Goal: Information Seeking & Learning: Check status

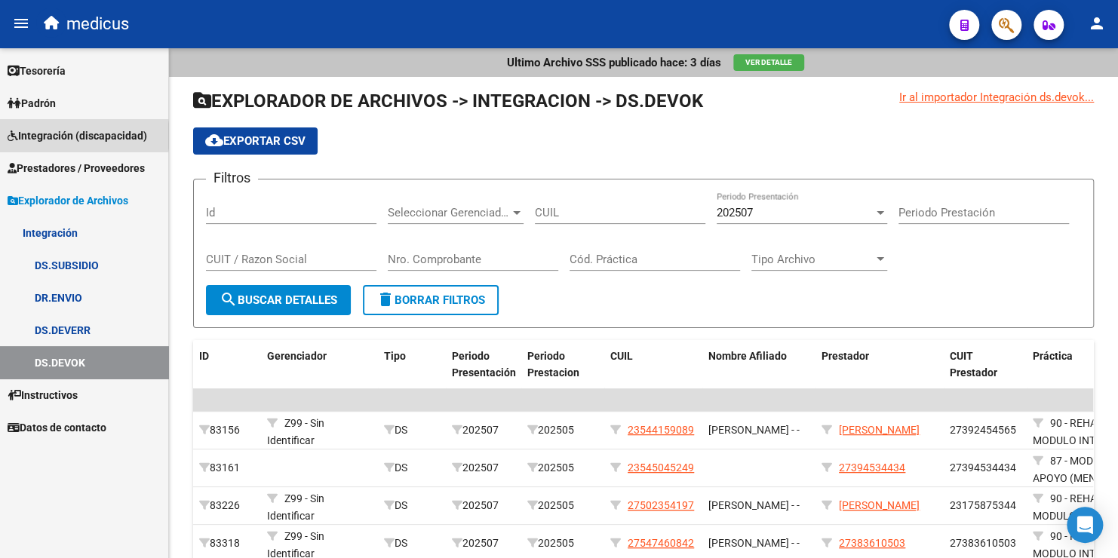
click at [63, 136] on span "Integración (discapacidad)" at bounding box center [78, 136] width 140 height 17
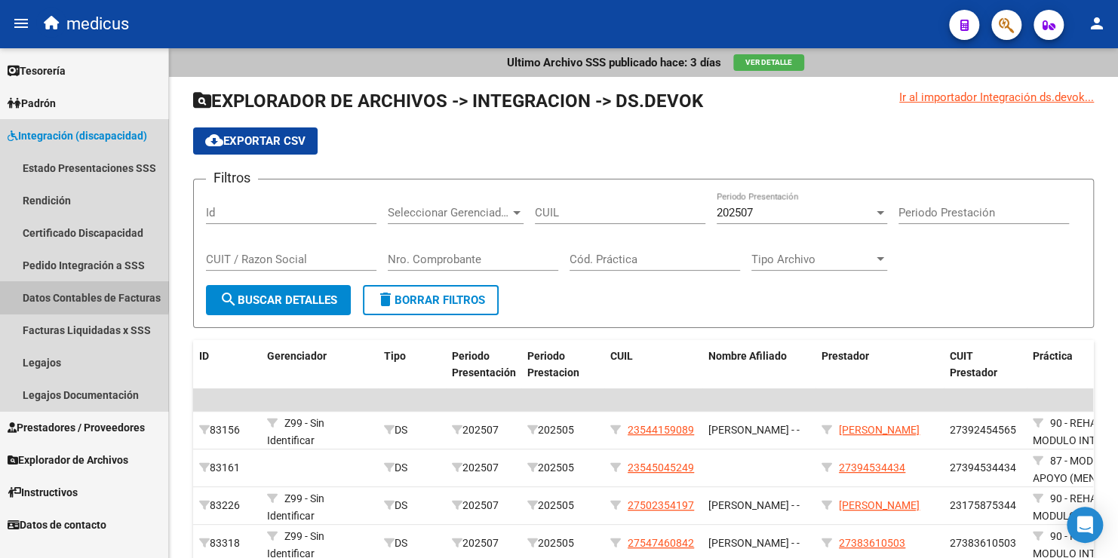
click at [58, 293] on link "Datos Contables de Facturas" at bounding box center [84, 297] width 168 height 32
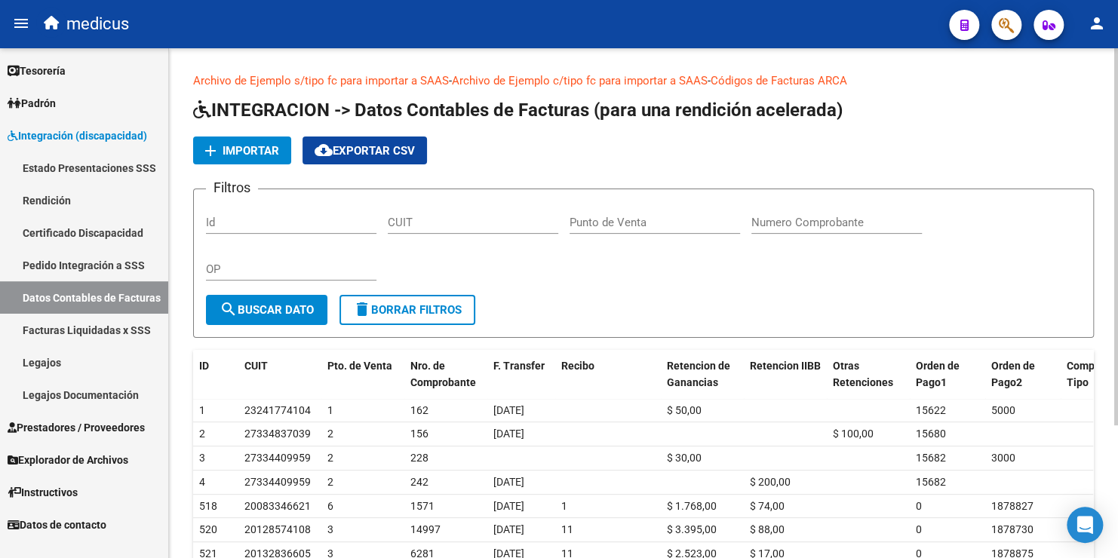
click at [257, 154] on span "Importar" at bounding box center [251, 151] width 57 height 14
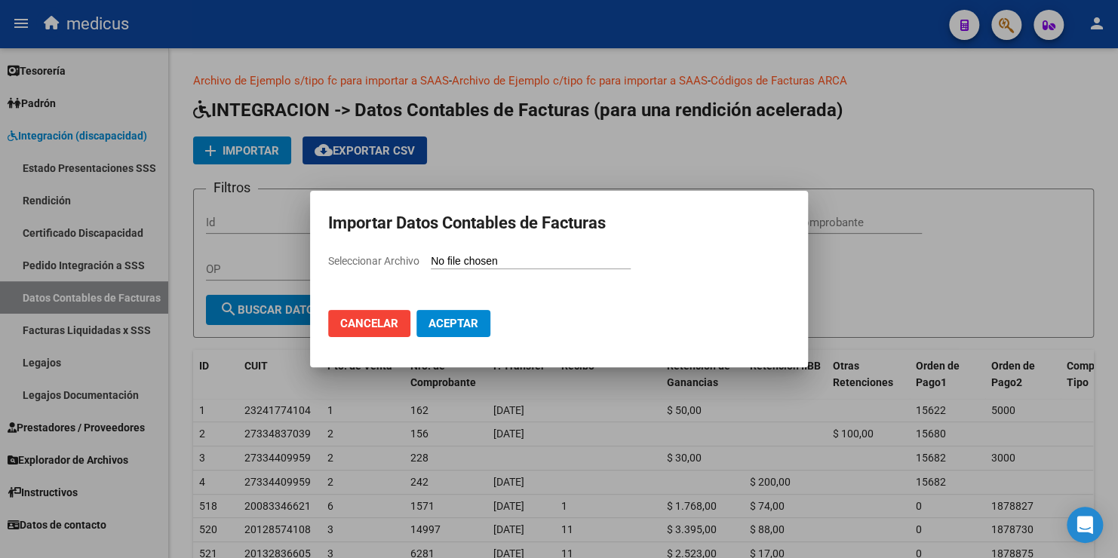
click at [466, 256] on input "Seleccionar Archivo" at bounding box center [531, 262] width 200 height 14
type input "C:\fakepath\rendicion_ssaass_abril_2.csv"
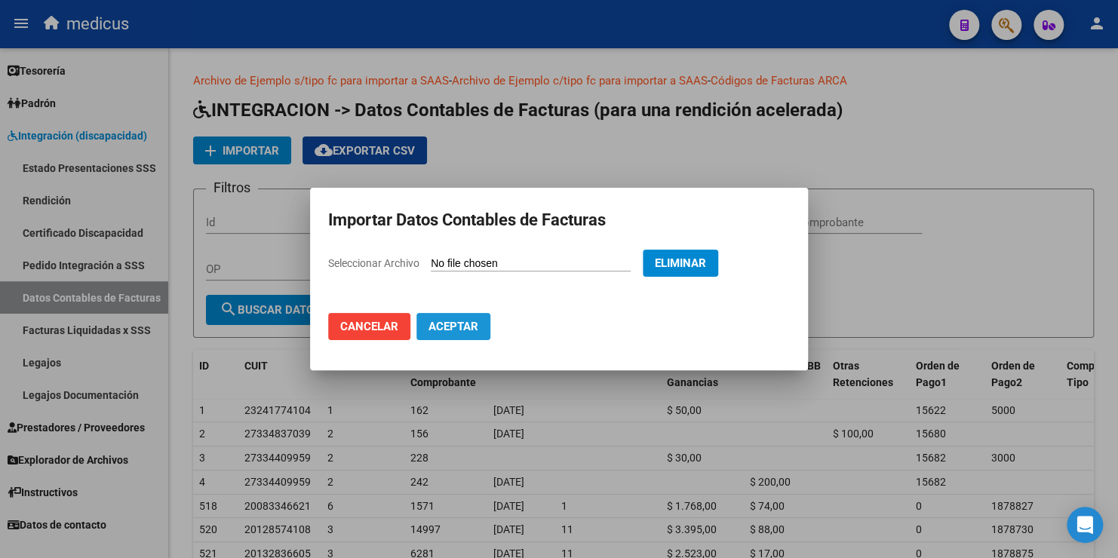
click at [466, 326] on span "Aceptar" at bounding box center [454, 327] width 50 height 14
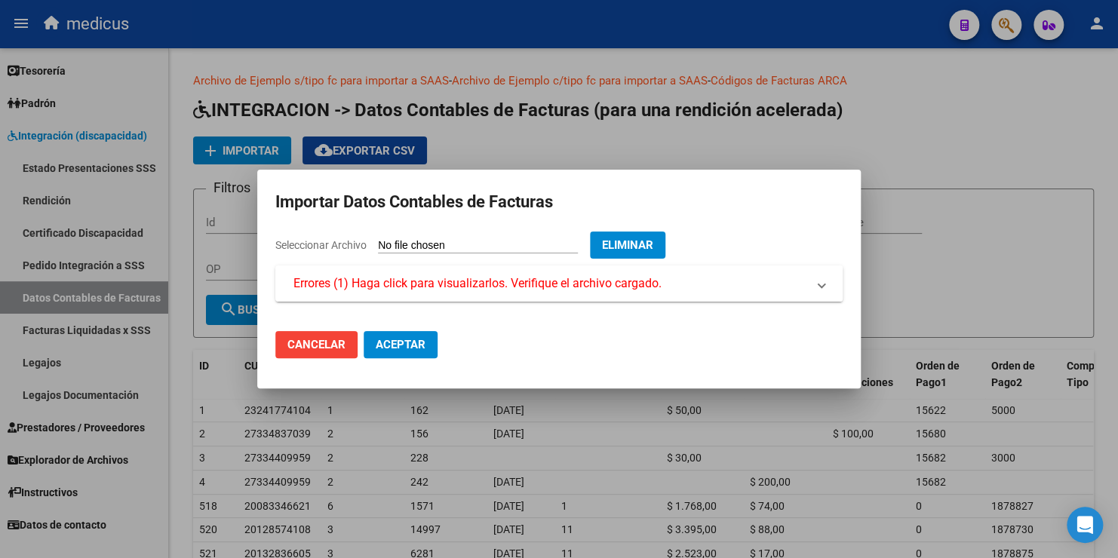
click at [463, 276] on span "Errores (1) Haga click para visualizarlos. Verifique el archivo cargado." at bounding box center [478, 284] width 368 height 18
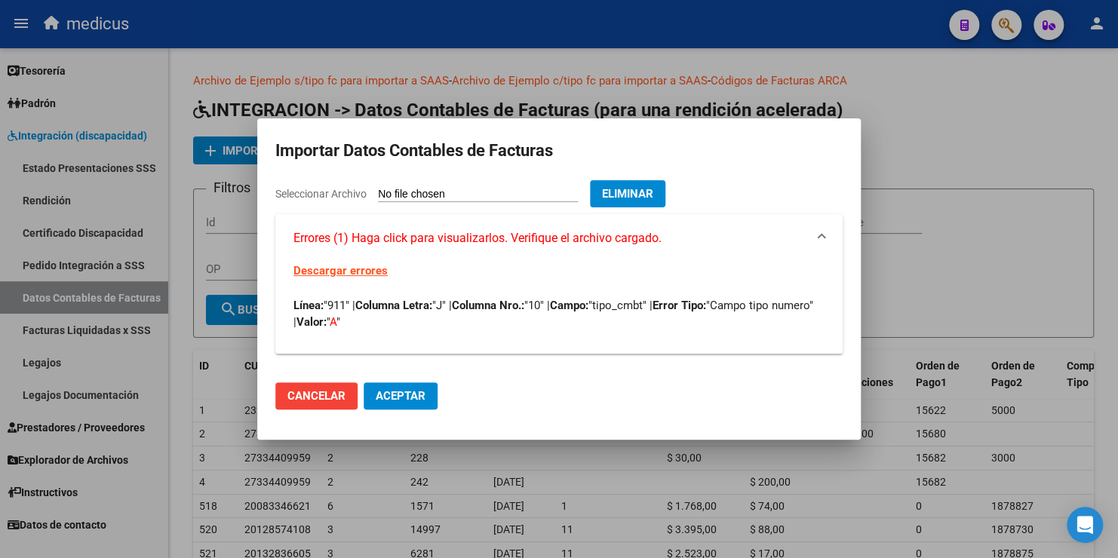
click at [398, 398] on span "Aceptar" at bounding box center [401, 396] width 50 height 14
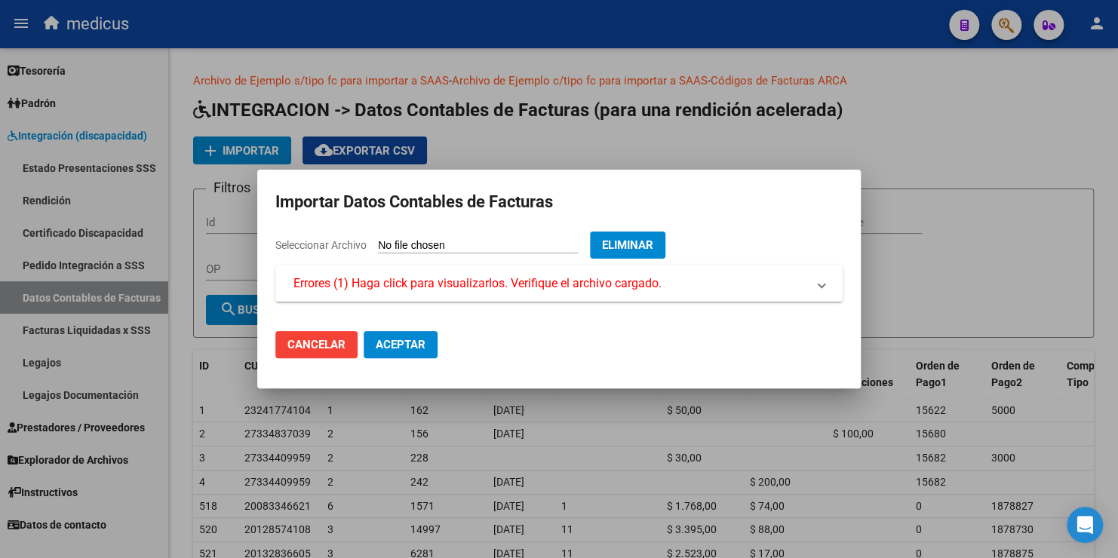
click at [331, 346] on span "Cancelar" at bounding box center [316, 345] width 58 height 14
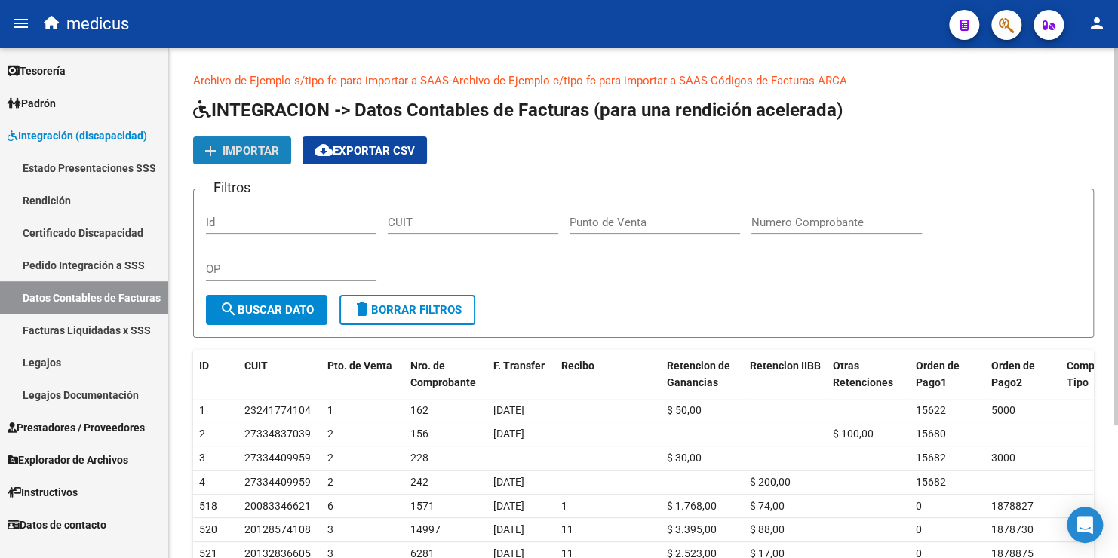
click at [230, 148] on span "Importar" at bounding box center [251, 151] width 57 height 14
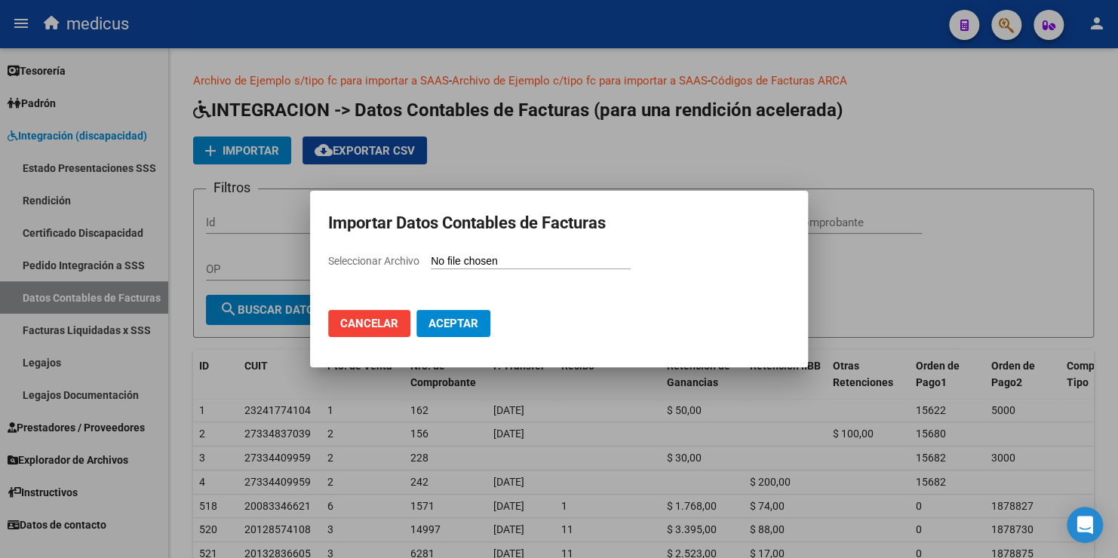
click at [460, 257] on input "Seleccionar Archivo" at bounding box center [531, 262] width 200 height 14
type input "C:\fakepath\rendicion_ssaass_abril_2.csv"
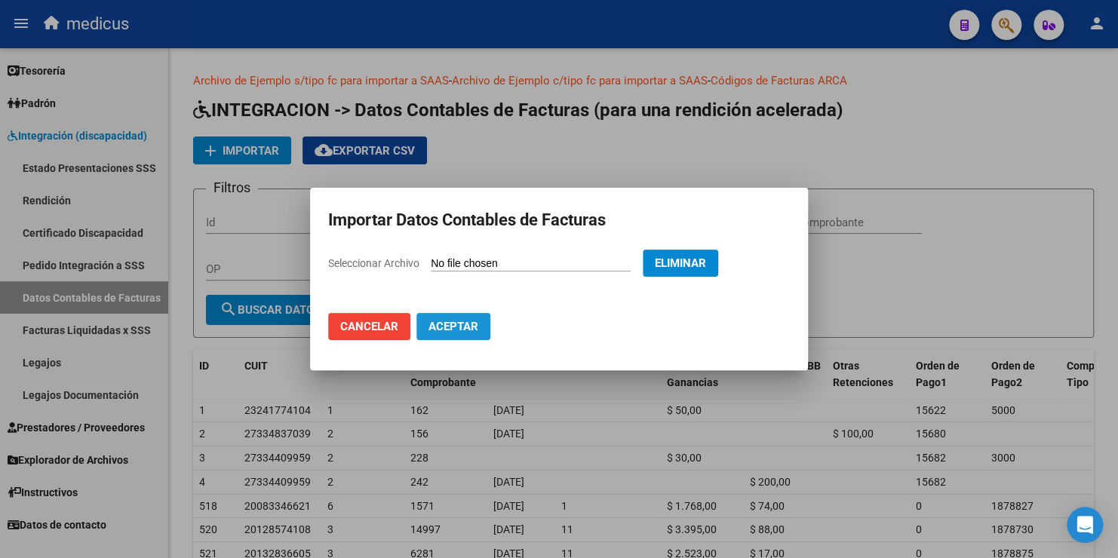
click at [450, 333] on span "Aceptar" at bounding box center [454, 327] width 50 height 14
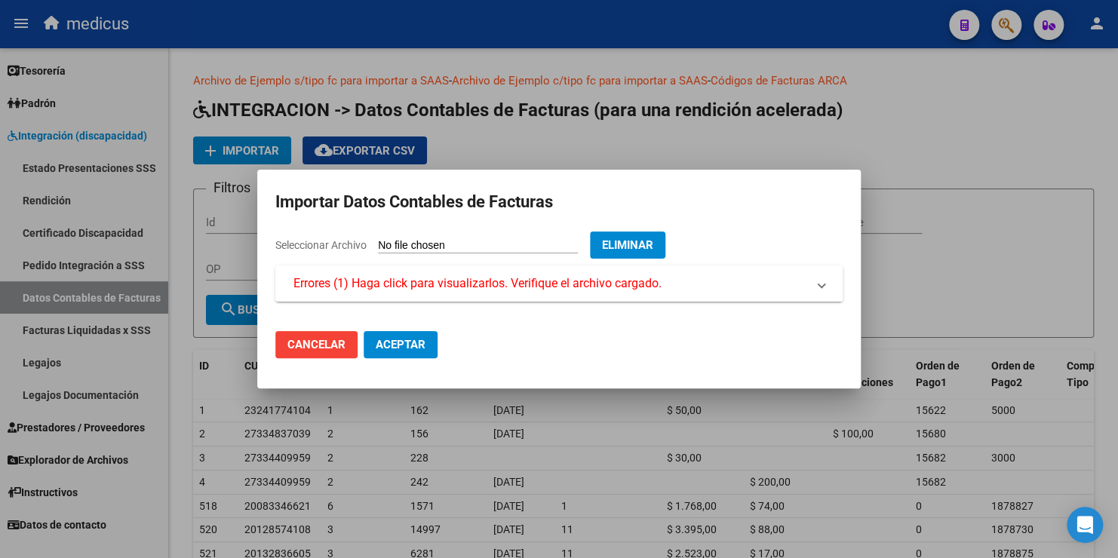
click at [432, 290] on span "Errores (1) Haga click para visualizarlos. Verifique el archivo cargado." at bounding box center [478, 284] width 368 height 18
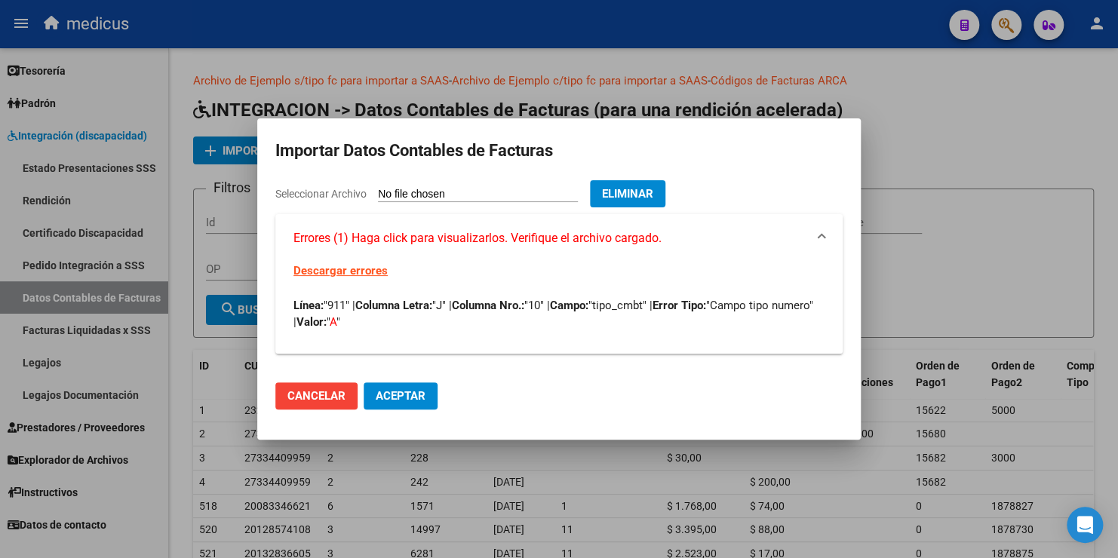
click at [345, 271] on link "Descargar errores" at bounding box center [341, 271] width 94 height 14
click at [345, 398] on button "Cancelar" at bounding box center [316, 396] width 82 height 27
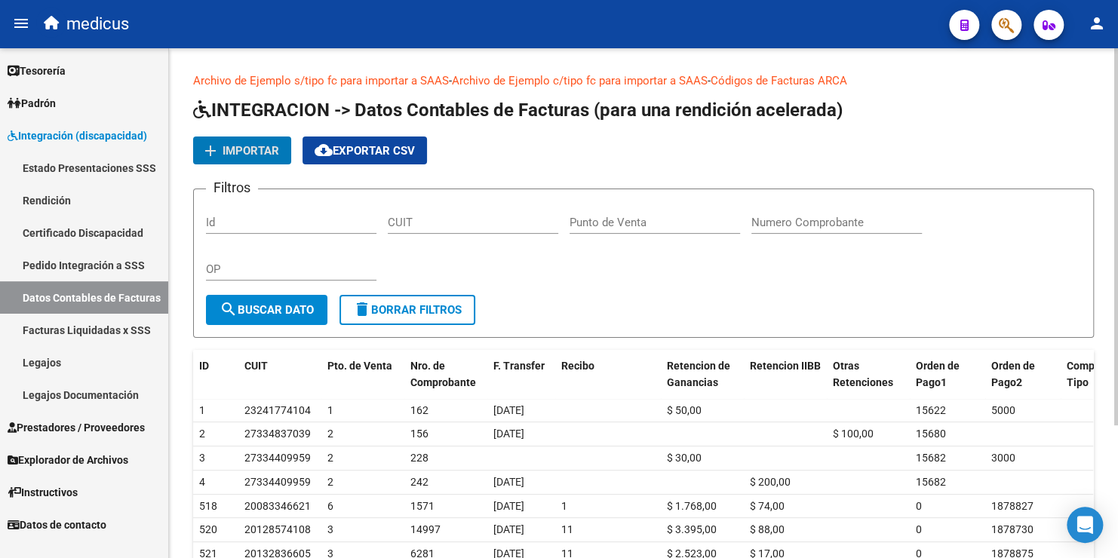
click at [226, 150] on span "Importar" at bounding box center [251, 151] width 57 height 14
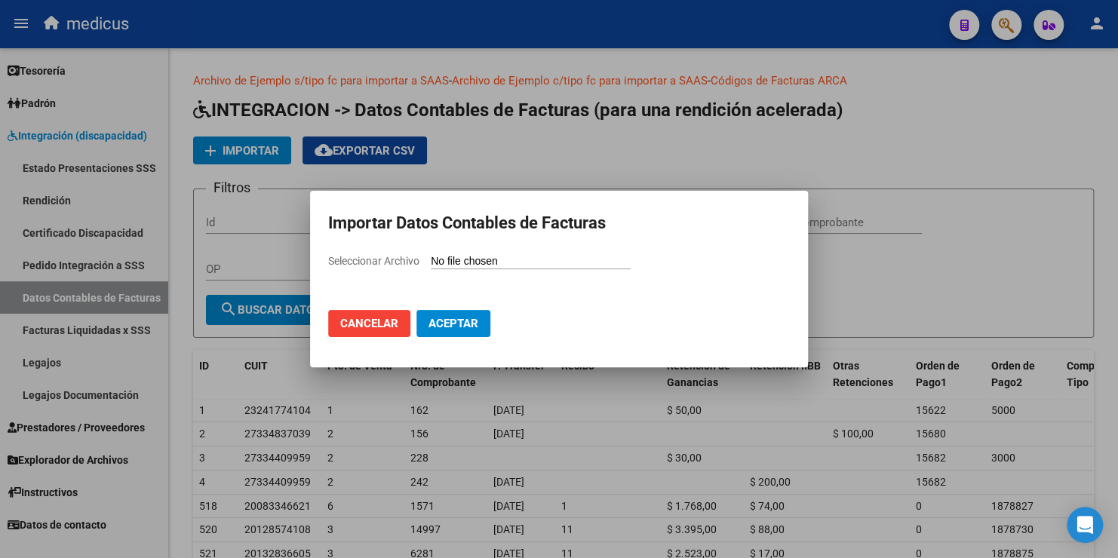
click at [522, 258] on input "Seleccionar Archivo" at bounding box center [531, 262] width 200 height 14
type input "C:\fakepath\rendicion_ssaass_abril_2.csv"
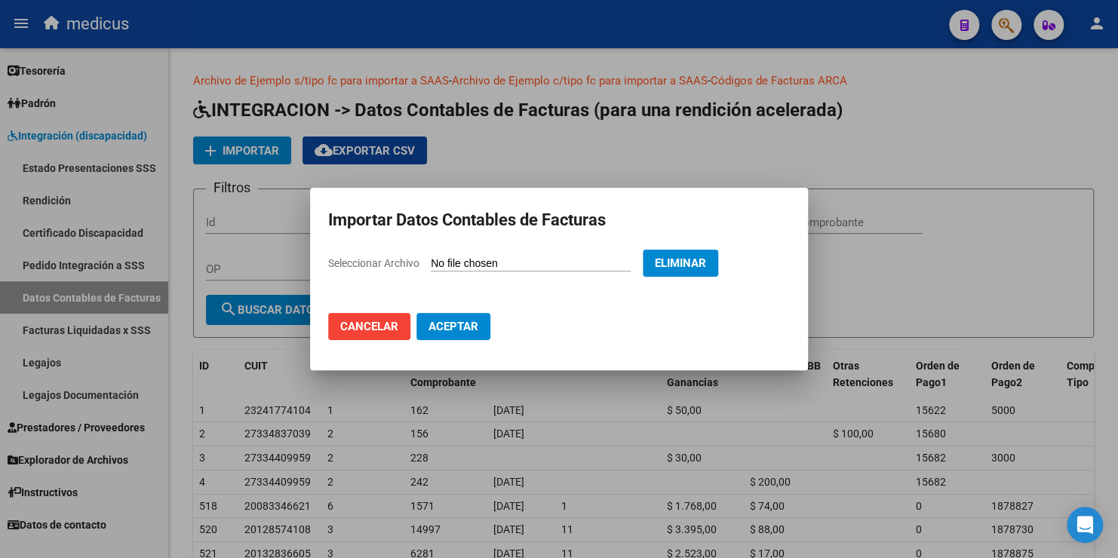
click at [460, 333] on span "Aceptar" at bounding box center [454, 327] width 50 height 14
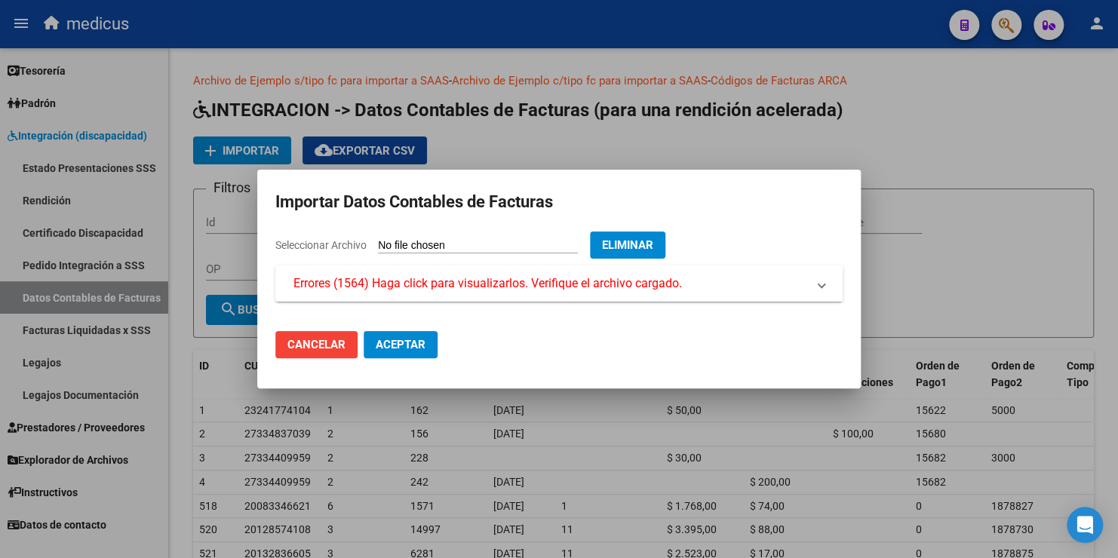
click at [446, 284] on span "Errores (1564) Haga click para visualizarlos. Verifique el archivo cargado." at bounding box center [488, 284] width 389 height 18
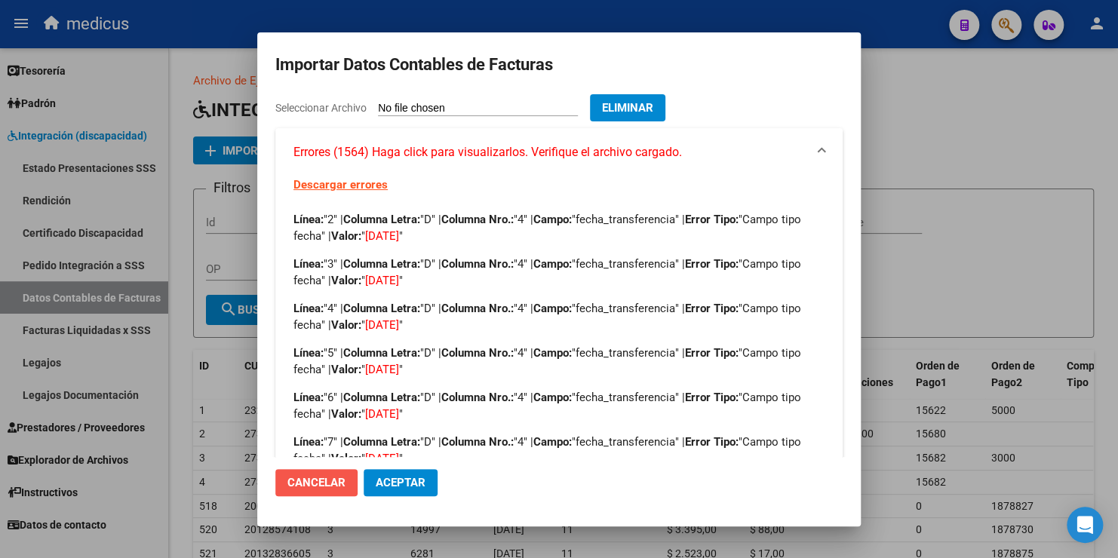
click at [316, 483] on span "Cancelar" at bounding box center [316, 483] width 58 height 14
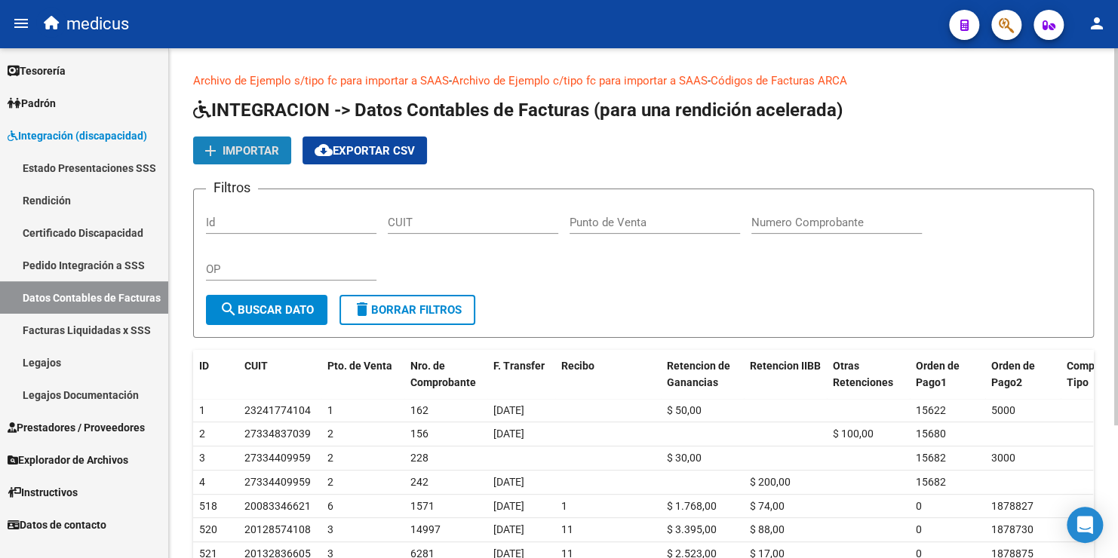
click at [247, 152] on span "Importar" at bounding box center [251, 151] width 57 height 14
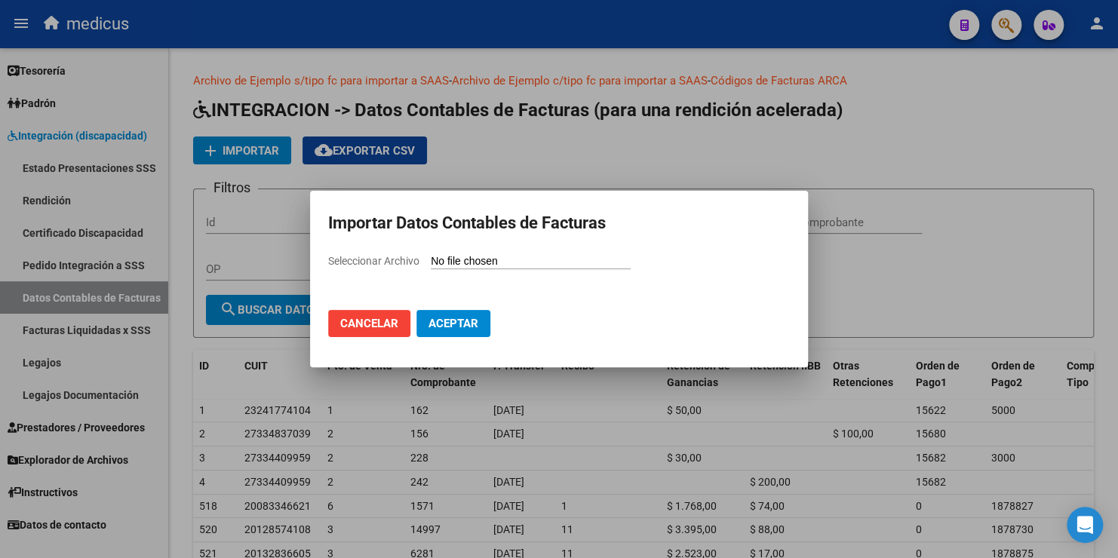
click at [497, 253] on div "Seleccionar Archivo" at bounding box center [559, 267] width 462 height 29
click at [496, 262] on input "Seleccionar Archivo" at bounding box center [531, 262] width 200 height 14
type input "C:\fakepath\rendicion_ssaass_abril_2.csv"
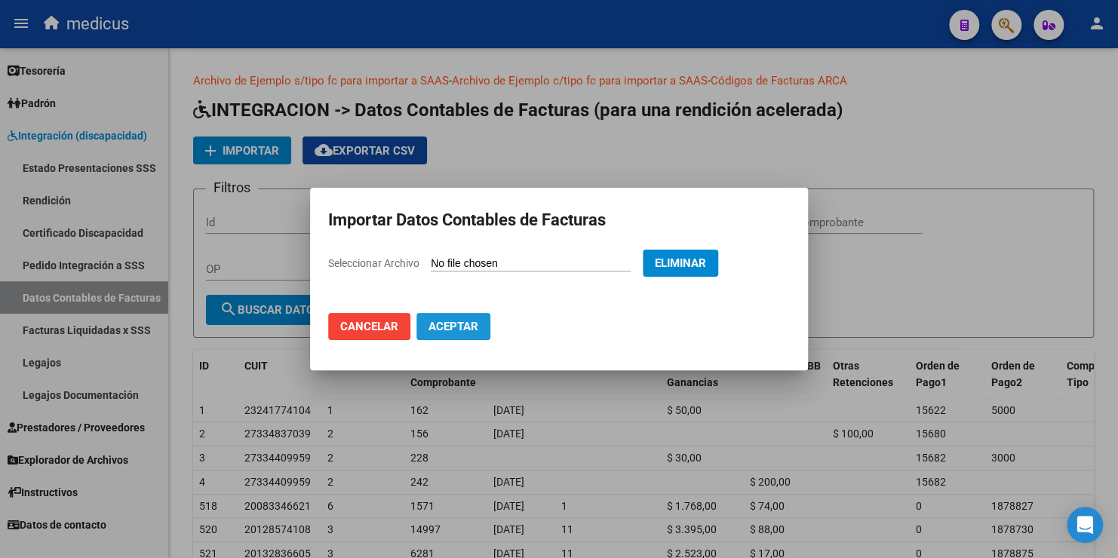
click at [456, 324] on span "Aceptar" at bounding box center [454, 327] width 50 height 14
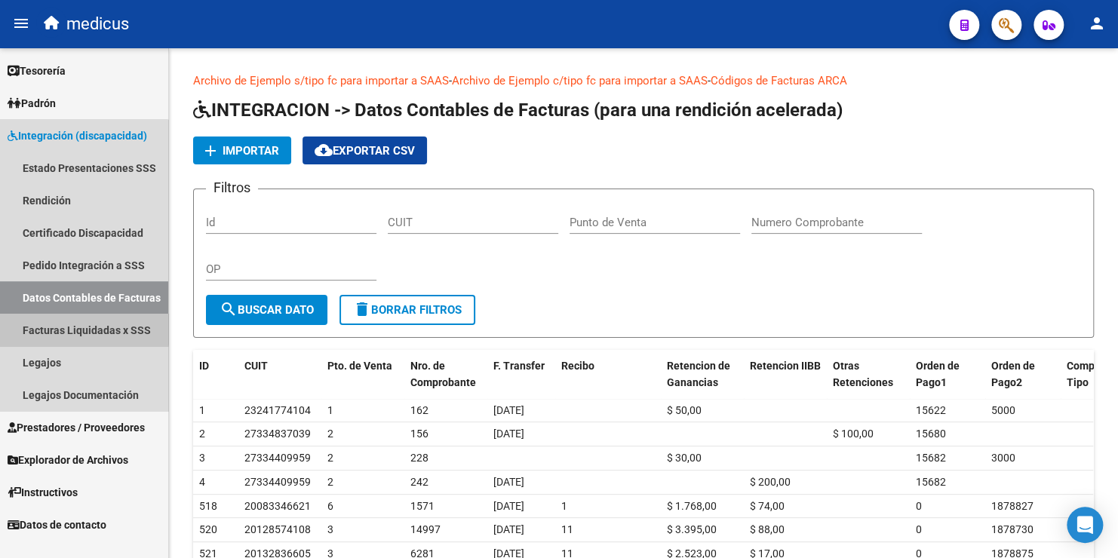
click at [73, 327] on link "Facturas Liquidadas x SSS" at bounding box center [84, 330] width 168 height 32
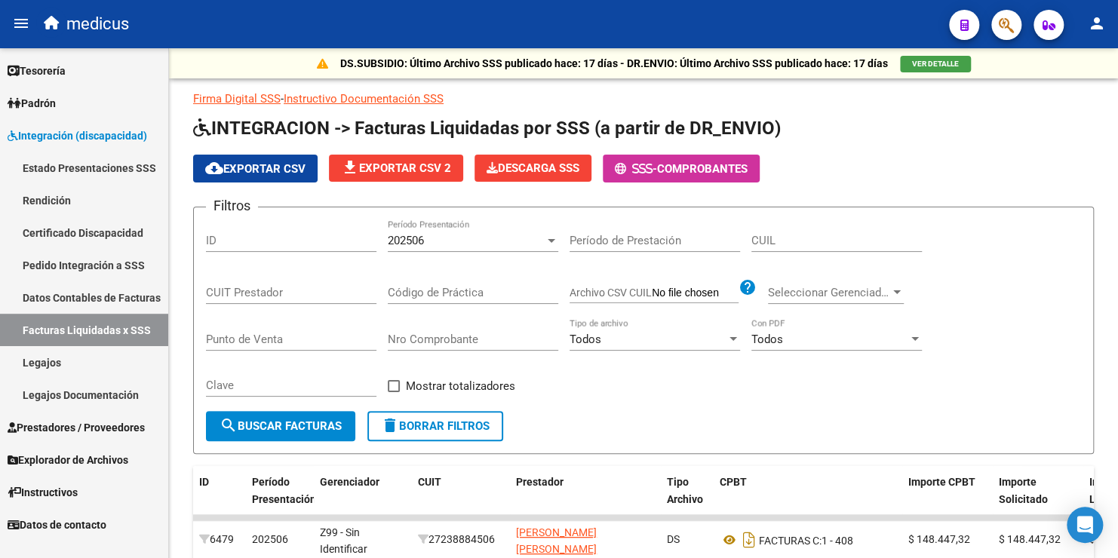
click at [88, 167] on link "Estado Presentaciones SSS" at bounding box center [84, 168] width 168 height 32
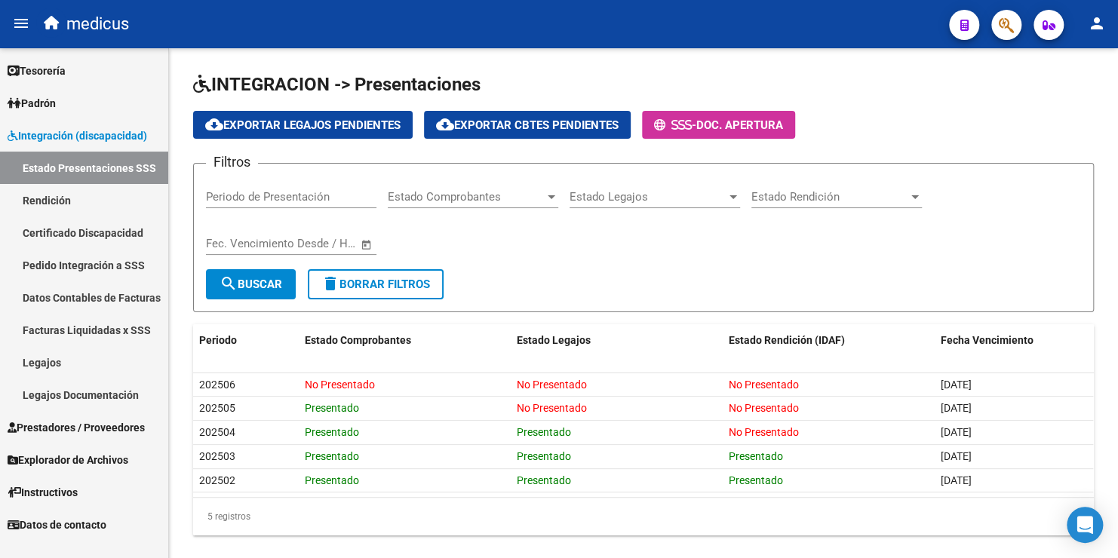
click at [61, 202] on link "Rendición" at bounding box center [84, 200] width 168 height 32
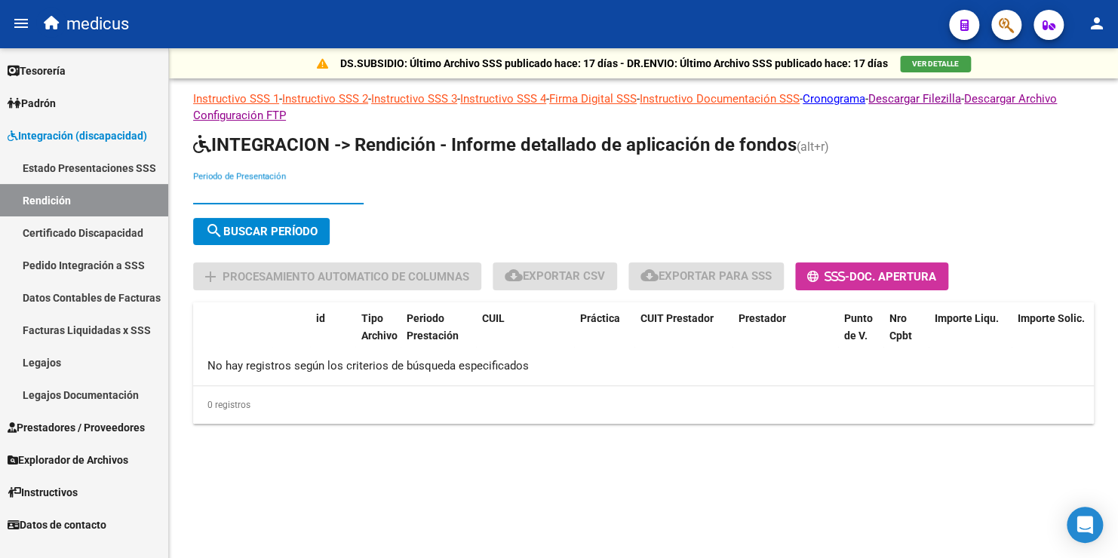
click at [225, 186] on input "Periodo de Presentación" at bounding box center [278, 193] width 171 height 14
type input "202504"
click at [285, 222] on button "search Buscar Período" at bounding box center [261, 231] width 137 height 27
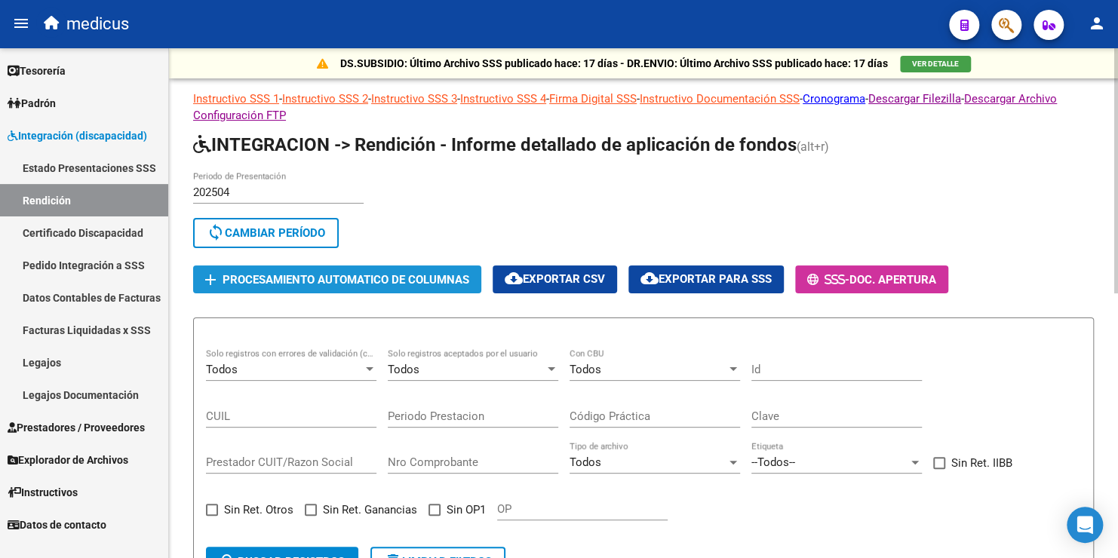
click at [347, 278] on span "Procesamiento automatico de columnas" at bounding box center [346, 280] width 247 height 14
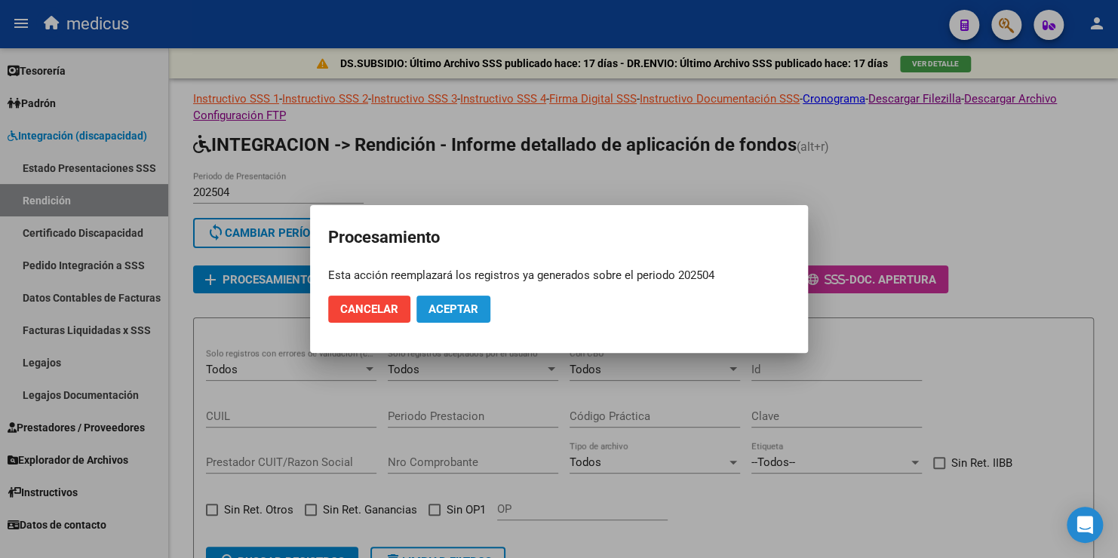
click at [475, 312] on span "Aceptar" at bounding box center [454, 310] width 50 height 14
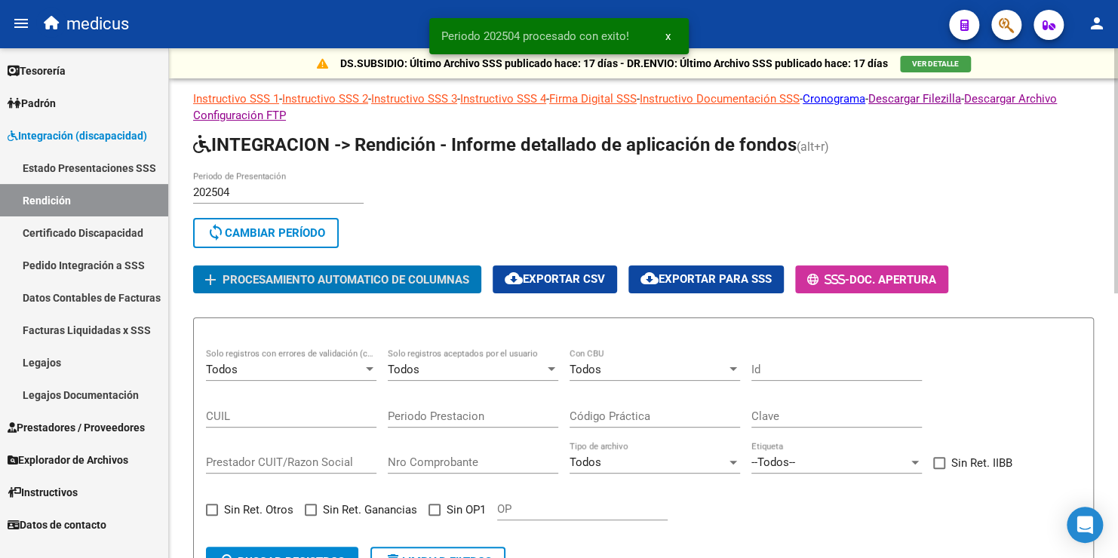
scroll to position [75, 0]
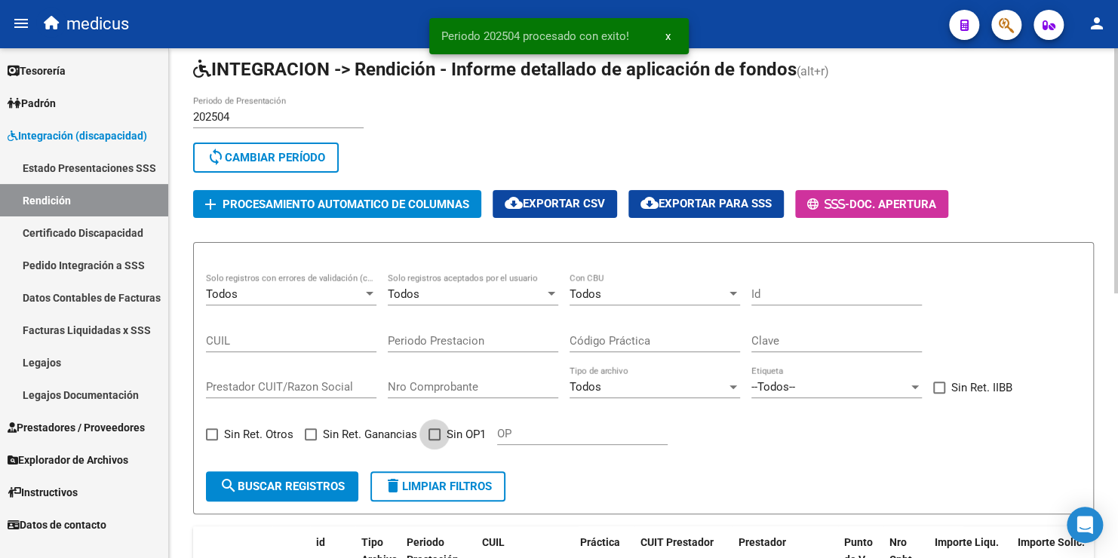
click at [438, 435] on span at bounding box center [435, 435] width 12 height 12
click at [435, 441] on input "Sin OP1" at bounding box center [434, 441] width 1 height 1
click at [331, 487] on span "search Buscar registros" at bounding box center [282, 487] width 125 height 14
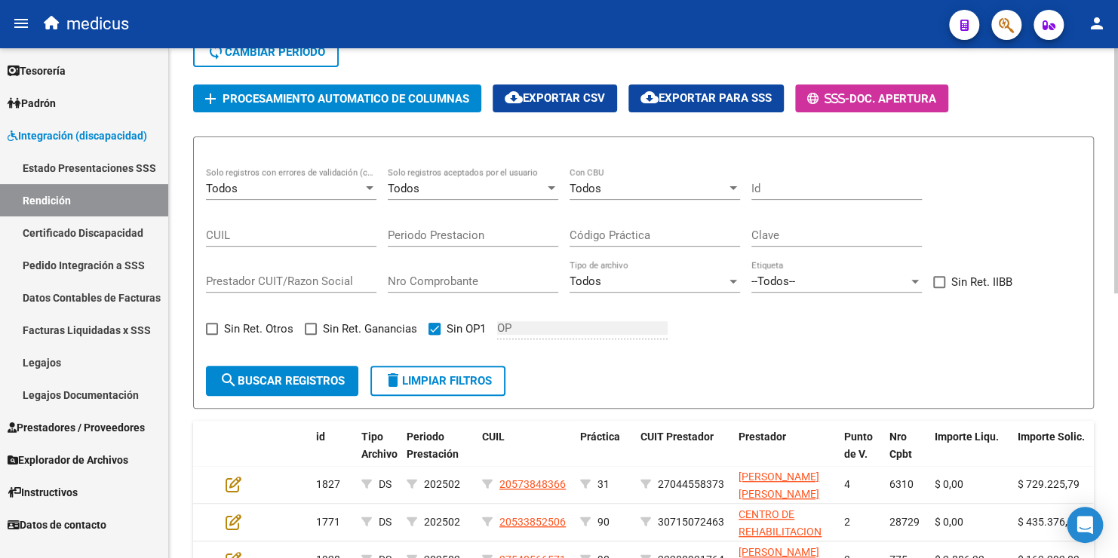
scroll to position [175, 0]
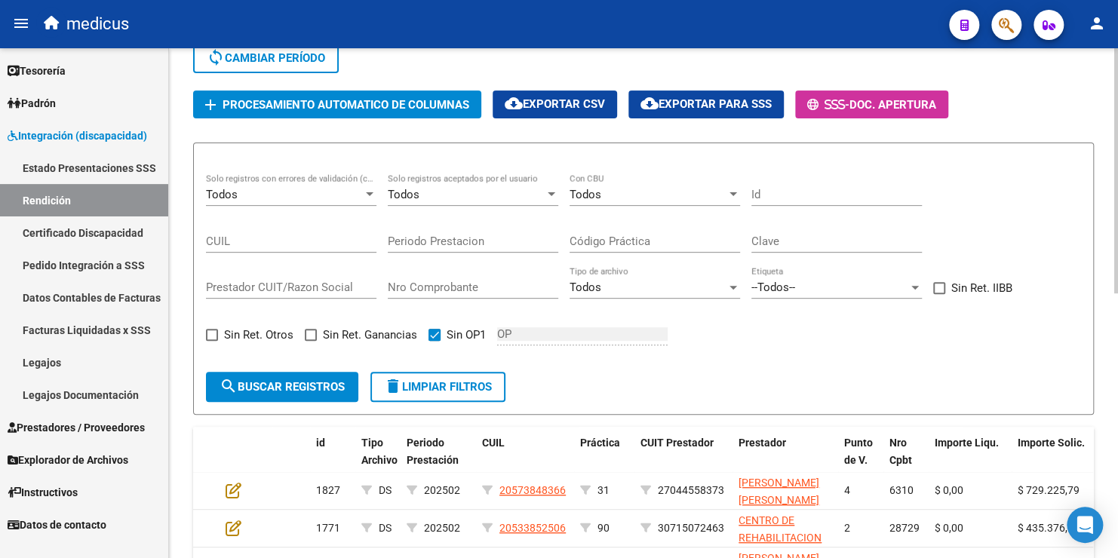
click at [630, 195] on div "Todos" at bounding box center [648, 195] width 157 height 14
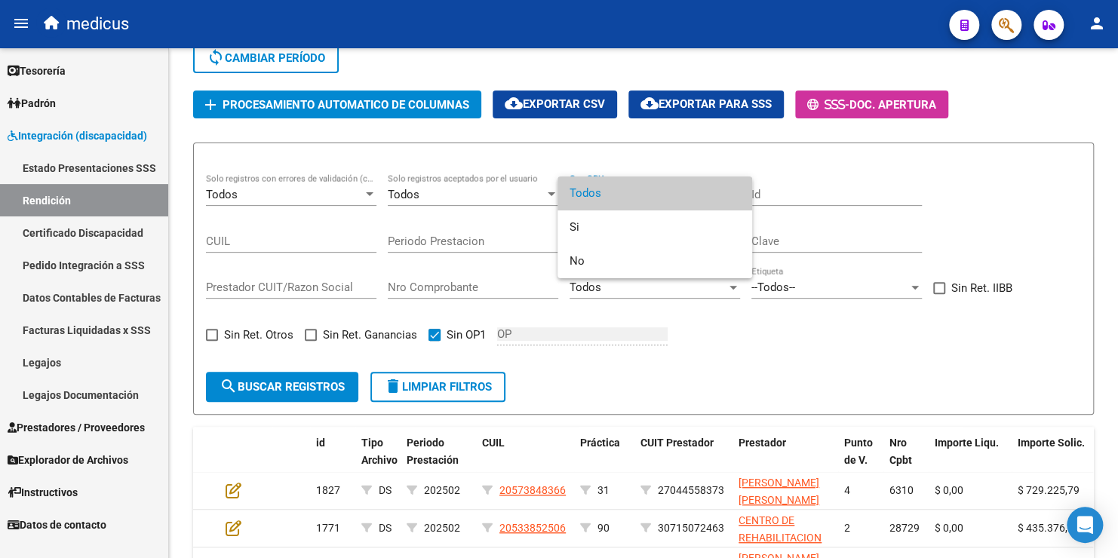
click at [435, 329] on div at bounding box center [559, 279] width 1118 height 558
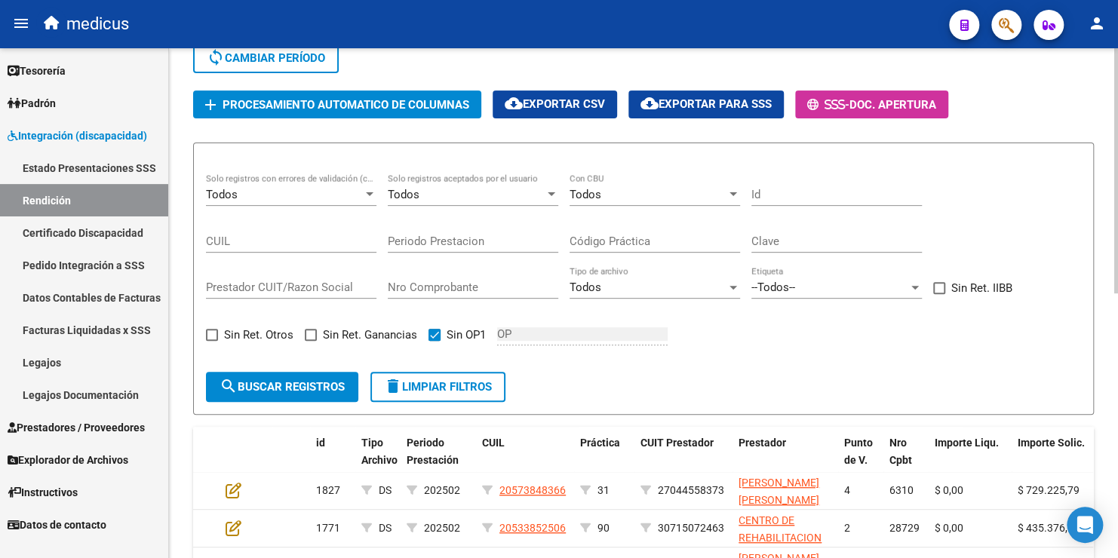
click at [440, 333] on label "Sin OP1" at bounding box center [457, 335] width 57 height 18
click at [435, 341] on input "Sin OP1" at bounding box center [434, 341] width 1 height 1
click at [627, 200] on div "Todos Con CBU" at bounding box center [655, 190] width 171 height 32
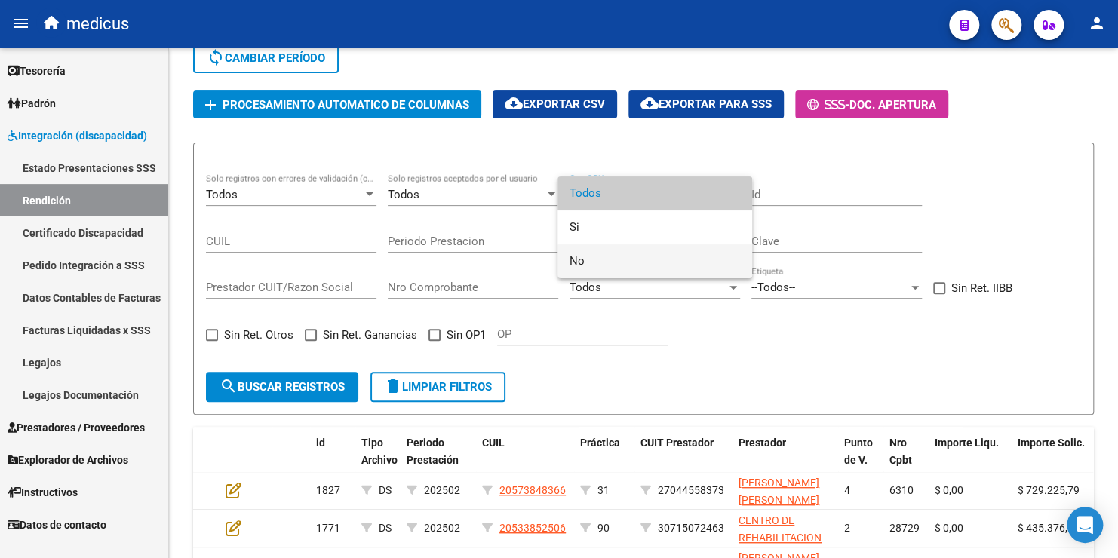
click at [583, 268] on span "No" at bounding box center [655, 261] width 171 height 34
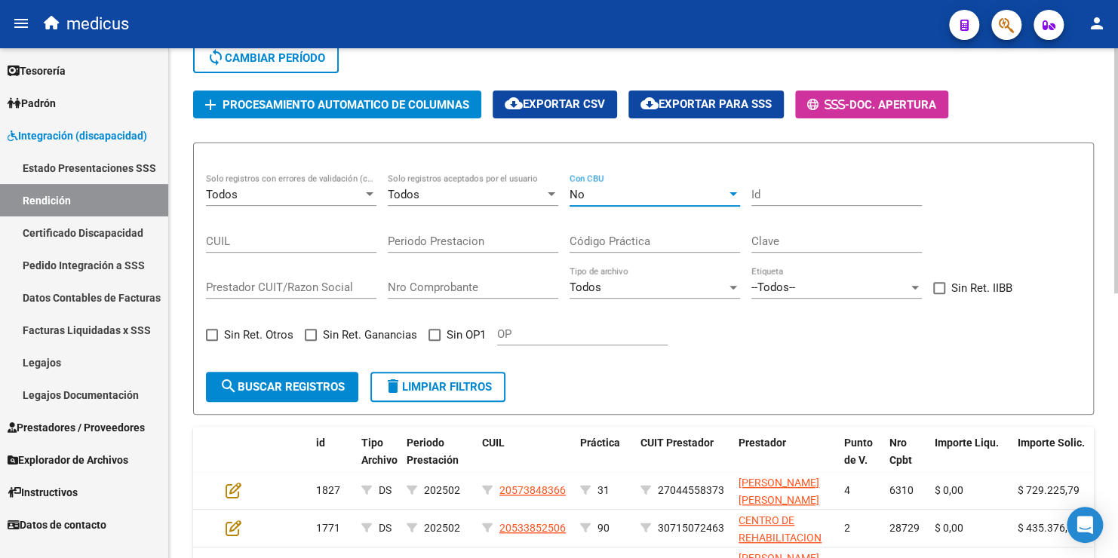
click at [311, 392] on button "search Buscar registros" at bounding box center [282, 387] width 152 height 30
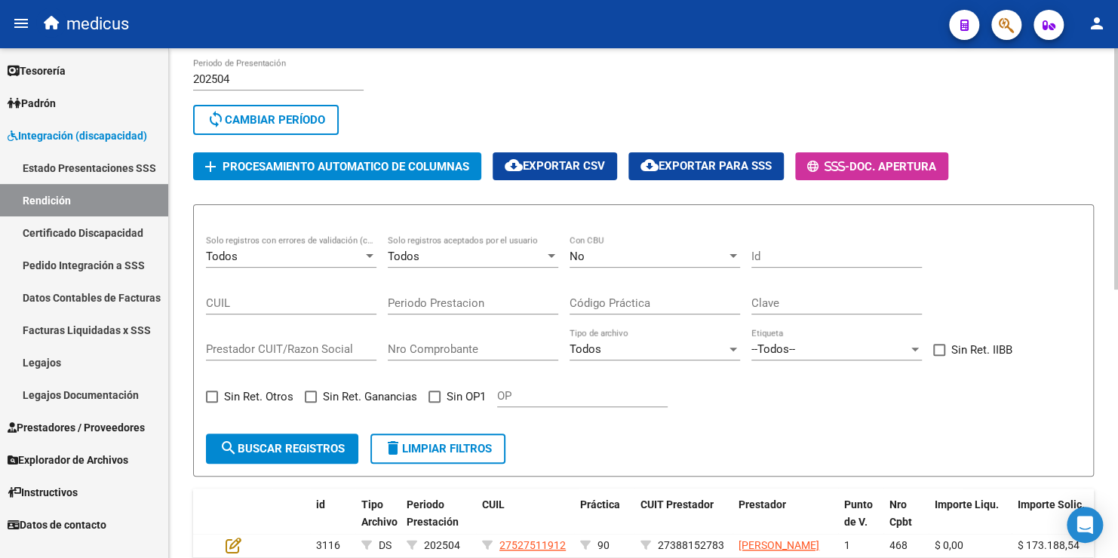
scroll to position [112, 0]
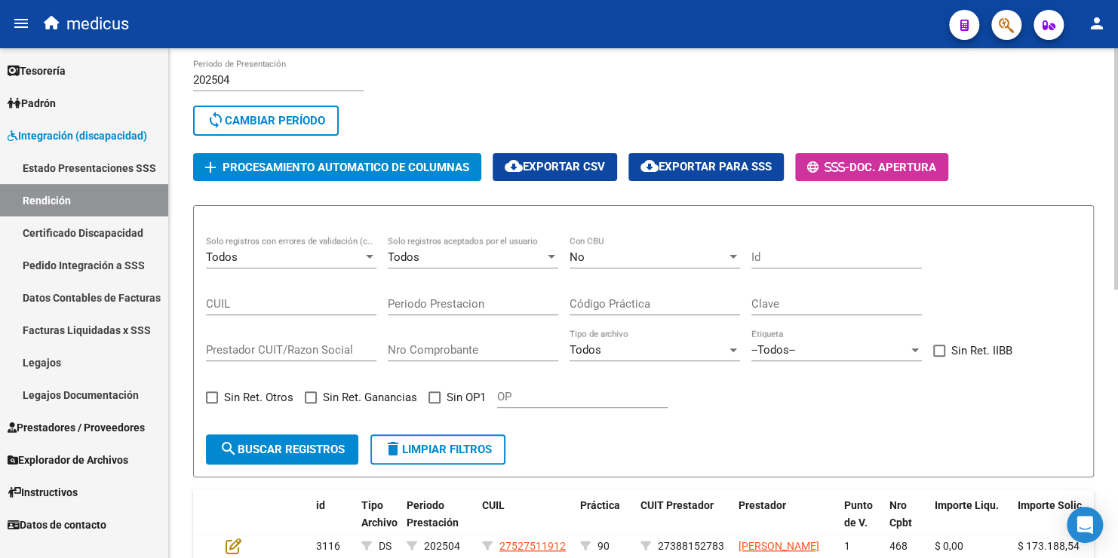
click at [583, 251] on span "No" at bounding box center [577, 258] width 15 height 14
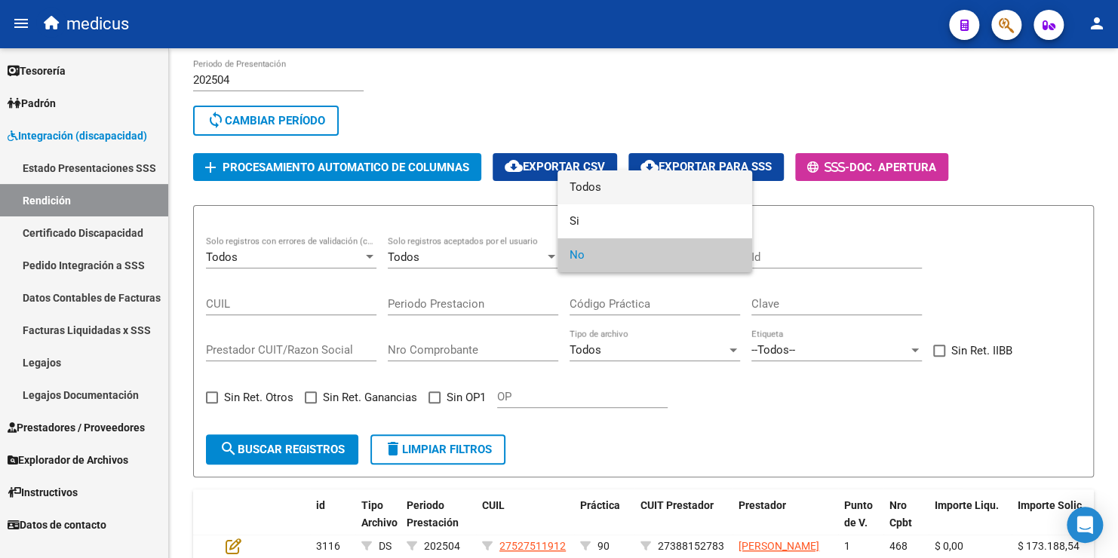
click at [594, 189] on span "Todos" at bounding box center [655, 188] width 171 height 34
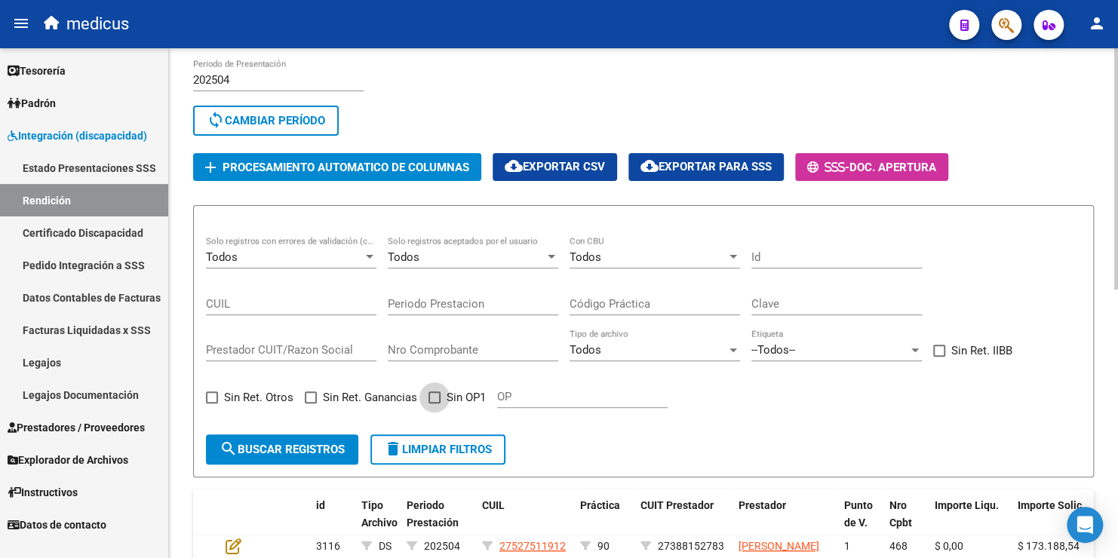
click at [437, 392] on span at bounding box center [435, 398] width 12 height 12
click at [435, 404] on input "Sin OP1" at bounding box center [434, 404] width 1 height 1
checkbox input "true"
click at [311, 447] on span "search Buscar registros" at bounding box center [282, 450] width 125 height 14
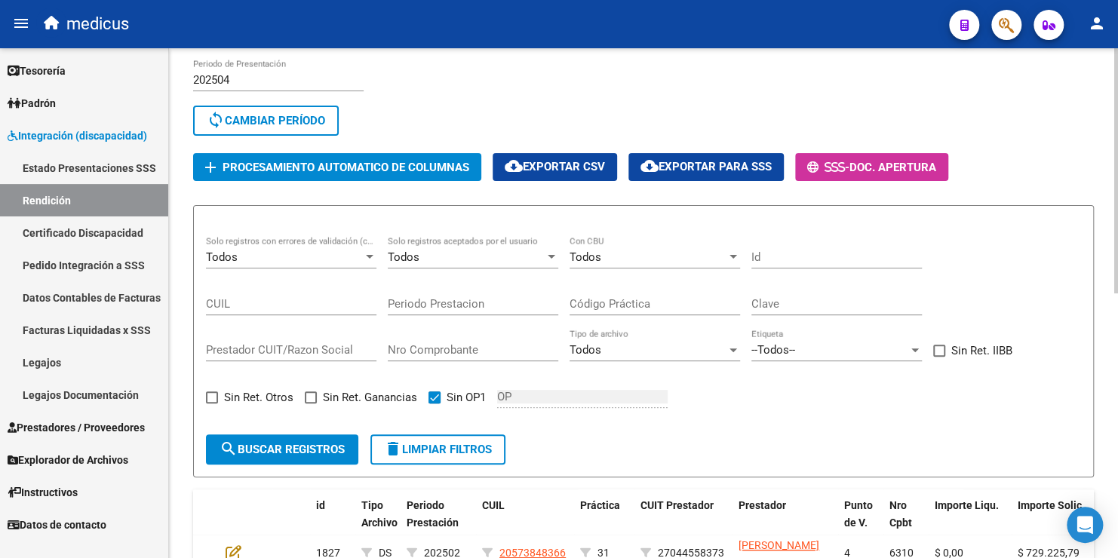
click at [586, 164] on span "cloud_download Exportar CSV" at bounding box center [555, 167] width 100 height 14
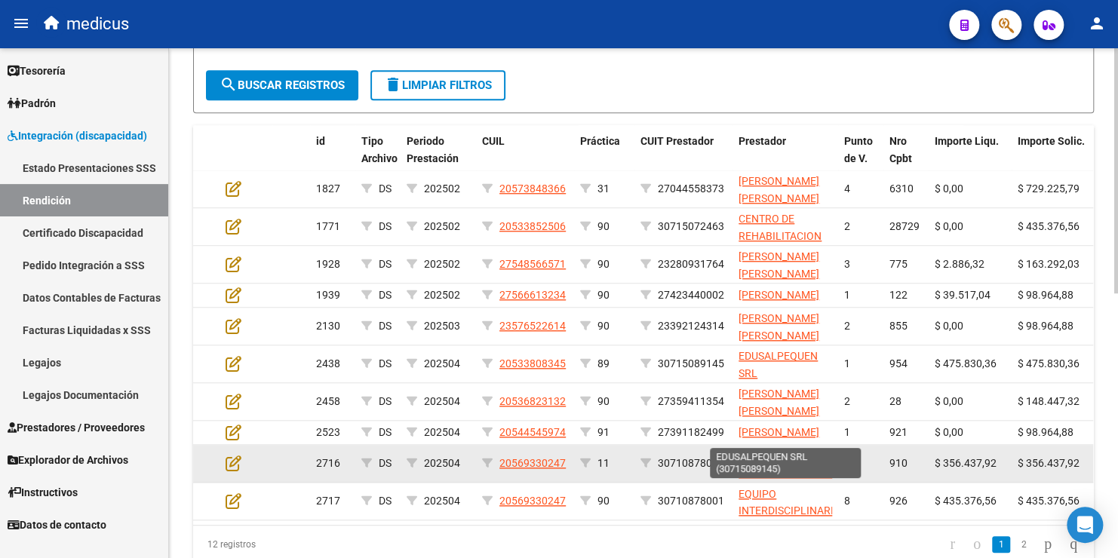
scroll to position [401, 0]
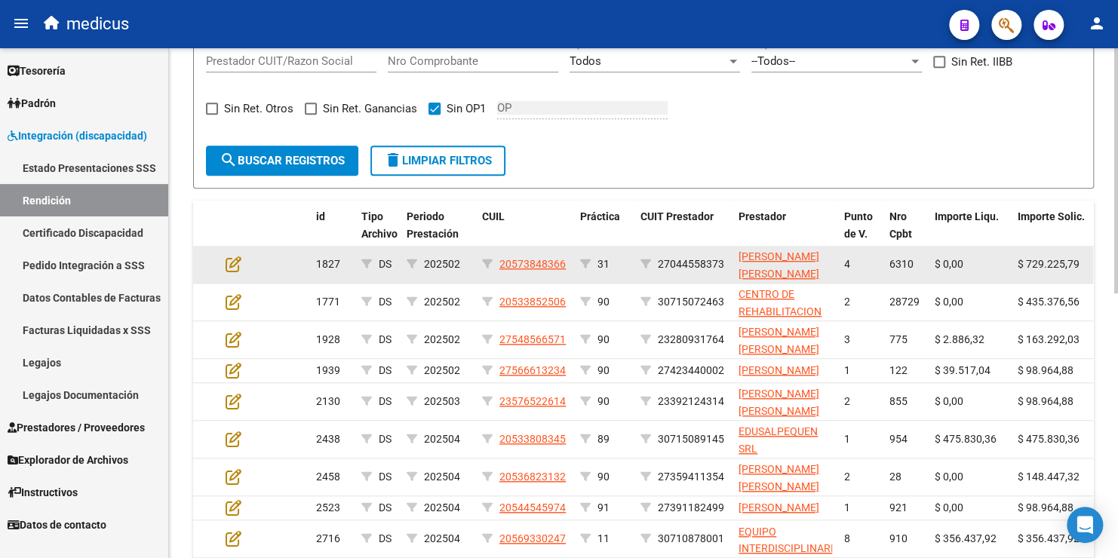
drag, startPoint x: 728, startPoint y: 259, endPoint x: 638, endPoint y: 263, distance: 89.9
click at [638, 263] on datatable-body-cell "27044558373" at bounding box center [684, 264] width 98 height 37
copy div "27044558373"
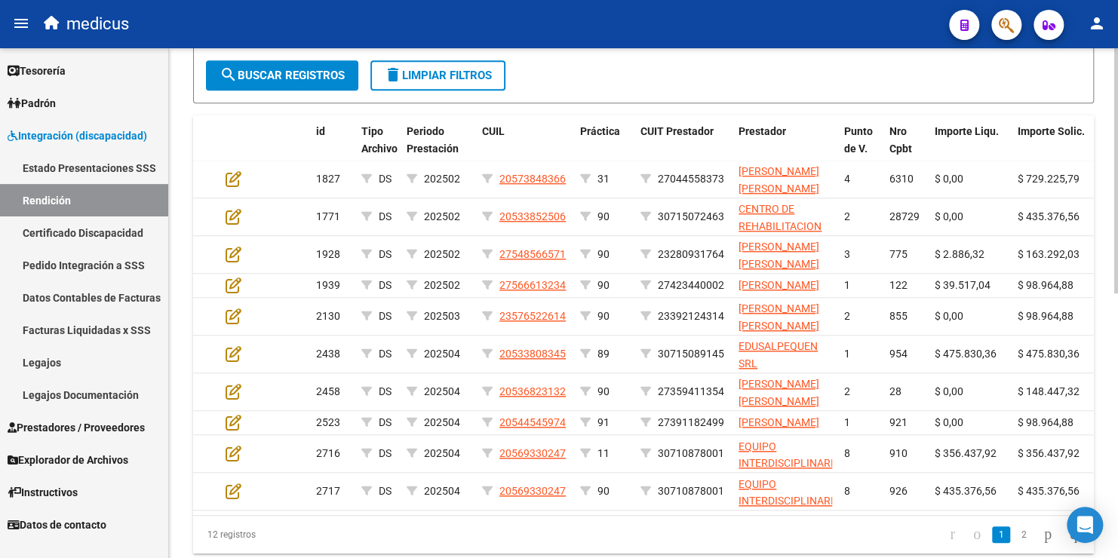
scroll to position [489, 0]
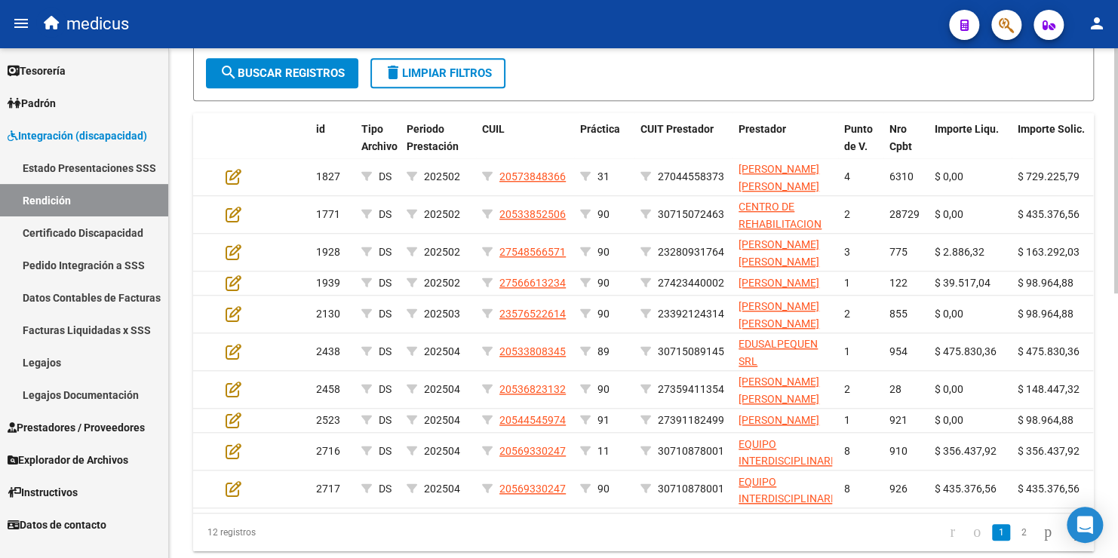
click at [1118, 341] on html "menu medicus person Firma Express Tesorería Extractos Procesados (csv) Extracto…" at bounding box center [559, 279] width 1118 height 558
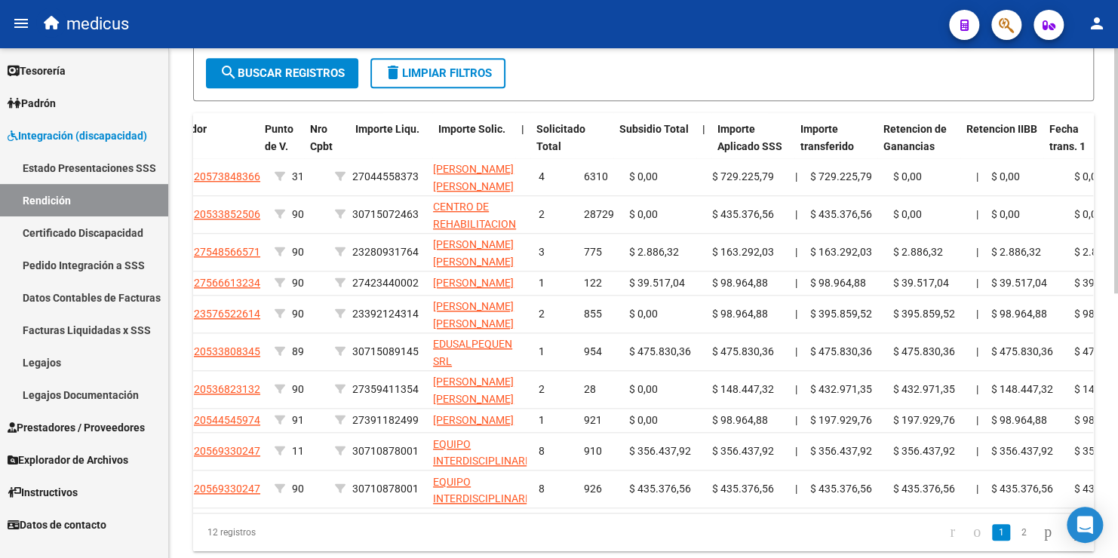
scroll to position [0, 899]
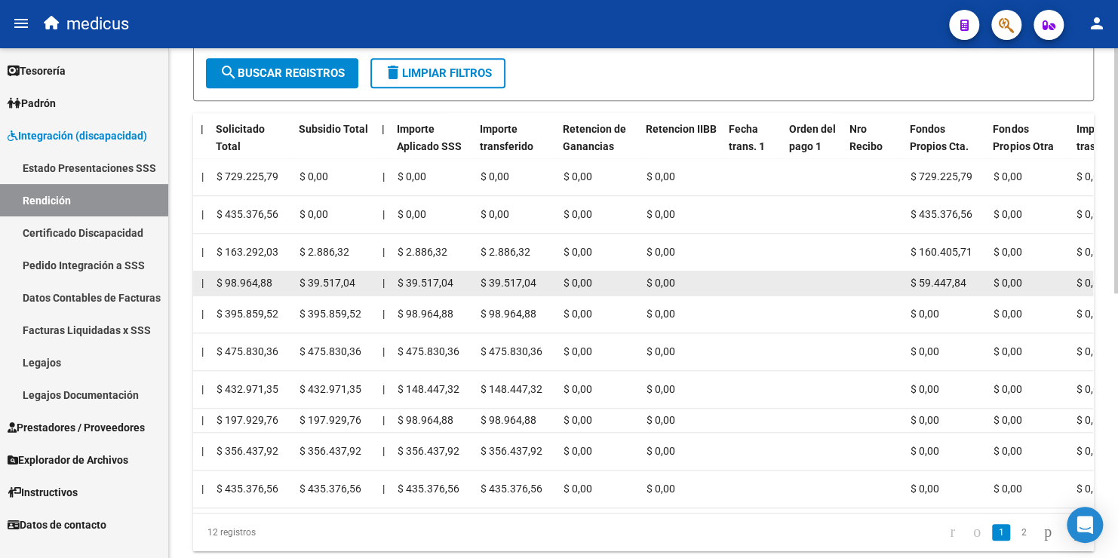
click at [814, 287] on datatable-body-cell at bounding box center [814, 283] width 60 height 23
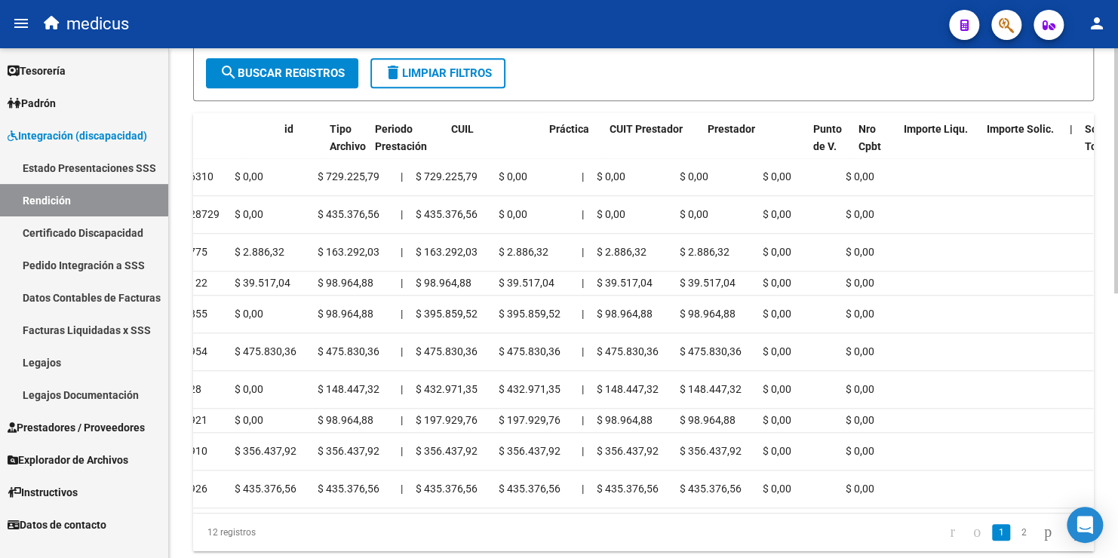
scroll to position [0, 0]
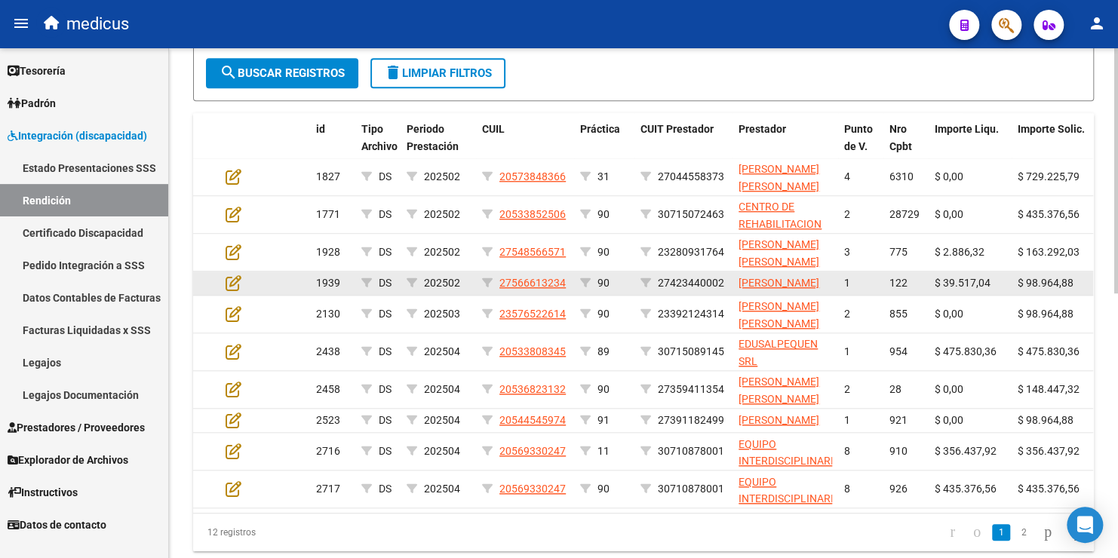
drag, startPoint x: 656, startPoint y: 282, endPoint x: 733, endPoint y: 284, distance: 77.7
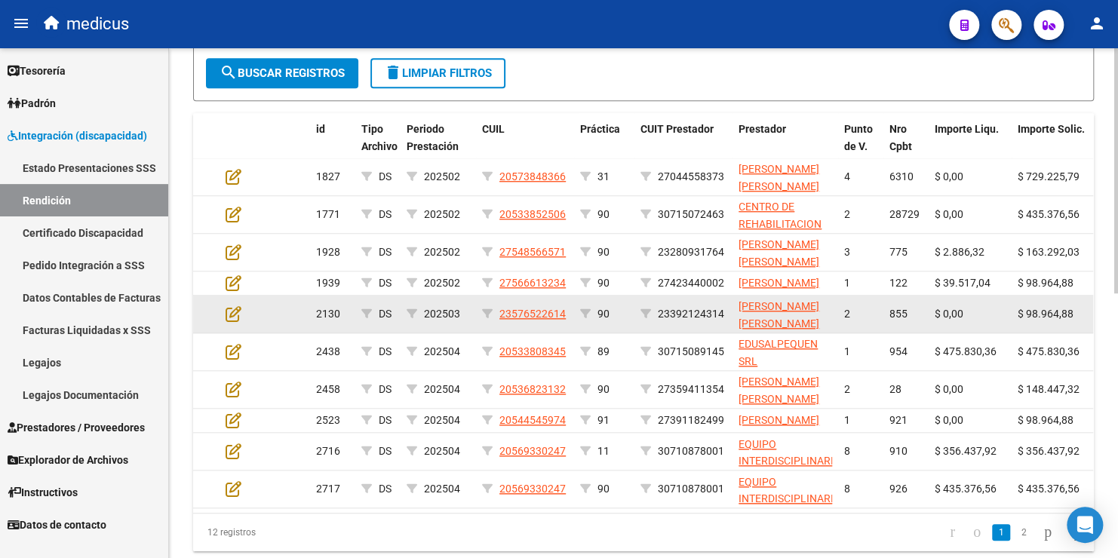
drag, startPoint x: 660, startPoint y: 309, endPoint x: 730, endPoint y: 309, distance: 69.4
click at [730, 309] on datatable-body-cell "23392124314" at bounding box center [684, 314] width 98 height 37
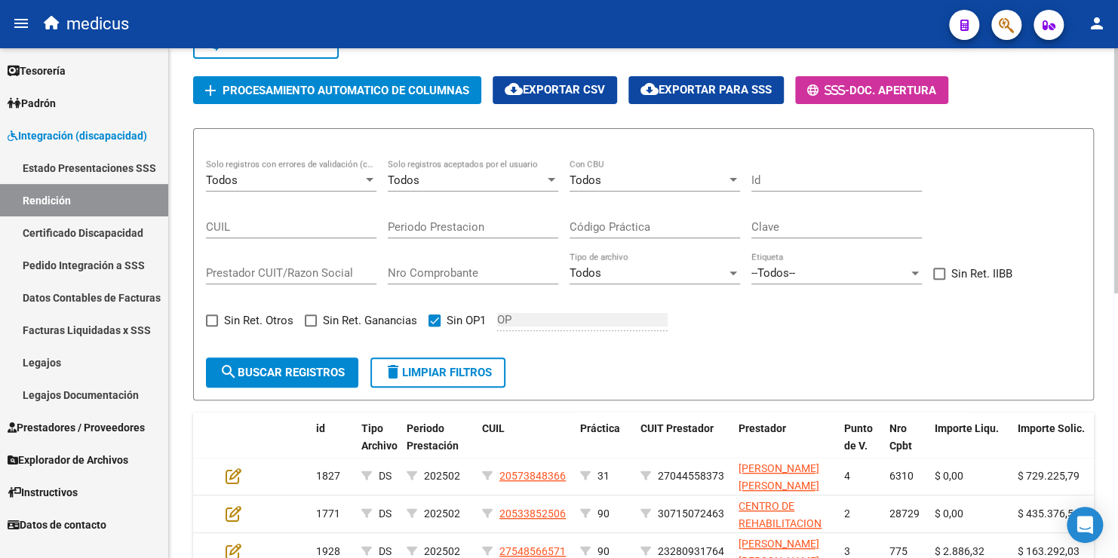
scroll to position [187, 0]
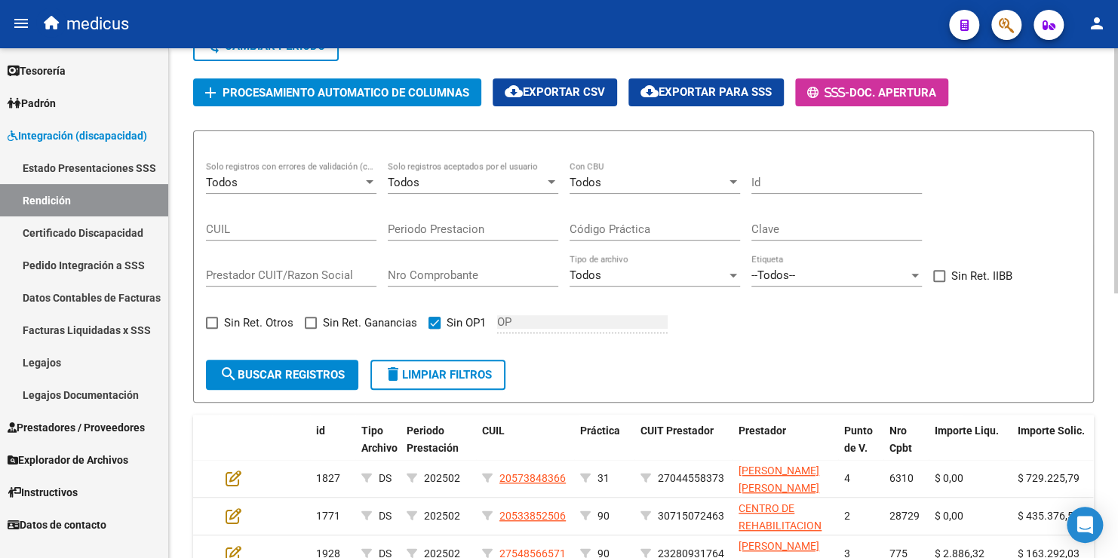
click at [586, 92] on span "cloud_download Exportar CSV" at bounding box center [555, 92] width 100 height 14
click at [854, 352] on form "Todos Solo registros con errores de validación (control 623 instructivo de rend…" at bounding box center [643, 267] width 901 height 272
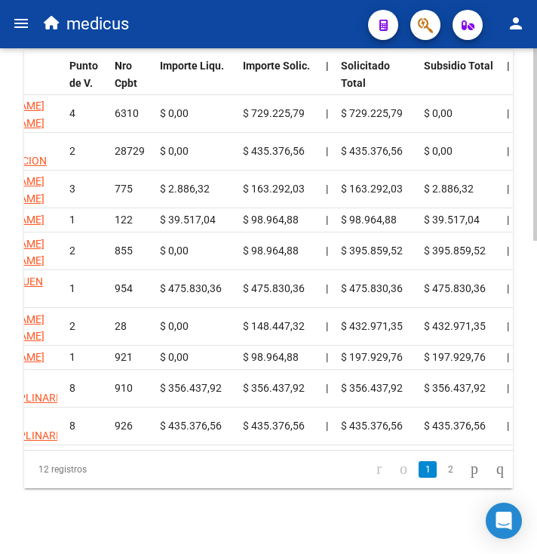
scroll to position [0, 561]
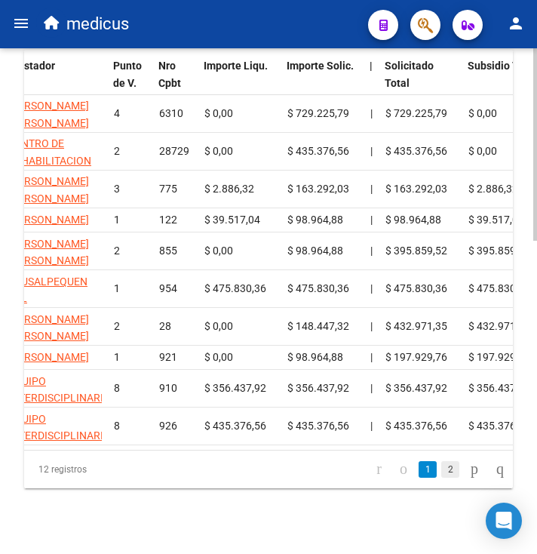
click at [441, 478] on link "2" at bounding box center [450, 469] width 18 height 17
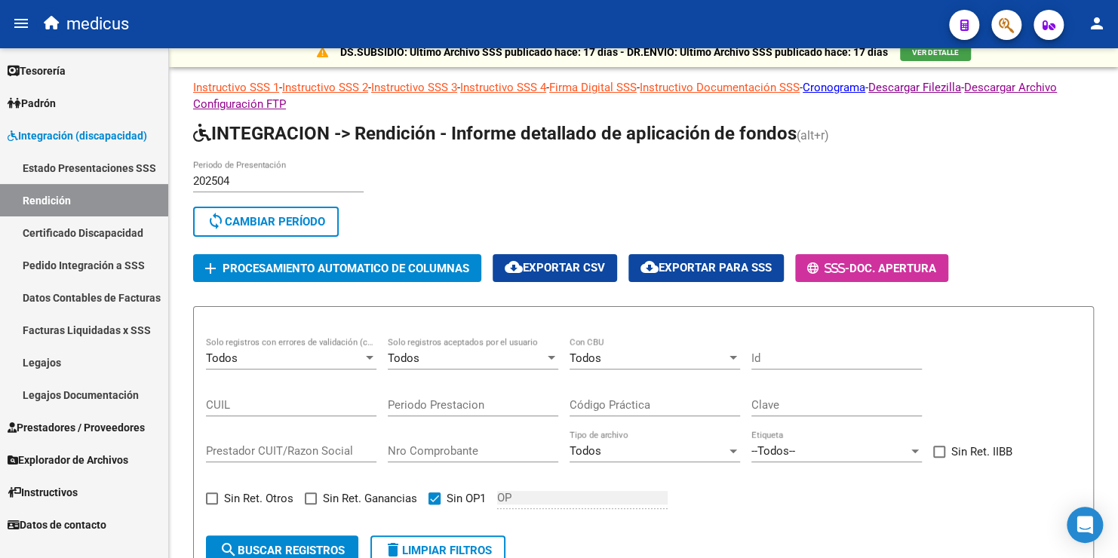
scroll to position [0, 0]
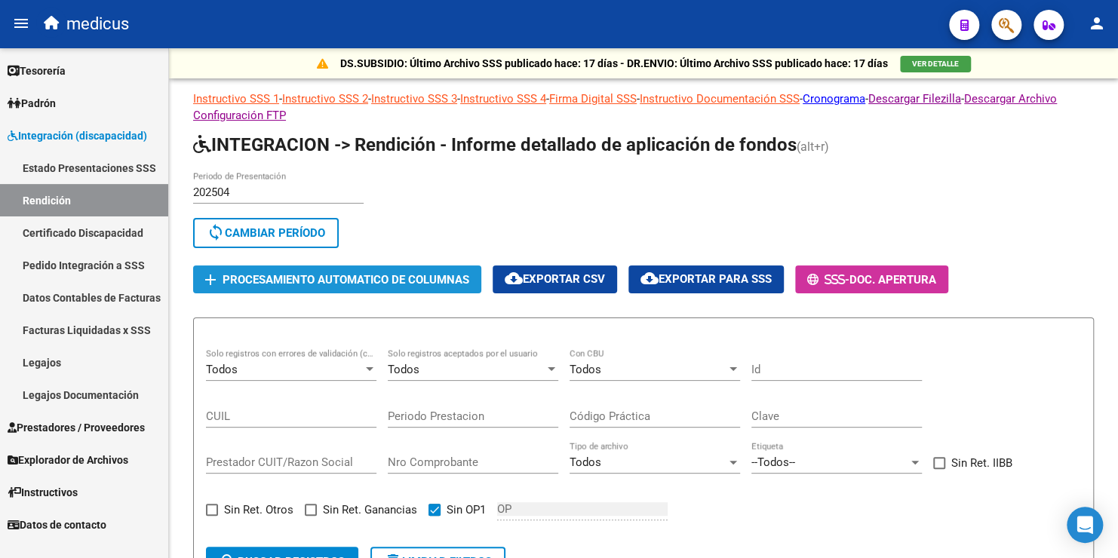
click at [306, 278] on span "Procesamiento automatico de columnas" at bounding box center [346, 280] width 247 height 14
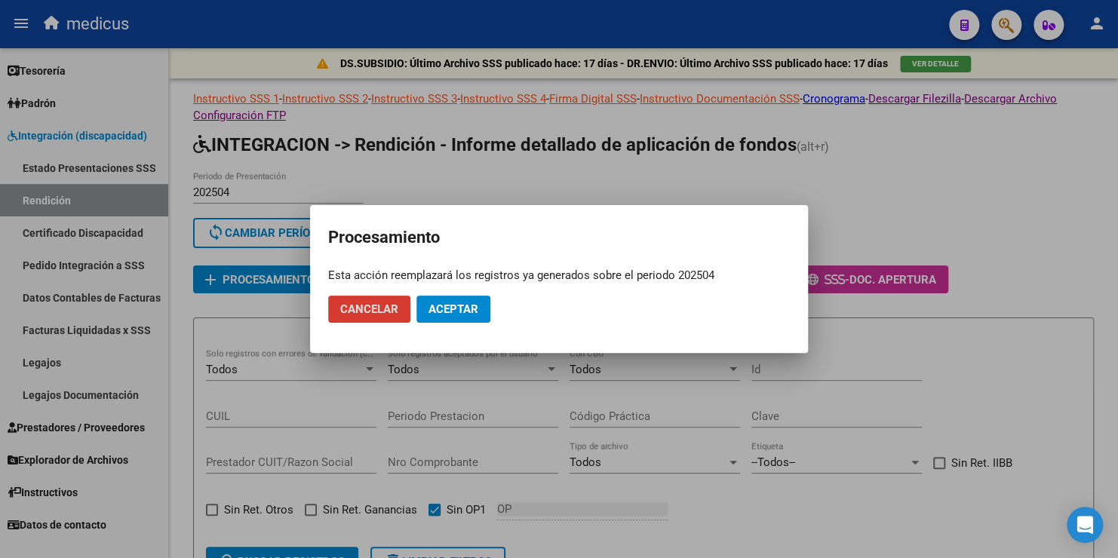
click at [469, 312] on span "Aceptar" at bounding box center [454, 310] width 50 height 14
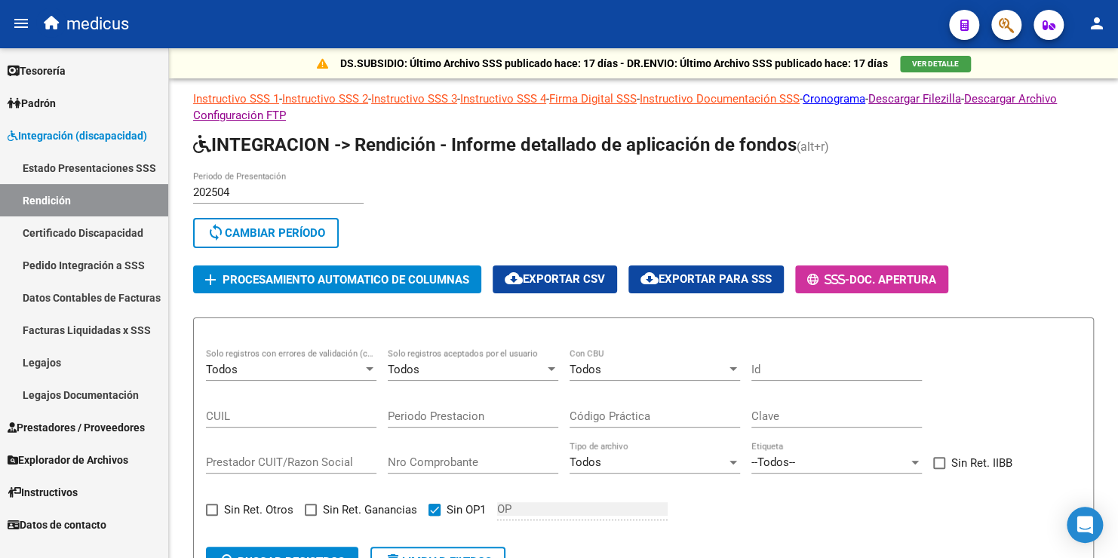
click at [67, 269] on link "Pedido Integración a SSS" at bounding box center [84, 265] width 168 height 32
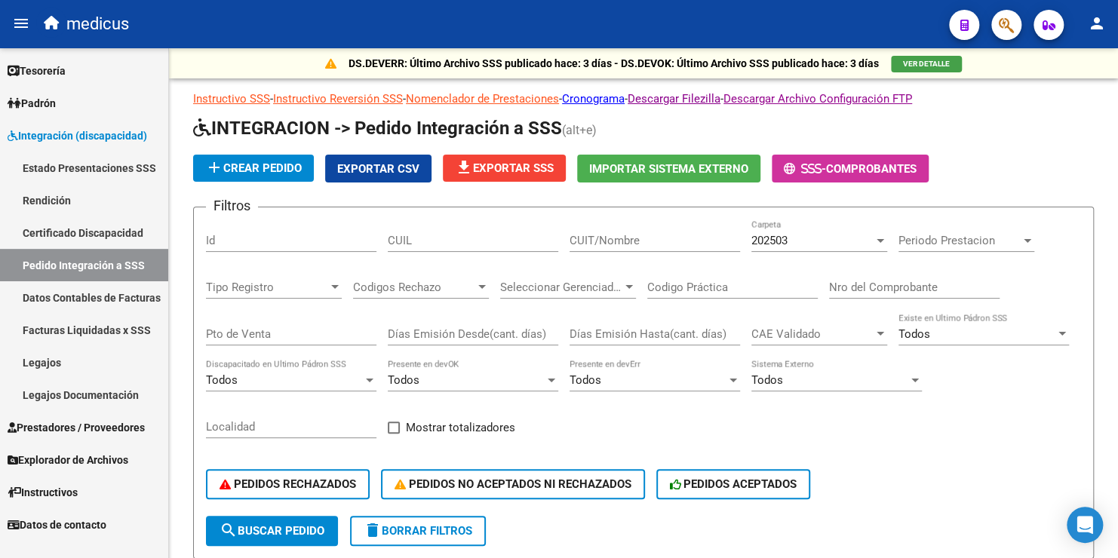
click at [91, 303] on link "Datos Contables de Facturas" at bounding box center [84, 297] width 168 height 32
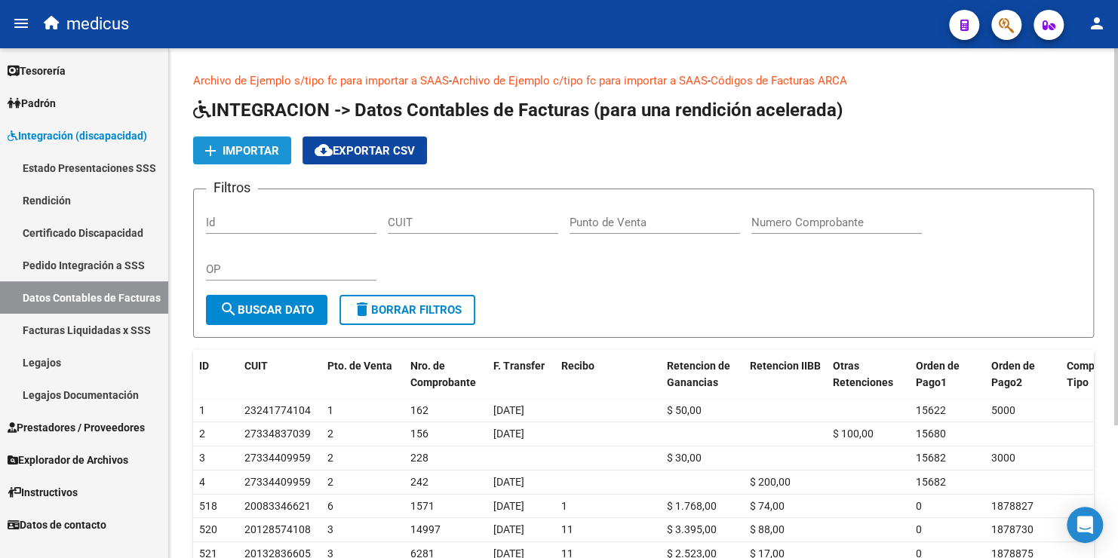
click at [251, 154] on span "Importar" at bounding box center [251, 151] width 57 height 14
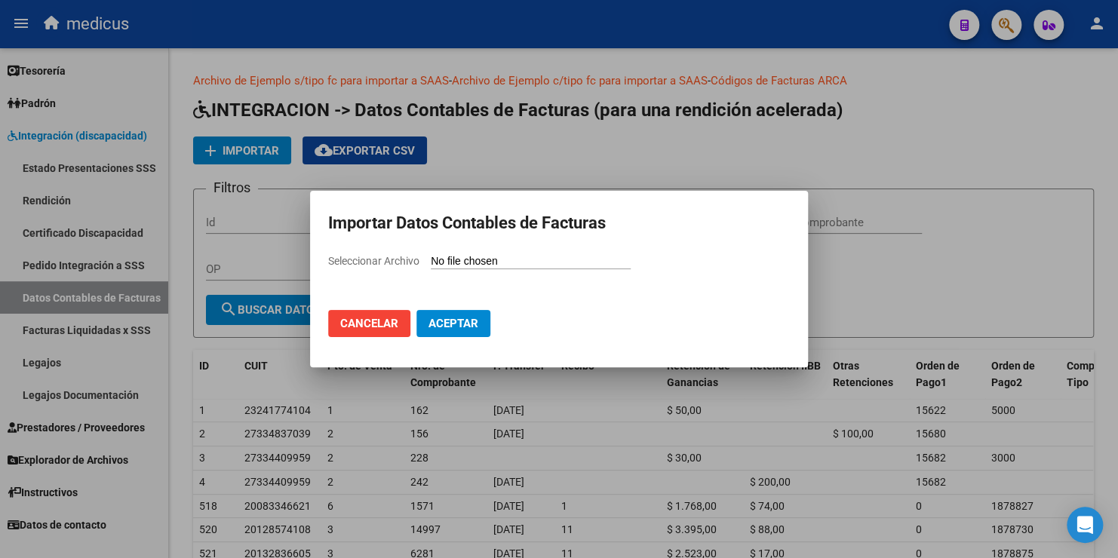
click at [463, 253] on div "Seleccionar Archivo" at bounding box center [559, 267] width 462 height 29
click at [460, 255] on input "Seleccionar Archivo" at bounding box center [531, 262] width 200 height 14
type input "C:\fakepath\IntegraciónRendición (15).csv"
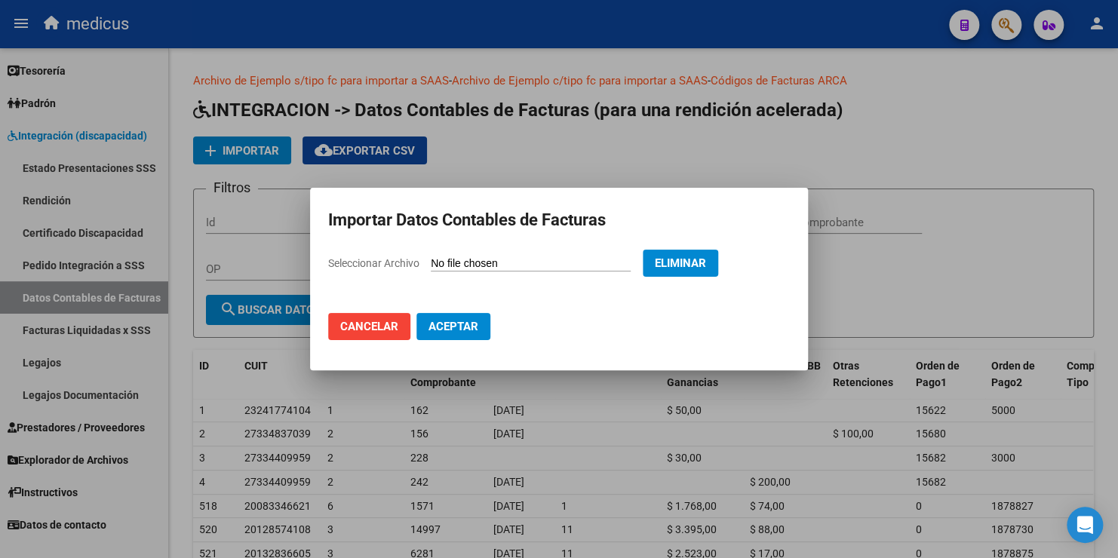
click at [460, 331] on span "Aceptar" at bounding box center [454, 327] width 50 height 14
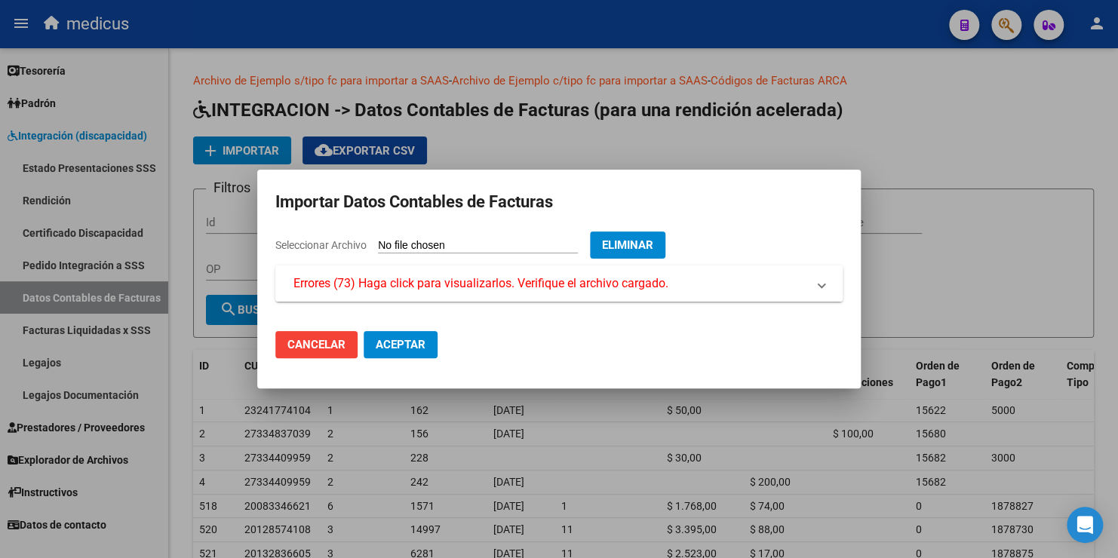
click at [341, 288] on span "Errores (73) Haga click para visualizarlos. Verifique el archivo cargado." at bounding box center [481, 284] width 375 height 18
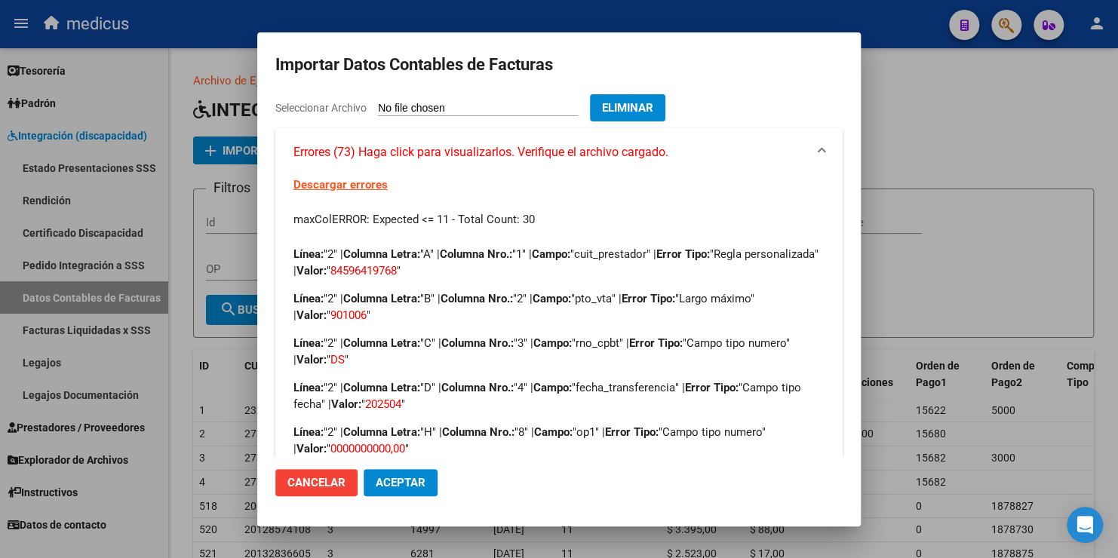
click at [360, 185] on link "Descargar errores" at bounding box center [341, 185] width 94 height 14
click at [412, 484] on span "Aceptar" at bounding box center [401, 483] width 50 height 14
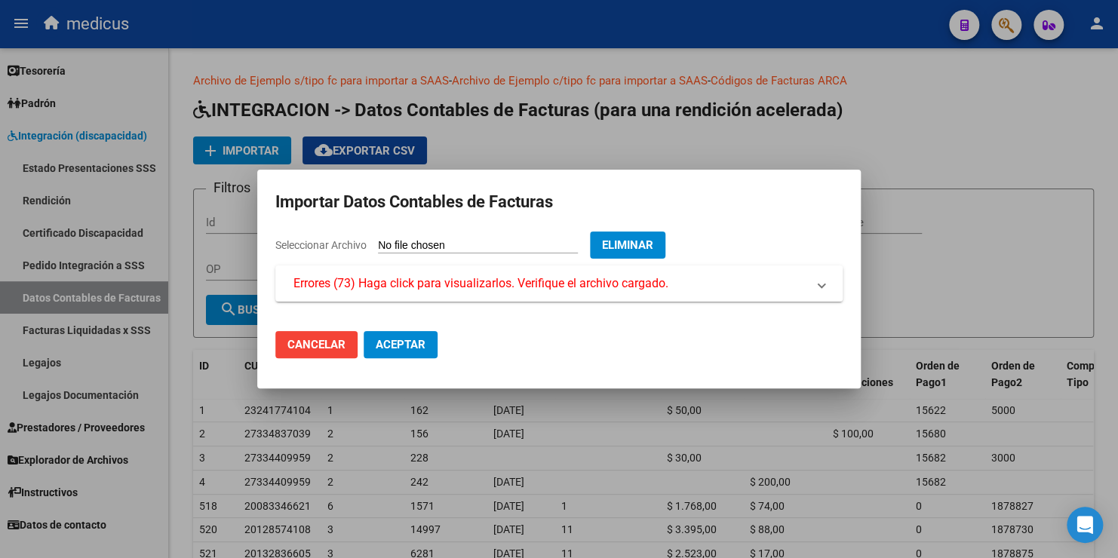
click at [342, 344] on span "Cancelar" at bounding box center [316, 345] width 58 height 14
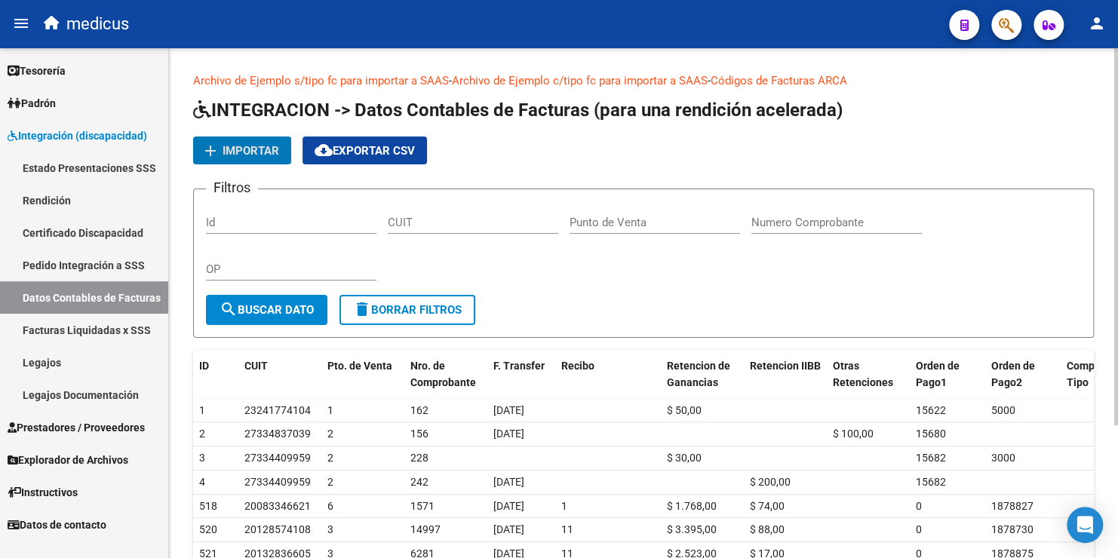
click at [235, 151] on span "Importar" at bounding box center [251, 151] width 57 height 14
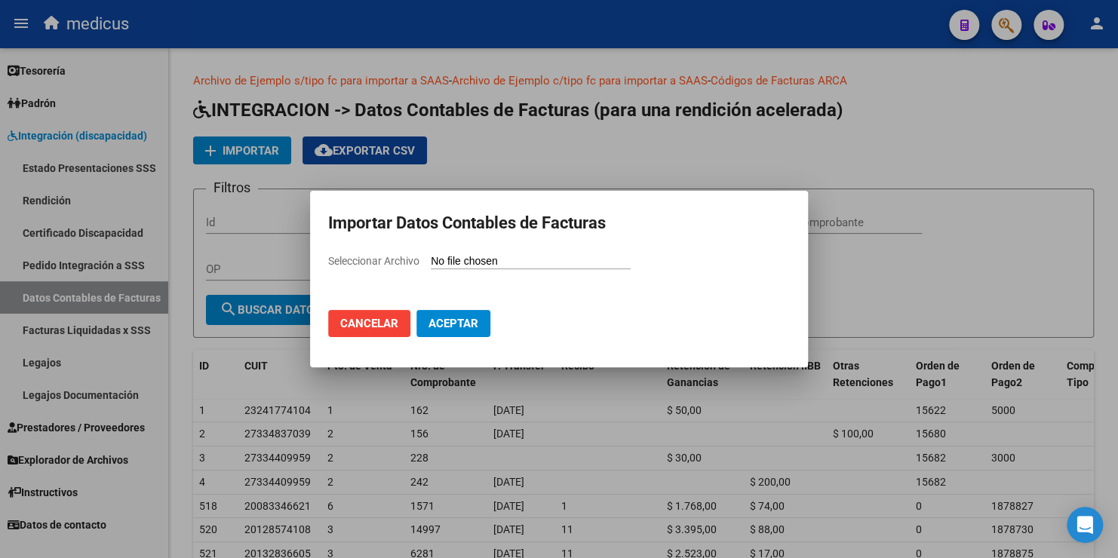
click at [478, 257] on input "Seleccionar Archivo" at bounding box center [531, 262] width 200 height 14
type input "C:\fakepath\rendicion_ssaass_abril_2 1.csv"
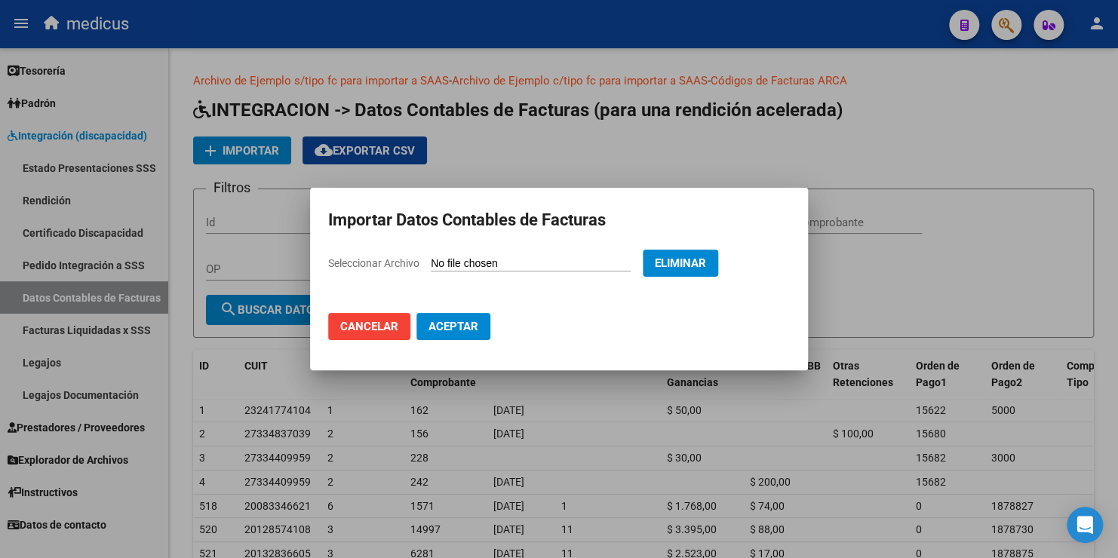
click at [466, 338] on mat-dialog-actions "Cancelar Aceptar" at bounding box center [559, 326] width 462 height 51
click at [466, 329] on span "Aceptar" at bounding box center [454, 327] width 50 height 14
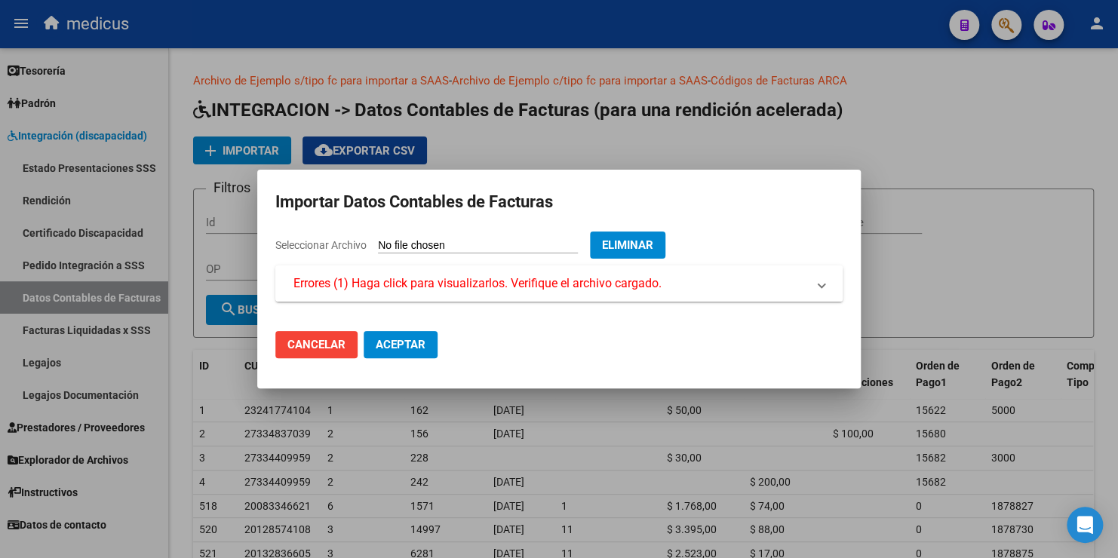
click at [352, 287] on span "Errores (1) Haga click para visualizarlos. Verifique el archivo cargado." at bounding box center [478, 284] width 368 height 18
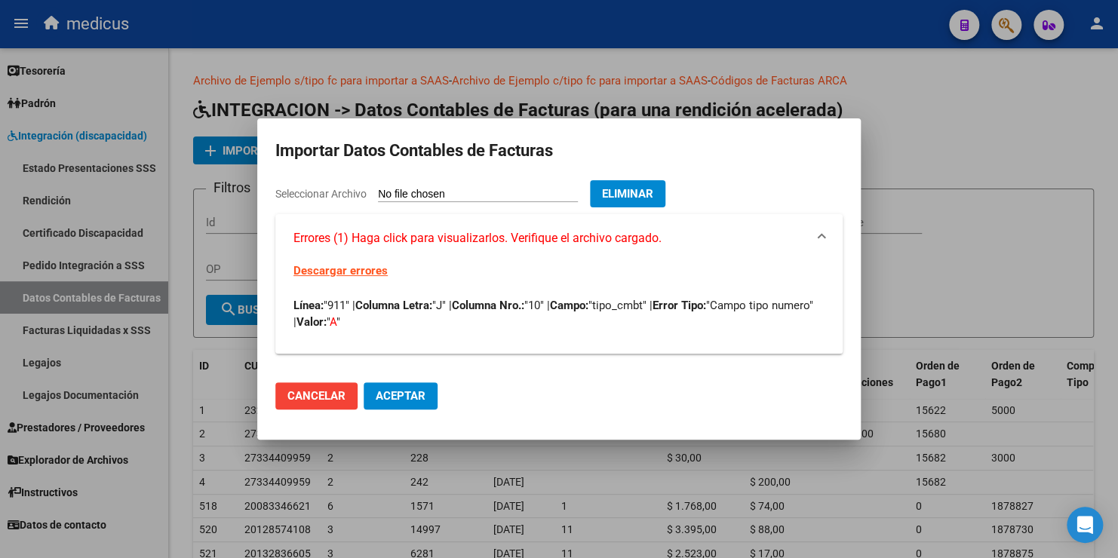
click at [653, 196] on span "Eliminar" at bounding box center [627, 194] width 51 height 14
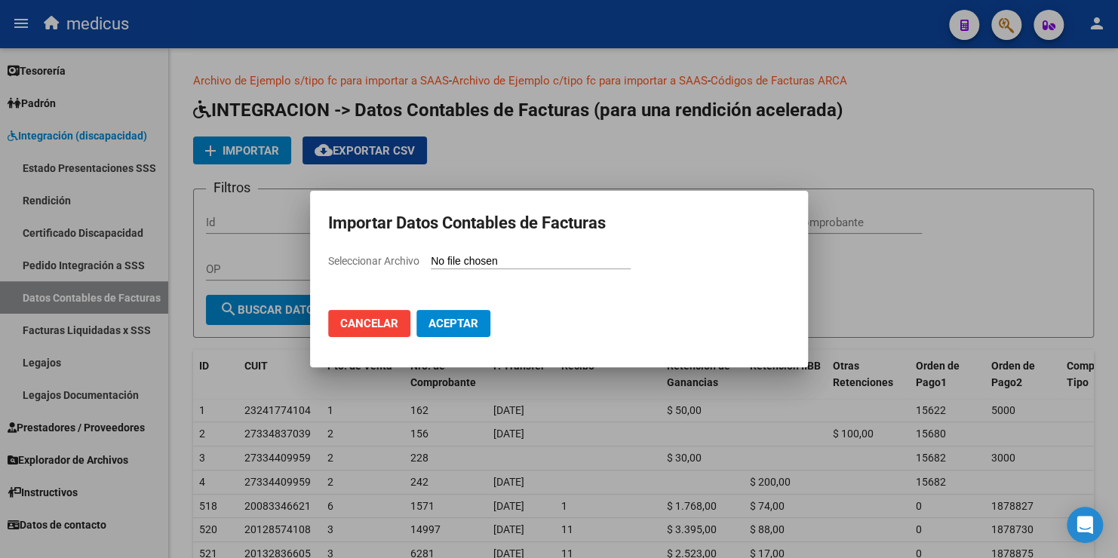
click at [479, 263] on input "Seleccionar Archivo" at bounding box center [531, 262] width 200 height 14
type input "C:\fakepath\rendicion_ssaass_abril_2 1 (1).csv"
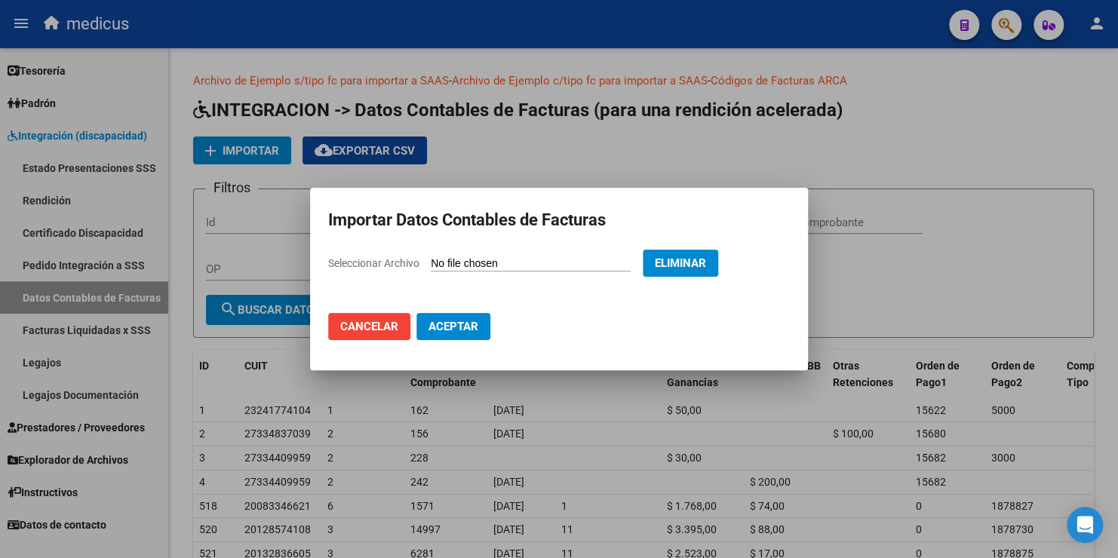
click at [466, 326] on span "Aceptar" at bounding box center [454, 327] width 50 height 14
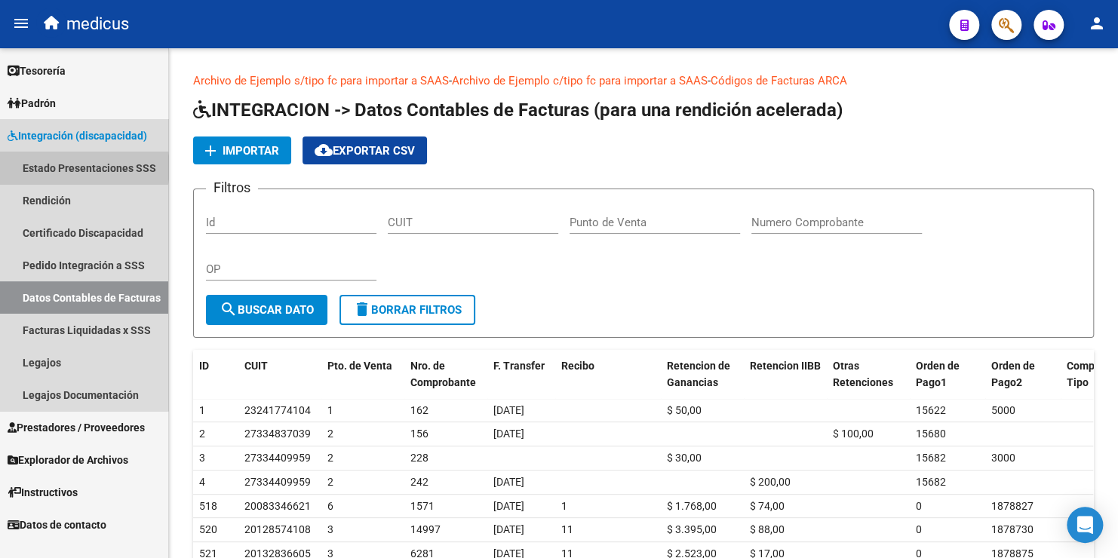
click at [72, 168] on link "Estado Presentaciones SSS" at bounding box center [84, 168] width 168 height 32
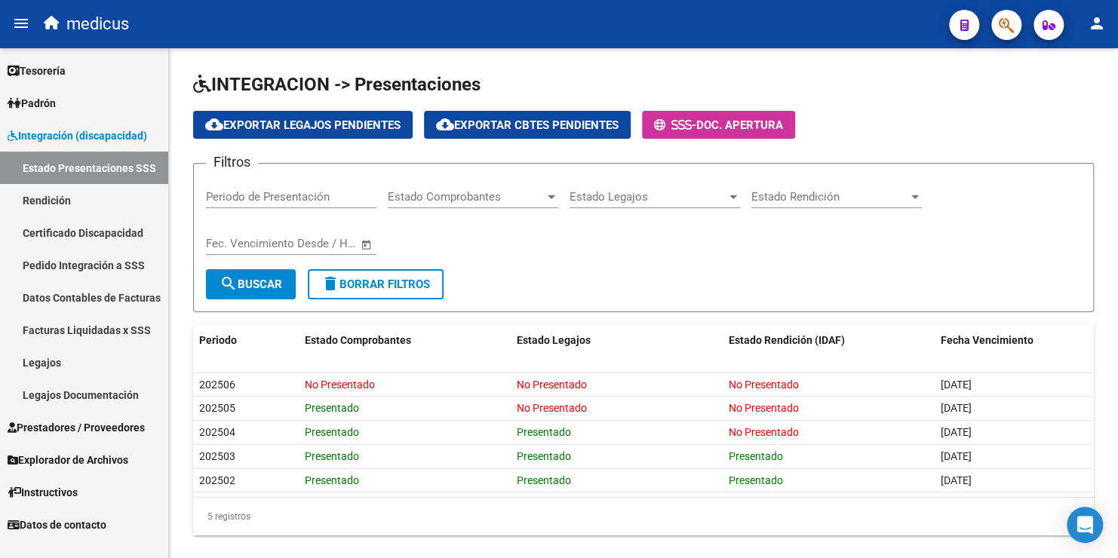
click at [60, 201] on link "Rendición" at bounding box center [84, 200] width 168 height 32
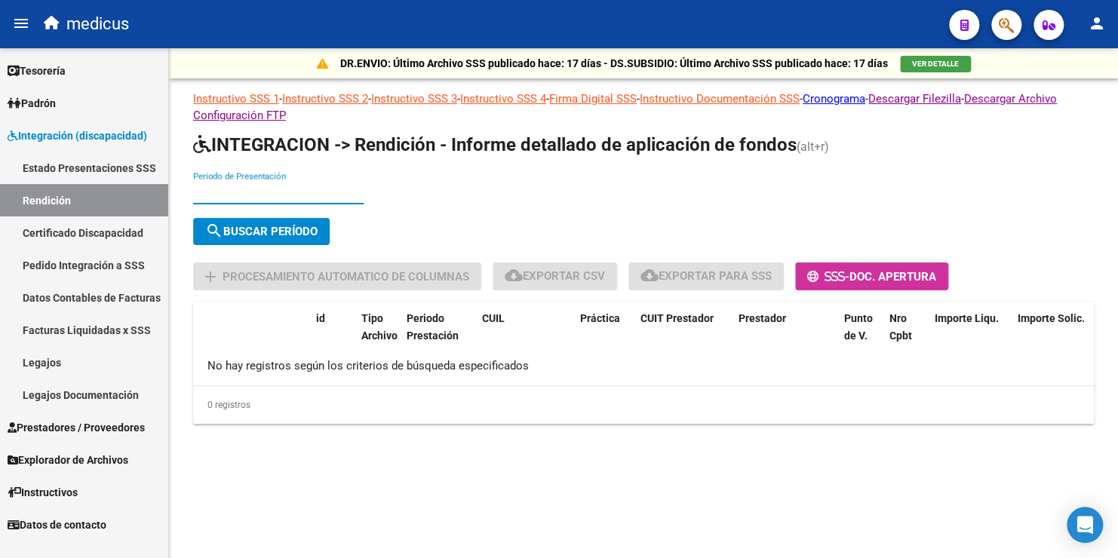
click at [235, 195] on input "Periodo de Presentación" at bounding box center [278, 193] width 171 height 14
type input "202504"
click at [274, 231] on span "search Buscar Período" at bounding box center [261, 232] width 112 height 14
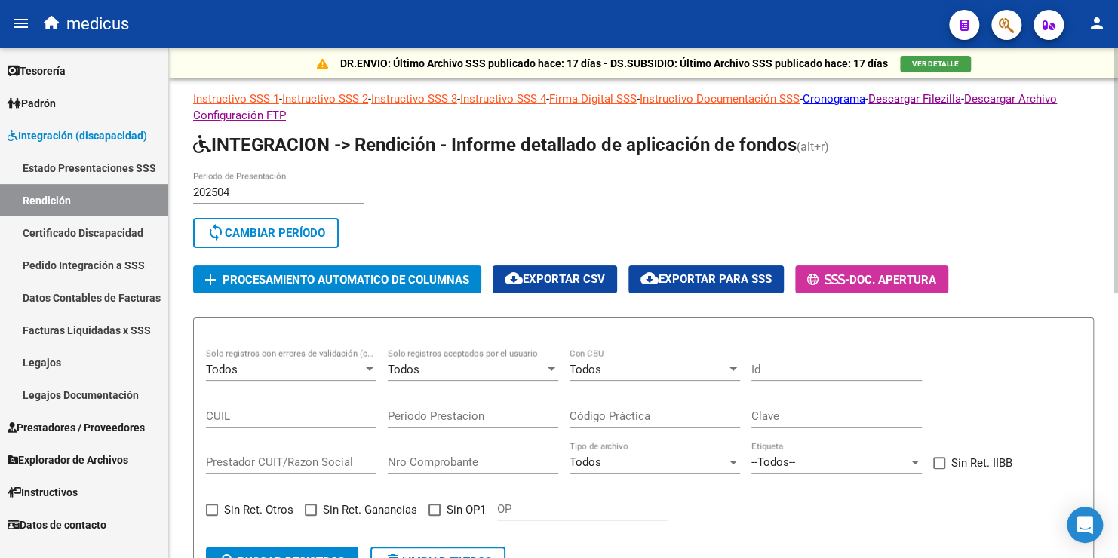
click at [287, 280] on span "Procesamiento automatico de columnas" at bounding box center [346, 280] width 247 height 14
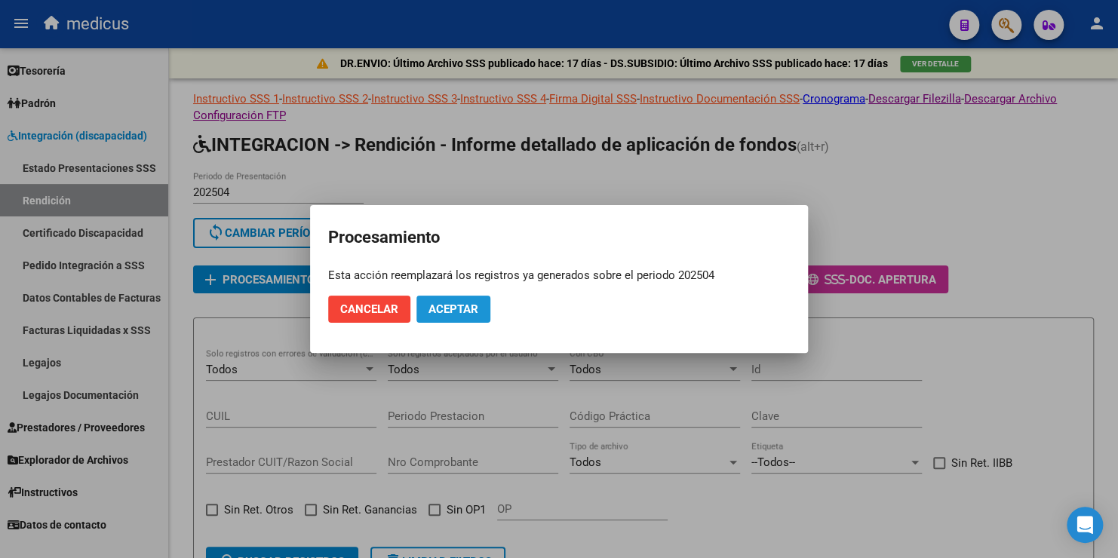
click at [466, 306] on span "Aceptar" at bounding box center [454, 310] width 50 height 14
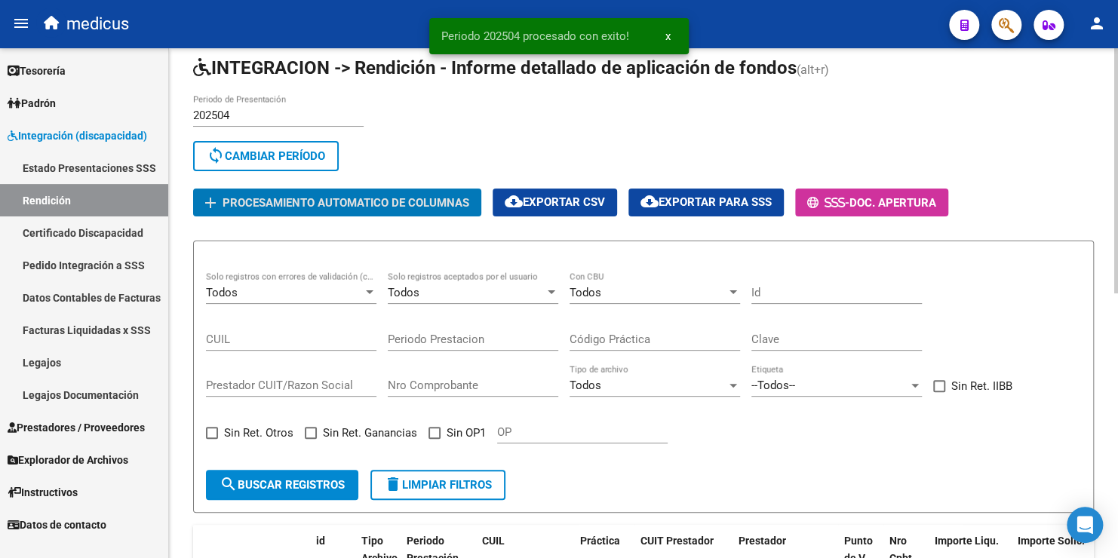
scroll to position [151, 0]
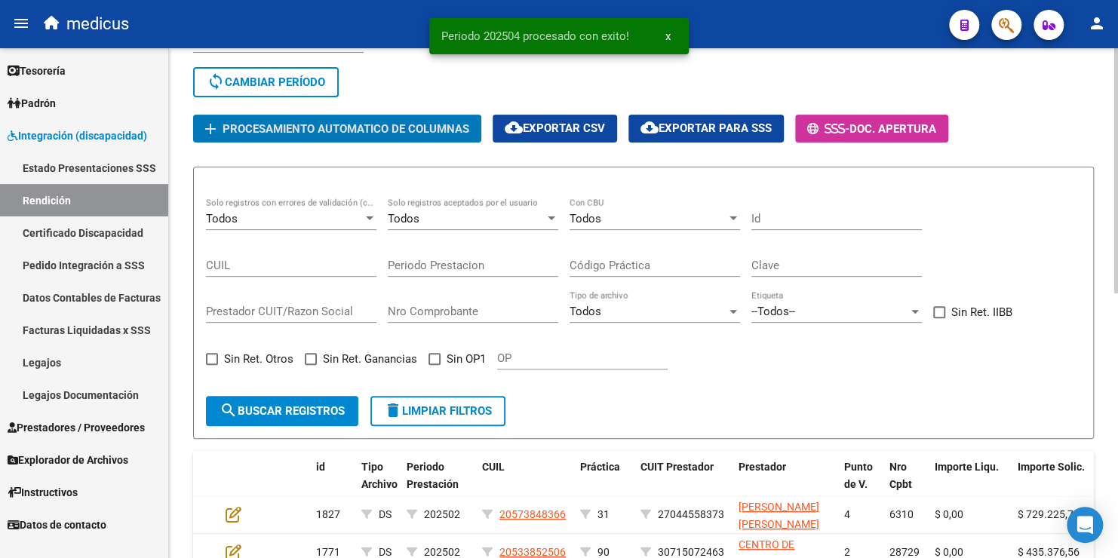
click at [435, 358] on span at bounding box center [435, 359] width 12 height 12
click at [435, 365] on input "Sin OP1" at bounding box center [434, 365] width 1 height 1
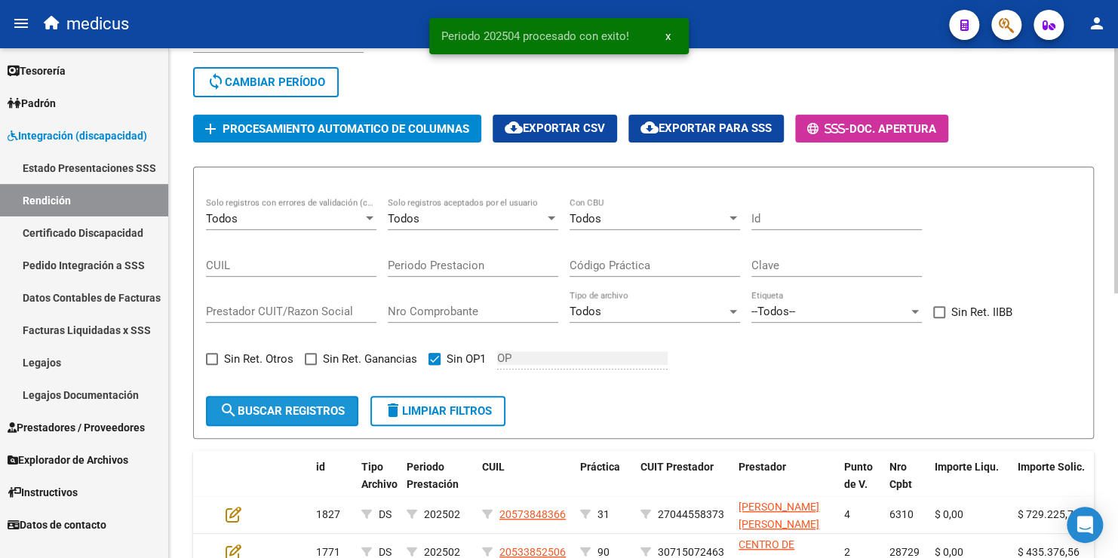
click at [327, 405] on span "search Buscar registros" at bounding box center [282, 411] width 125 height 14
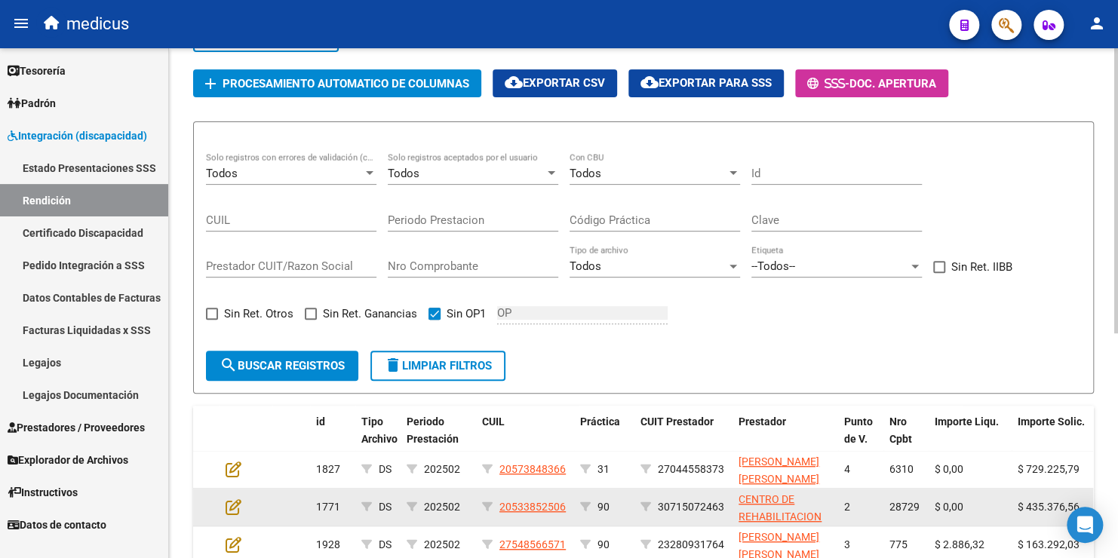
scroll to position [175, 0]
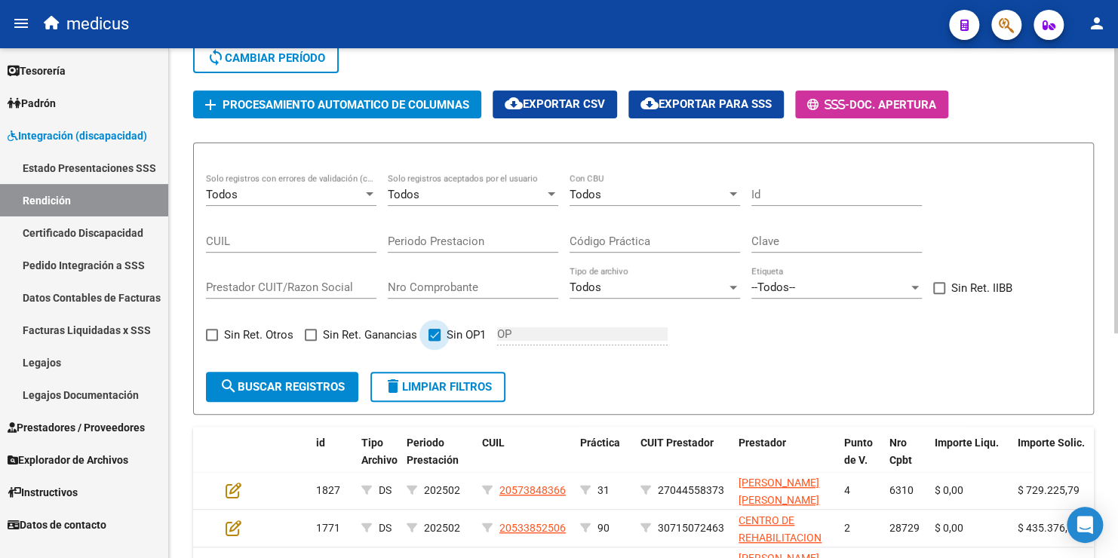
click at [437, 334] on span at bounding box center [435, 335] width 12 height 12
click at [435, 341] on input "Sin OP1" at bounding box center [434, 341] width 1 height 1
click at [653, 198] on div "Todos" at bounding box center [648, 195] width 157 height 14
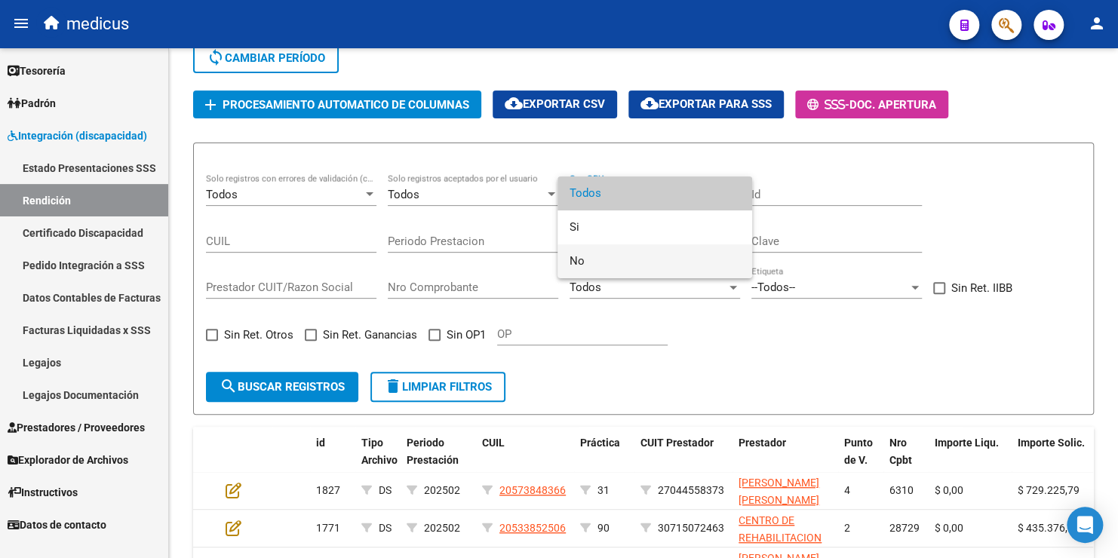
click at [598, 260] on span "No" at bounding box center [655, 261] width 171 height 34
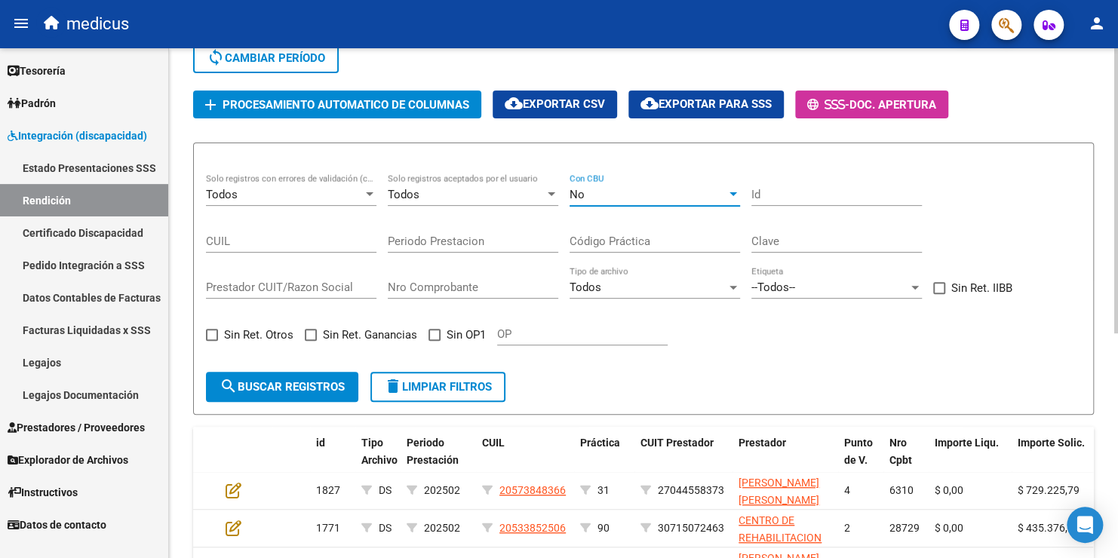
click at [318, 383] on span "search Buscar registros" at bounding box center [282, 387] width 125 height 14
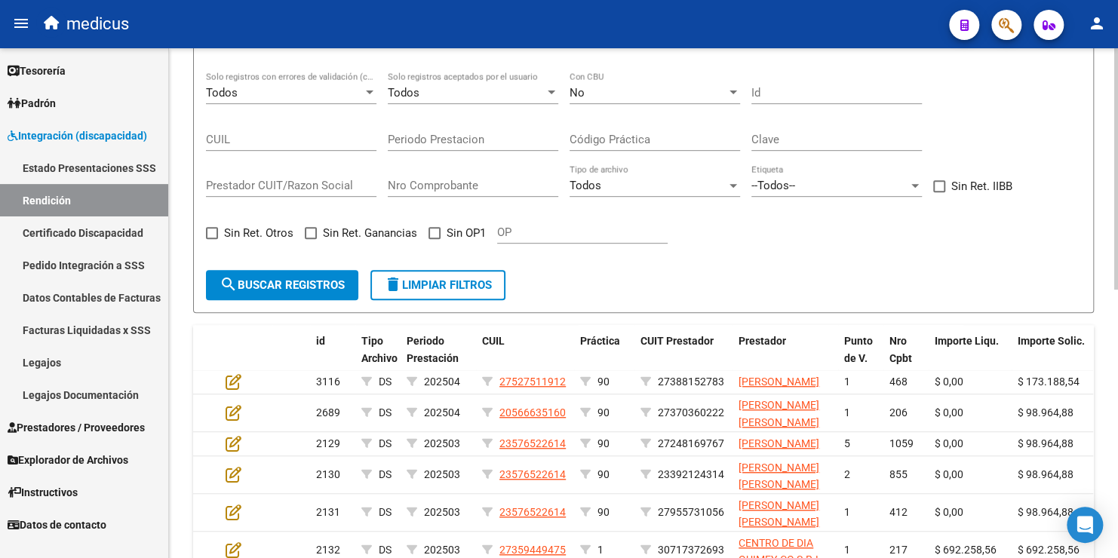
scroll to position [263, 0]
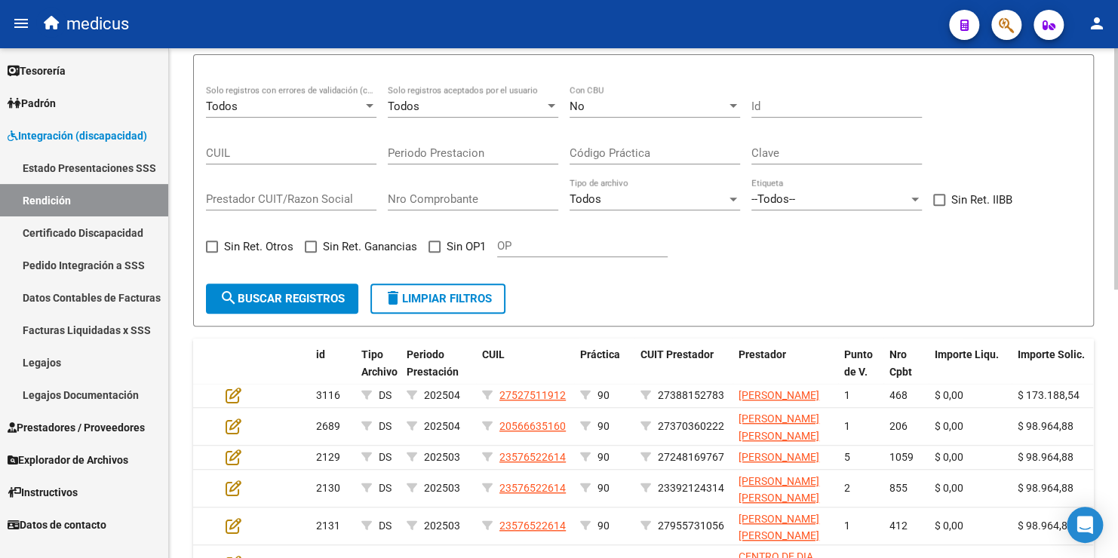
click at [429, 244] on span at bounding box center [435, 247] width 12 height 12
click at [434, 253] on input "Sin OP1" at bounding box center [434, 253] width 1 height 1
checkbox input "true"
click at [598, 102] on div "No" at bounding box center [648, 107] width 157 height 14
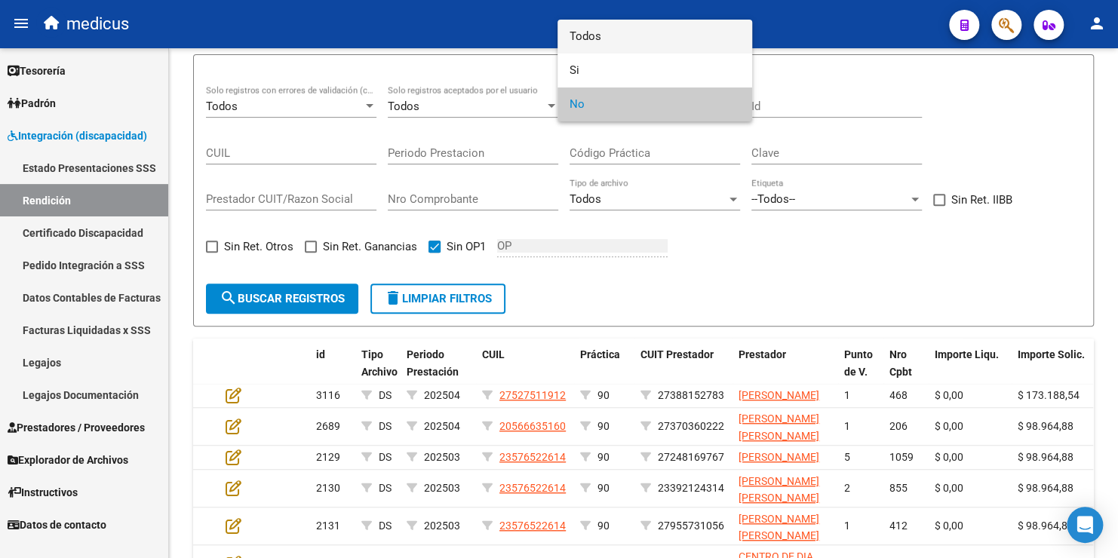
click at [586, 32] on span "Todos" at bounding box center [655, 37] width 171 height 34
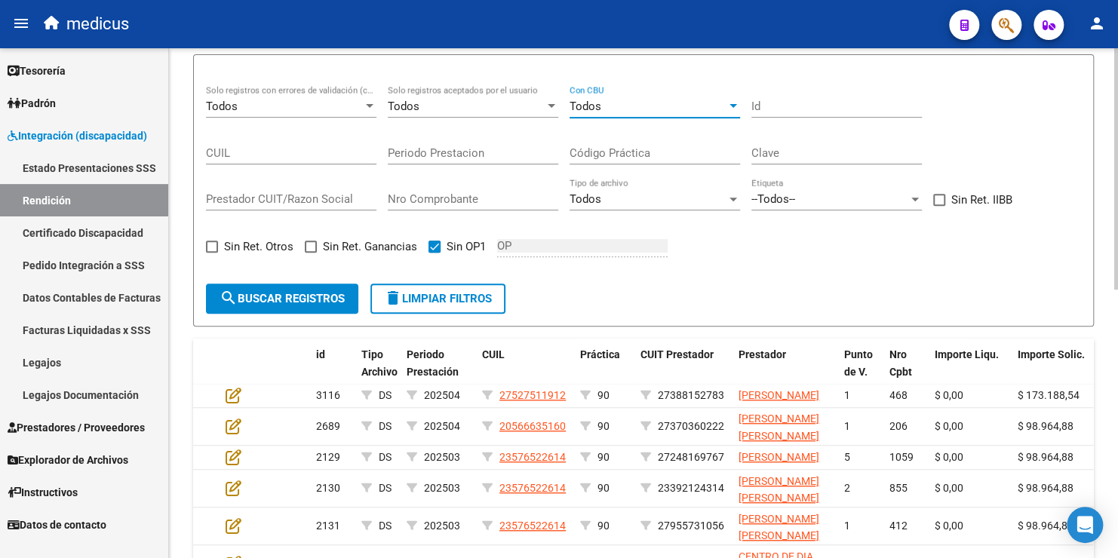
click at [298, 297] on span "search Buscar registros" at bounding box center [282, 299] width 125 height 14
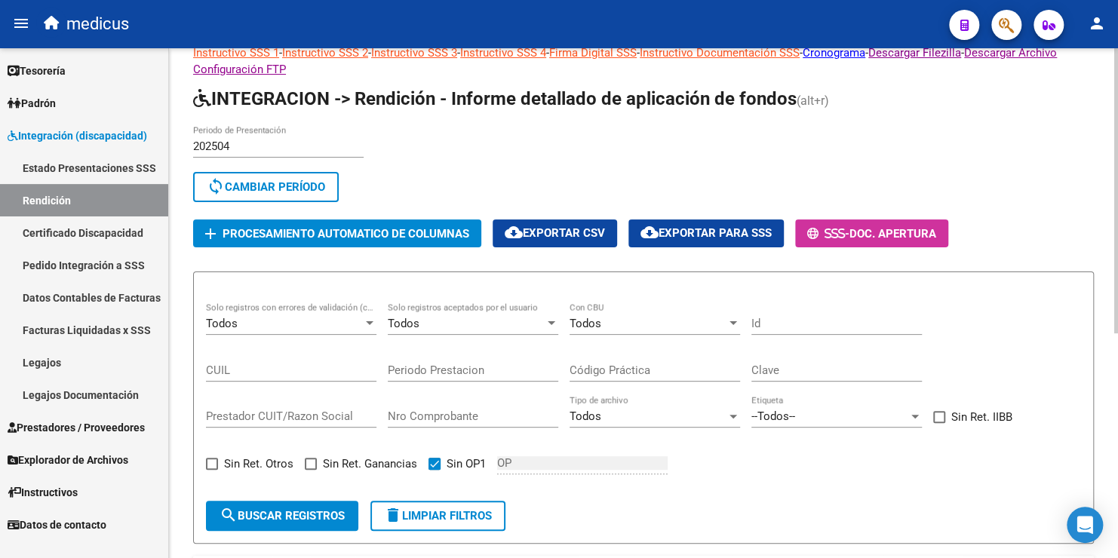
scroll to position [37, 0]
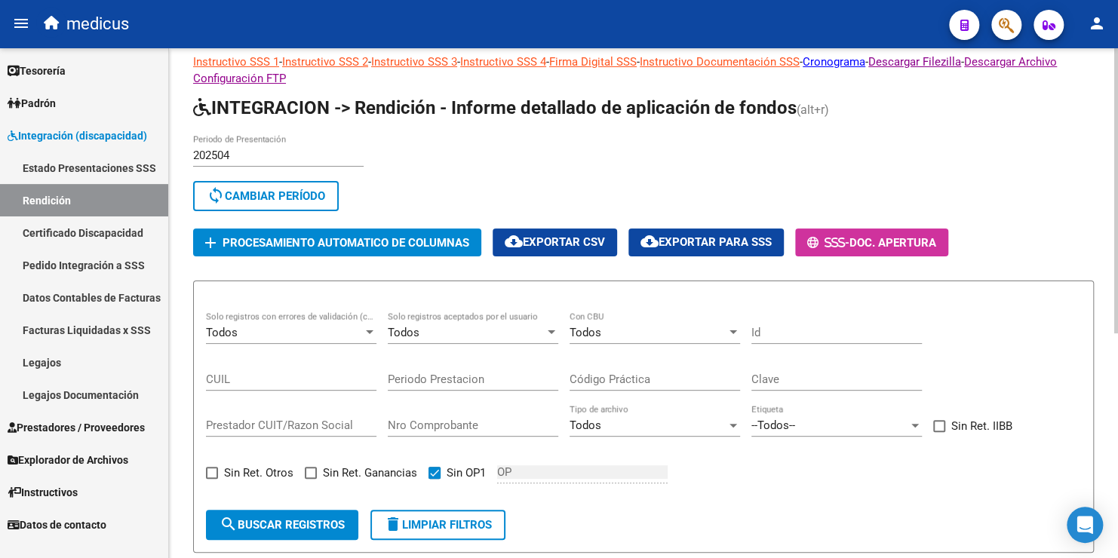
click at [589, 238] on span "cloud_download Exportar CSV" at bounding box center [555, 242] width 100 height 14
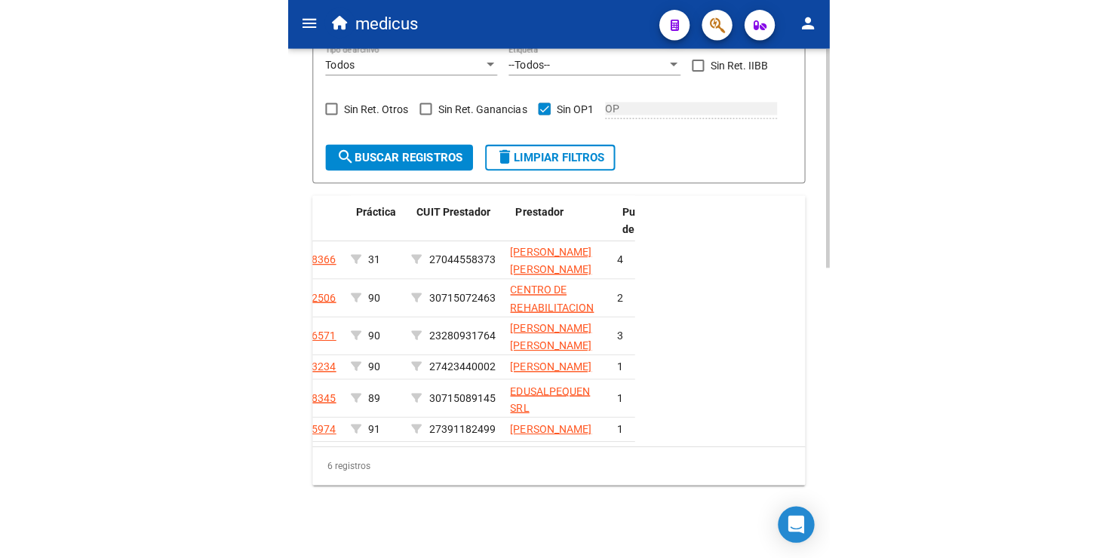
scroll to position [0, 308]
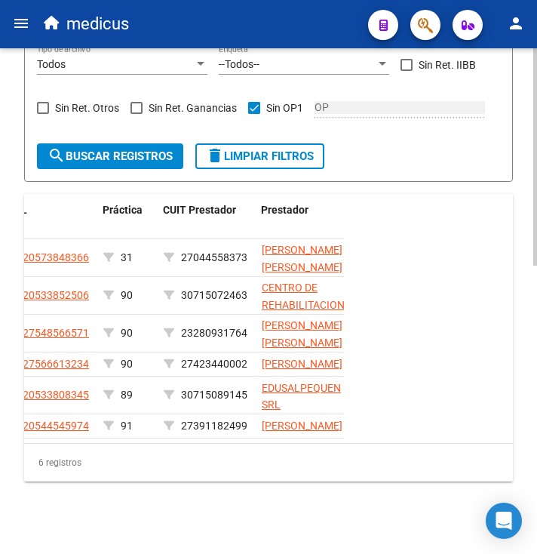
drag, startPoint x: 98, startPoint y: 367, endPoint x: 181, endPoint y: 374, distance: 83.2
click at [181, 377] on datatable-body-cell "30715089145" at bounding box center [207, 395] width 98 height 37
copy span "30715089145"
drag, startPoint x: 182, startPoint y: 406, endPoint x: 251, endPoint y: 402, distance: 68.8
click at [251, 414] on datatable-body-cell "27391182499" at bounding box center [207, 425] width 98 height 23
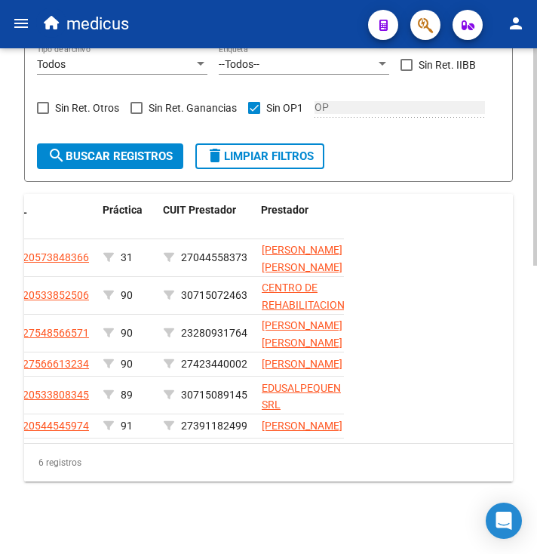
copy span "27391182499"
click at [227, 420] on span "27391182499" at bounding box center [214, 426] width 66 height 12
drag, startPoint x: 248, startPoint y: 404, endPoint x: 181, endPoint y: 406, distance: 67.2
click at [181, 417] on div "27391182499" at bounding box center [207, 425] width 86 height 17
copy span "27391182499"
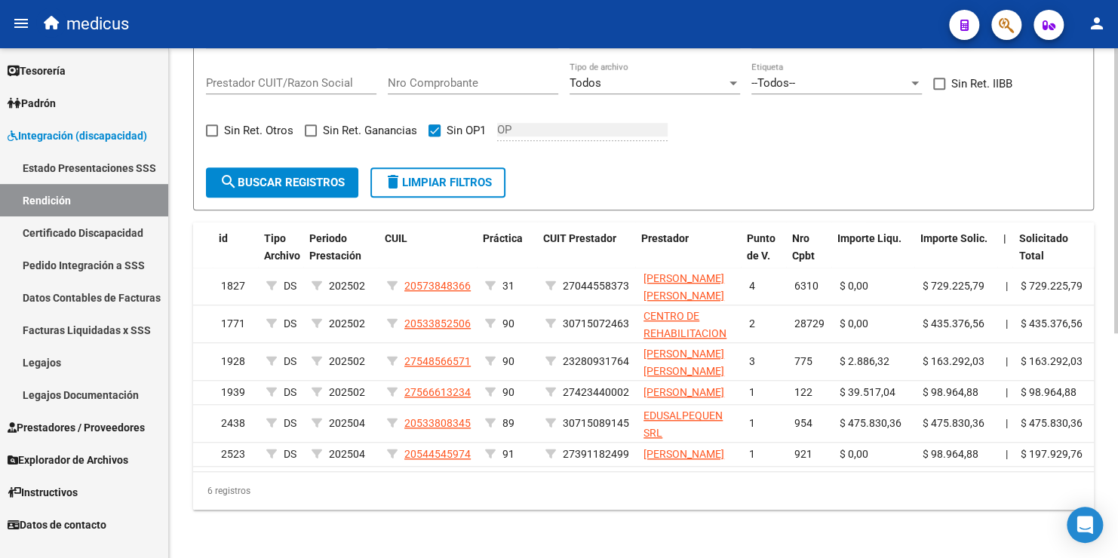
scroll to position [0, 97]
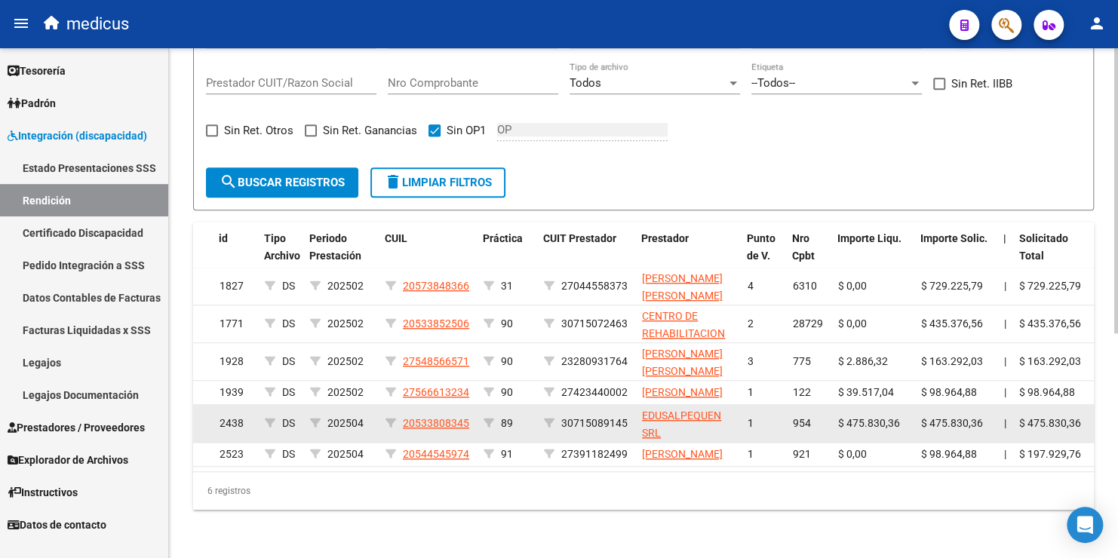
drag, startPoint x: 627, startPoint y: 399, endPoint x: 563, endPoint y: 400, distance: 64.1
click at [563, 415] on div "30715089145" at bounding box center [587, 423] width 86 height 17
copy span "30715089145"
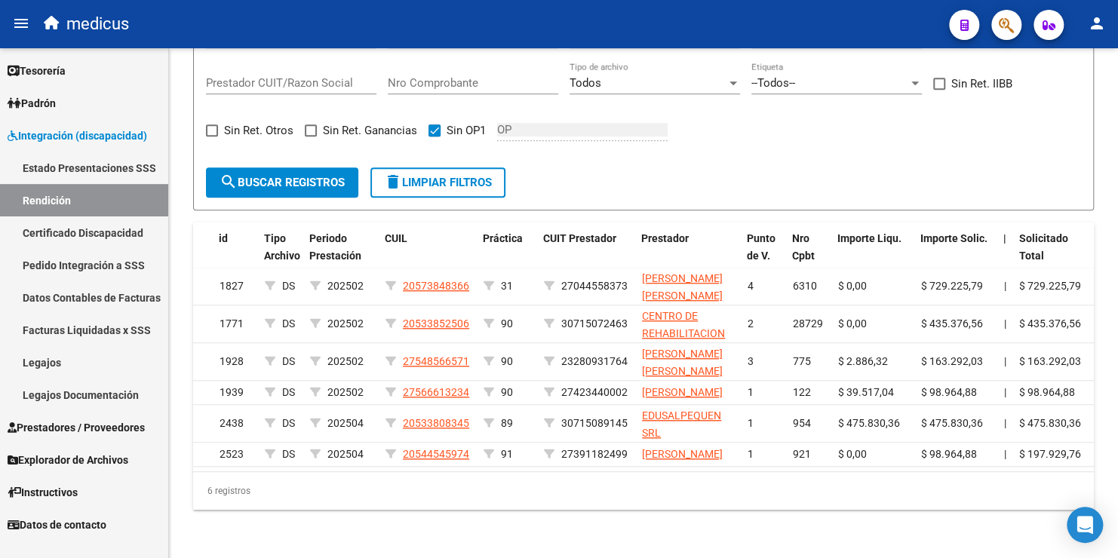
click at [48, 134] on span "Integración (discapacidad)" at bounding box center [78, 136] width 140 height 17
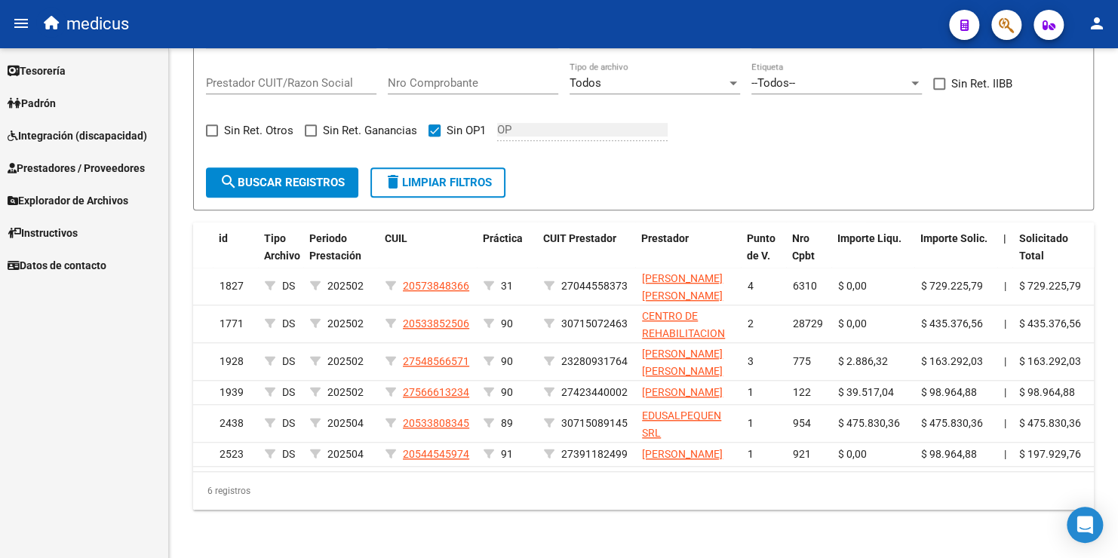
click at [76, 208] on span "Explorador de Archivos" at bounding box center [68, 200] width 121 height 17
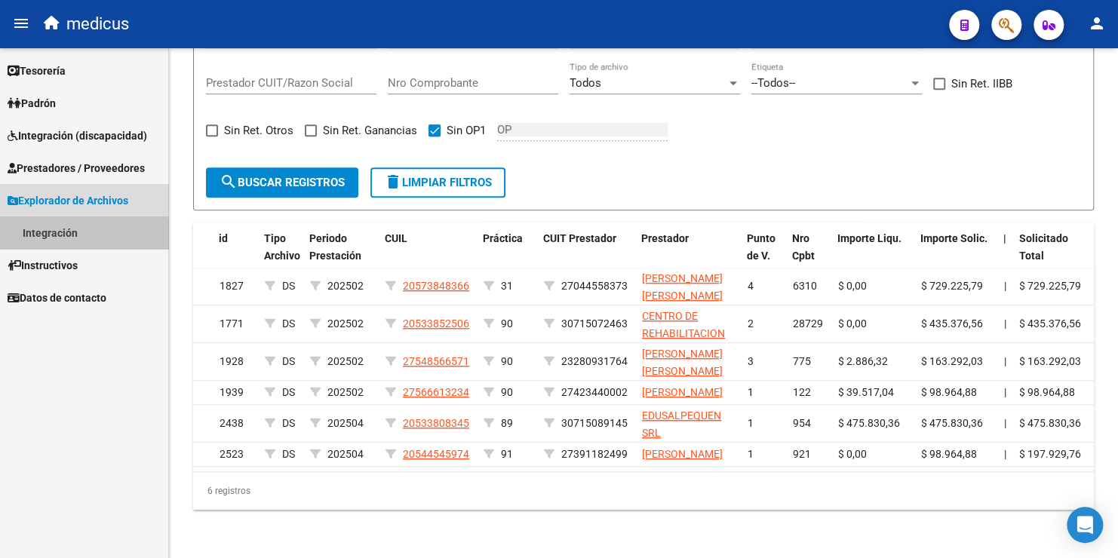
click at [58, 235] on link "Integración" at bounding box center [84, 233] width 168 height 32
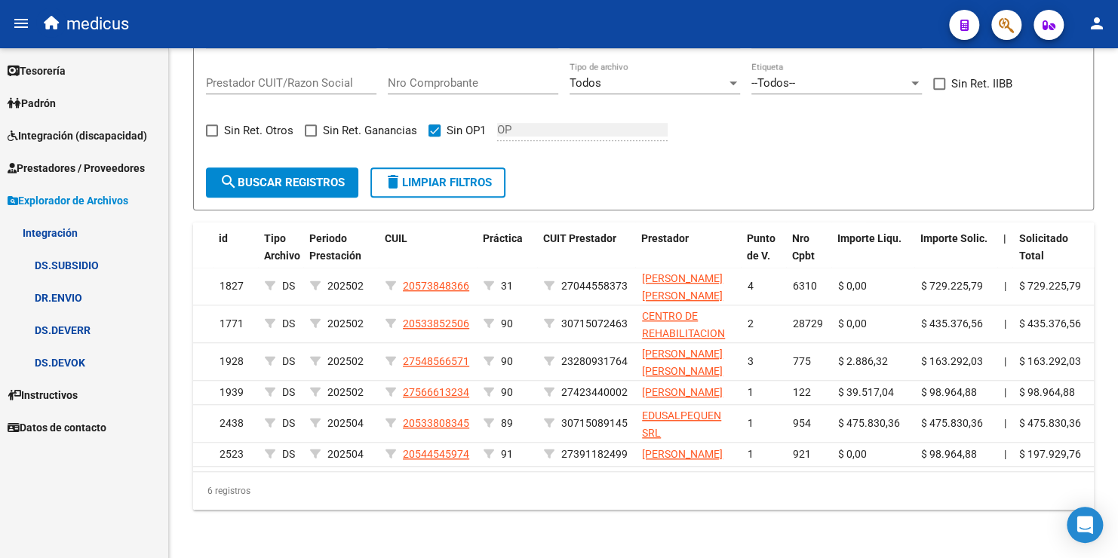
click at [62, 296] on link "DR.ENVIO" at bounding box center [84, 297] width 168 height 32
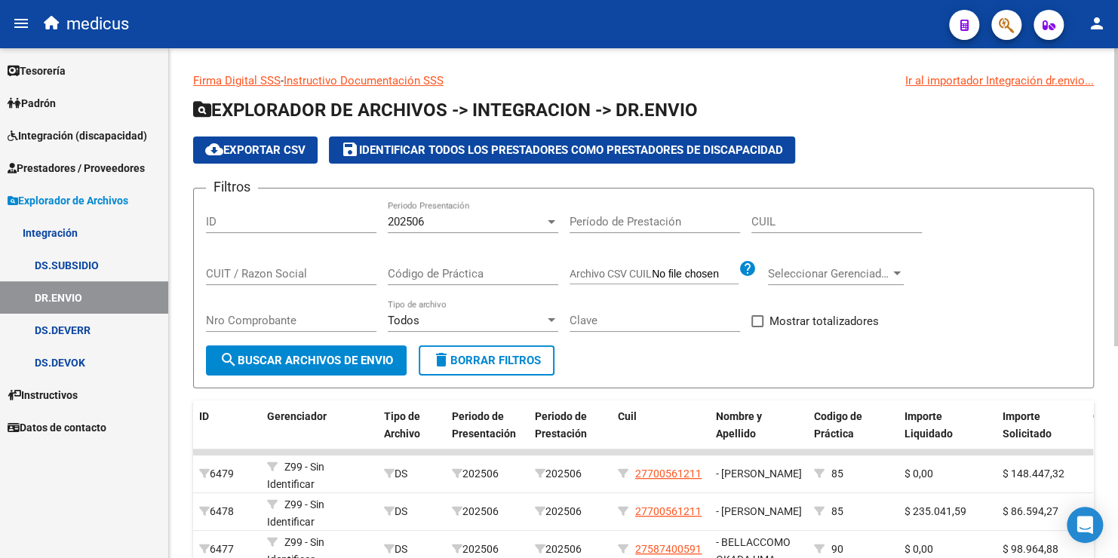
click at [260, 258] on div "CUIT / Razon Social" at bounding box center [291, 269] width 171 height 32
paste input "30715089145"
type input "30715089145"
click at [356, 359] on span "search Buscar Archivos de Envio" at bounding box center [307, 361] width 174 height 14
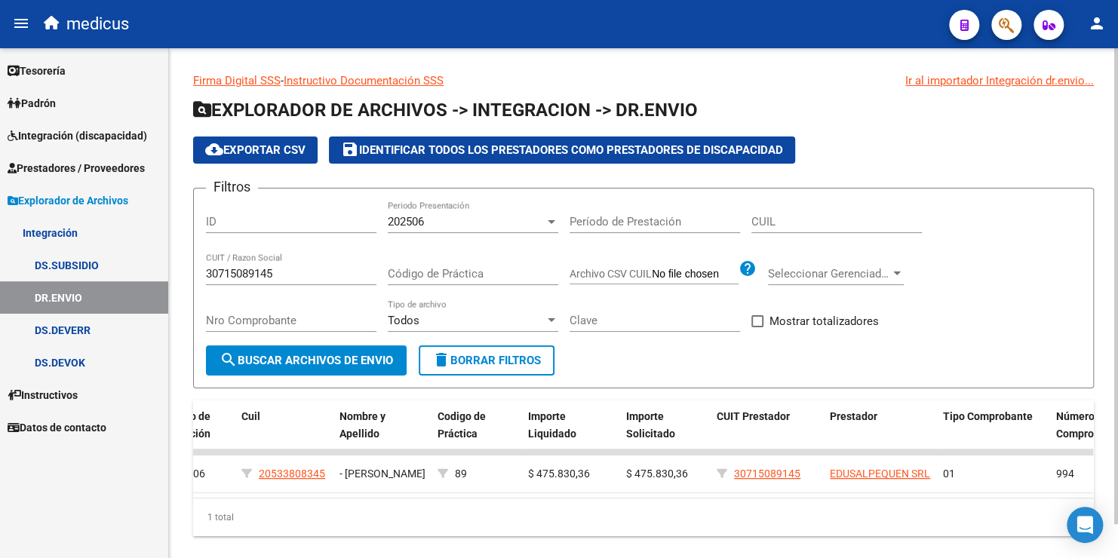
scroll to position [0, 401]
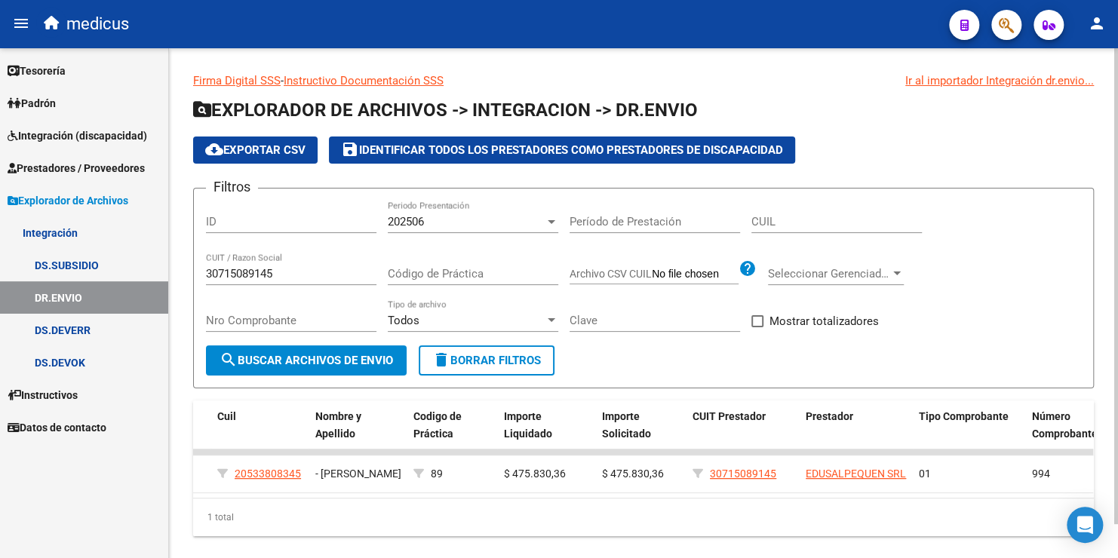
click at [466, 229] on div "202506 Periodo Presentación" at bounding box center [473, 217] width 171 height 32
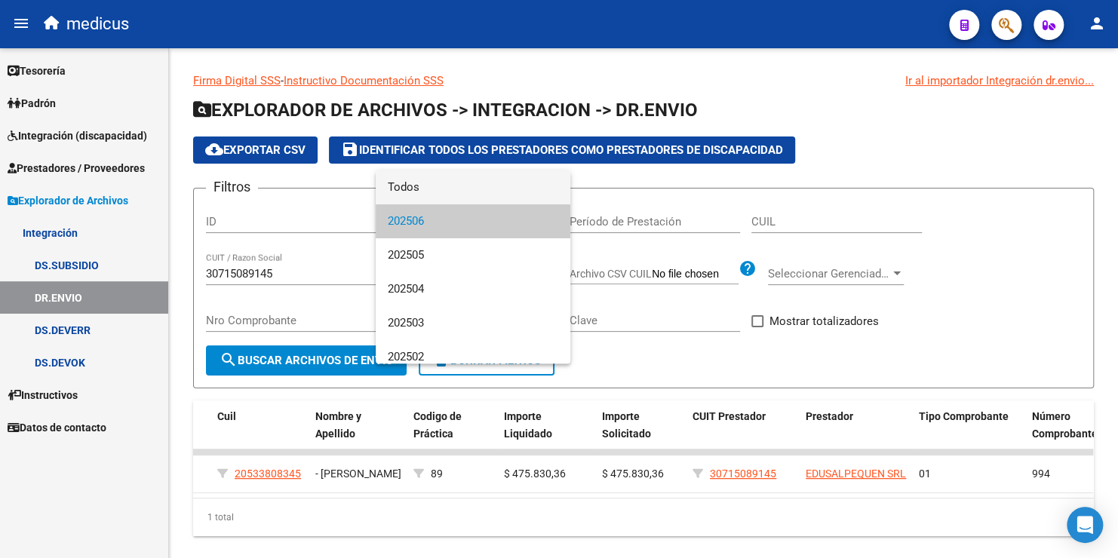
click at [435, 190] on span "Todos" at bounding box center [473, 188] width 171 height 34
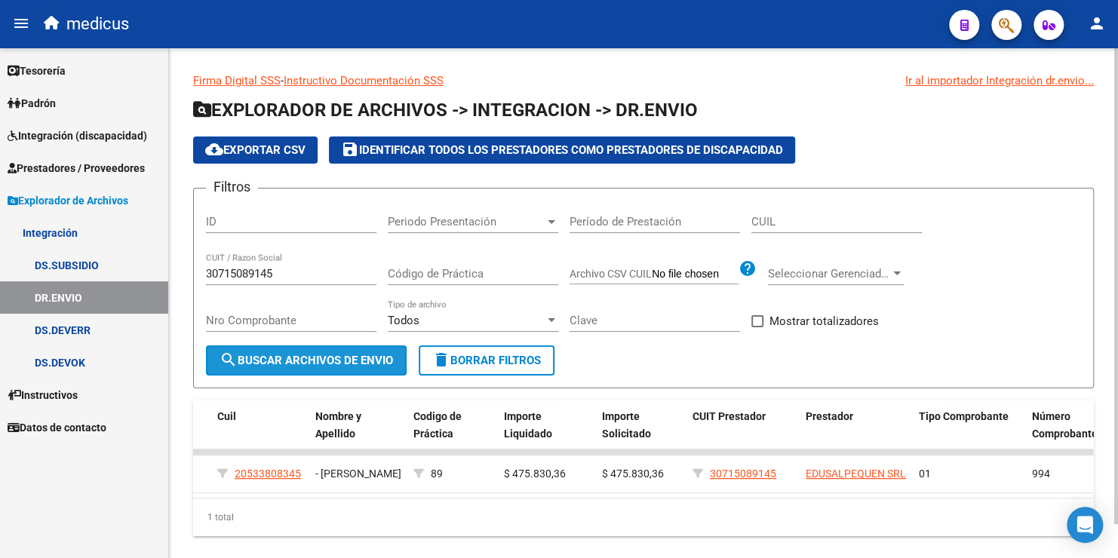
click at [314, 361] on span "search Buscar Archivos de Envio" at bounding box center [307, 361] width 174 height 14
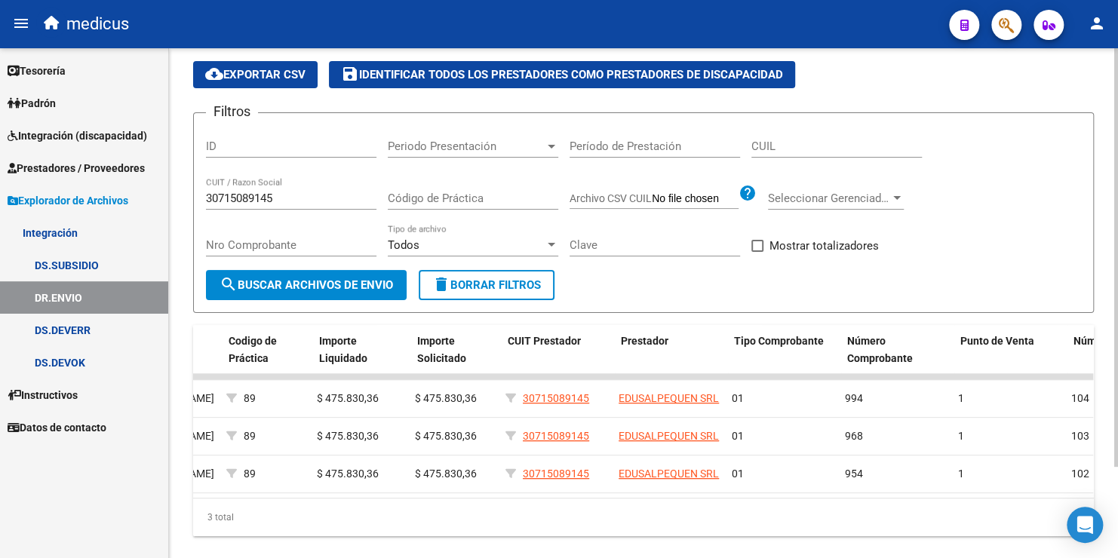
scroll to position [0, 586]
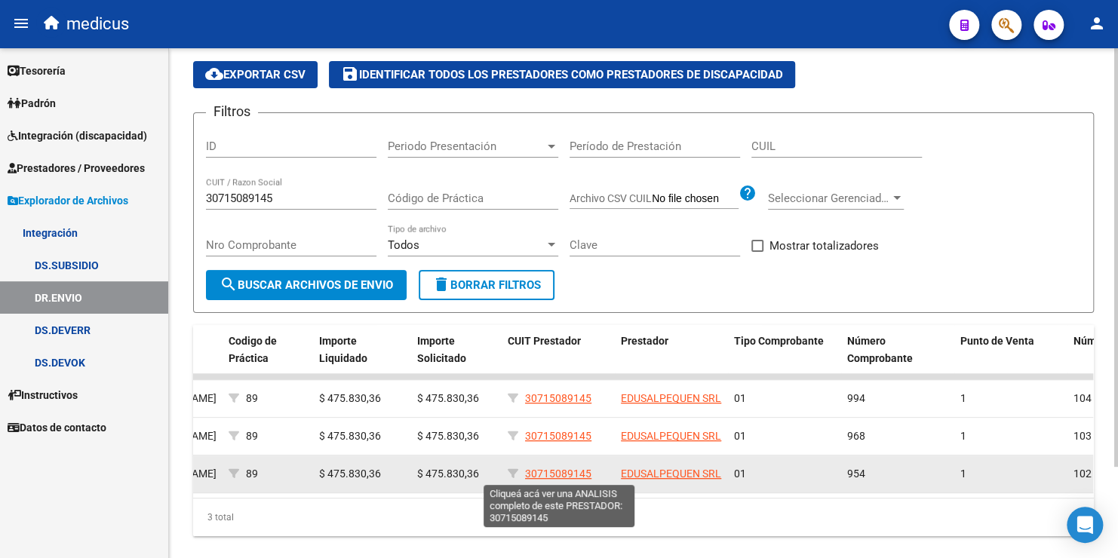
drag, startPoint x: 593, startPoint y: 473, endPoint x: 527, endPoint y: 471, distance: 66.4
click at [527, 471] on div "30715089145" at bounding box center [558, 474] width 101 height 17
copy span "30715089145"
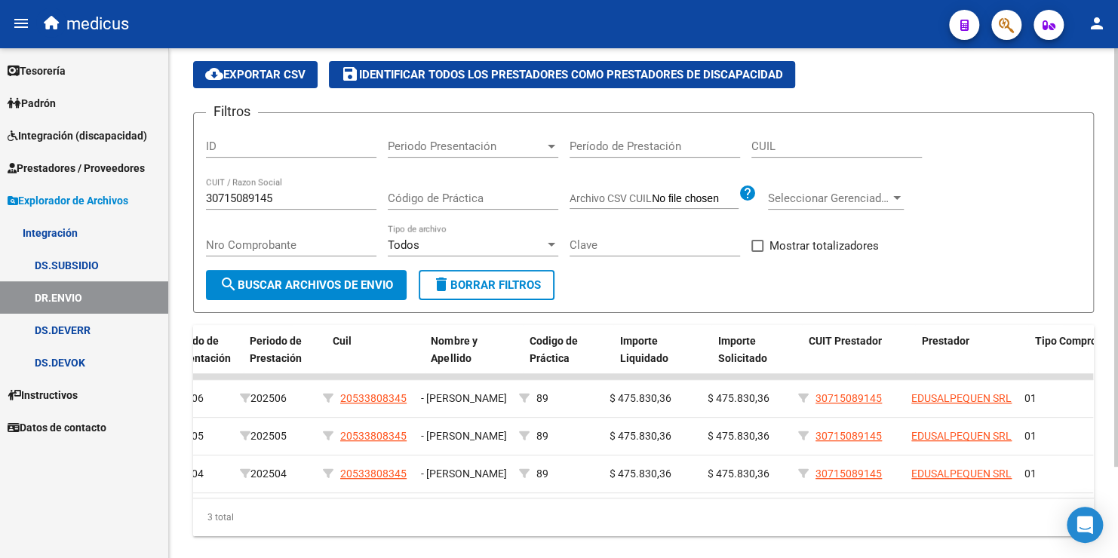
scroll to position [0, 284]
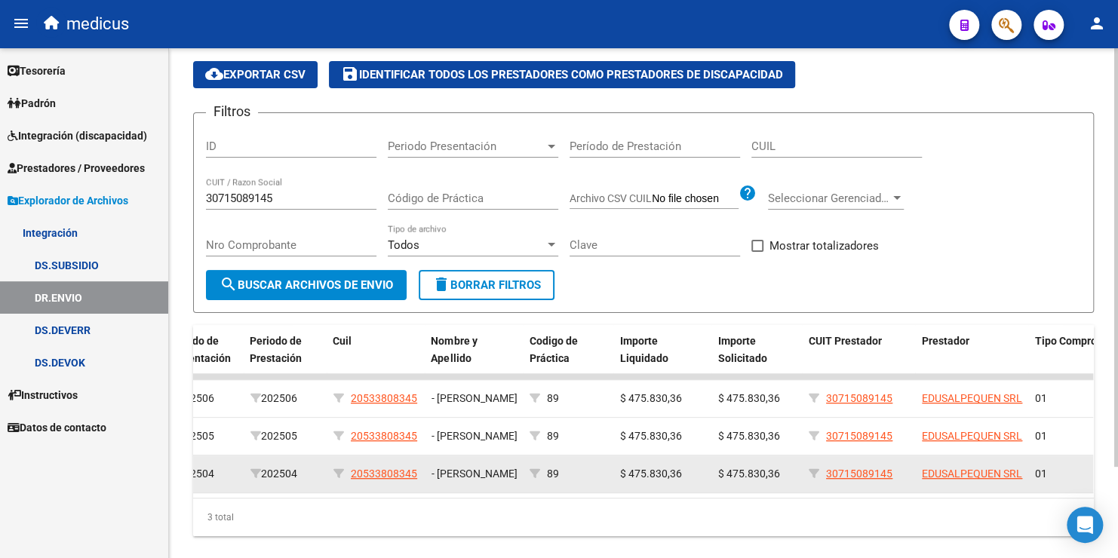
drag, startPoint x: 349, startPoint y: 476, endPoint x: 418, endPoint y: 475, distance: 69.4
click at [418, 475] on div "20533808345" at bounding box center [377, 474] width 86 height 17
copy div "20533808345"
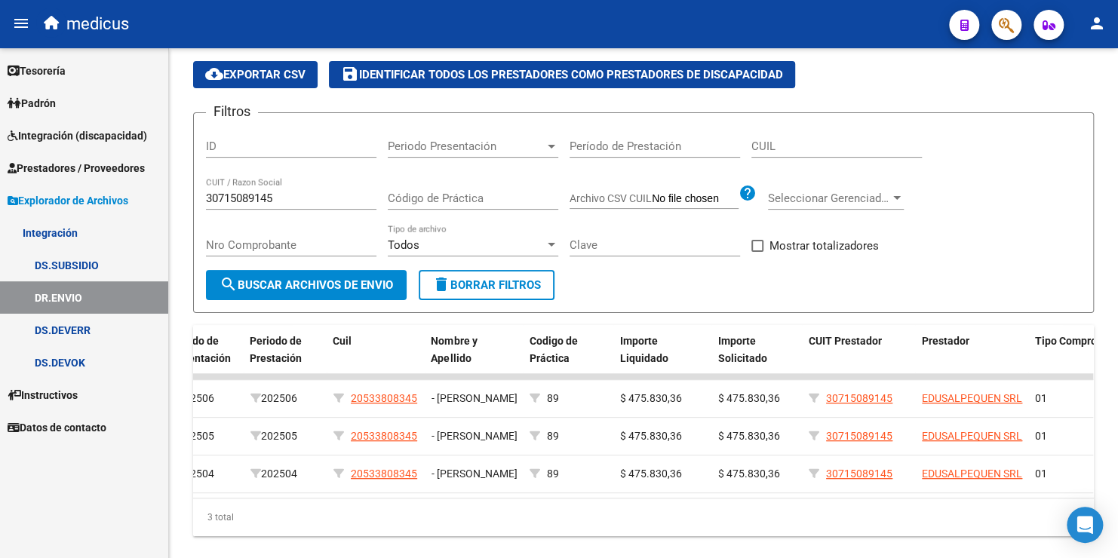
click at [51, 262] on link "DS.SUBSIDIO" at bounding box center [84, 265] width 168 height 32
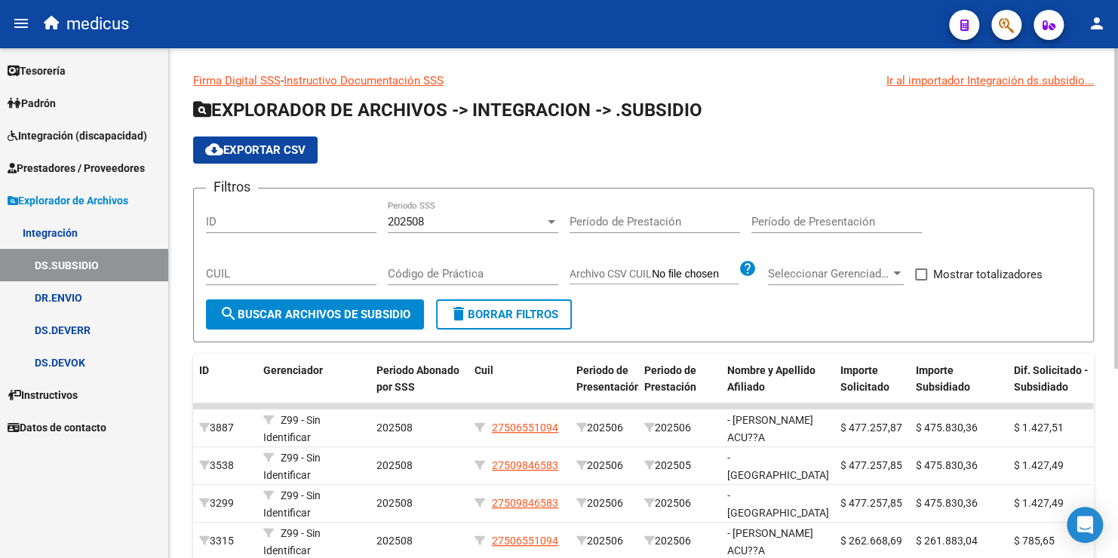
click at [289, 272] on input "CUIL" at bounding box center [291, 274] width 171 height 14
click at [284, 263] on div "CUIL" at bounding box center [291, 269] width 171 height 32
paste input "20-53380834-5"
type input "20-53380834-5"
click at [432, 215] on div "202508" at bounding box center [466, 222] width 157 height 14
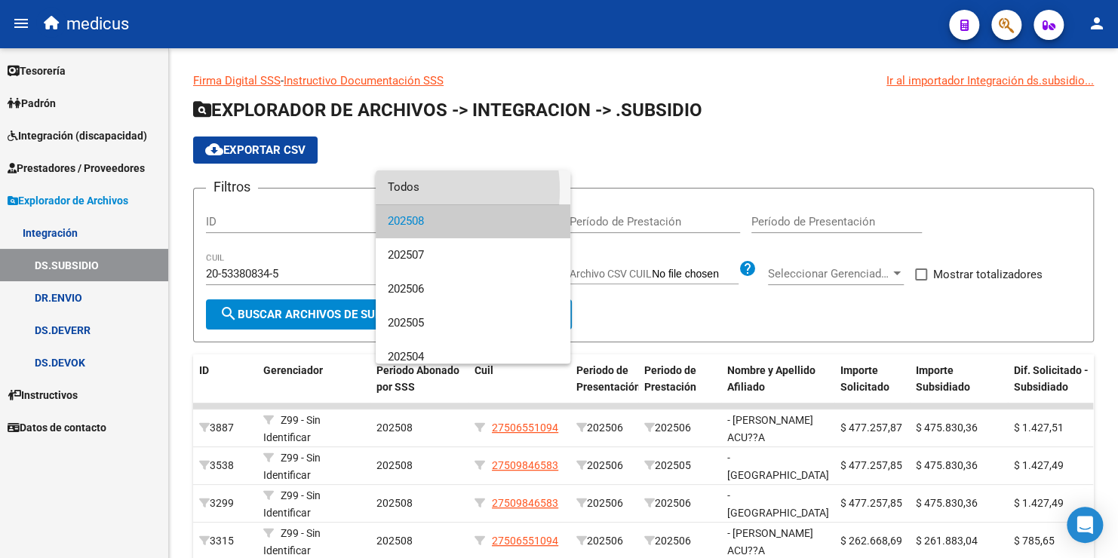
click at [404, 190] on span "Todos" at bounding box center [473, 188] width 171 height 34
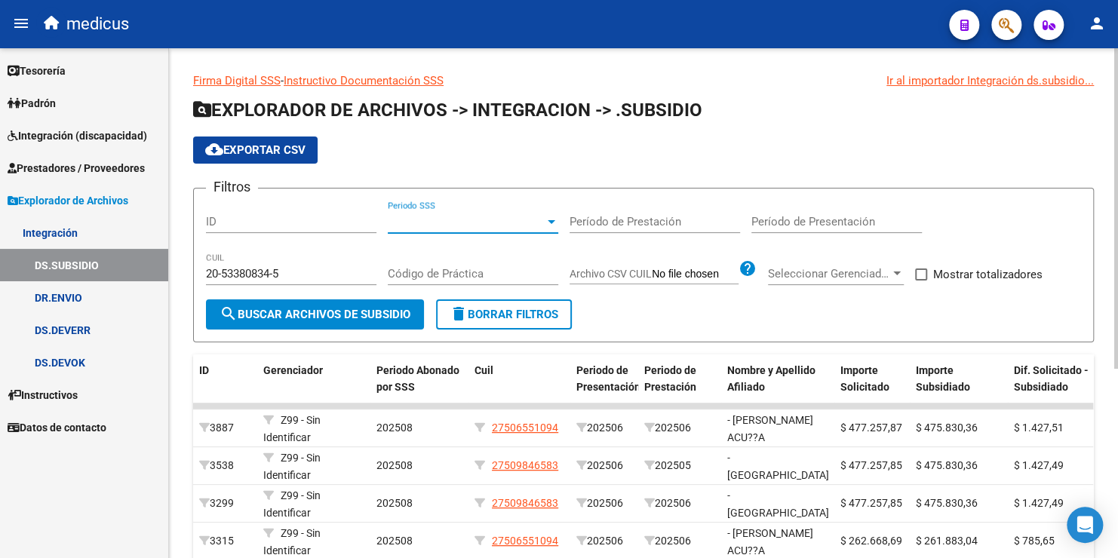
click at [300, 309] on span "search Buscar Archivos de Subsidio" at bounding box center [315, 315] width 191 height 14
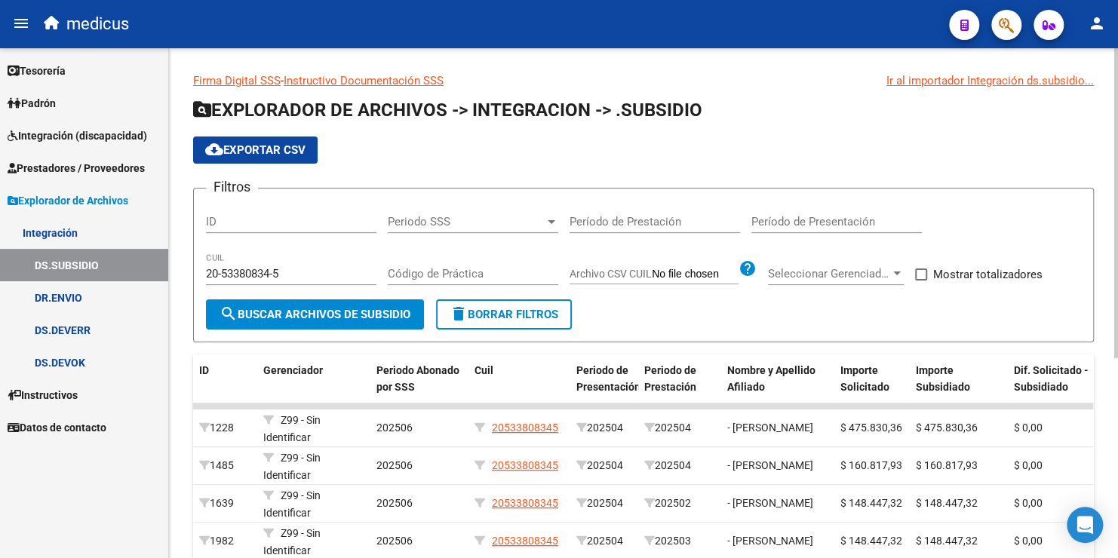
click at [463, 223] on span "Periodo SSS" at bounding box center [466, 222] width 157 height 14
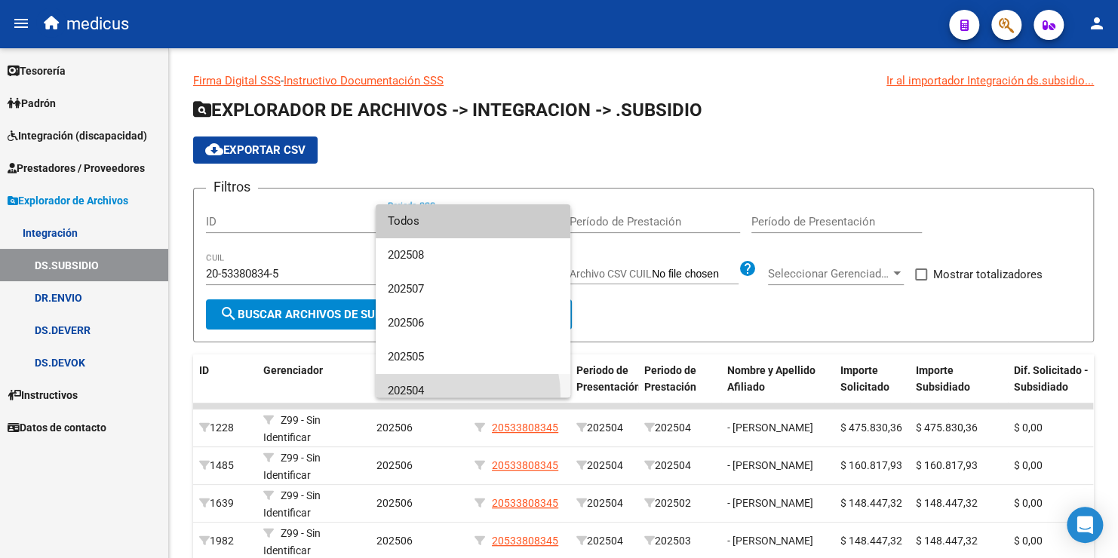
click at [447, 395] on span "202504" at bounding box center [473, 391] width 171 height 34
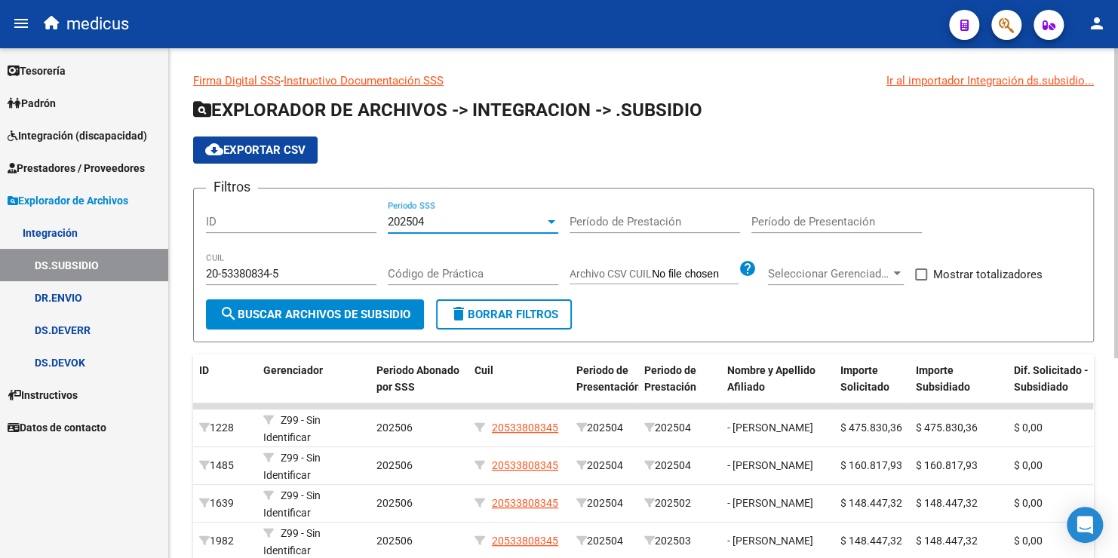
click at [353, 314] on span "search Buscar Archivos de Subsidio" at bounding box center [315, 315] width 191 height 14
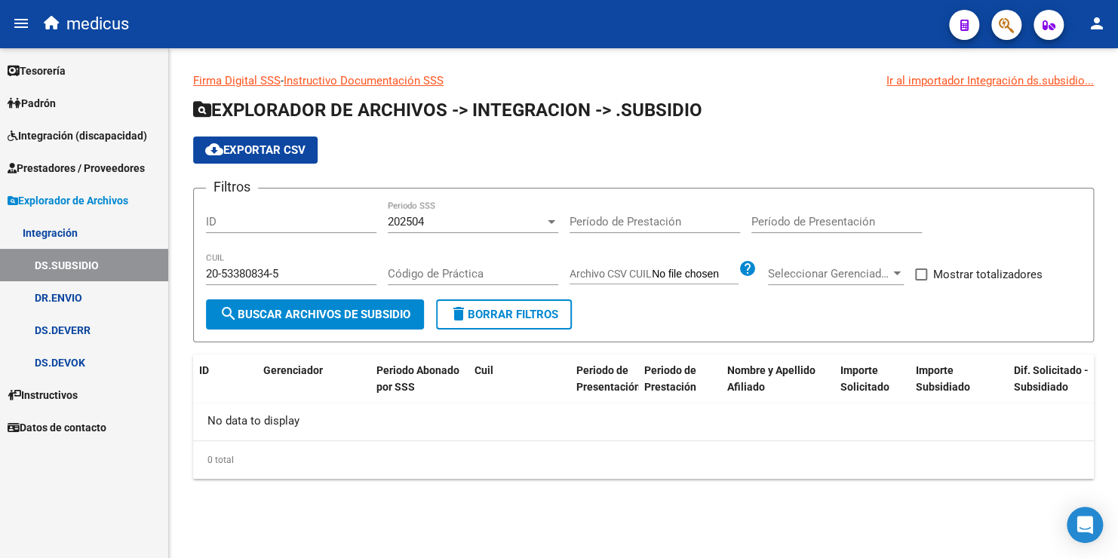
click at [438, 223] on div "202504" at bounding box center [466, 222] width 157 height 14
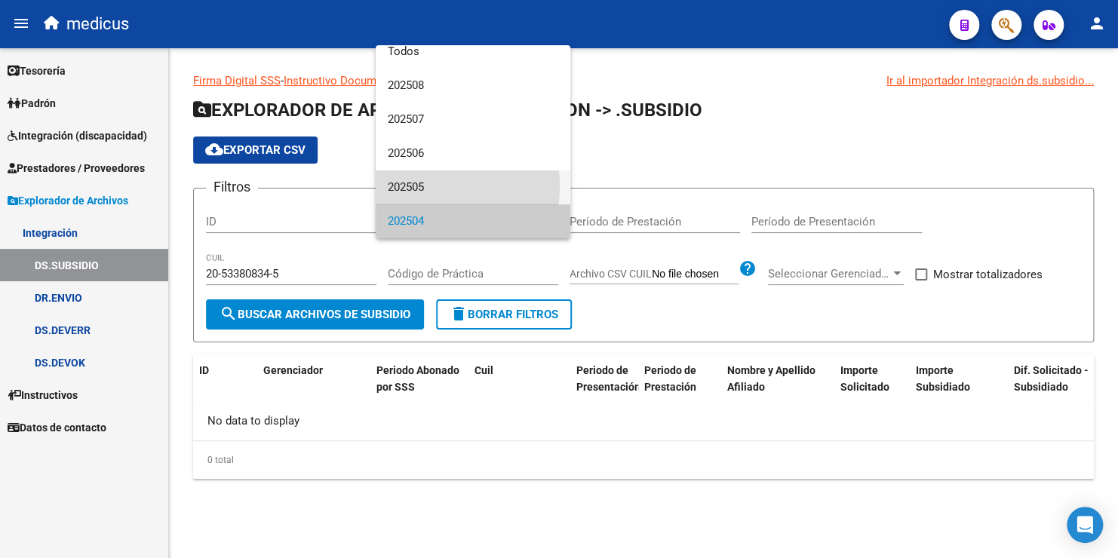
click at [416, 186] on span "202505" at bounding box center [473, 188] width 171 height 34
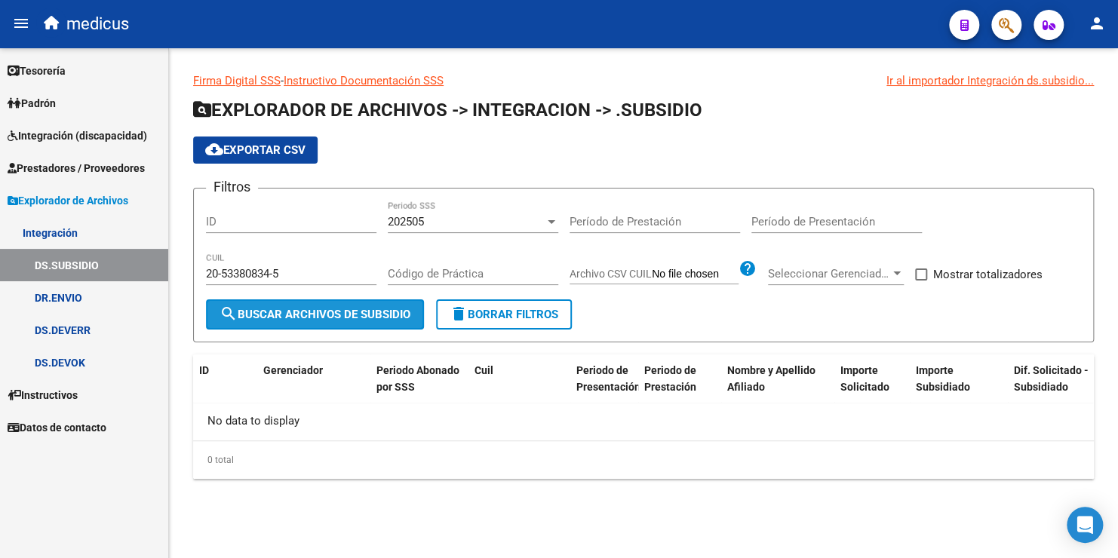
click at [396, 309] on span "search Buscar Archivos de Subsidio" at bounding box center [315, 315] width 191 height 14
click at [438, 205] on div "202505 Periodo SSS" at bounding box center [473, 217] width 171 height 32
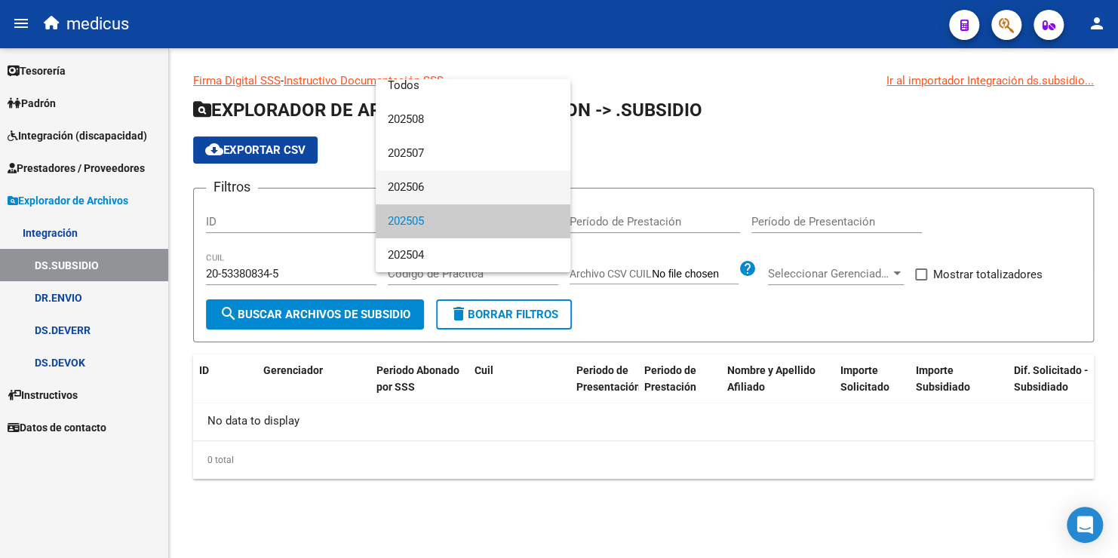
click at [437, 194] on span "202506" at bounding box center [473, 188] width 171 height 34
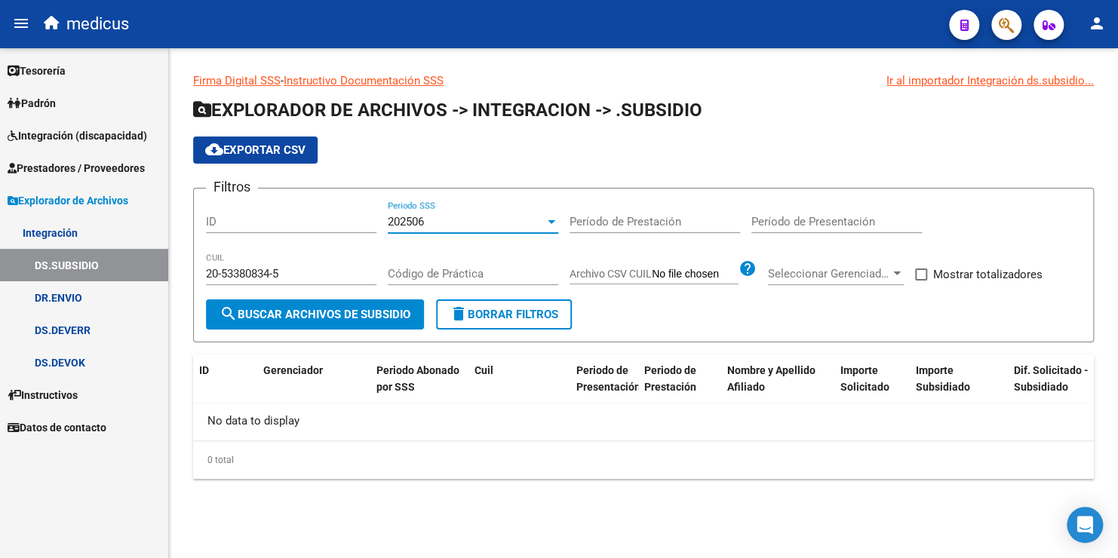
click at [381, 311] on span "search Buscar Archivos de Subsidio" at bounding box center [315, 315] width 191 height 14
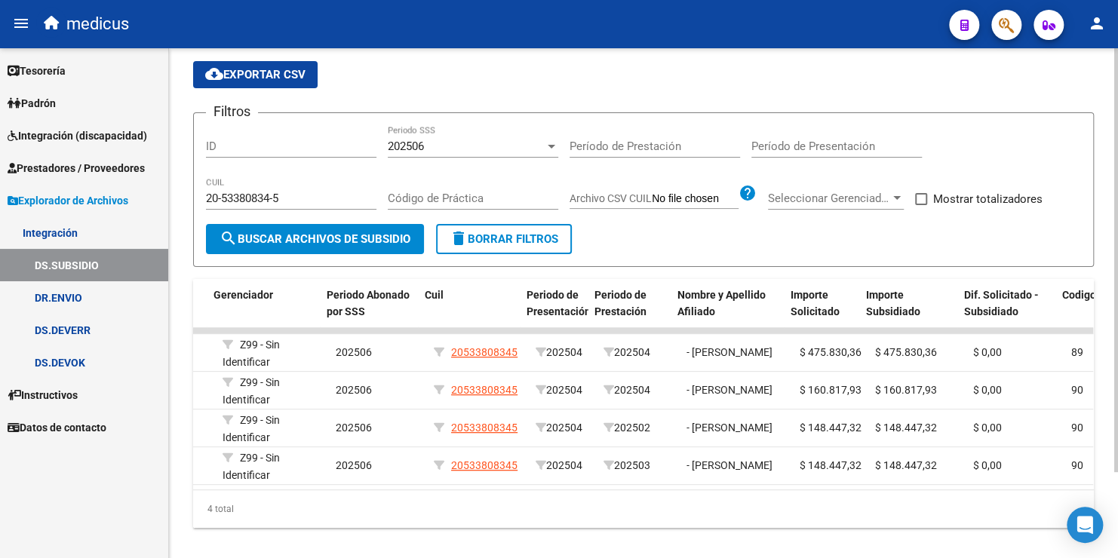
scroll to position [0, 0]
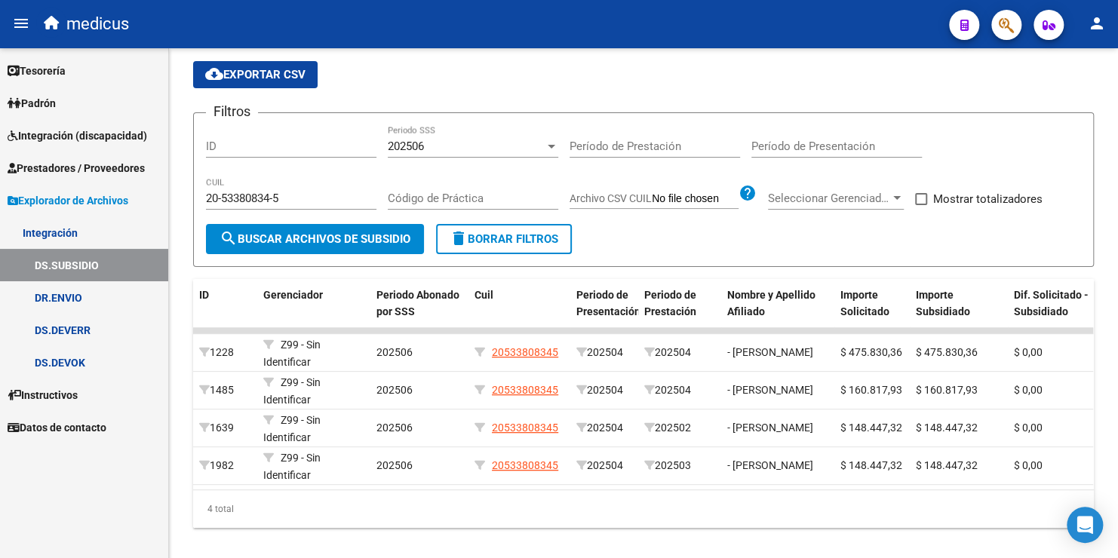
click at [62, 299] on link "DR.ENVIO" at bounding box center [84, 297] width 168 height 32
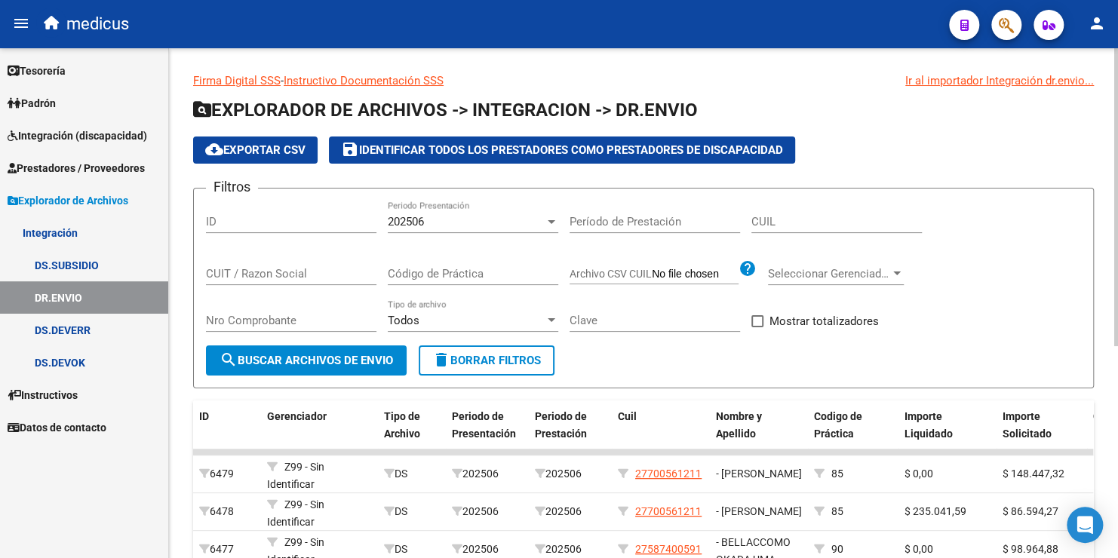
click at [800, 222] on input "CUIL" at bounding box center [837, 222] width 171 height 14
paste input "20-53380834-5"
type input "20-53380834-5"
click at [330, 359] on span "search Buscar Archivos de Envio" at bounding box center [307, 361] width 174 height 14
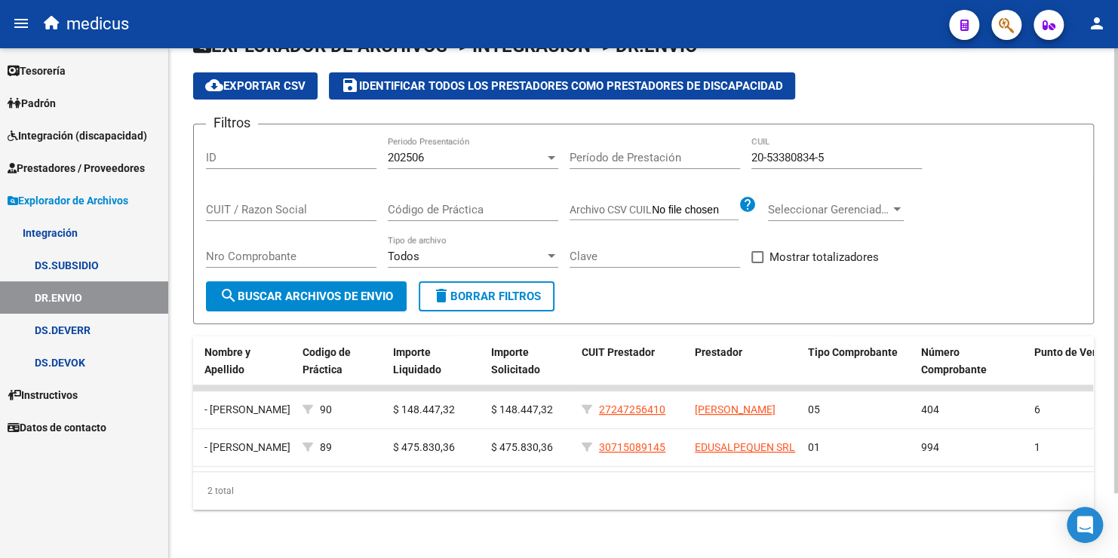
scroll to position [0, 349]
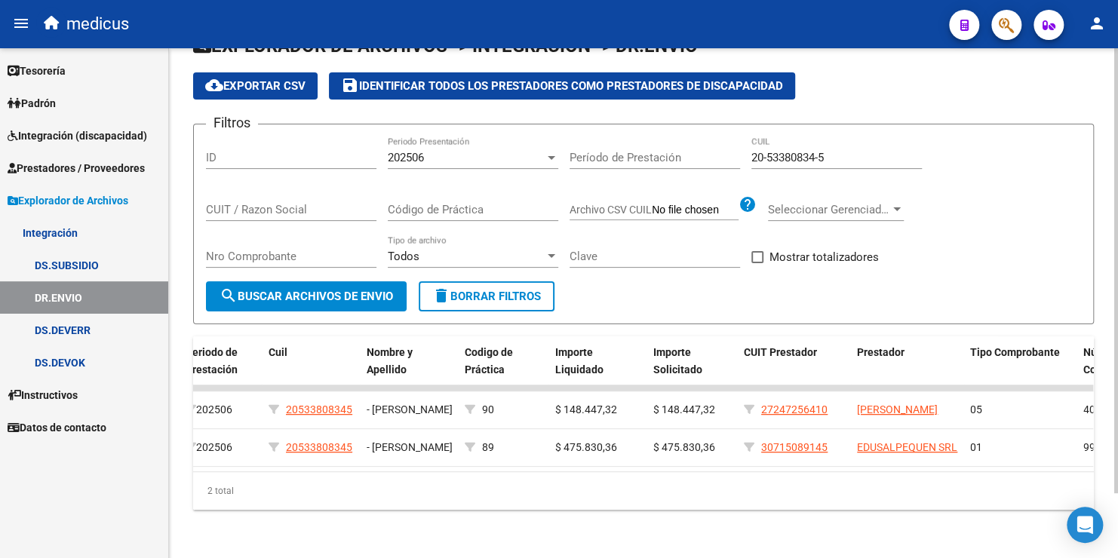
click at [518, 151] on div "202506" at bounding box center [466, 158] width 157 height 14
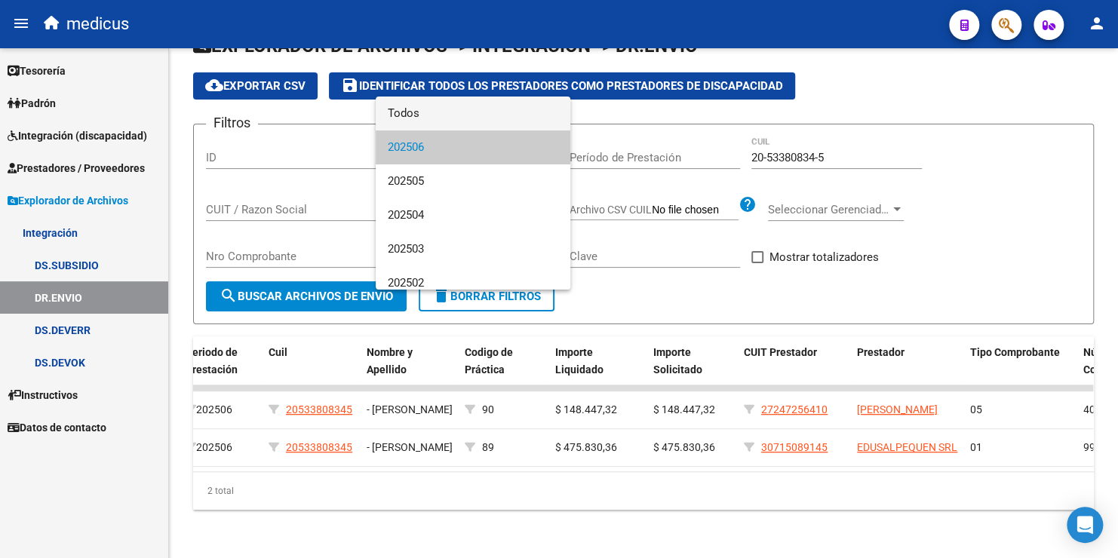
click at [454, 105] on span "Todos" at bounding box center [473, 114] width 171 height 34
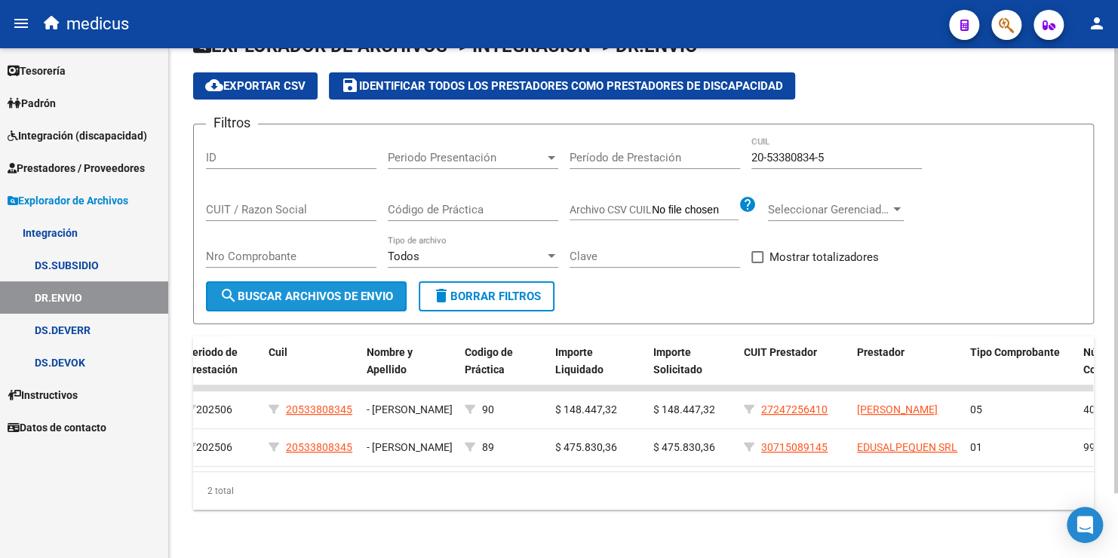
click at [369, 290] on span "search Buscar Archivos de Envio" at bounding box center [307, 297] width 174 height 14
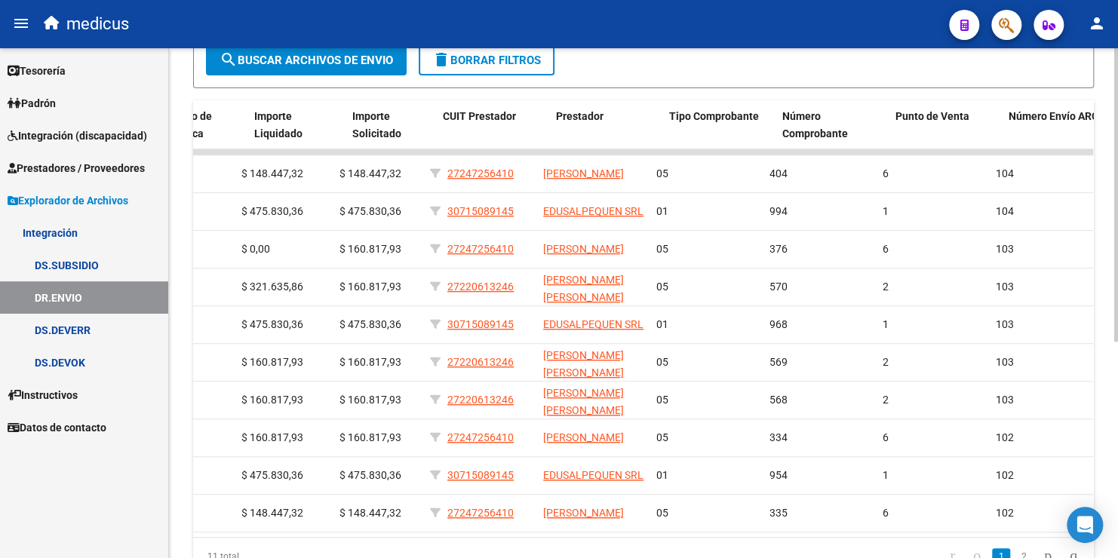
scroll to position [0, 687]
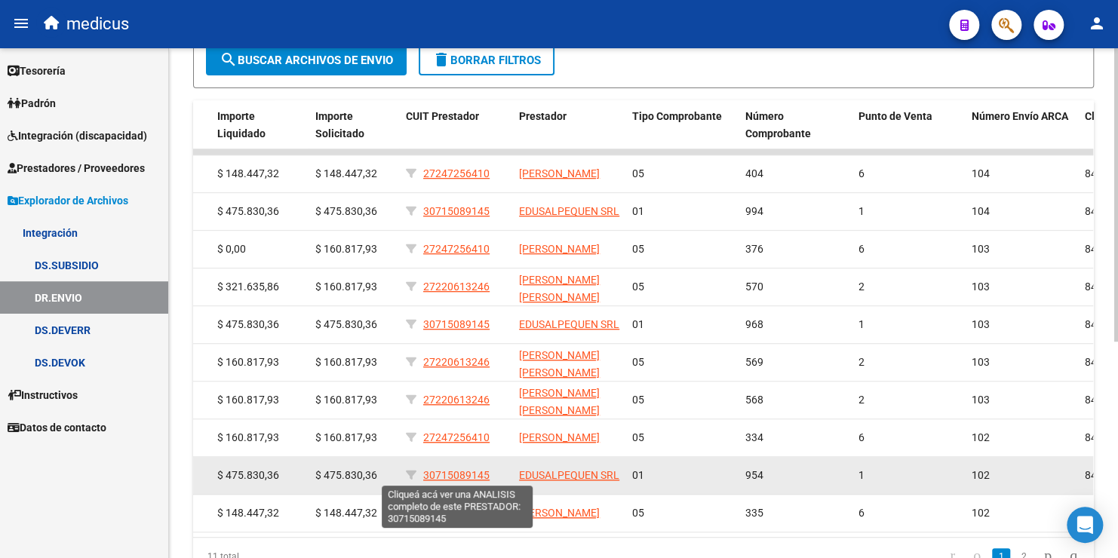
drag, startPoint x: 491, startPoint y: 472, endPoint x: 423, endPoint y: 479, distance: 68.3
click at [423, 479] on div "30715089145" at bounding box center [456, 475] width 101 height 17
copy span "30715089145"
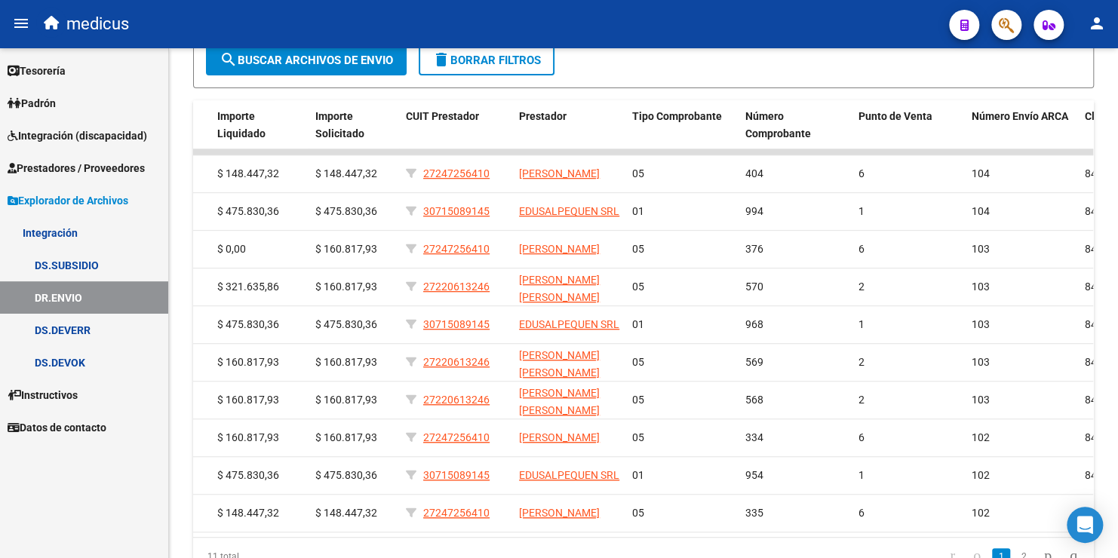
click at [70, 139] on span "Integración (discapacidad)" at bounding box center [78, 136] width 140 height 17
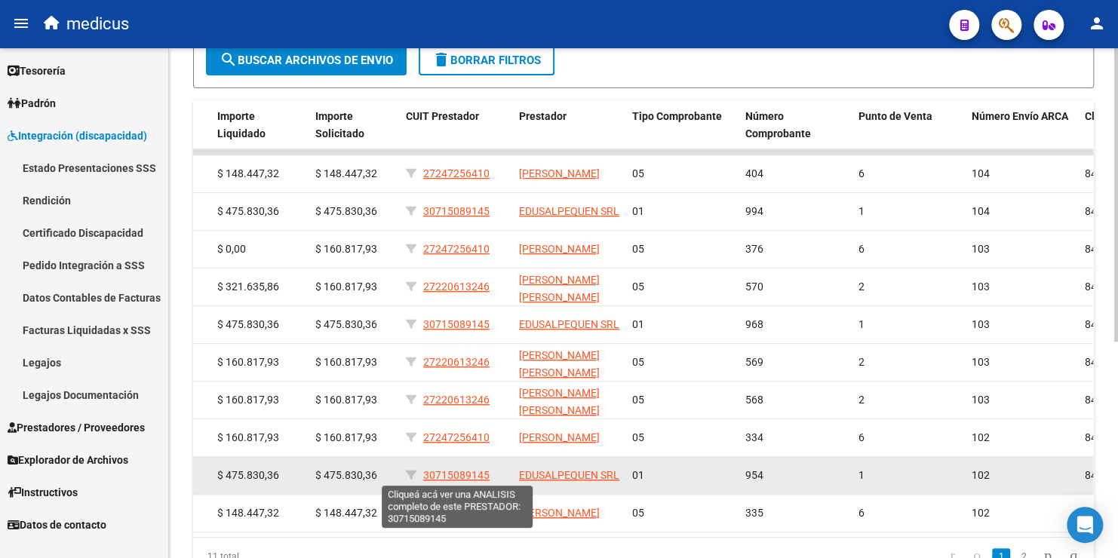
drag, startPoint x: 493, startPoint y: 472, endPoint x: 424, endPoint y: 475, distance: 68.7
click at [424, 475] on div "30715089145" at bounding box center [456, 475] width 101 height 17
drag, startPoint x: 424, startPoint y: 475, endPoint x: 481, endPoint y: 474, distance: 57.4
copy span "30715089145"
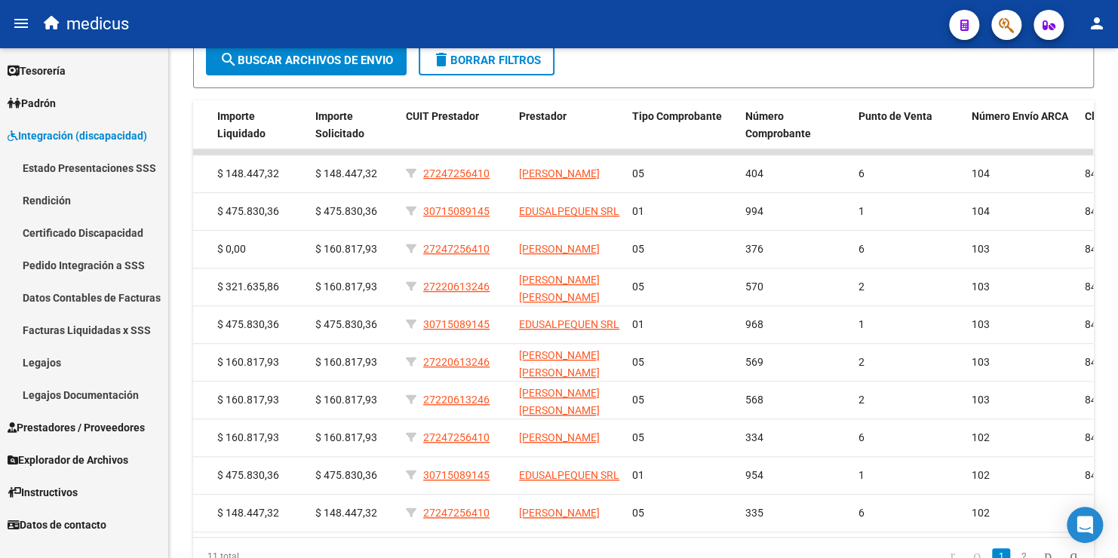
click at [78, 168] on link "Estado Presentaciones SSS" at bounding box center [84, 168] width 168 height 32
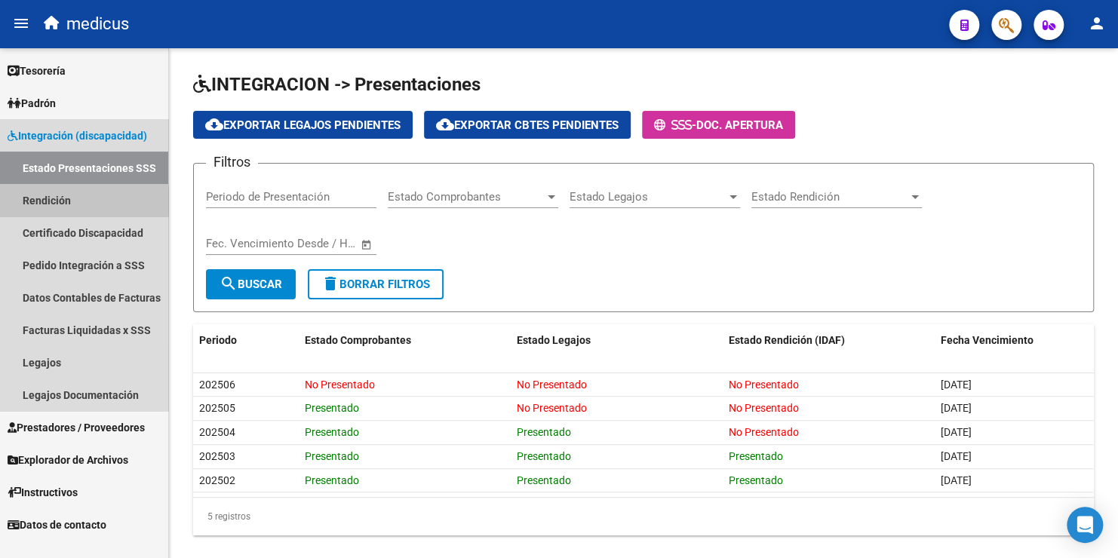
click at [54, 202] on link "Rendición" at bounding box center [84, 200] width 168 height 32
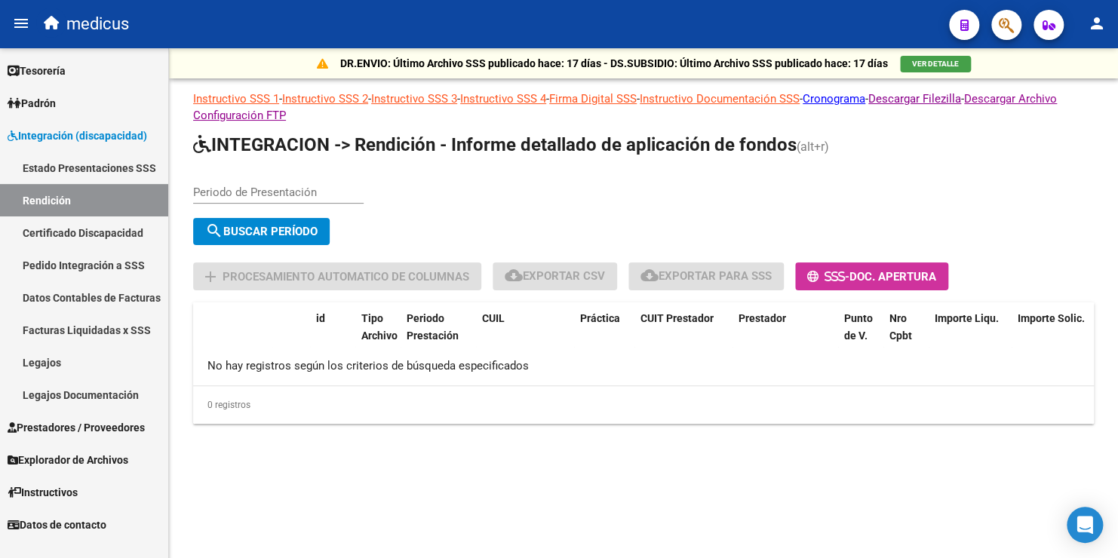
click at [288, 193] on input "Periodo de Presentación" at bounding box center [278, 193] width 171 height 14
type input "202504"
click at [263, 229] on span "search Buscar Período" at bounding box center [261, 232] width 112 height 14
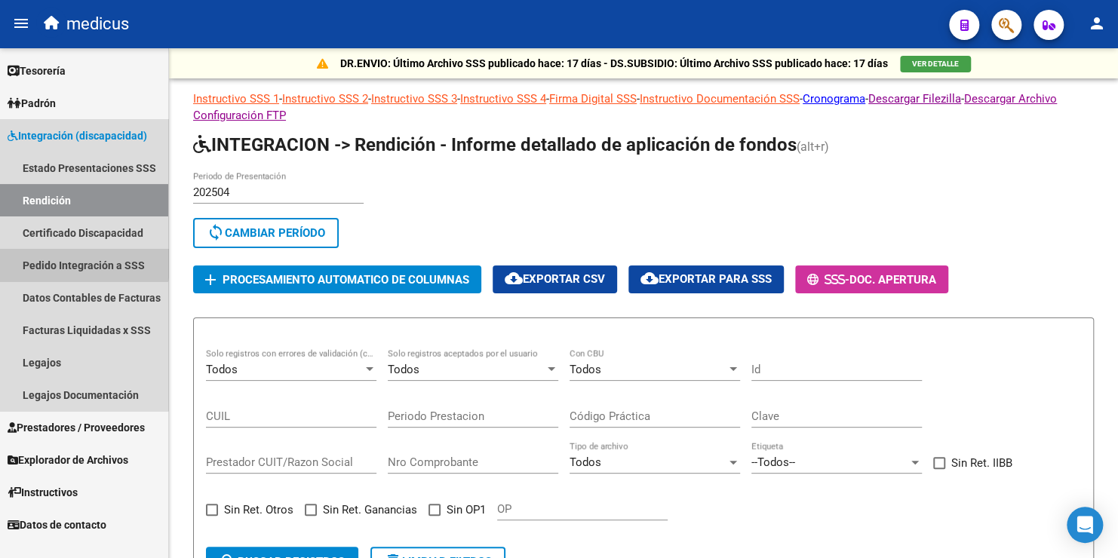
click at [79, 262] on link "Pedido Integración a SSS" at bounding box center [84, 265] width 168 height 32
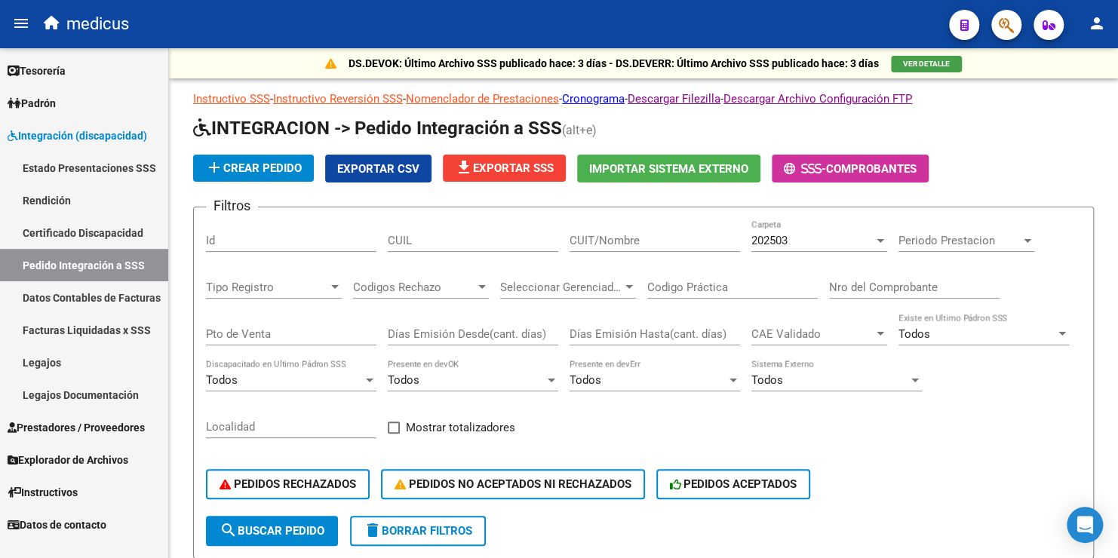
click at [86, 300] on link "Datos Contables de Facturas" at bounding box center [84, 297] width 168 height 32
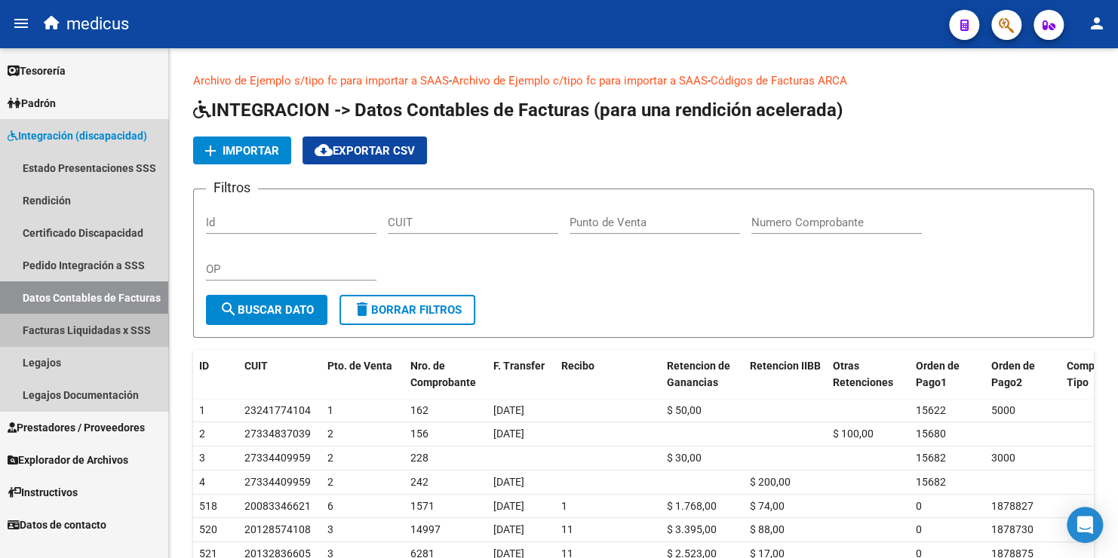
click at [96, 332] on link "Facturas Liquidadas x SSS" at bounding box center [84, 330] width 168 height 32
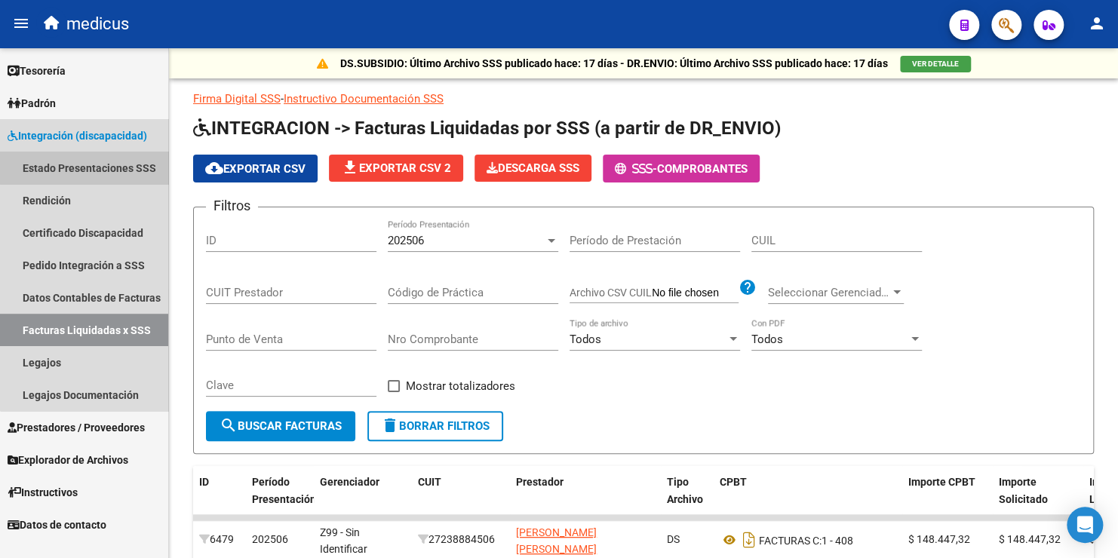
click at [97, 168] on link "Estado Presentaciones SSS" at bounding box center [84, 168] width 168 height 32
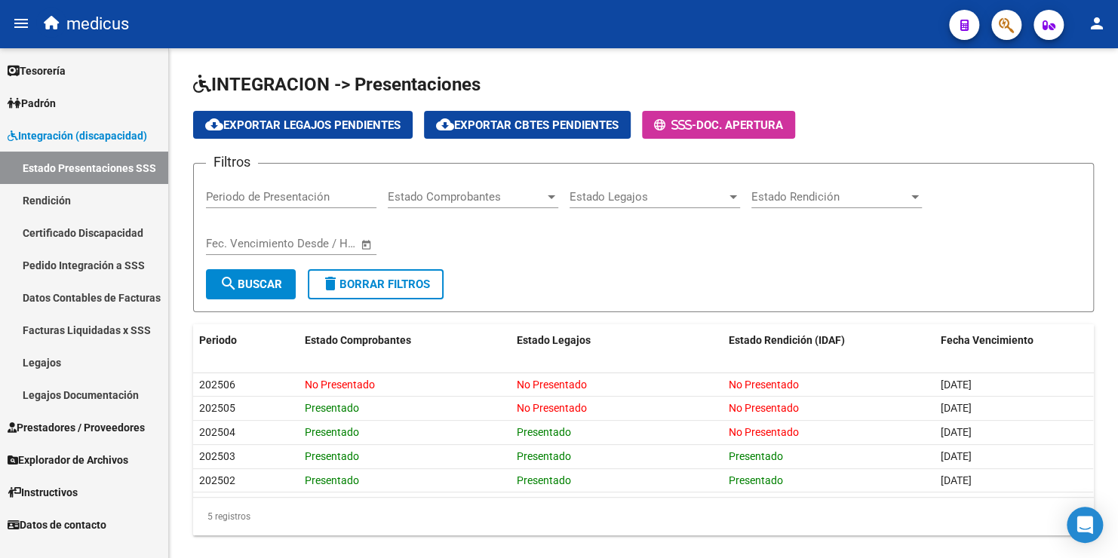
click at [66, 331] on link "Facturas Liquidadas x SSS" at bounding box center [84, 330] width 168 height 32
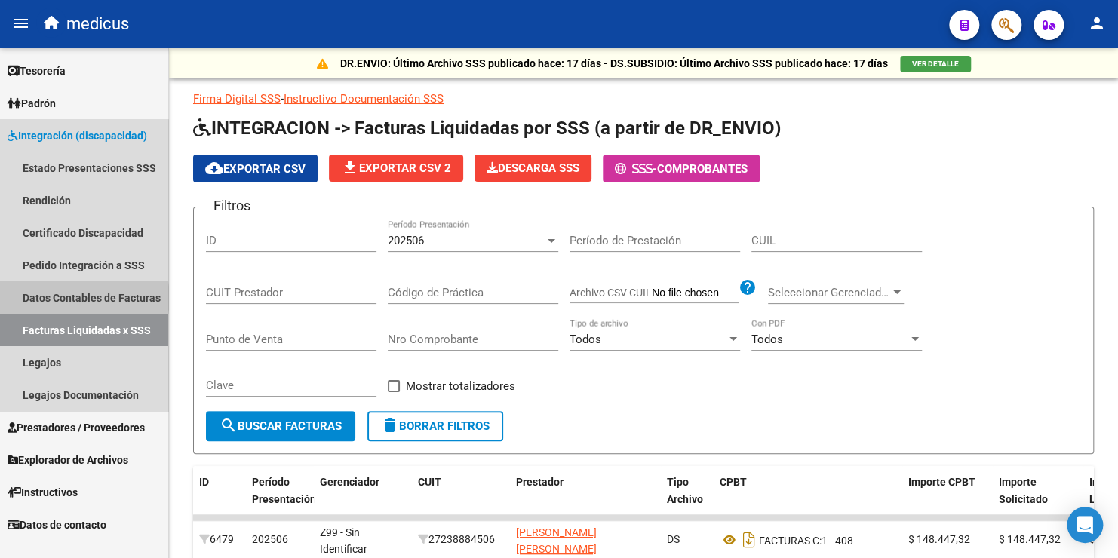
click at [71, 298] on link "Datos Contables de Facturas" at bounding box center [84, 297] width 168 height 32
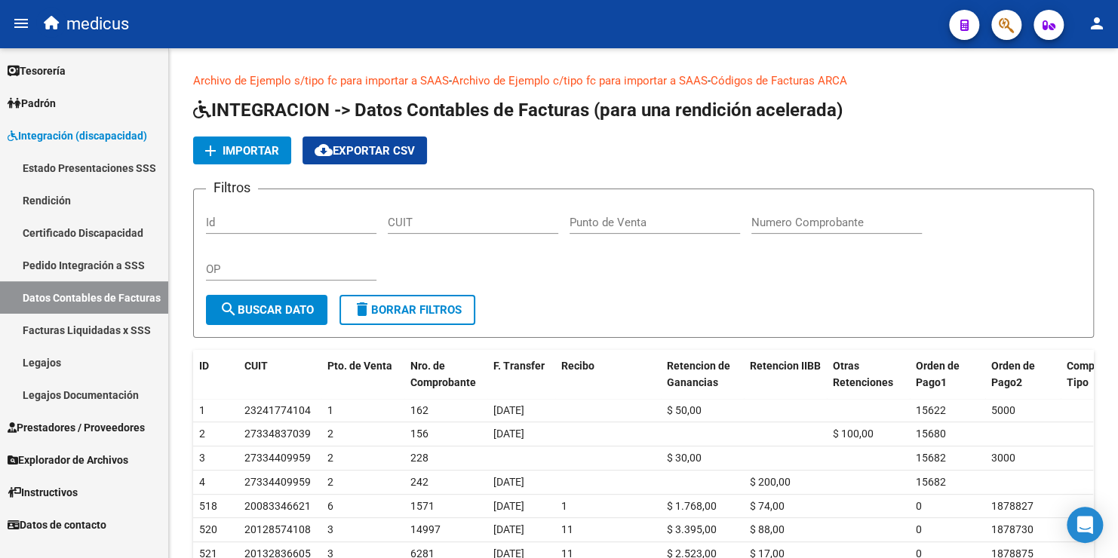
click at [81, 263] on link "Pedido Integración a SSS" at bounding box center [84, 265] width 168 height 32
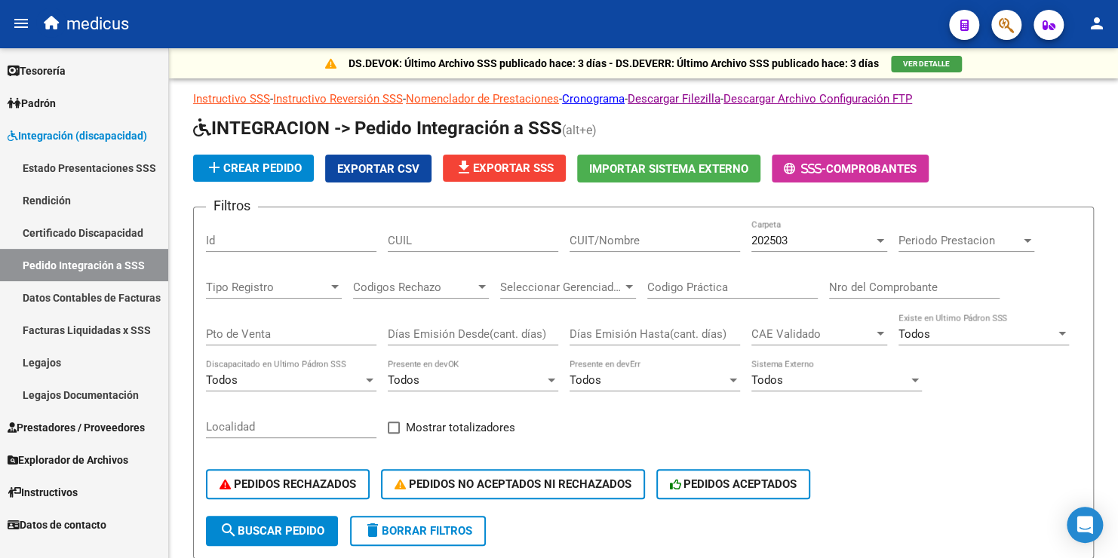
click at [100, 232] on link "Certificado Discapacidad" at bounding box center [84, 233] width 168 height 32
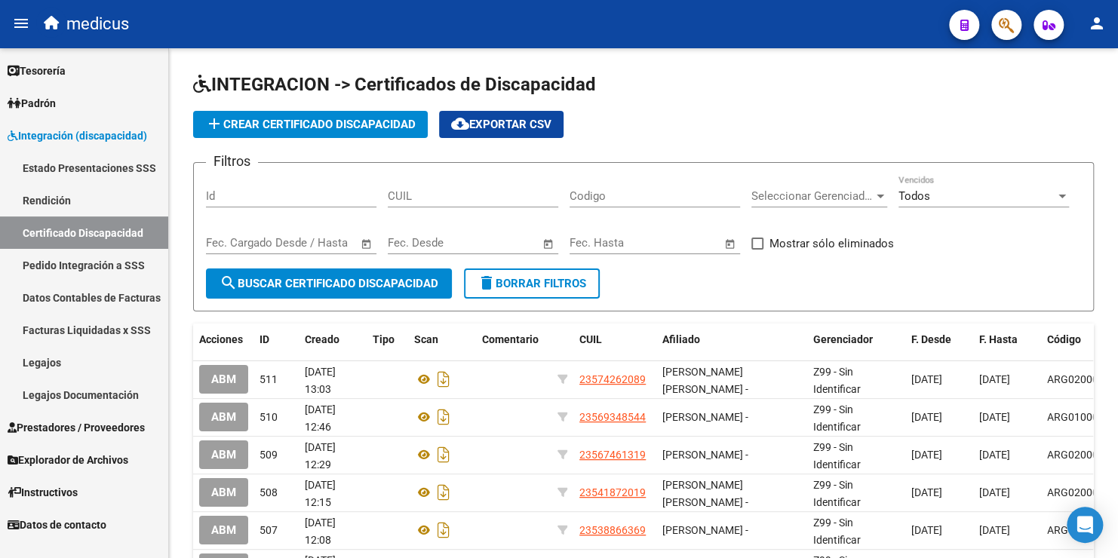
click at [61, 202] on link "Rendición" at bounding box center [84, 200] width 168 height 32
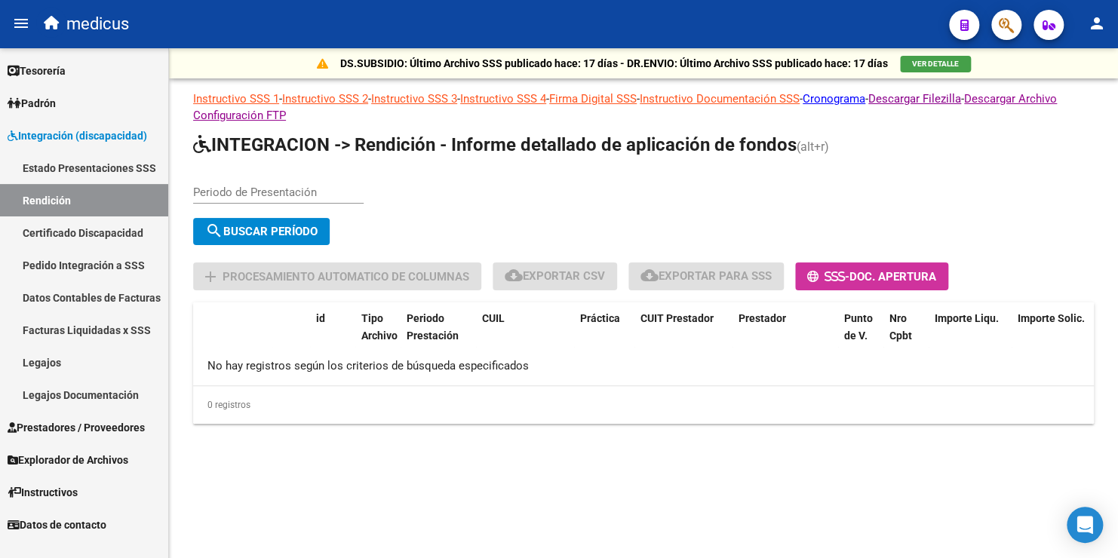
click at [69, 172] on link "Estado Presentaciones SSS" at bounding box center [84, 168] width 168 height 32
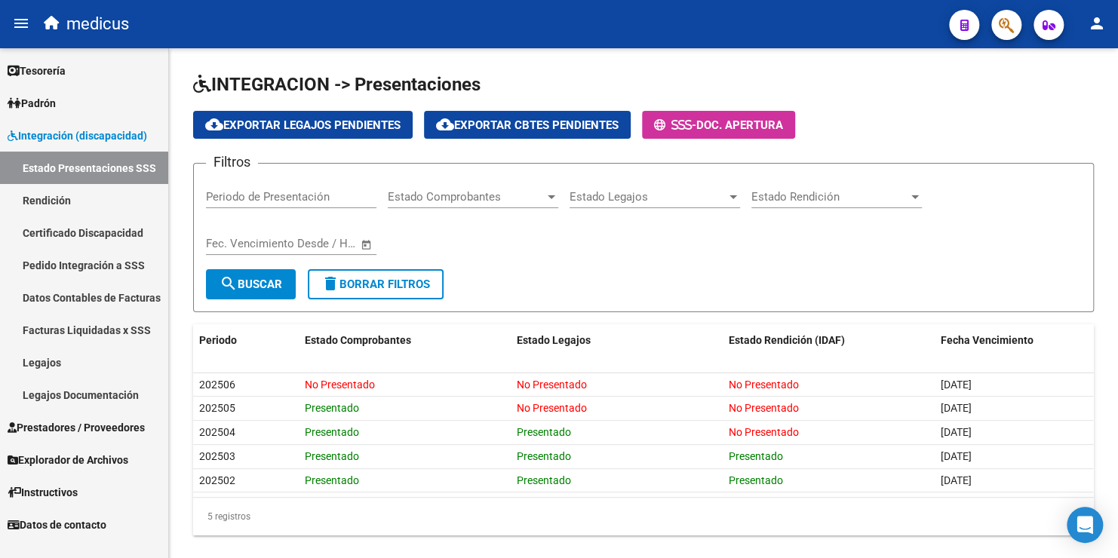
click at [69, 200] on link "Rendición" at bounding box center [84, 200] width 168 height 32
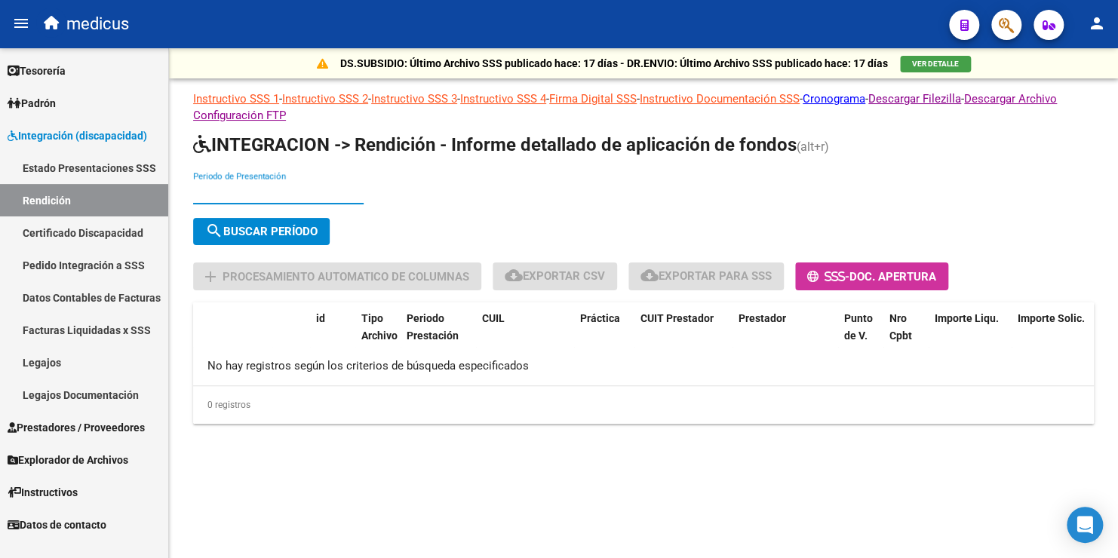
click at [220, 189] on input "Periodo de Presentación" at bounding box center [278, 193] width 171 height 14
type input "202504"
click at [311, 232] on span "search Buscar Período" at bounding box center [261, 232] width 112 height 14
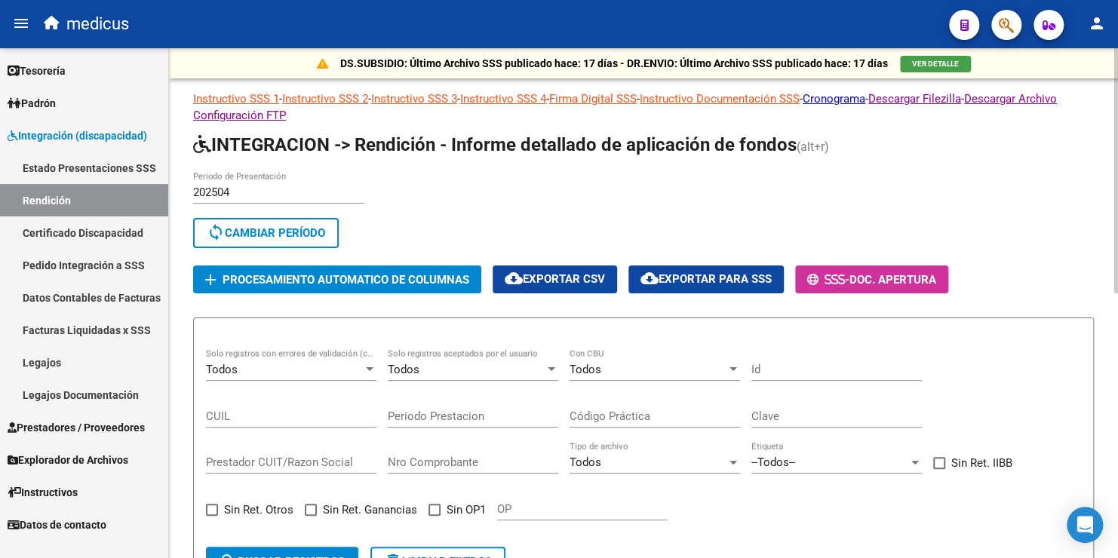
click at [322, 275] on span "Procesamiento automatico de columnas" at bounding box center [346, 280] width 247 height 14
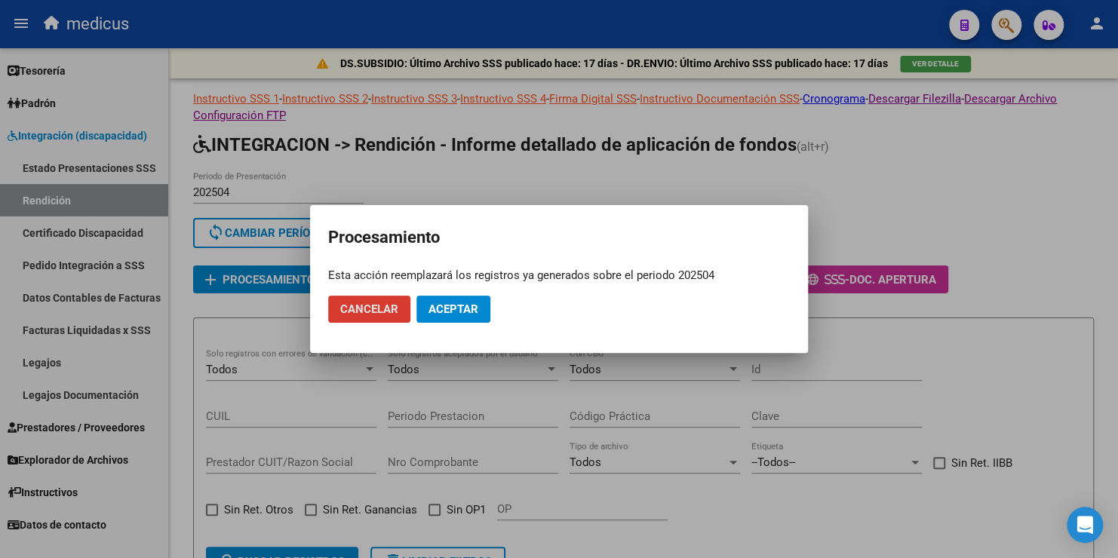
click at [482, 315] on button "Aceptar" at bounding box center [454, 309] width 74 height 27
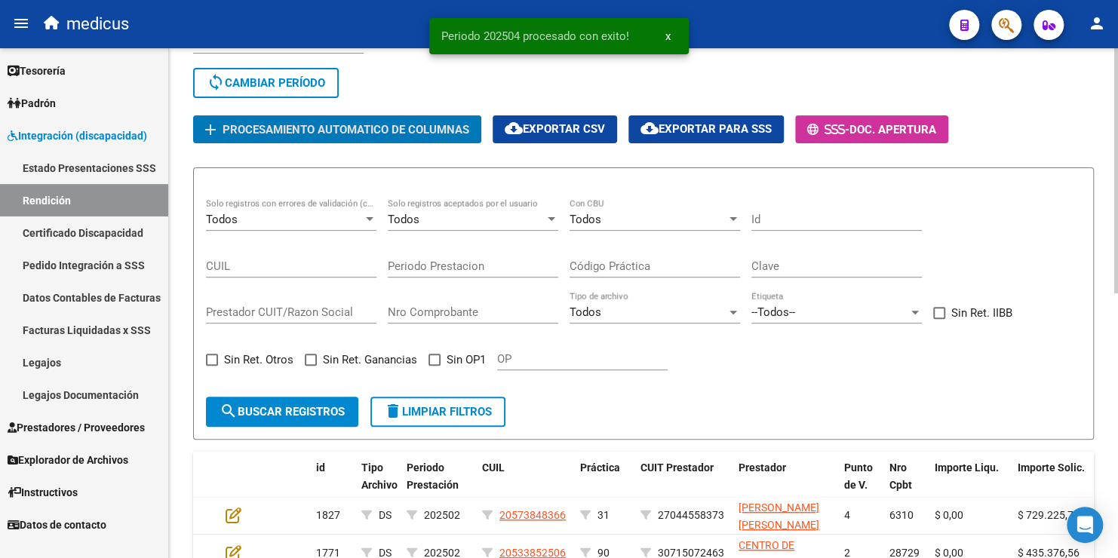
scroll to position [151, 0]
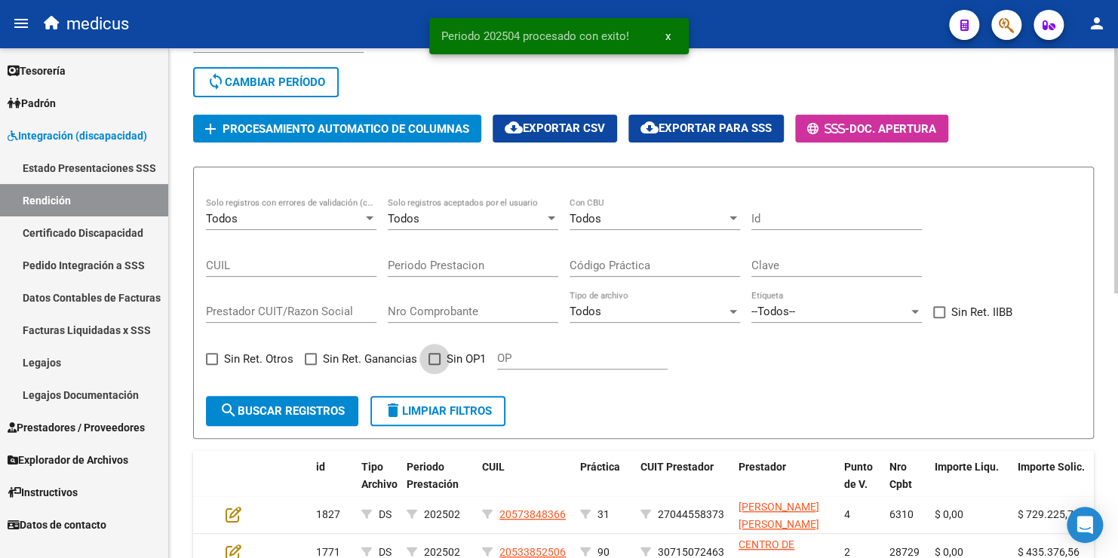
click at [430, 353] on span at bounding box center [435, 359] width 12 height 12
click at [434, 365] on input "Sin OP1" at bounding box center [434, 365] width 1 height 1
checkbox input "true"
click at [309, 410] on span "search Buscar registros" at bounding box center [282, 411] width 125 height 14
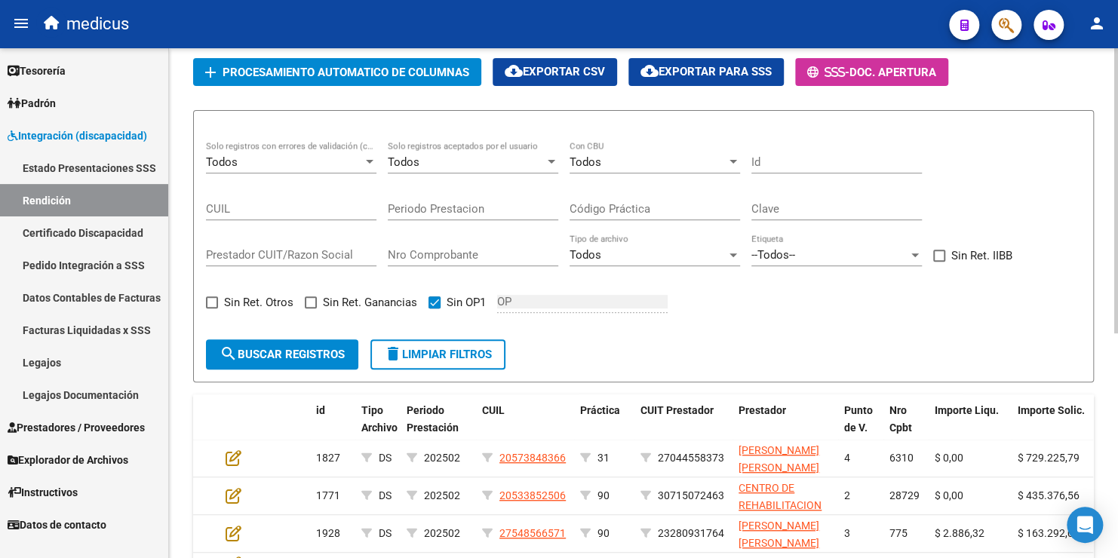
scroll to position [175, 0]
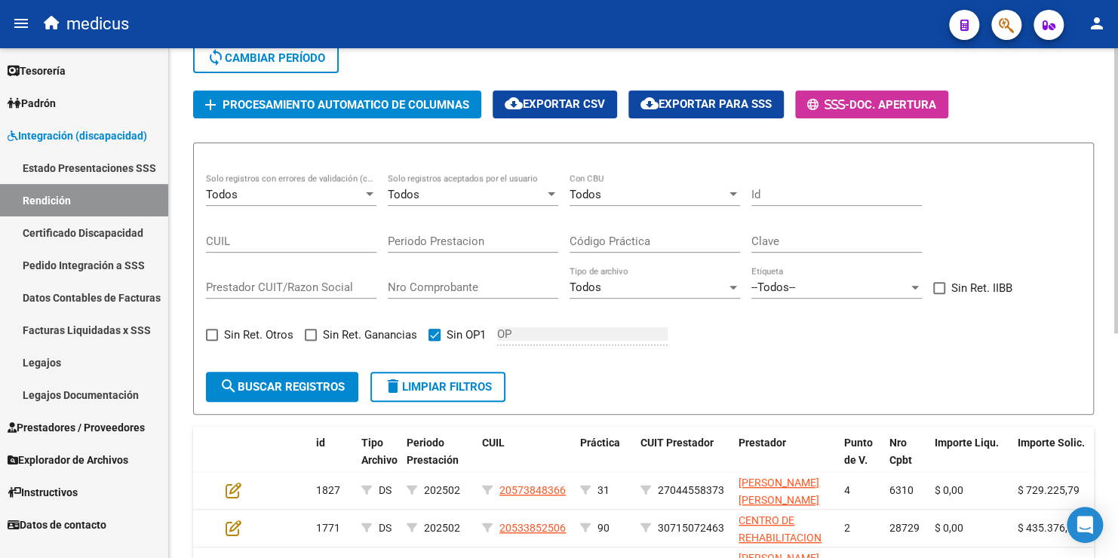
click at [582, 100] on span "cloud_download Exportar CSV" at bounding box center [555, 104] width 100 height 14
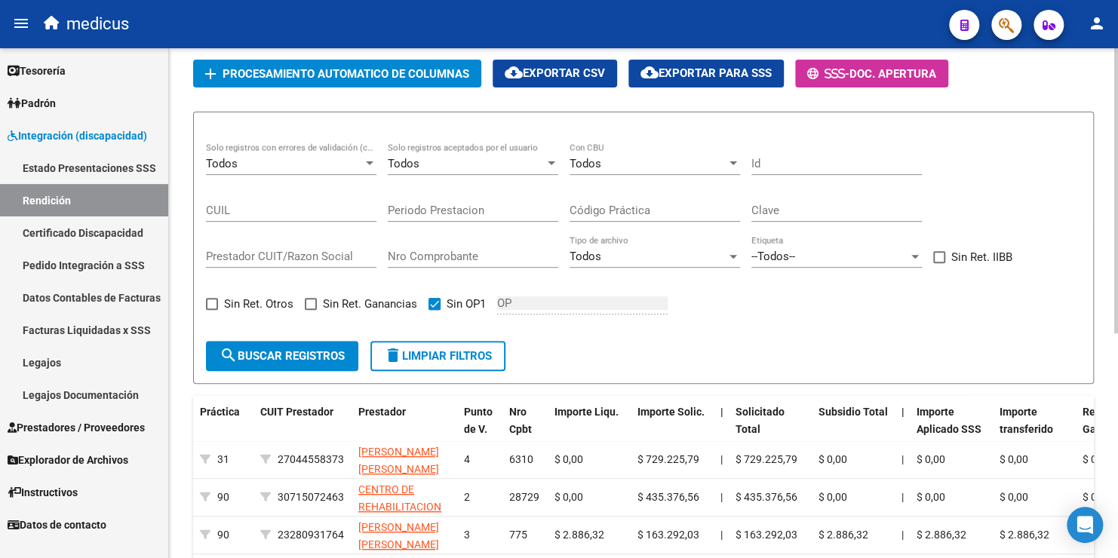
scroll to position [204, 0]
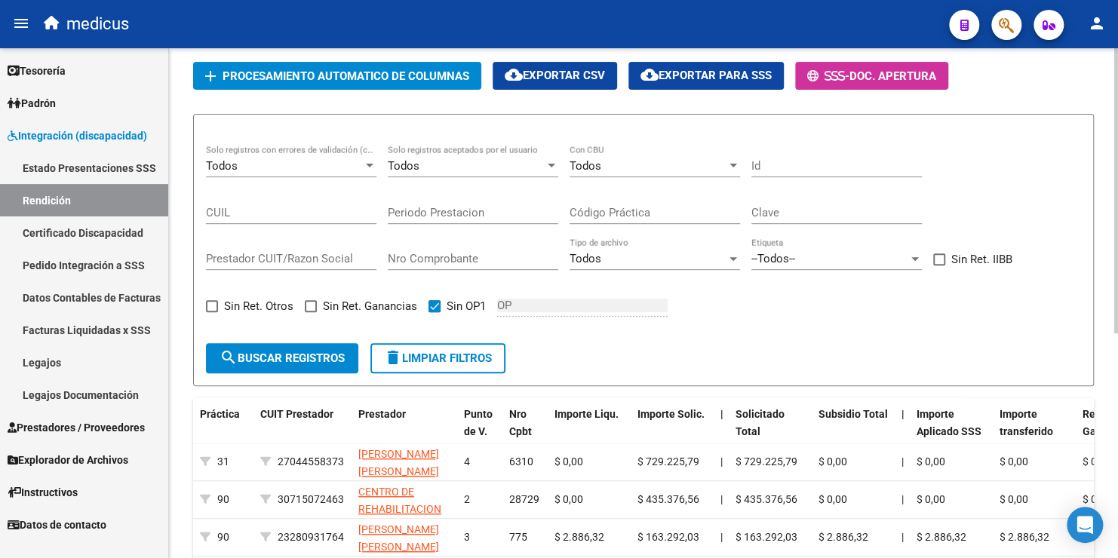
click at [233, 257] on input "Prestador CUIT/Razon Social" at bounding box center [291, 259] width 171 height 14
paste input "27423440002"
type input "27423440002"
click at [312, 356] on span "search Buscar registros" at bounding box center [282, 359] width 125 height 14
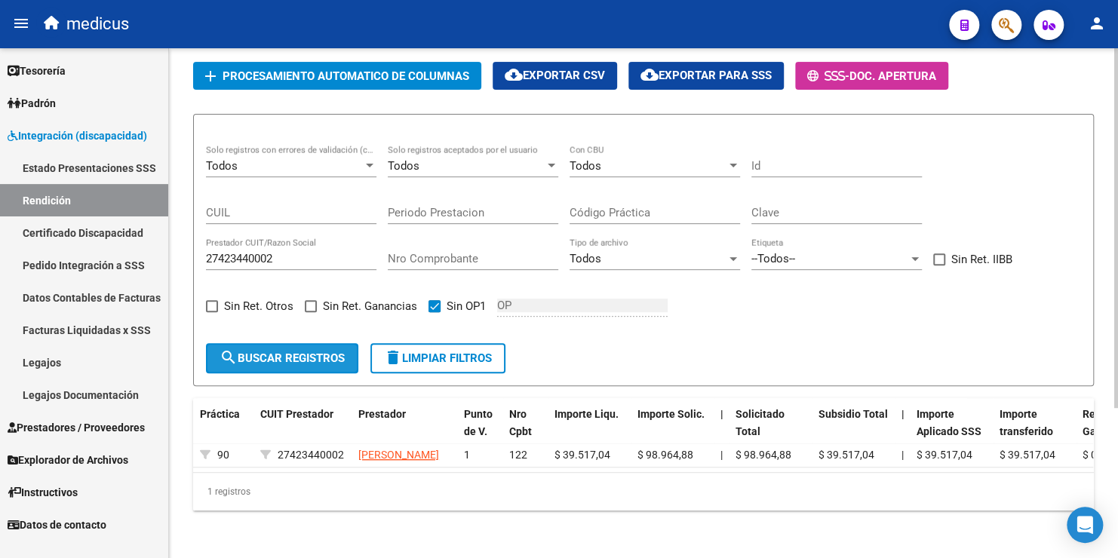
click at [296, 359] on span "search Buscar registros" at bounding box center [282, 359] width 125 height 14
click at [296, 258] on input "27423440002" at bounding box center [291, 259] width 171 height 14
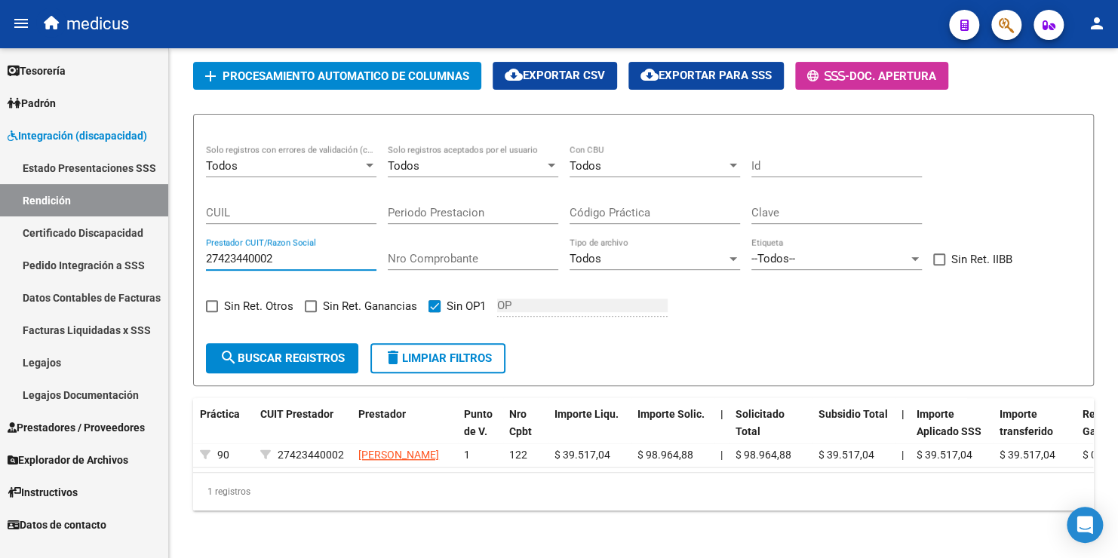
drag, startPoint x: 303, startPoint y: 254, endPoint x: 81, endPoint y: 241, distance: 222.2
click at [81, 241] on mat-sidenav-container "Firma Express Tesorería Extractos Procesados (csv) Extractos Originales (pdf) P…" at bounding box center [559, 303] width 1118 height 510
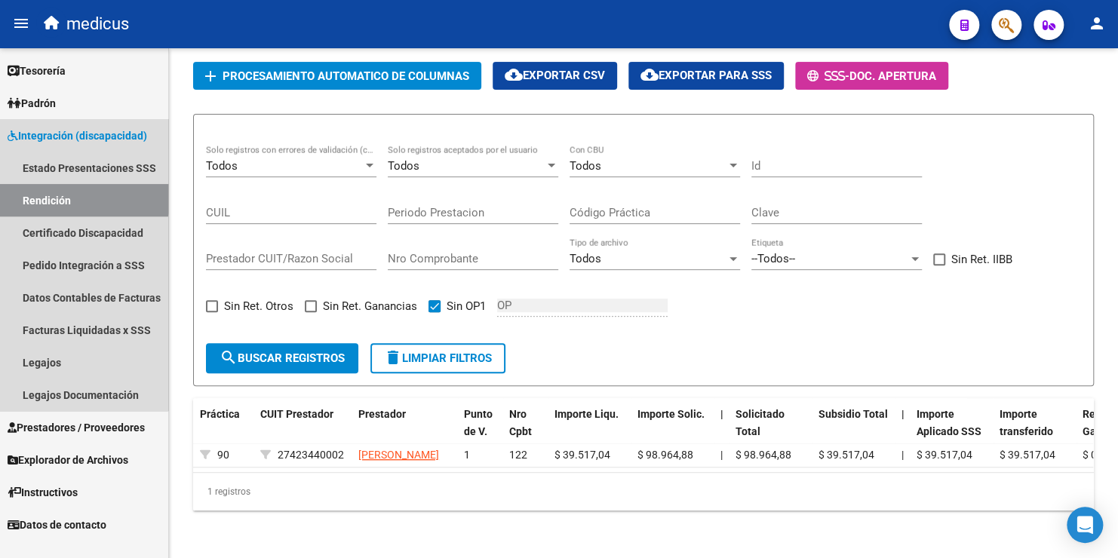
click at [76, 193] on link "Rendición" at bounding box center [84, 200] width 168 height 32
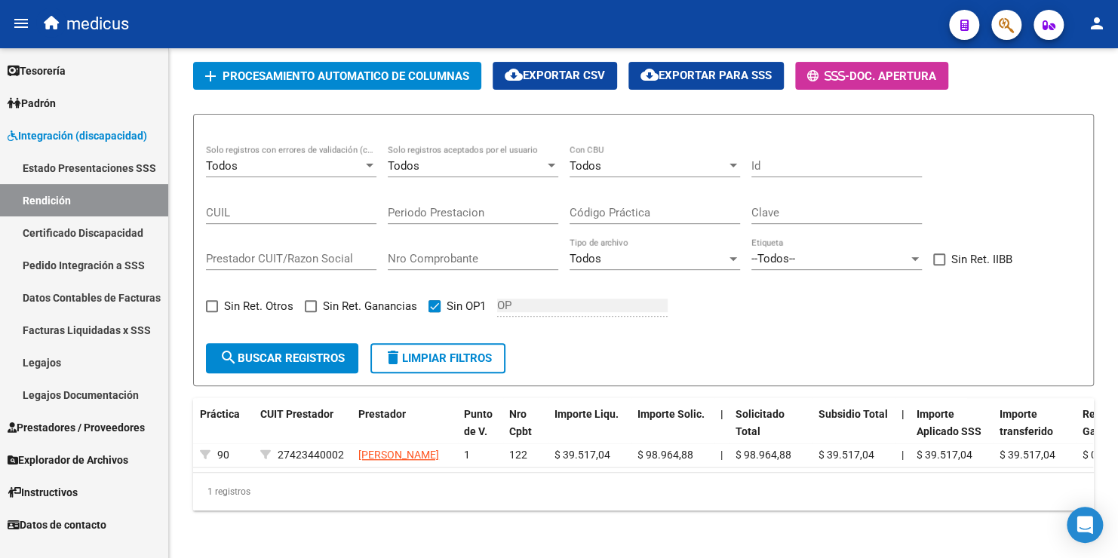
click at [70, 488] on span "Instructivos" at bounding box center [43, 492] width 70 height 17
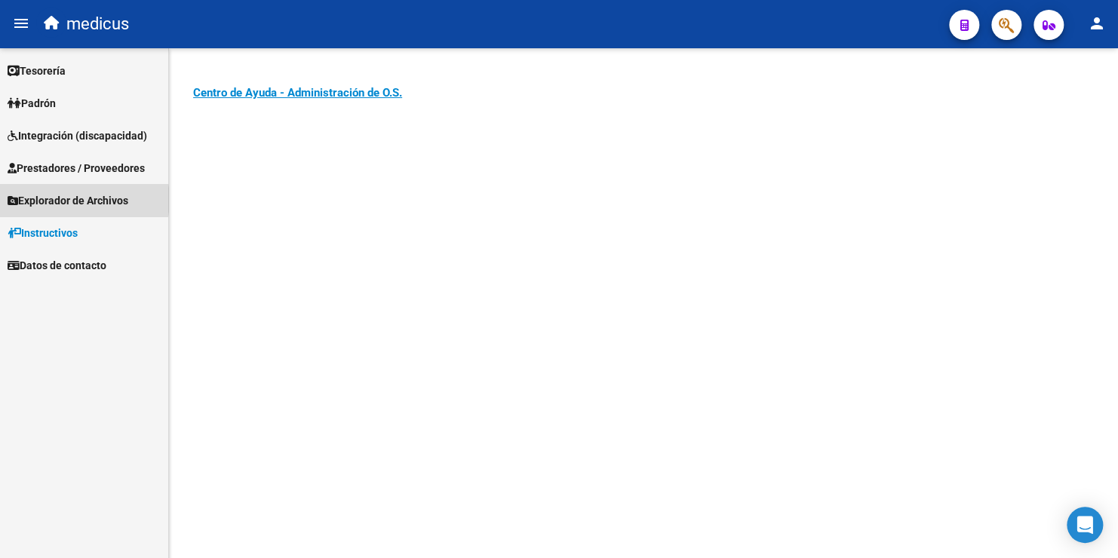
click at [68, 200] on span "Explorador de Archivos" at bounding box center [68, 200] width 121 height 17
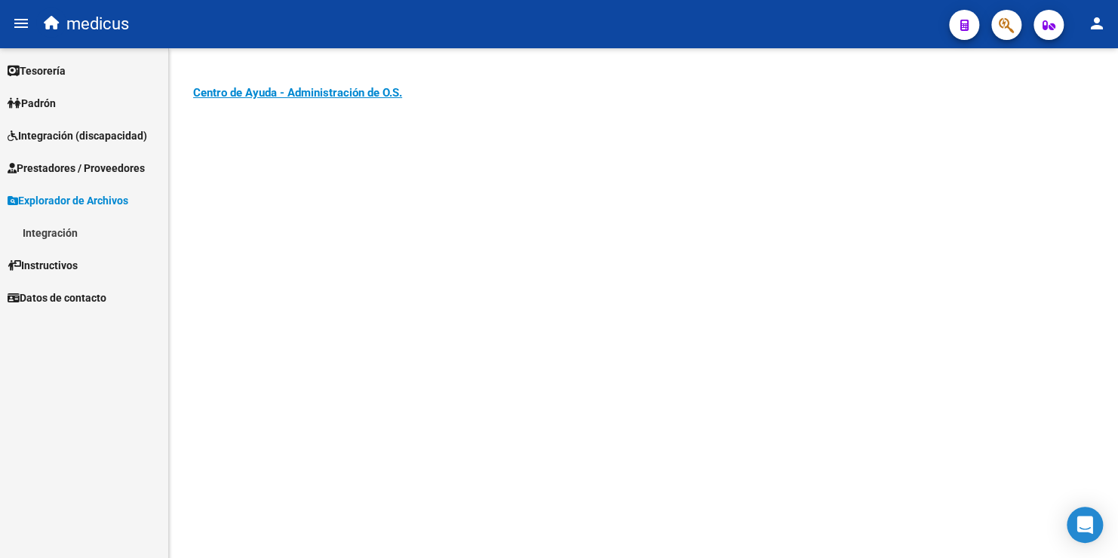
click at [69, 232] on link "Integración" at bounding box center [84, 233] width 168 height 32
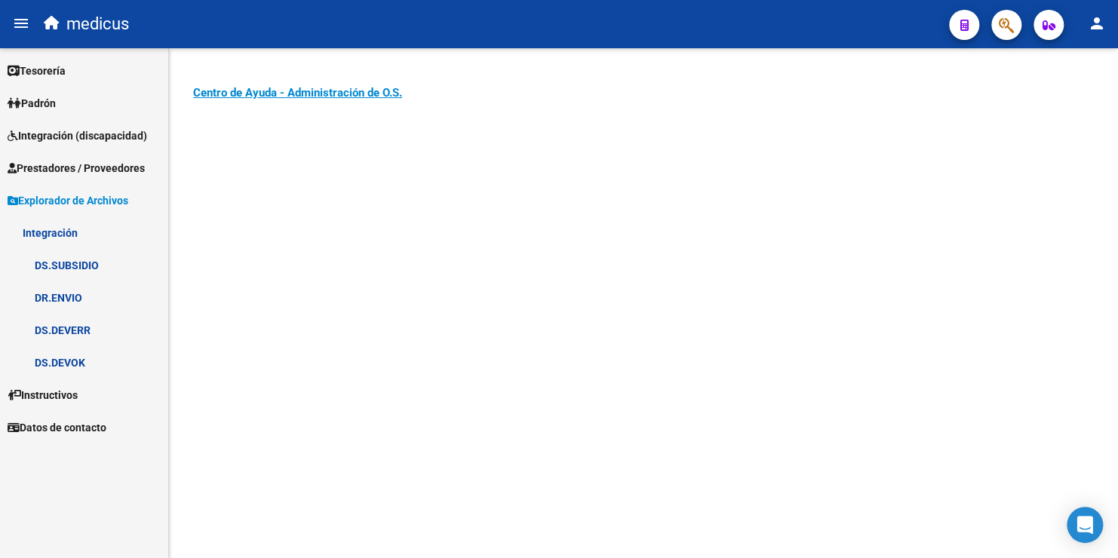
click at [85, 269] on link "DS.SUBSIDIO" at bounding box center [84, 265] width 168 height 32
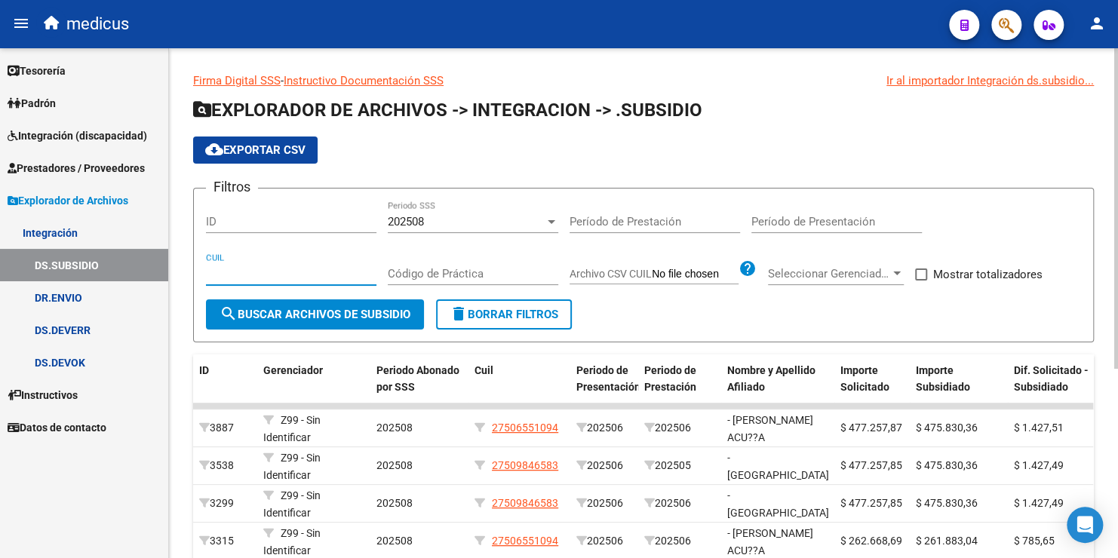
click at [237, 269] on input "CUIL" at bounding box center [291, 274] width 171 height 14
paste input "27-56661323-4"
type input "27-56661323-4"
click at [439, 220] on div "202508" at bounding box center [466, 222] width 157 height 14
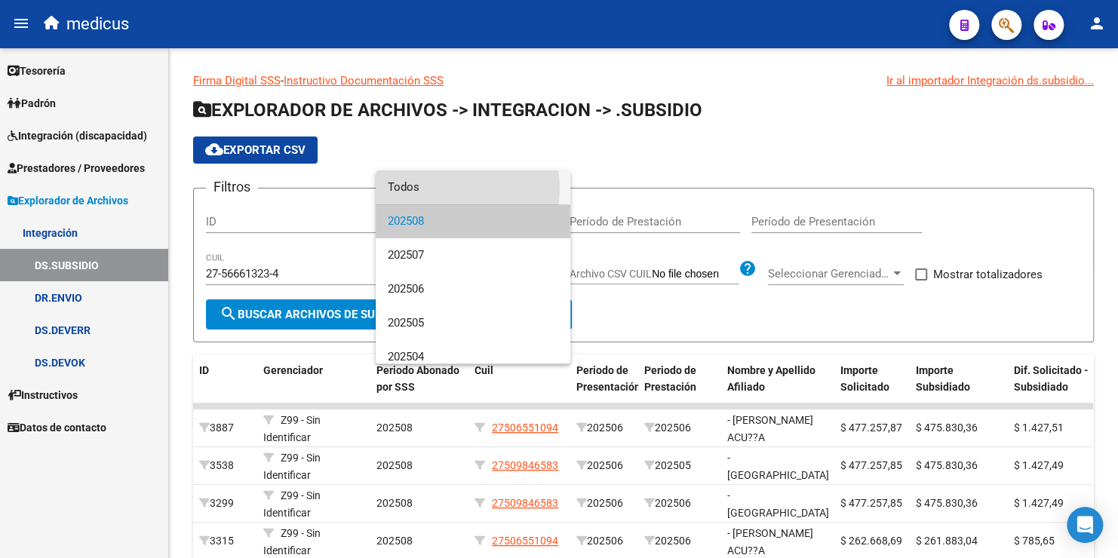
click at [438, 189] on span "Todos" at bounding box center [473, 188] width 171 height 34
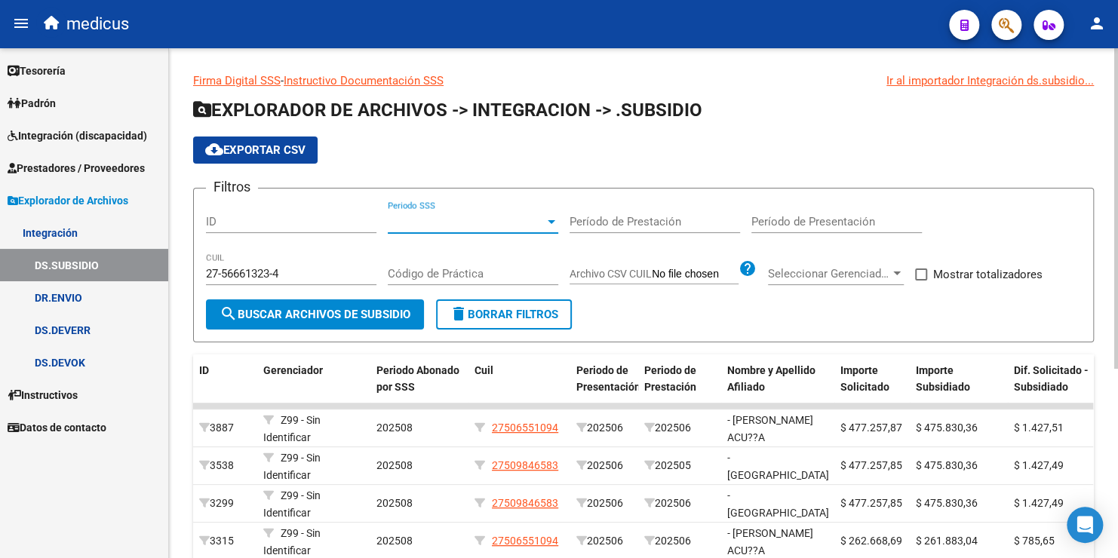
click at [337, 311] on span "search Buscar Archivos de Subsidio" at bounding box center [315, 315] width 191 height 14
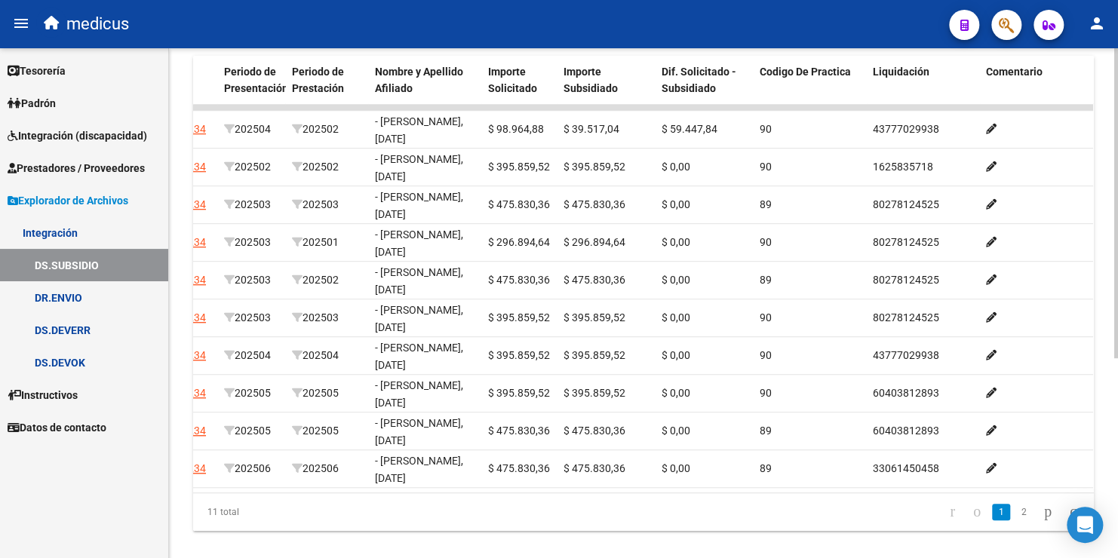
scroll to position [302, 0]
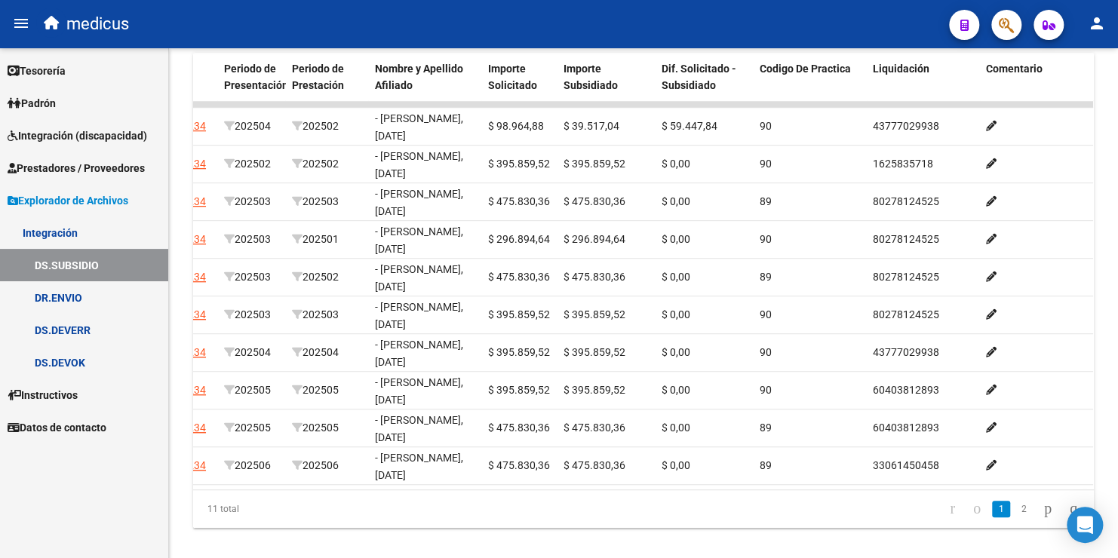
click at [55, 298] on link "DR.ENVIO" at bounding box center [84, 297] width 168 height 32
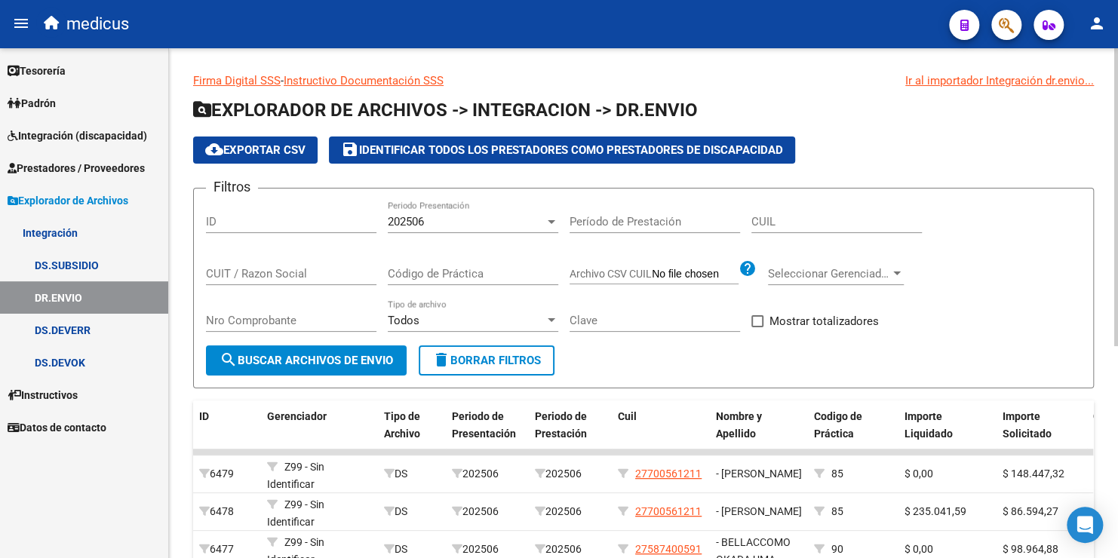
click at [784, 223] on input "CUIL" at bounding box center [837, 222] width 171 height 14
paste input "27-56661323-4"
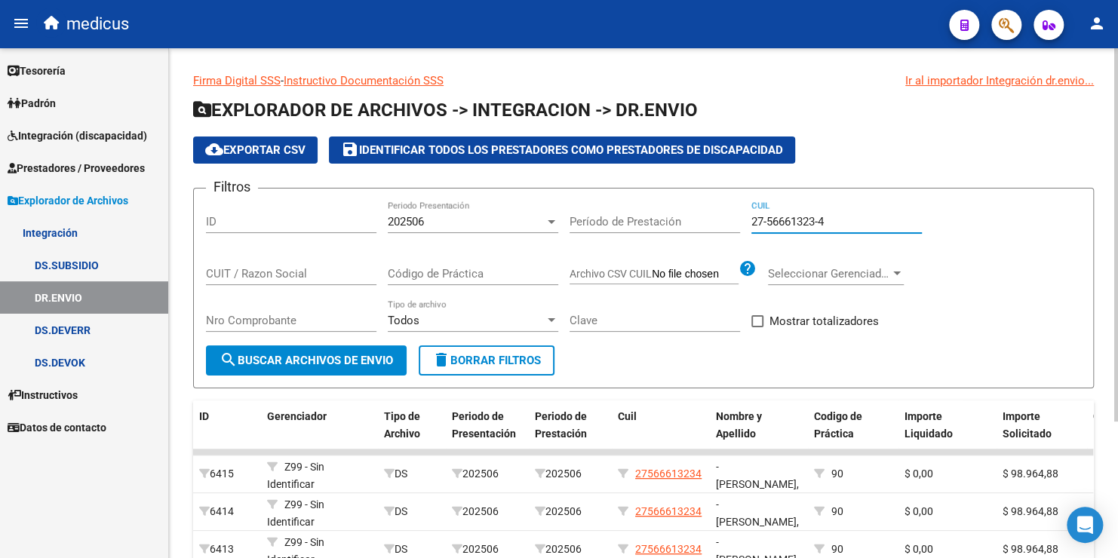
type input "27-56661323-4"
click at [354, 349] on button "search Buscar Archivos de Envio" at bounding box center [306, 361] width 201 height 30
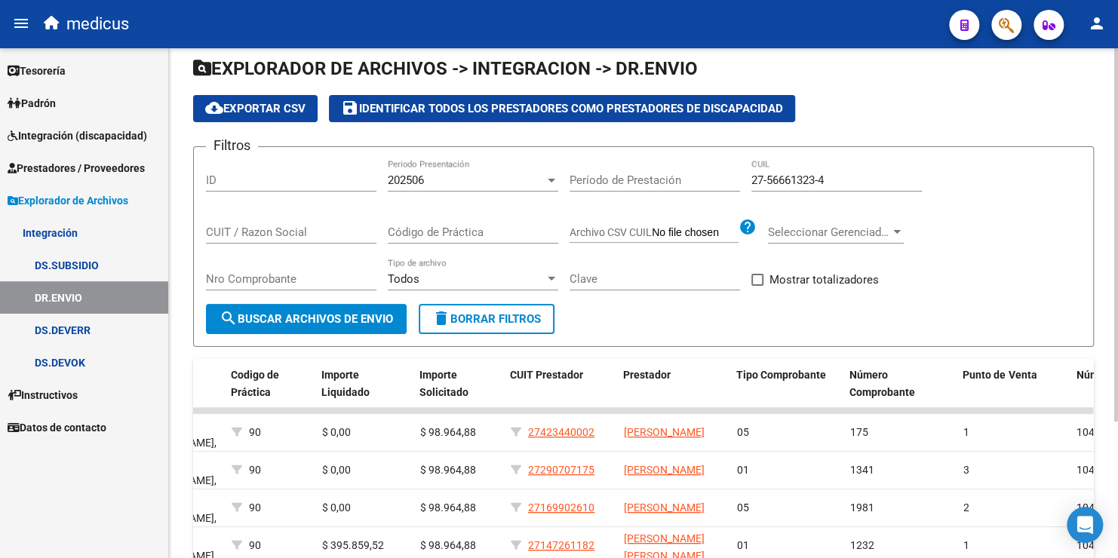
scroll to position [36, 0]
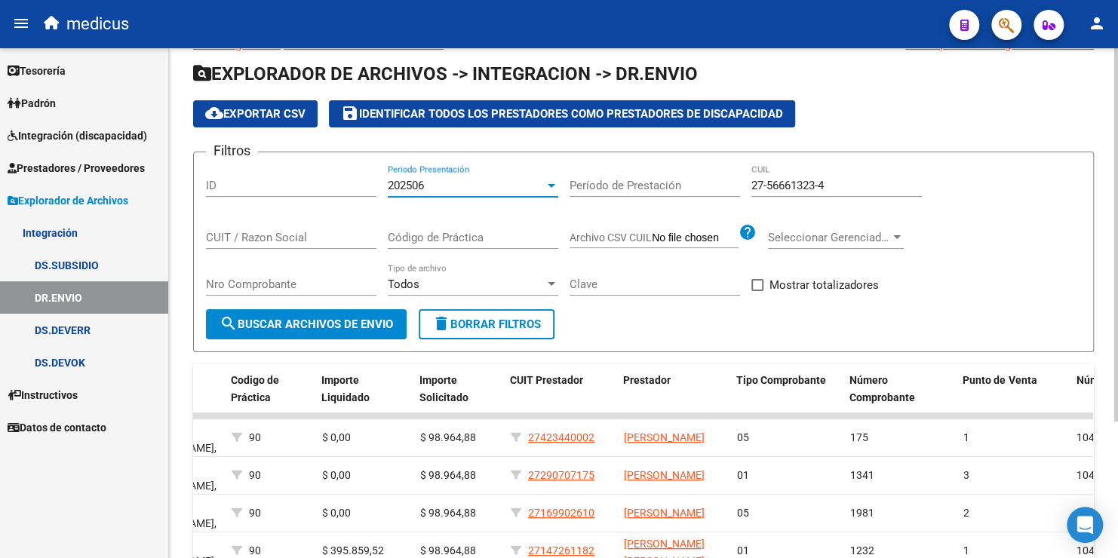
click at [475, 181] on div "202506" at bounding box center [466, 186] width 157 height 14
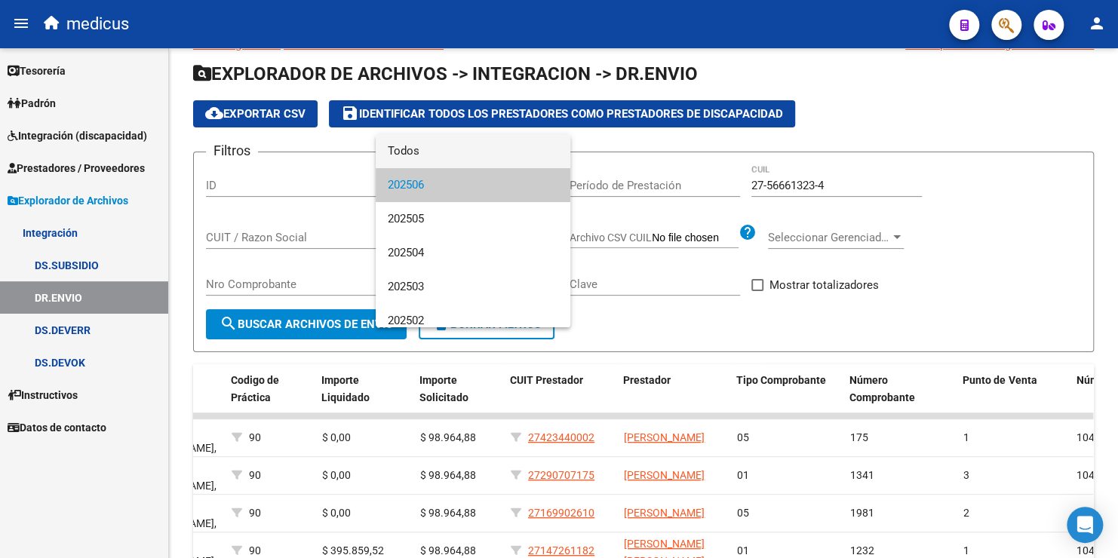
click at [470, 155] on span "Todos" at bounding box center [473, 151] width 171 height 34
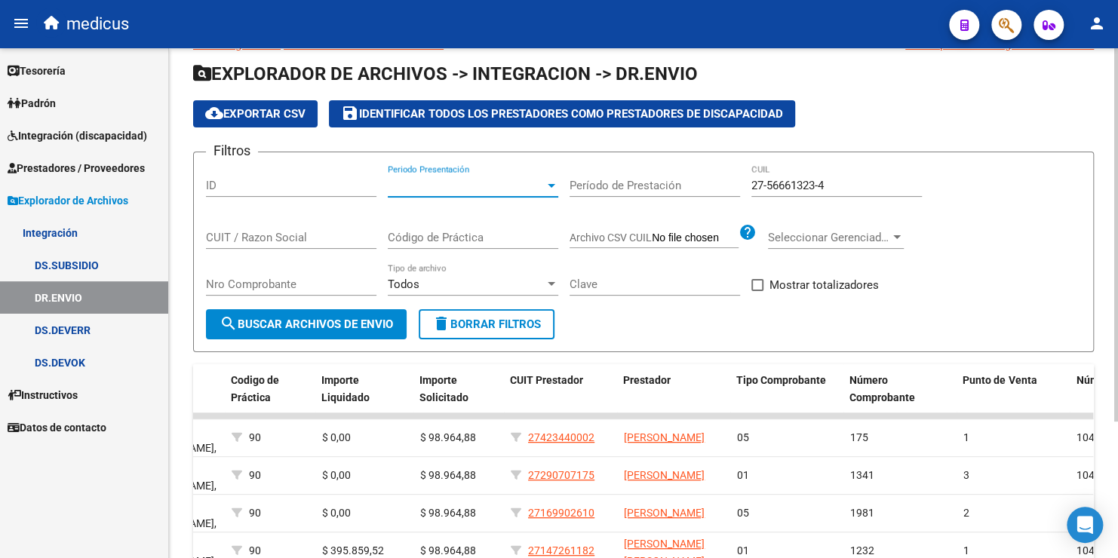
click at [343, 328] on span "search Buscar Archivos de Envio" at bounding box center [307, 325] width 174 height 14
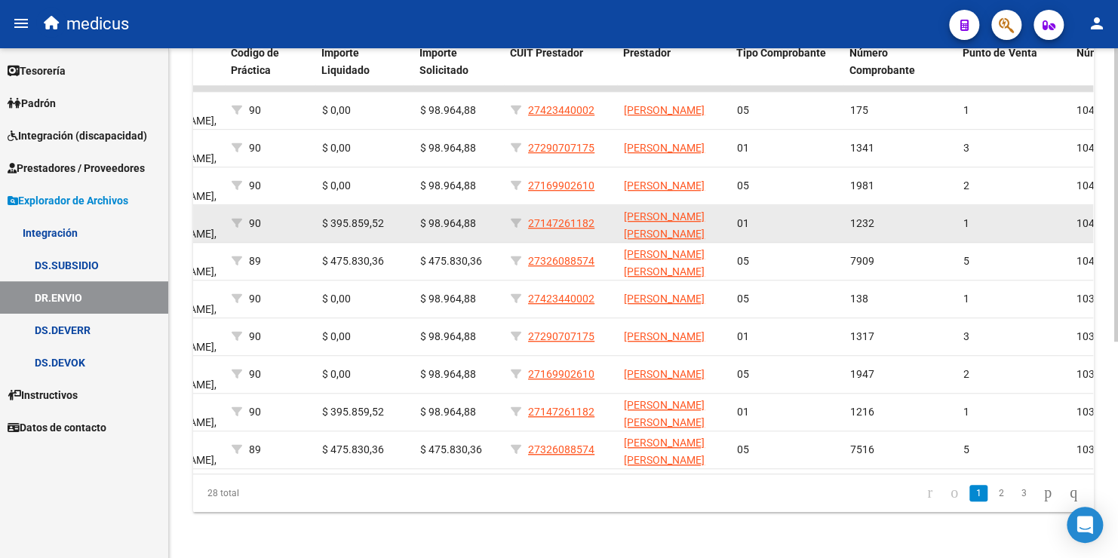
scroll to position [376, 0]
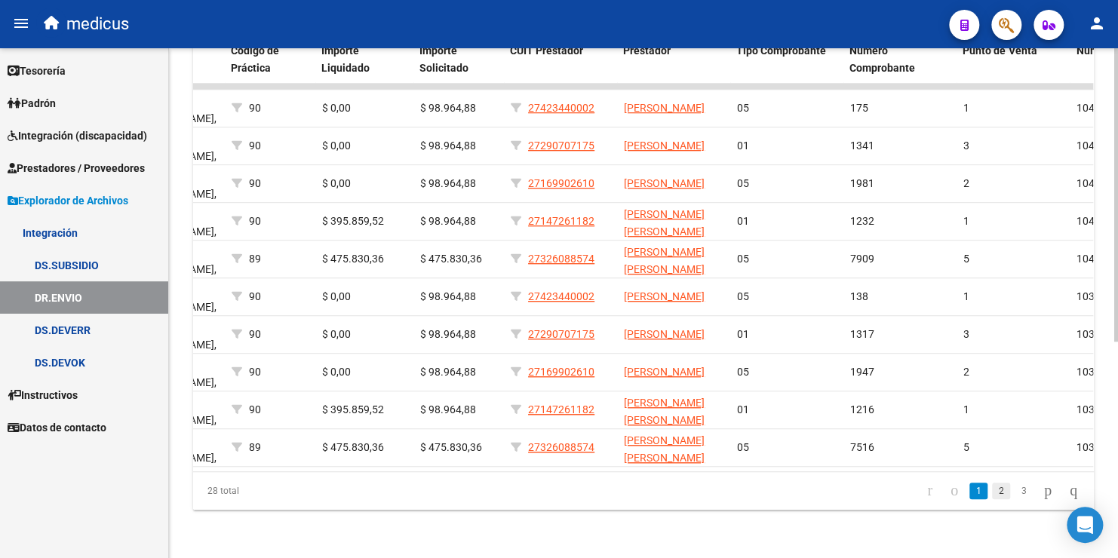
click at [992, 489] on link "2" at bounding box center [1001, 491] width 18 height 17
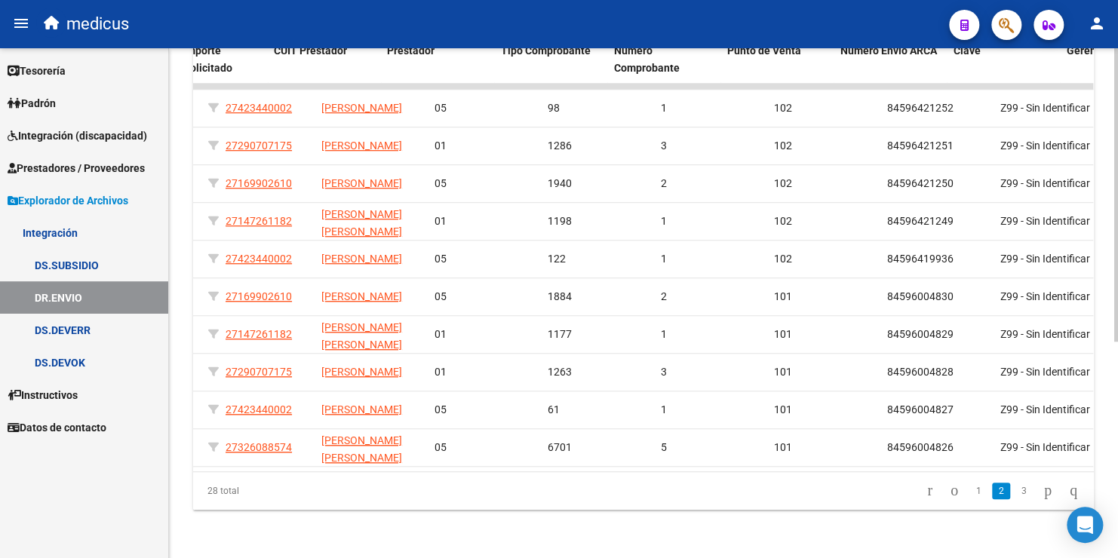
scroll to position [0, 930]
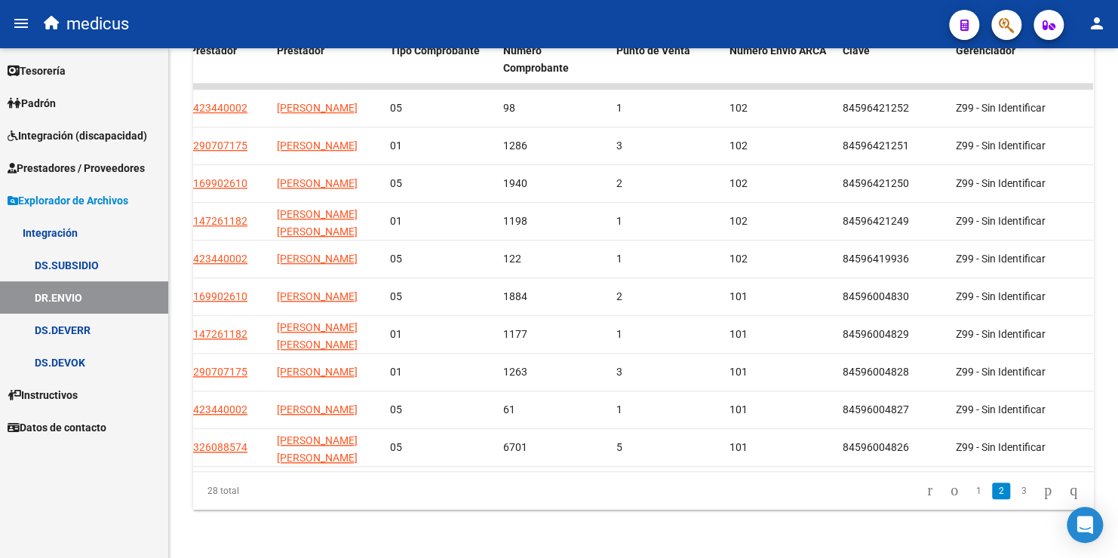
click at [73, 266] on link "DS.SUBSIDIO" at bounding box center [84, 265] width 168 height 32
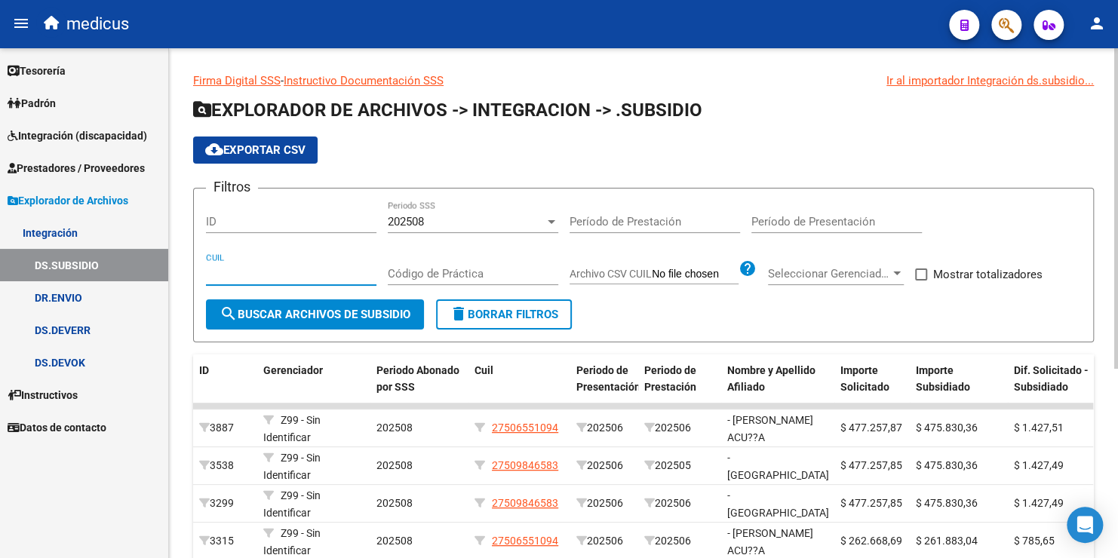
click at [251, 271] on input "CUIL" at bounding box center [291, 274] width 171 height 14
paste input "27-56661323-4"
type input "27-56661323-4"
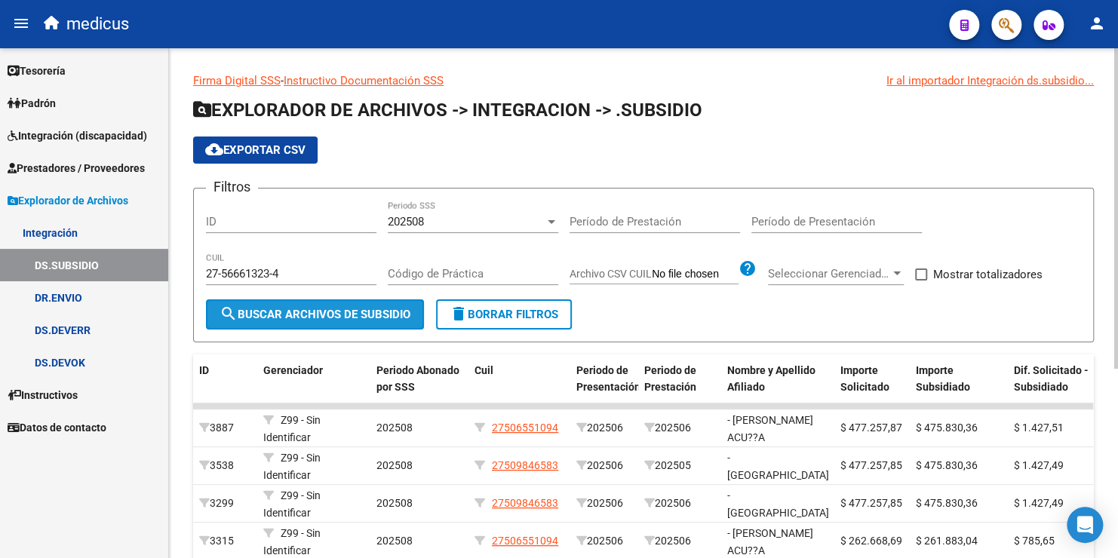
click at [336, 316] on span "search Buscar Archivos de Subsidio" at bounding box center [315, 315] width 191 height 14
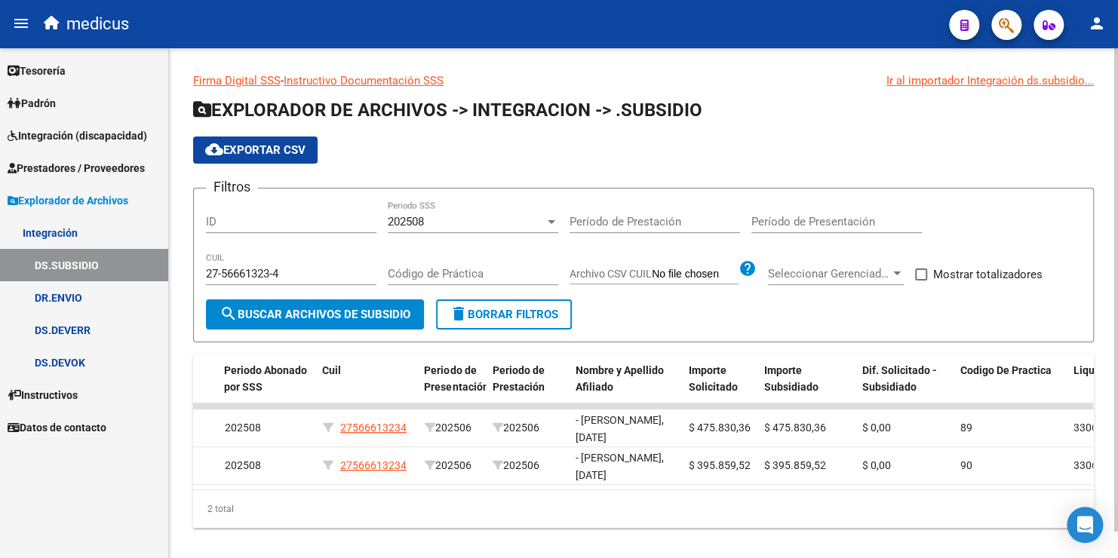
scroll to position [0, 152]
click at [430, 222] on div "202508" at bounding box center [466, 222] width 157 height 14
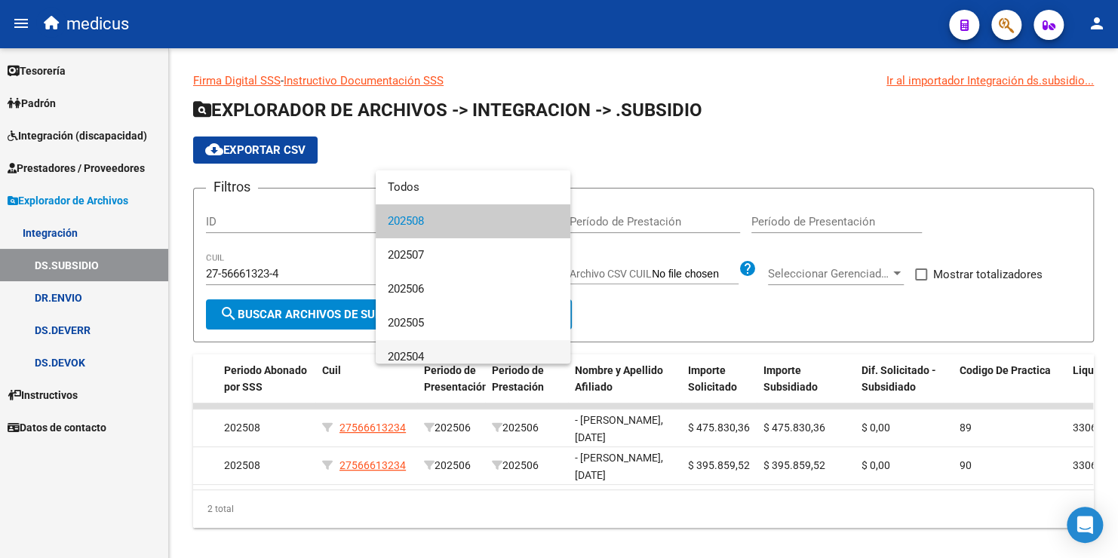
click at [437, 352] on span "202504" at bounding box center [473, 357] width 171 height 34
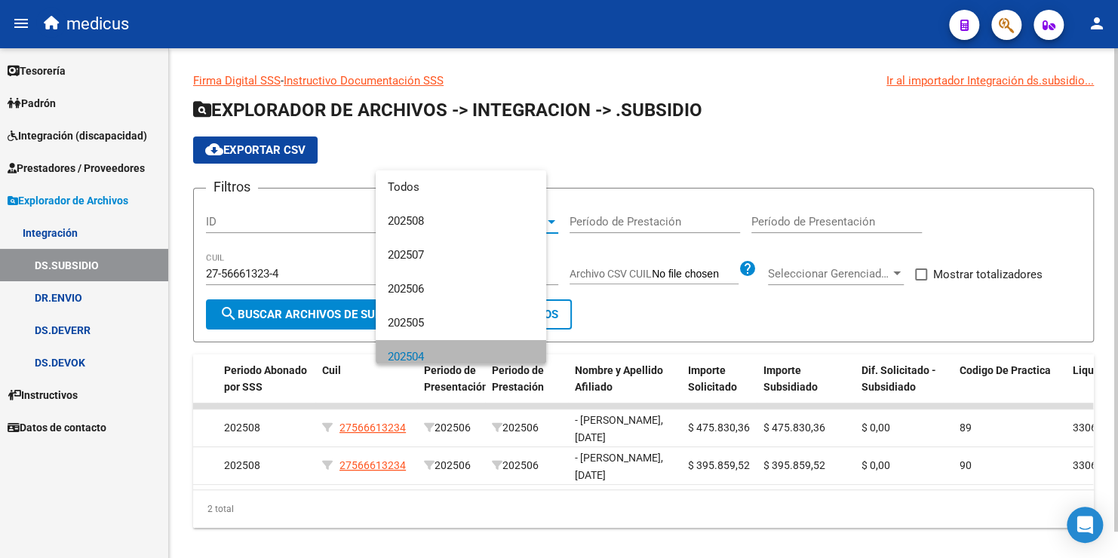
scroll to position [11, 0]
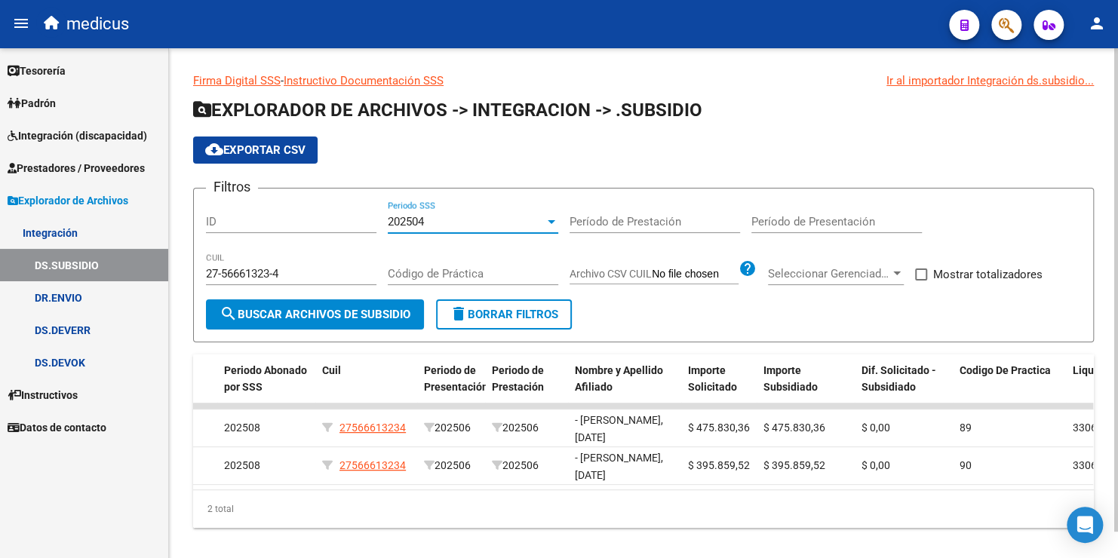
click at [295, 315] on span "search Buscar Archivos de Subsidio" at bounding box center [315, 315] width 191 height 14
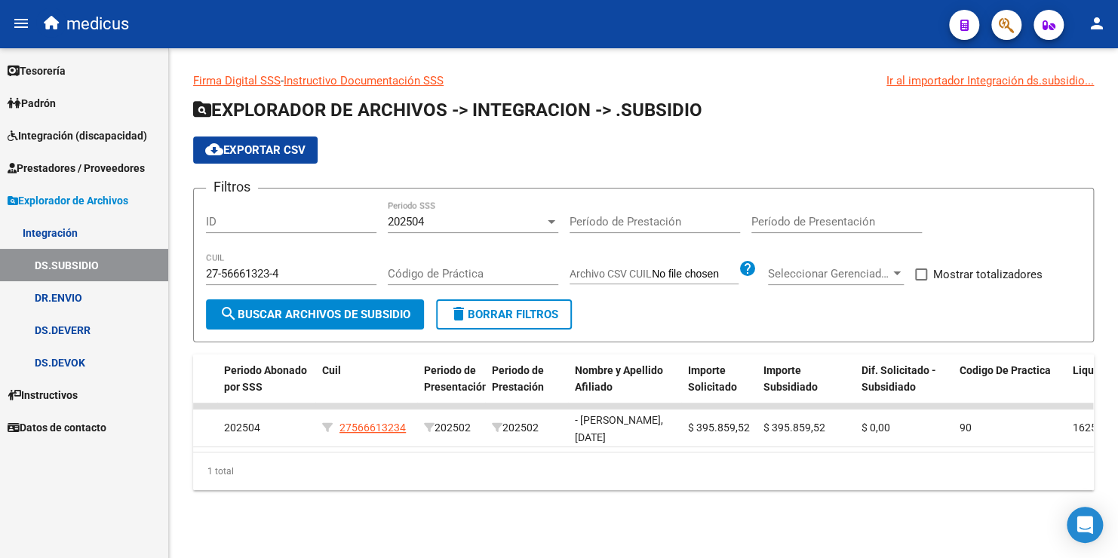
drag, startPoint x: 657, startPoint y: 462, endPoint x: 701, endPoint y: 466, distance: 44.0
click at [701, 466] on div "1 total" at bounding box center [643, 472] width 901 height 38
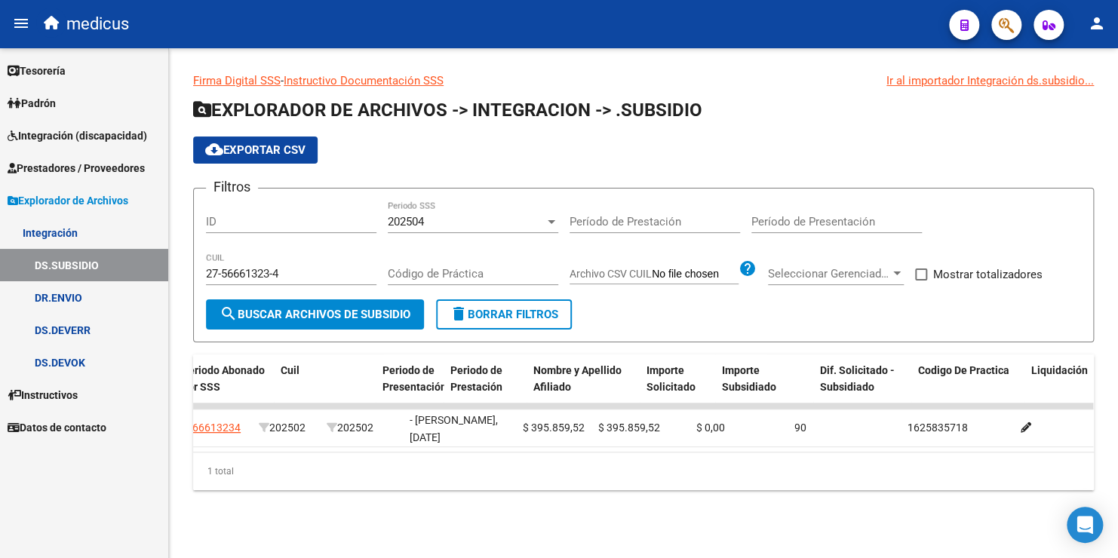
scroll to position [0, 0]
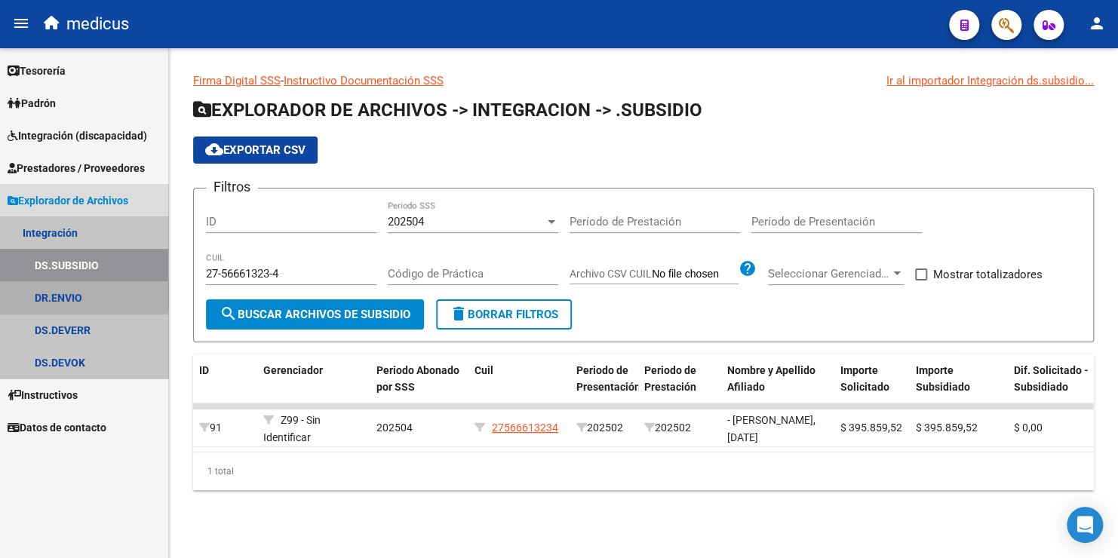
click at [54, 295] on link "DR.ENVIO" at bounding box center [84, 297] width 168 height 32
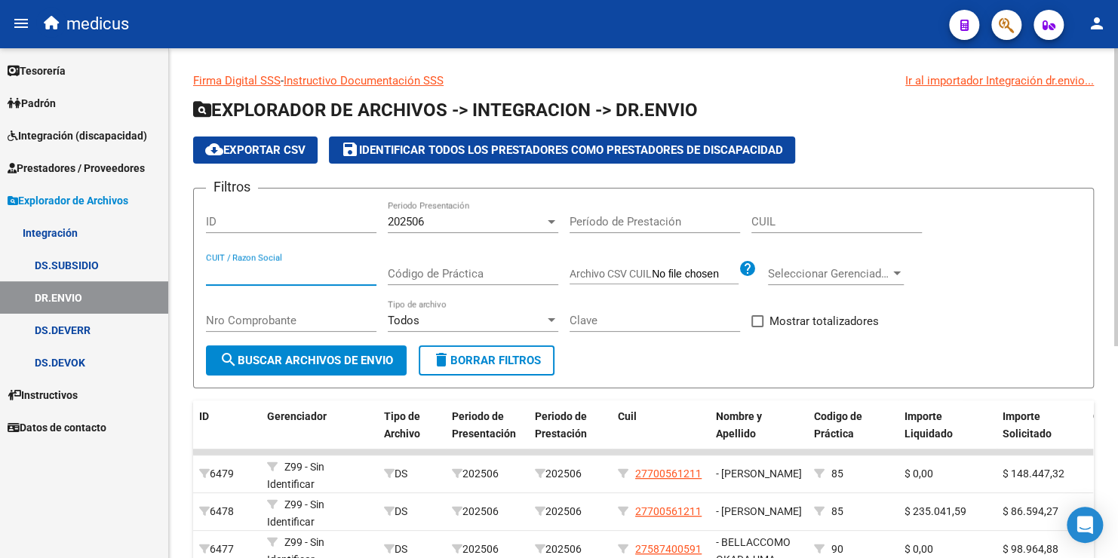
drag, startPoint x: 339, startPoint y: 295, endPoint x: 263, endPoint y: 266, distance: 81.4
click at [263, 267] on input "CUIT / Razon Social" at bounding box center [291, 274] width 171 height 14
click at [782, 226] on input "CUIL" at bounding box center [837, 222] width 171 height 14
paste input "27-56661323-4"
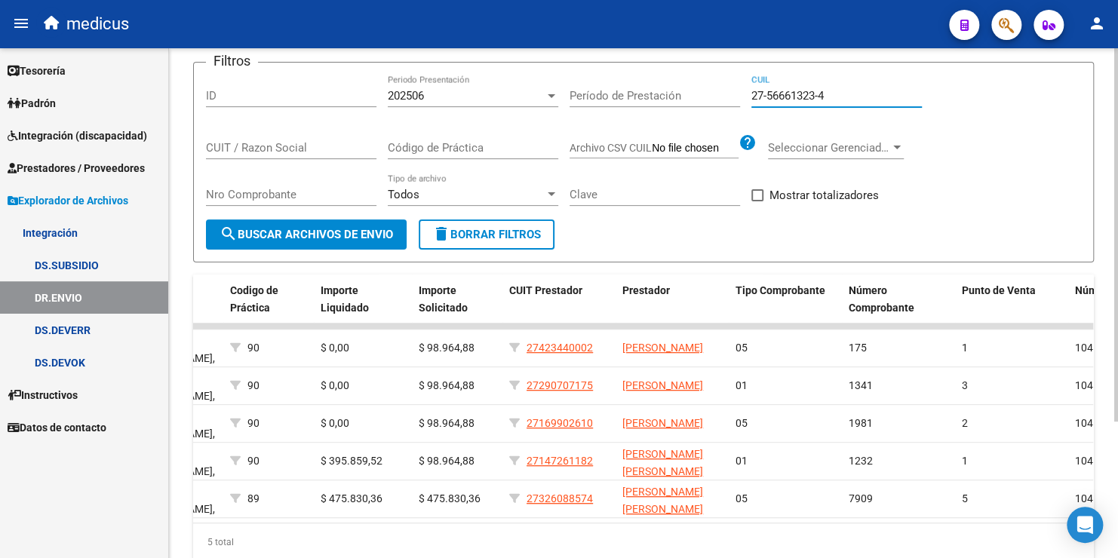
scroll to position [36, 0]
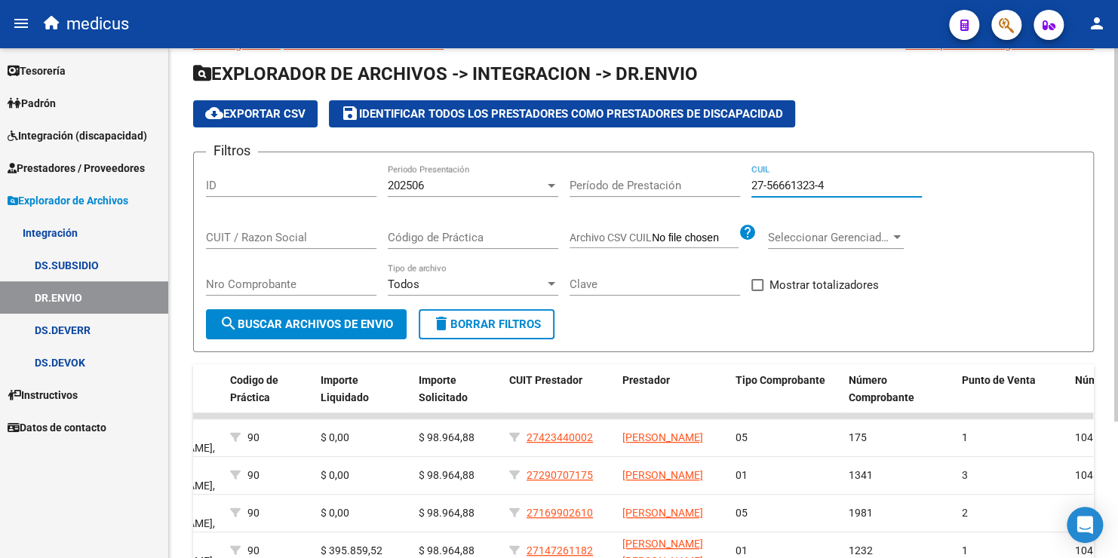
type input "27-56661323-4"
click at [420, 186] on span "202506" at bounding box center [406, 186] width 36 height 14
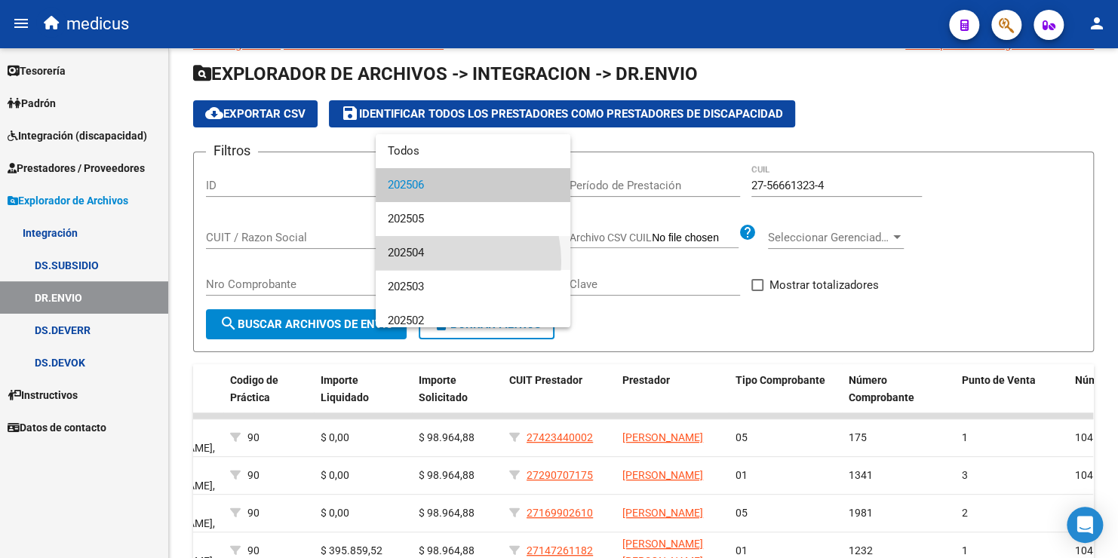
click at [432, 262] on span "202504" at bounding box center [473, 253] width 171 height 34
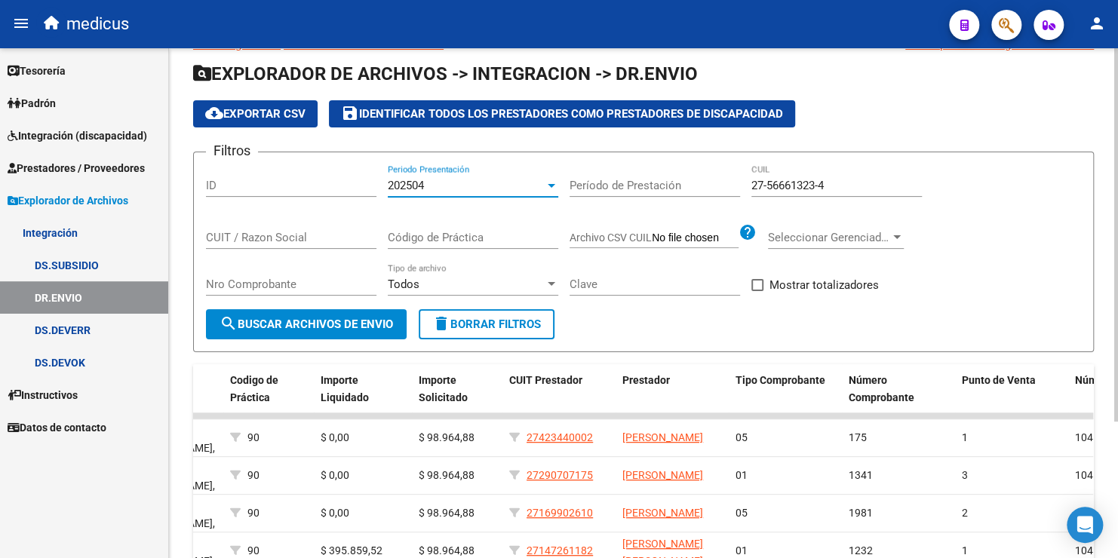
click at [309, 323] on span "search Buscar Archivos de Envio" at bounding box center [307, 325] width 174 height 14
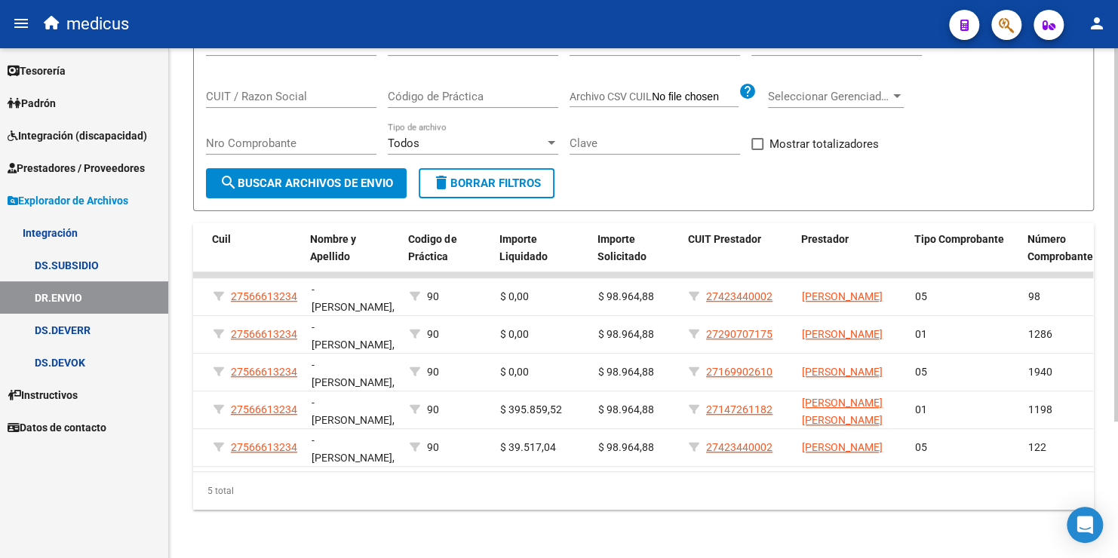
scroll to position [0, 432]
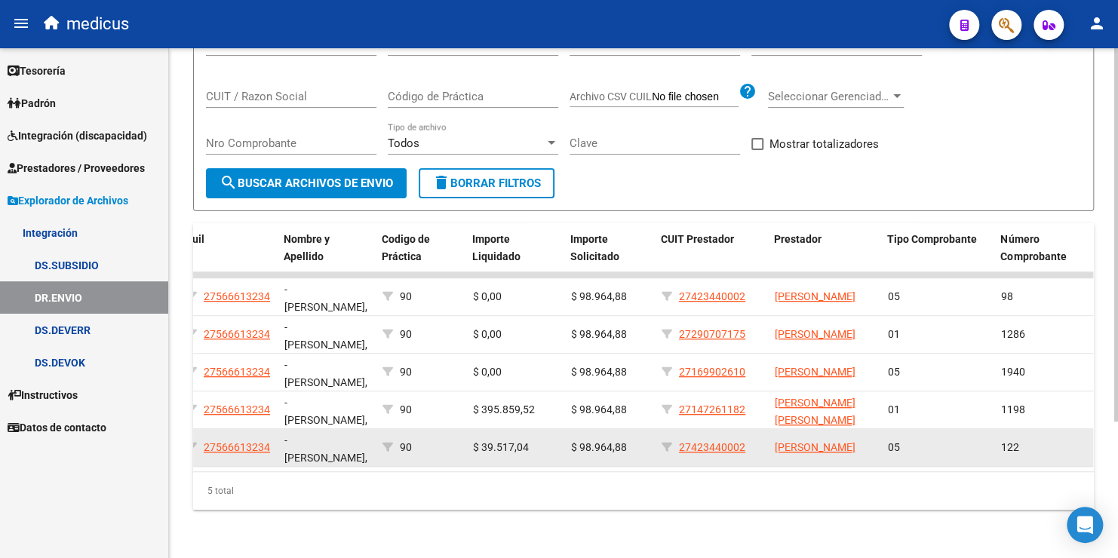
drag, startPoint x: 754, startPoint y: 436, endPoint x: 673, endPoint y: 438, distance: 80.8
click at [673, 439] on div "27423440002" at bounding box center [712, 447] width 101 height 17
copy div "27423440002"
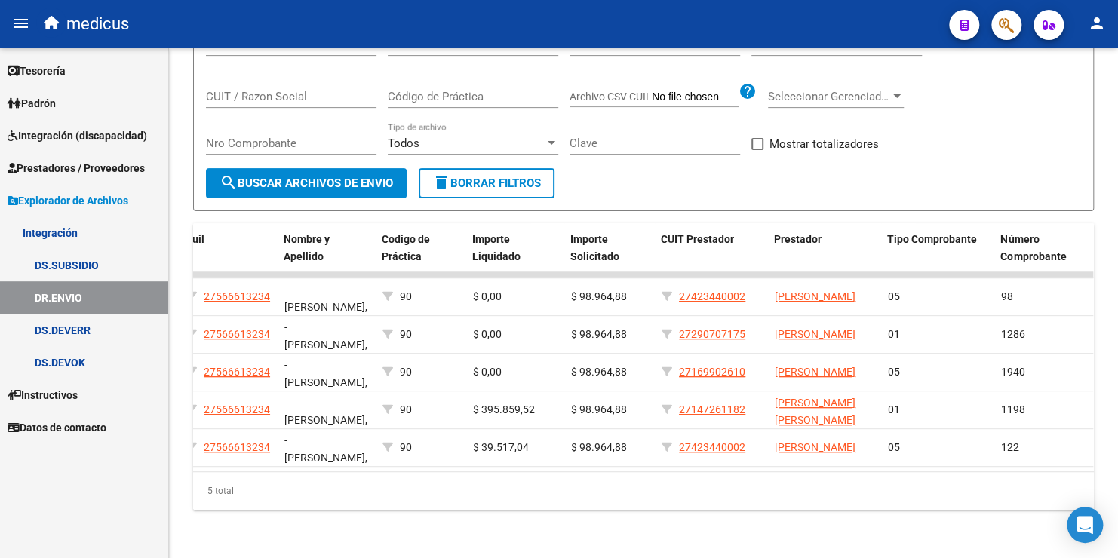
click at [93, 251] on link "DS.SUBSIDIO" at bounding box center [84, 265] width 168 height 32
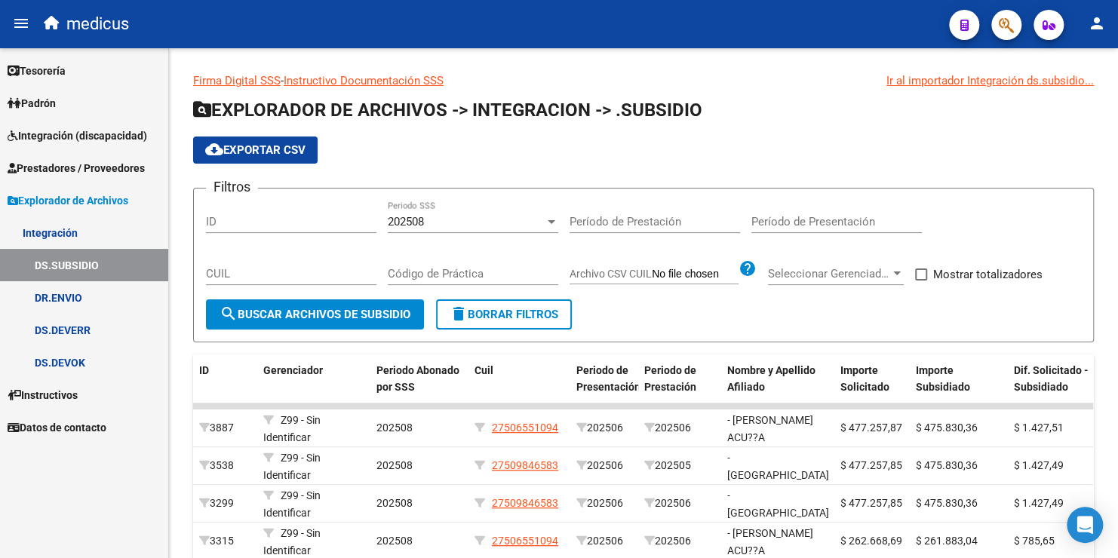
click at [72, 139] on span "Integración (discapacidad)" at bounding box center [78, 136] width 140 height 17
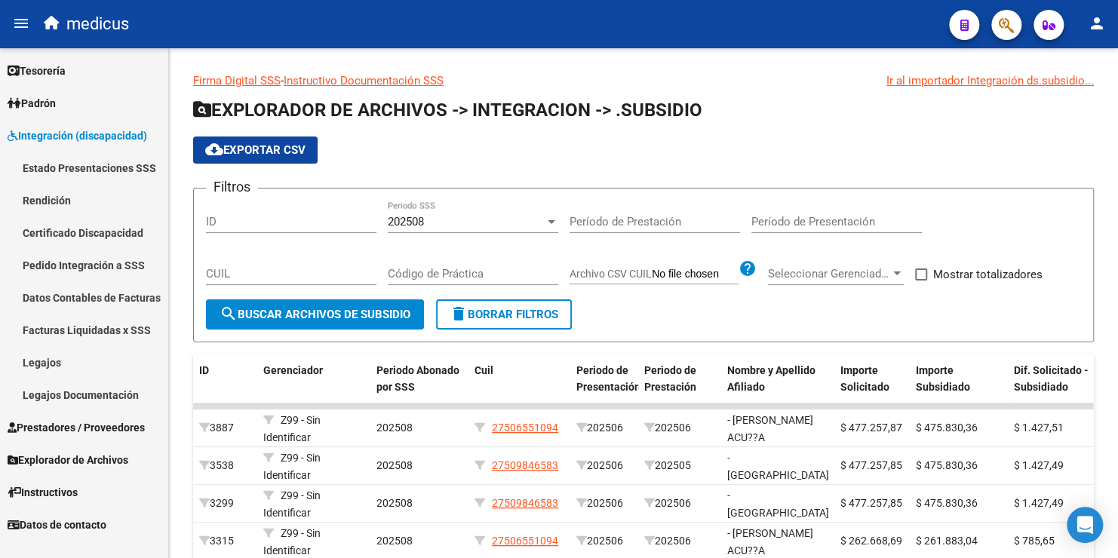
click at [72, 139] on span "Integración (discapacidad)" at bounding box center [78, 136] width 140 height 17
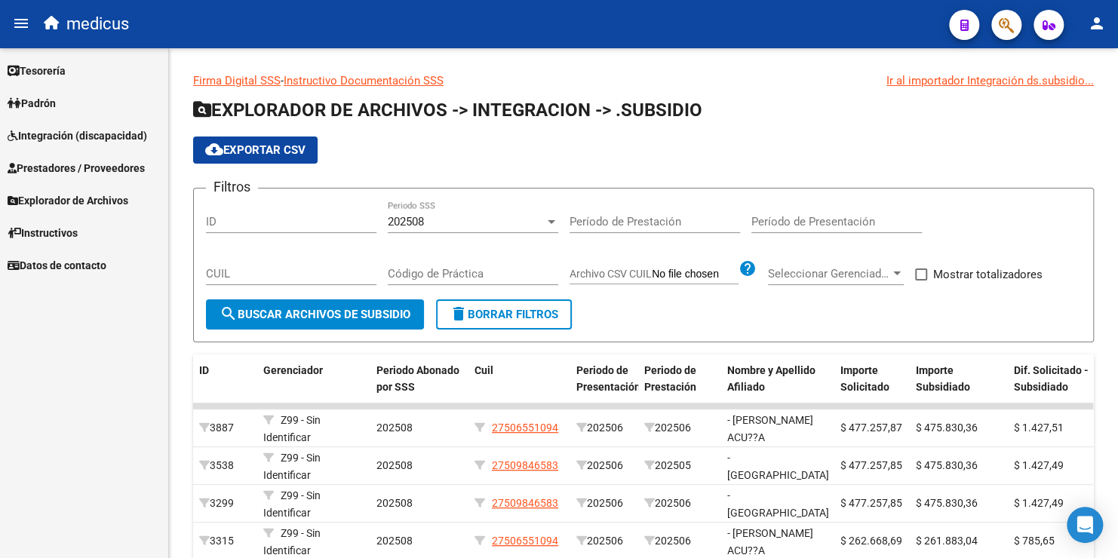
click at [79, 131] on span "Integración (discapacidad)" at bounding box center [78, 136] width 140 height 17
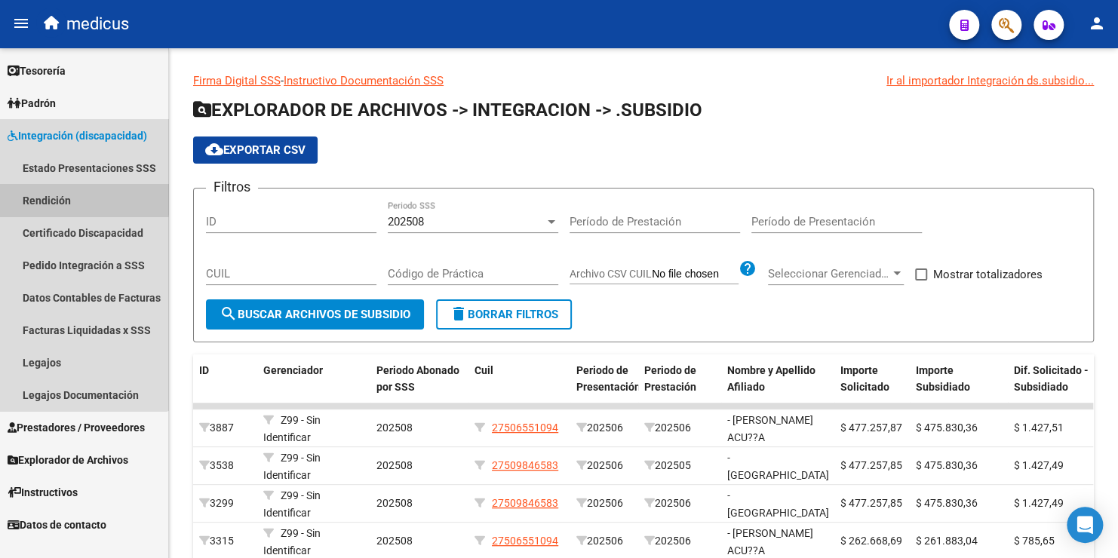
click at [54, 196] on link "Rendición" at bounding box center [84, 200] width 168 height 32
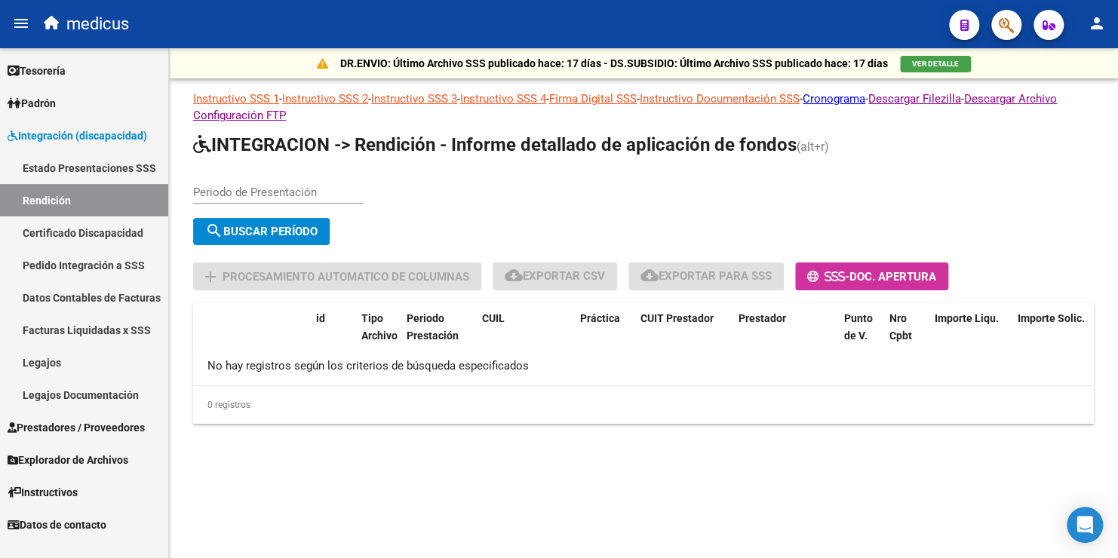
click at [278, 191] on input "Periodo de Presentación" at bounding box center [278, 193] width 171 height 14
type input "202504"
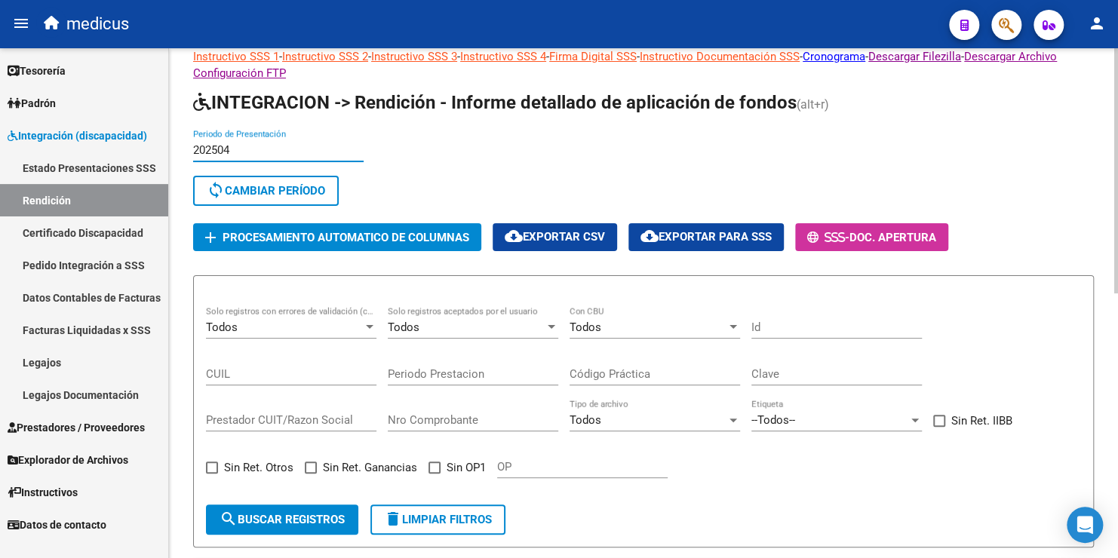
scroll to position [75, 0]
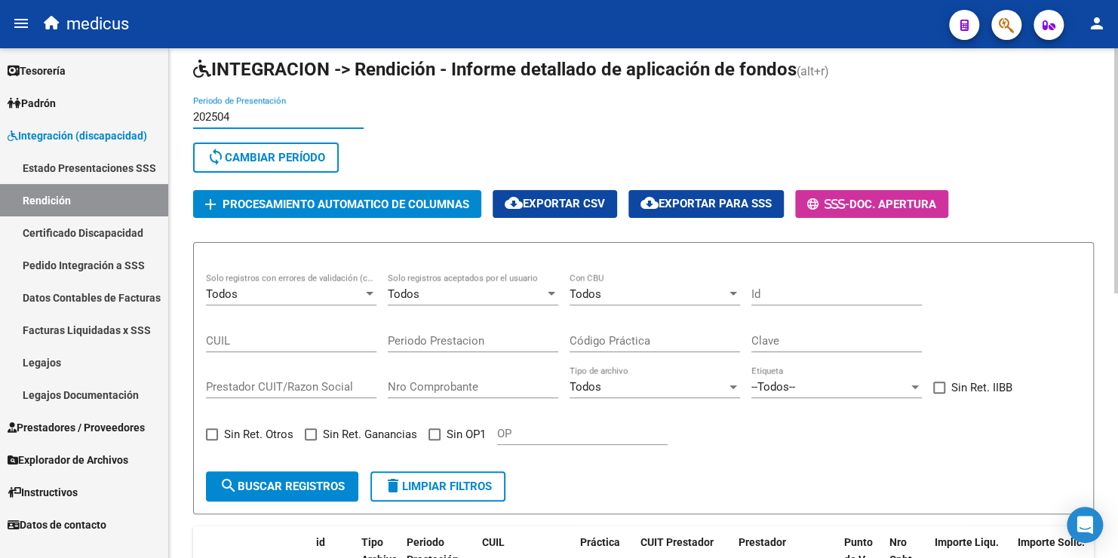
click at [284, 334] on input "CUIL" at bounding box center [291, 341] width 171 height 14
click at [280, 377] on div "Prestador CUIT/Razon Social" at bounding box center [291, 382] width 171 height 32
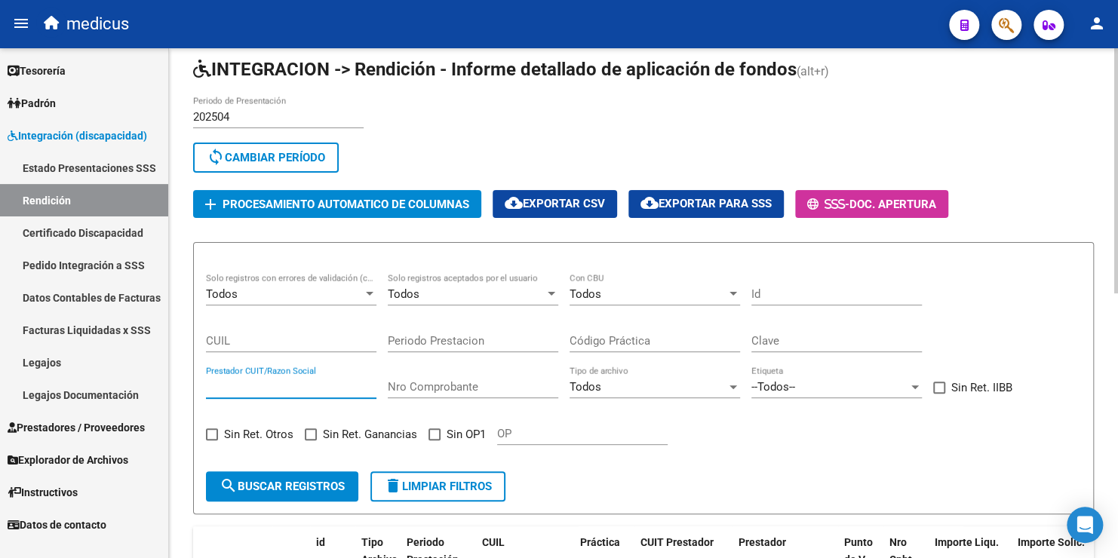
paste input "27423440002"
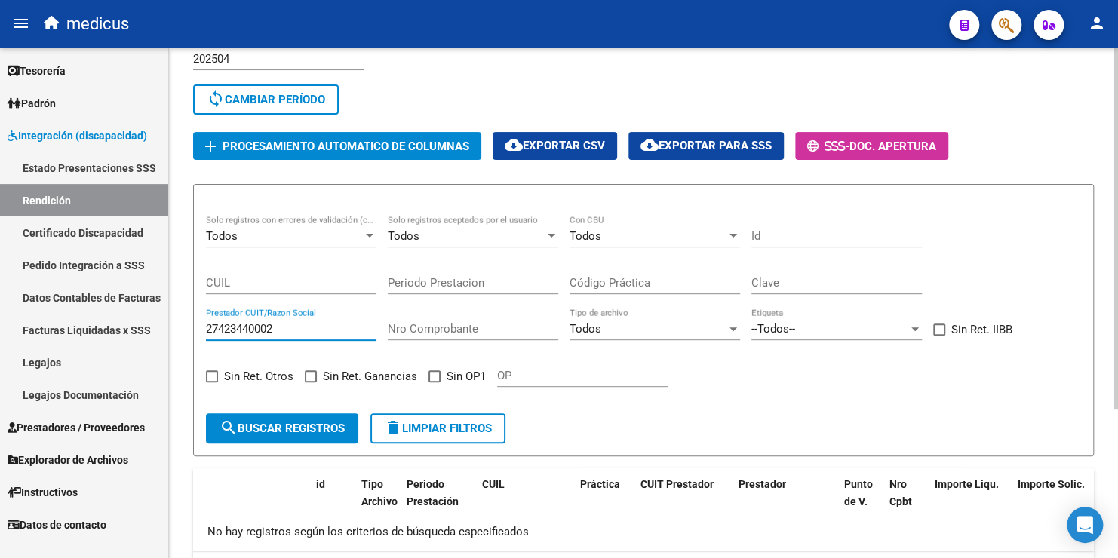
scroll to position [210, 0]
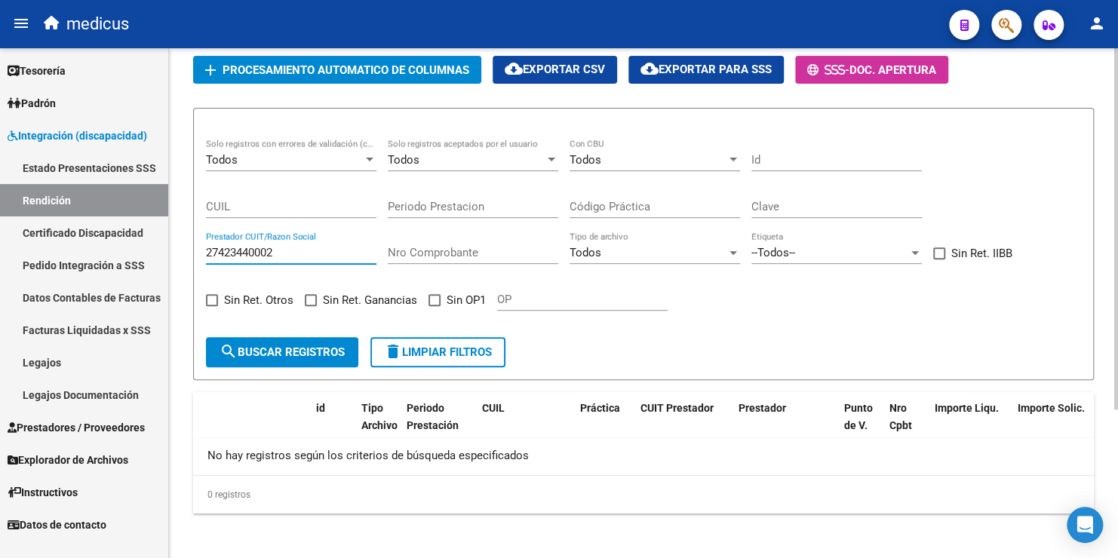
click at [308, 247] on input "27423440002" at bounding box center [291, 253] width 171 height 14
type input "27423440002"
click at [435, 296] on span at bounding box center [435, 300] width 12 height 12
click at [435, 306] on input "Sin OP1" at bounding box center [434, 306] width 1 height 1
checkbox input "true"
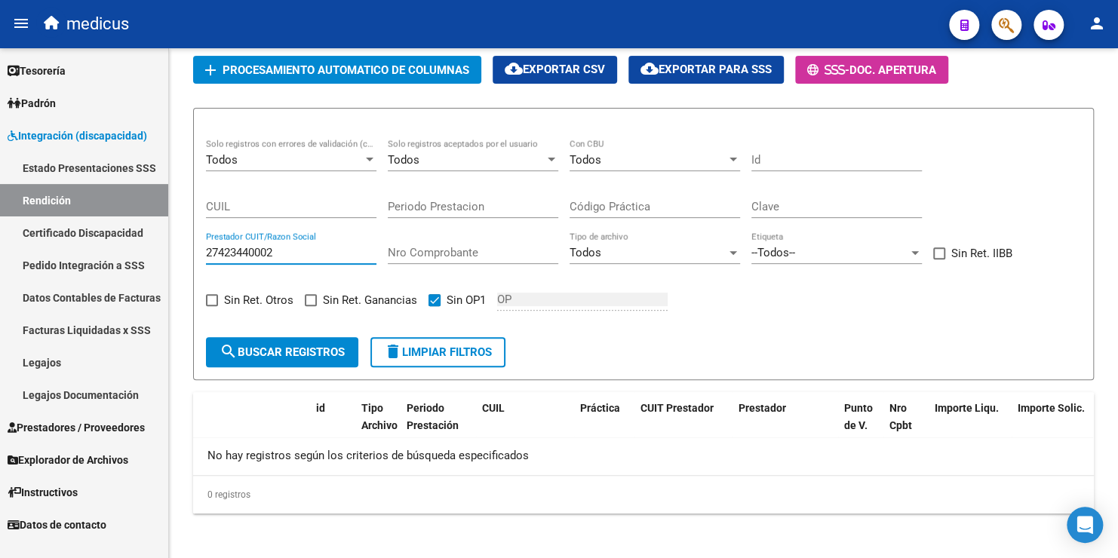
drag, startPoint x: 292, startPoint y: 254, endPoint x: 20, endPoint y: 212, distance: 275.5
click at [20, 212] on mat-sidenav-container "Firma Express Tesorería Extractos Procesados (csv) Extractos Originales (pdf) P…" at bounding box center [559, 303] width 1118 height 510
click at [285, 352] on span "search Buscar registros" at bounding box center [282, 353] width 125 height 14
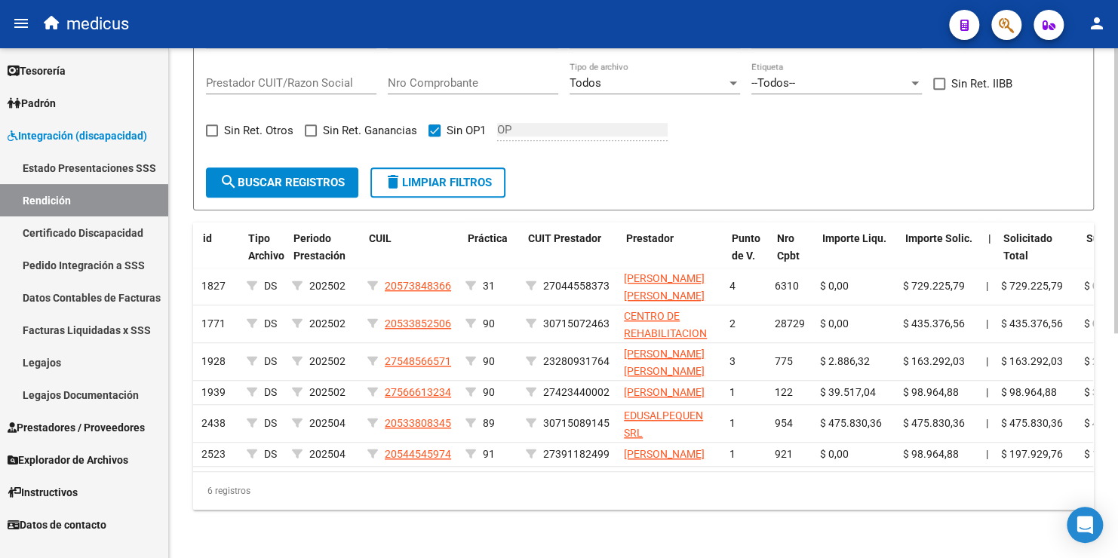
scroll to position [0, 112]
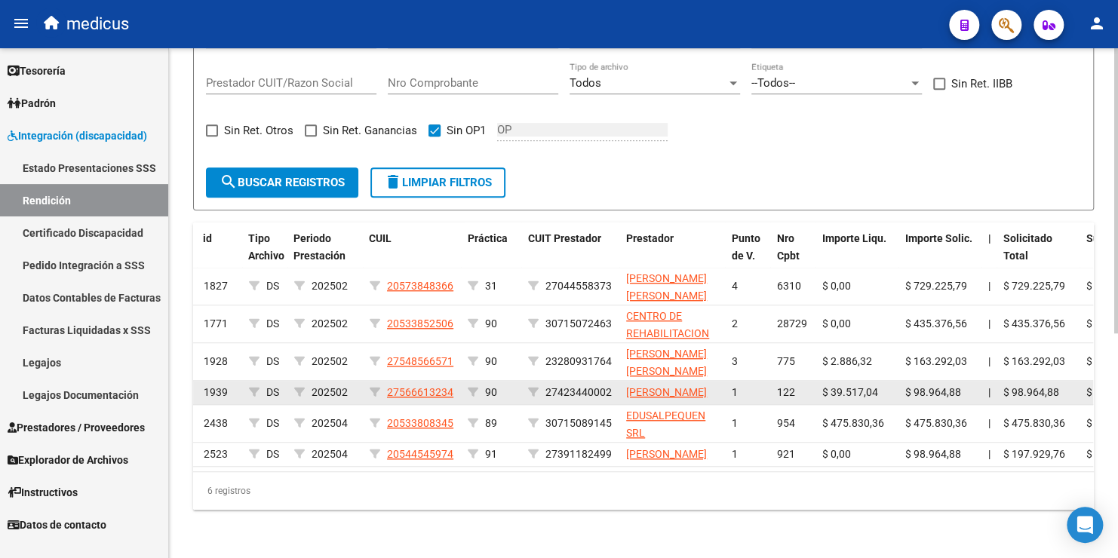
drag, startPoint x: 458, startPoint y: 365, endPoint x: 384, endPoint y: 367, distance: 74.0
click at [384, 381] on datatable-body-cell "27566613234" at bounding box center [413, 392] width 98 height 23
drag, startPoint x: 613, startPoint y: 368, endPoint x: 546, endPoint y: 367, distance: 67.2
click at [546, 384] on div "27423440002" at bounding box center [571, 392] width 86 height 17
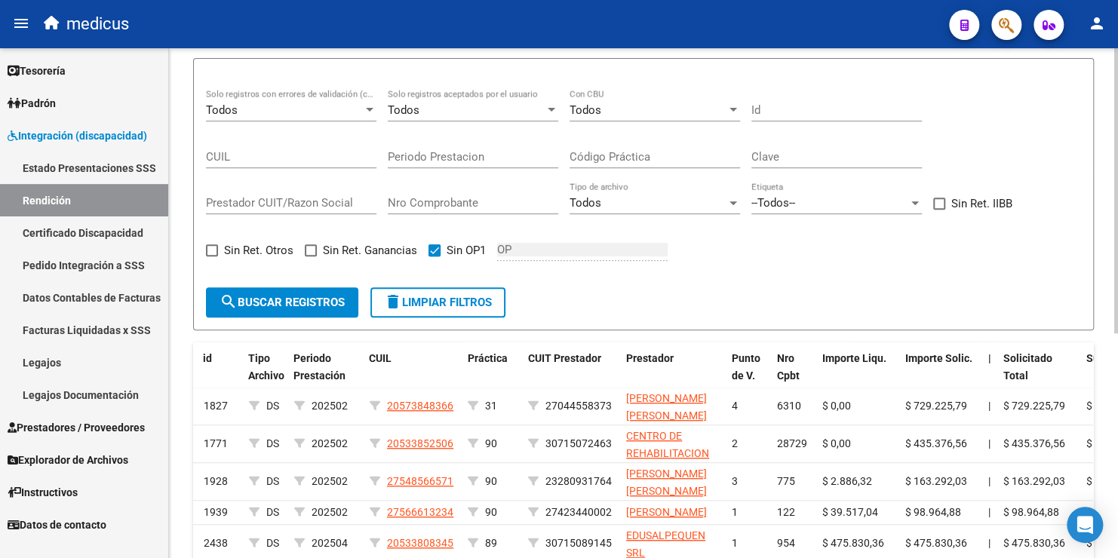
scroll to position [251, 0]
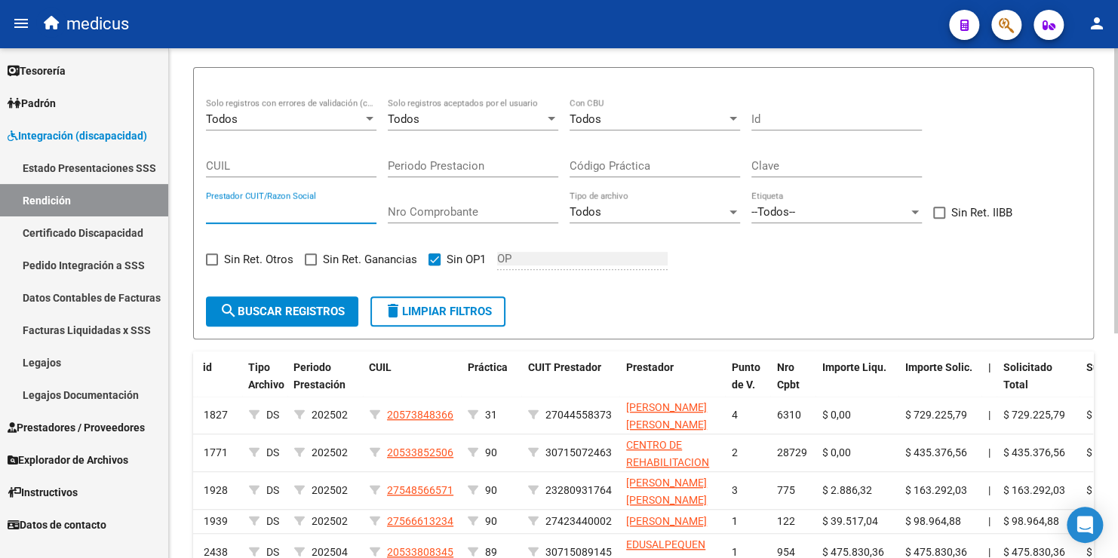
click at [324, 208] on input "Prestador CUIT/Razon Social" at bounding box center [291, 212] width 171 height 14
paste input "27423440002"
type input "27423440002"
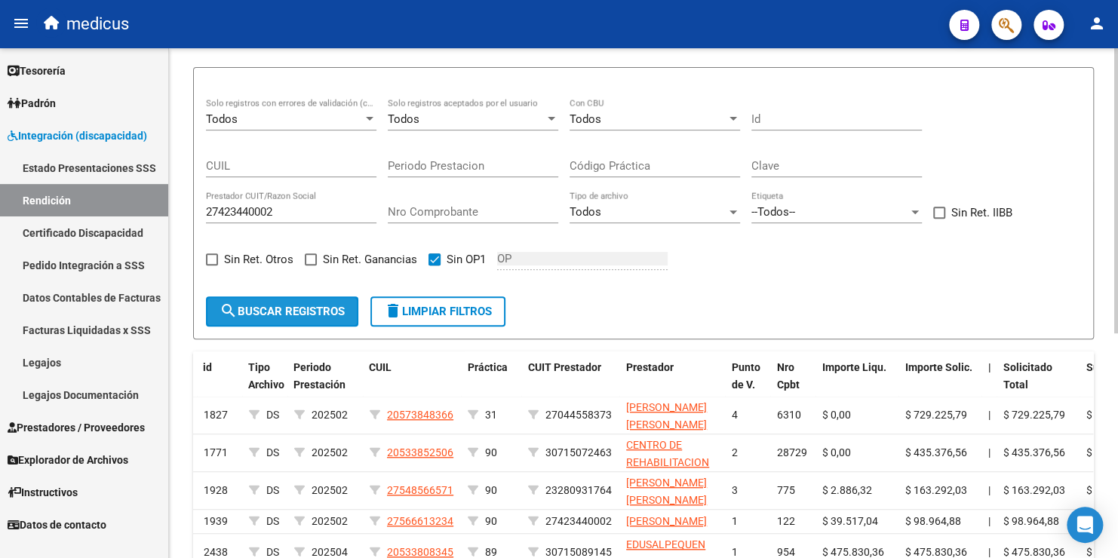
click at [291, 317] on button "search Buscar registros" at bounding box center [282, 312] width 152 height 30
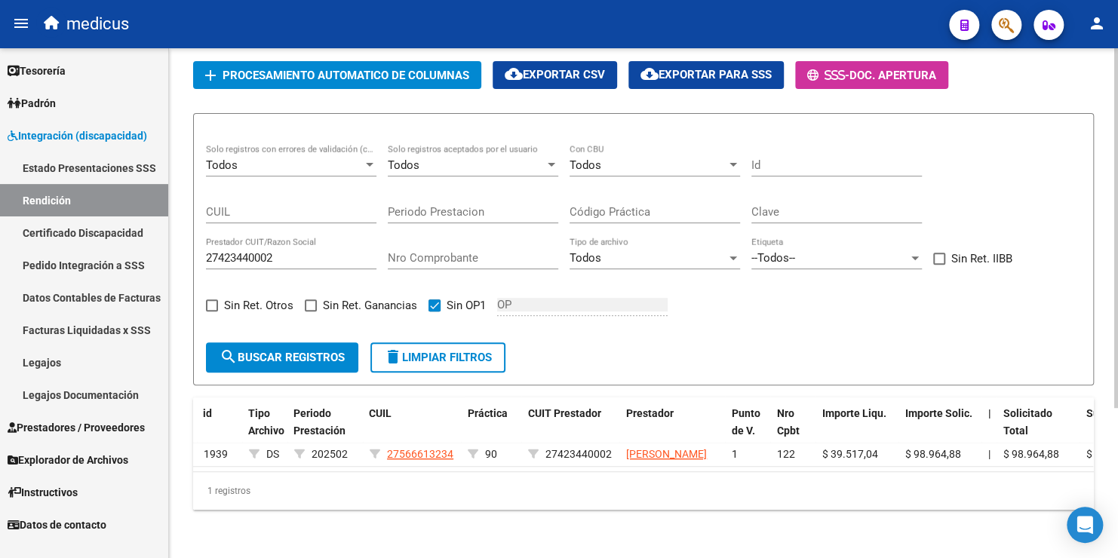
scroll to position [213, 0]
click at [96, 294] on link "Datos Contables de Facturas" at bounding box center [84, 297] width 168 height 32
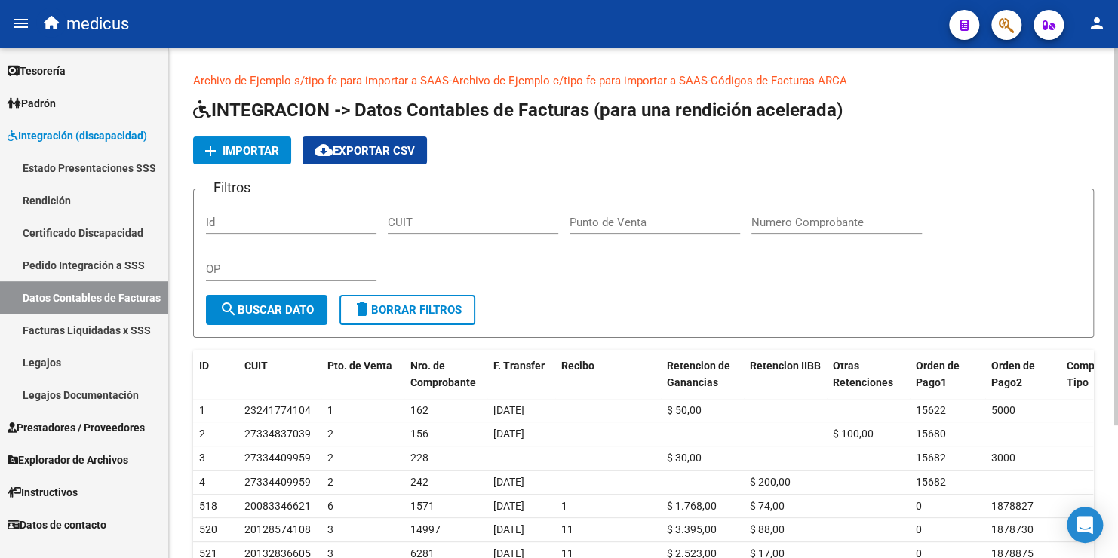
click at [402, 222] on input "CUIT" at bounding box center [473, 223] width 171 height 14
paste input "27-42344000-2"
type input "27-42344000-2"
click at [284, 311] on span "search Buscar Dato" at bounding box center [267, 310] width 94 height 14
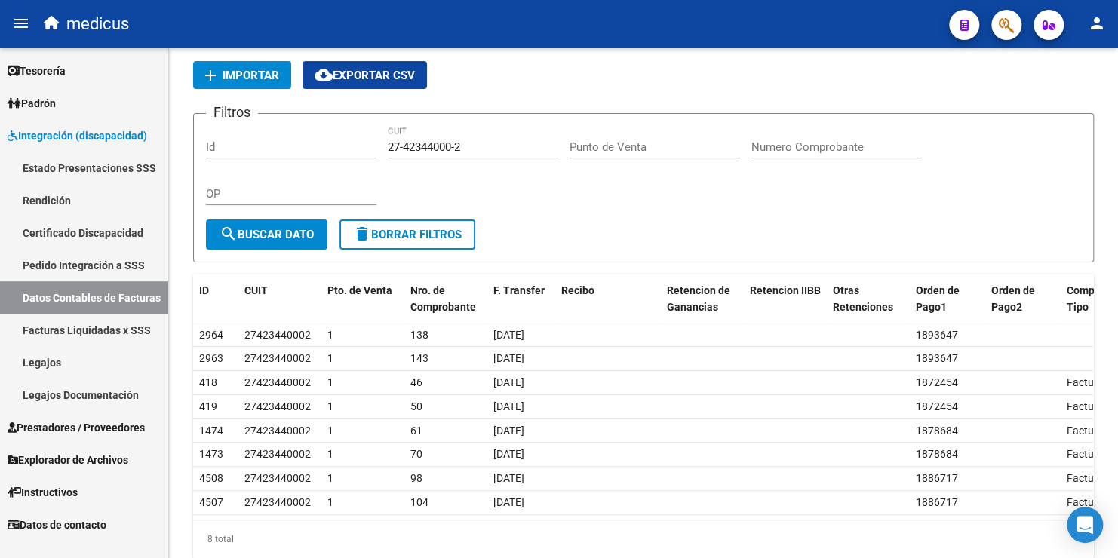
click at [84, 331] on link "Facturas Liquidadas x SSS" at bounding box center [84, 330] width 168 height 32
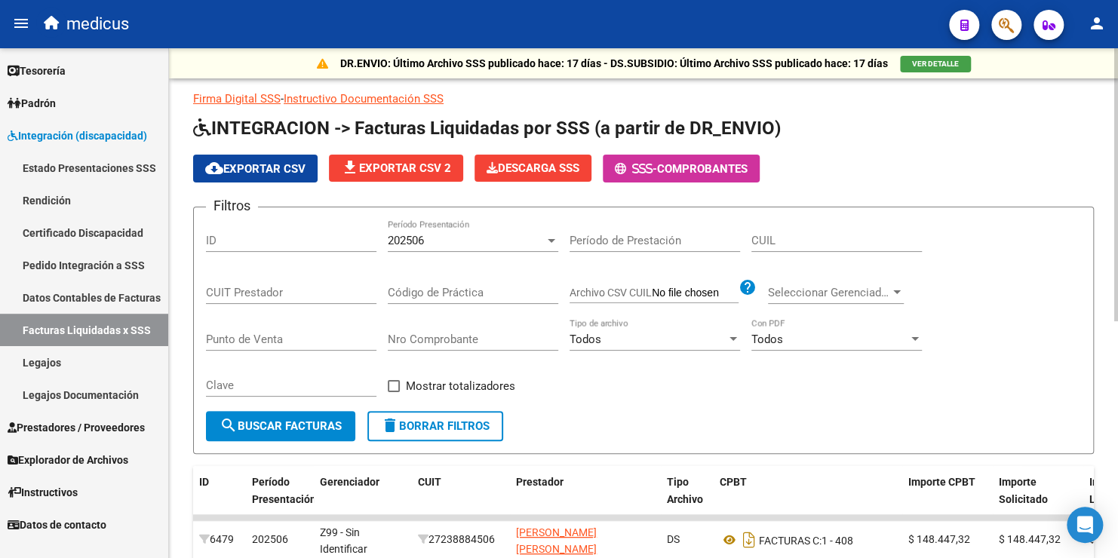
click at [241, 284] on div "CUIT Prestador" at bounding box center [291, 288] width 171 height 32
paste input "27-42344000-2"
type input "27-42344000-2"
click at [457, 242] on div "202506" at bounding box center [466, 241] width 157 height 14
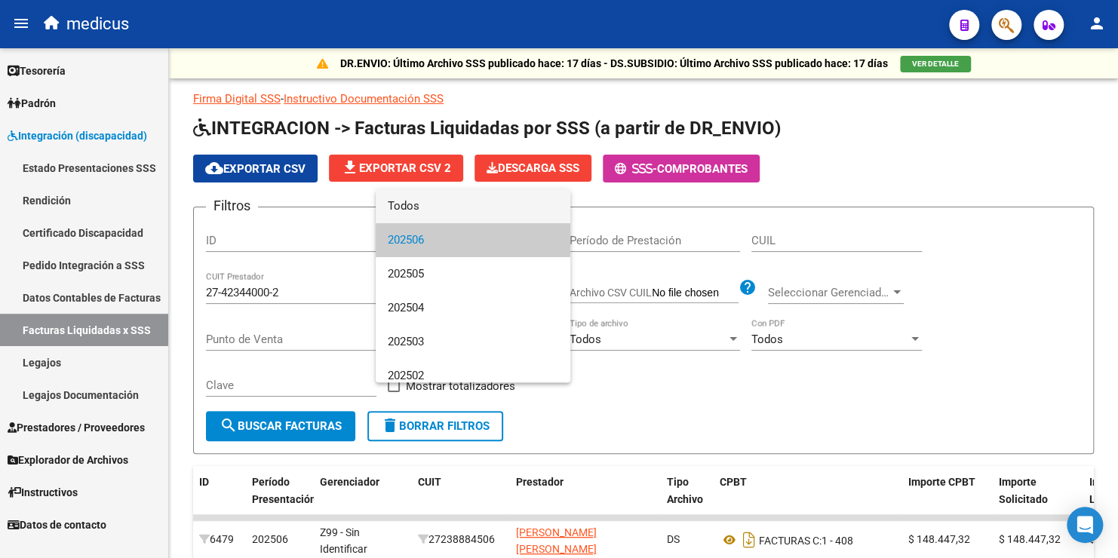
click at [435, 204] on span "Todos" at bounding box center [473, 206] width 171 height 34
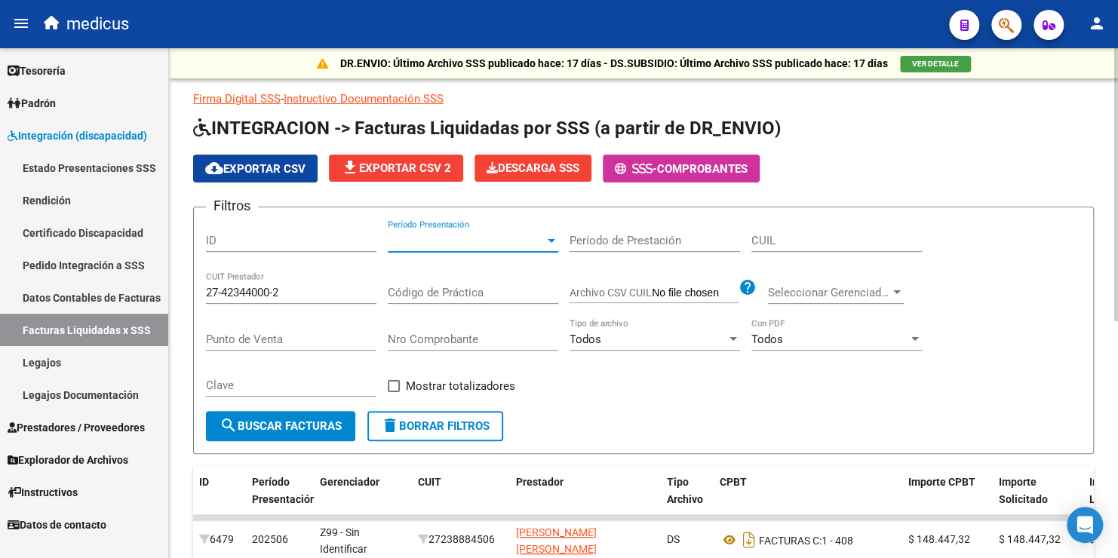
click at [291, 428] on span "search Buscar Facturas" at bounding box center [281, 427] width 122 height 14
click at [251, 164] on span "cloud_download Exportar CSV" at bounding box center [255, 169] width 100 height 14
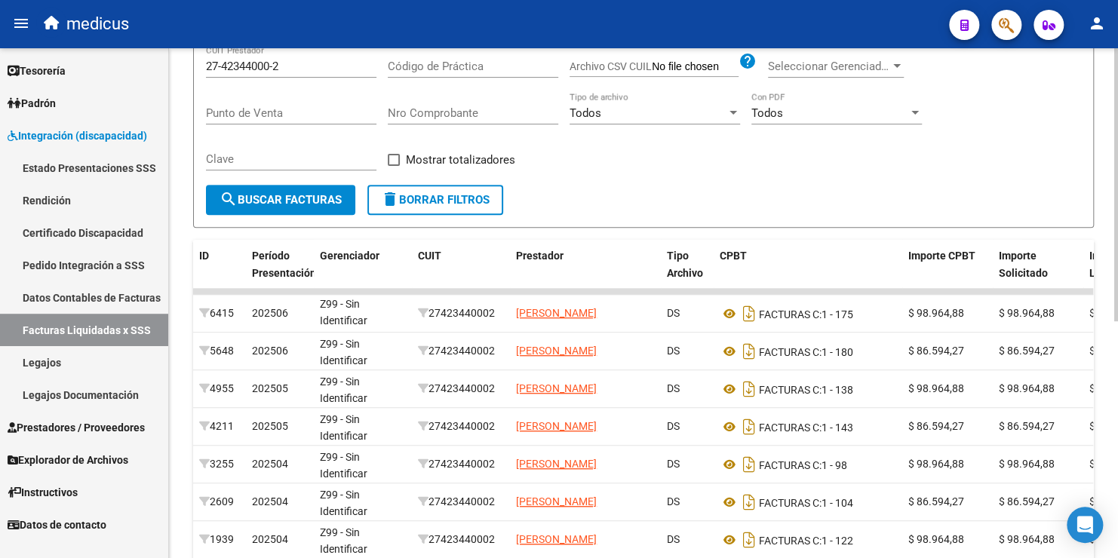
click at [652, 187] on form "Filtros ID Período Presentación Período Presentación Período de Prestación CUIL…" at bounding box center [643, 104] width 901 height 248
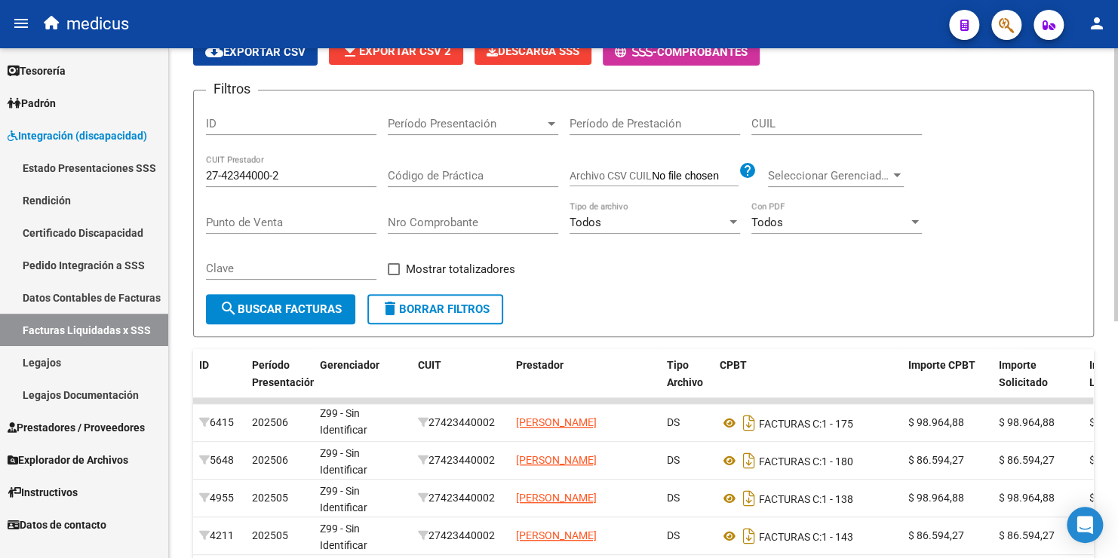
scroll to position [75, 0]
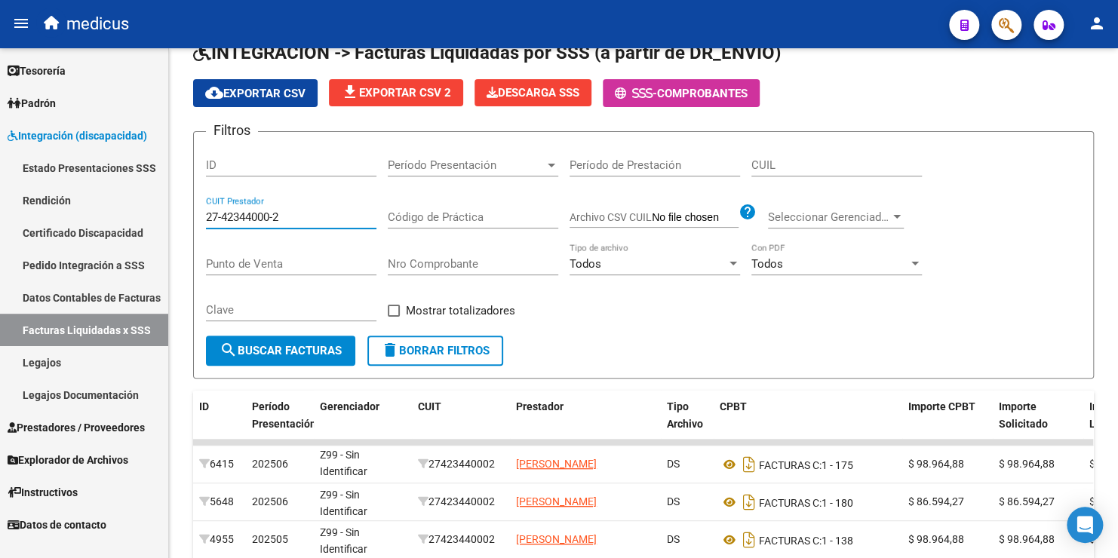
drag, startPoint x: 306, startPoint y: 222, endPoint x: 32, endPoint y: 100, distance: 299.3
click at [6, 172] on mat-sidenav-container "Firma Express Tesorería Extractos Procesados (csv) Extractos Originales (pdf) P…" at bounding box center [559, 303] width 1118 height 510
paste input "23-28093176-4"
type input "23-28093176-4"
click at [291, 349] on span "search Buscar Facturas" at bounding box center [281, 351] width 122 height 14
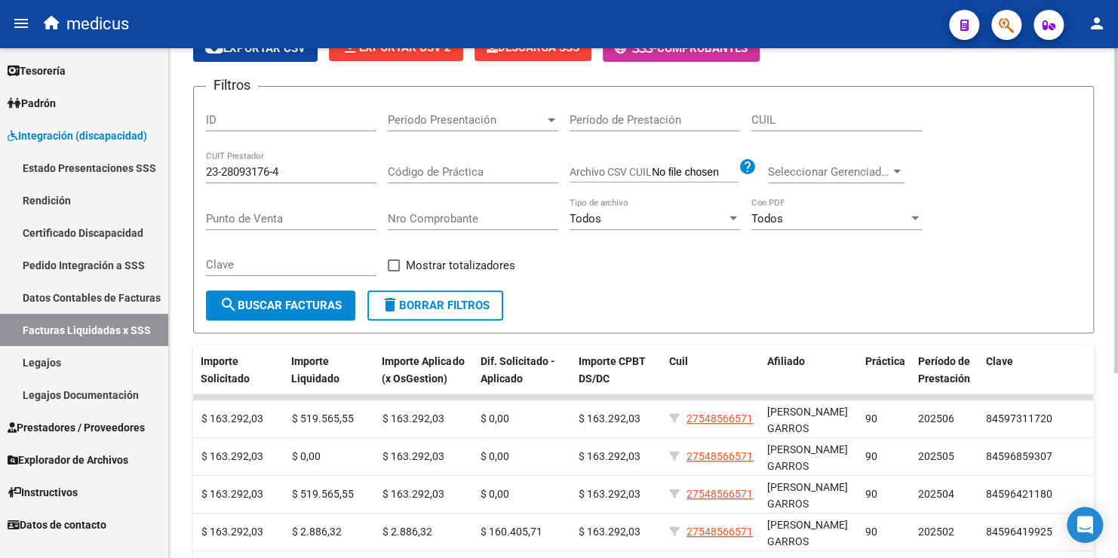
scroll to position [0, 0]
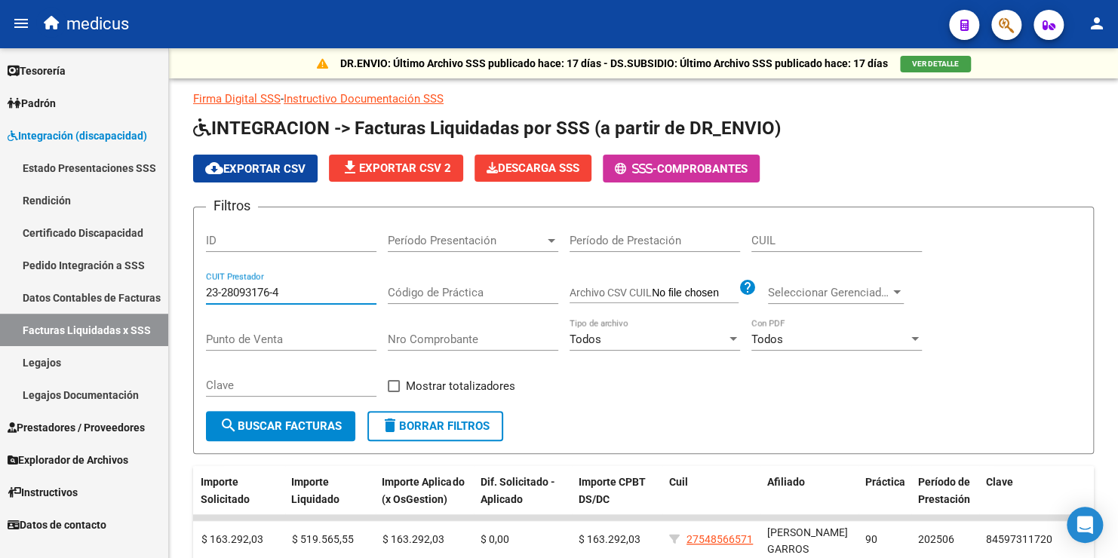
drag, startPoint x: 308, startPoint y: 291, endPoint x: -32, endPoint y: 266, distance: 341.3
click at [0, 266] on html "menu medicus person Firma Express Tesorería Extractos Procesados (csv) Extracto…" at bounding box center [559, 279] width 1118 height 558
paste input "30-71508914-5"
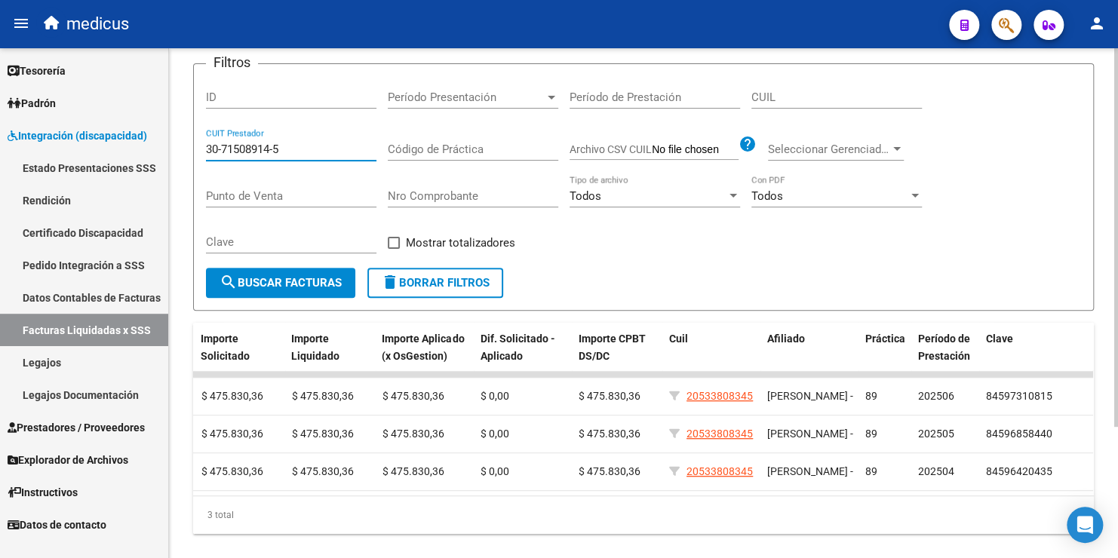
scroll to position [177, 0]
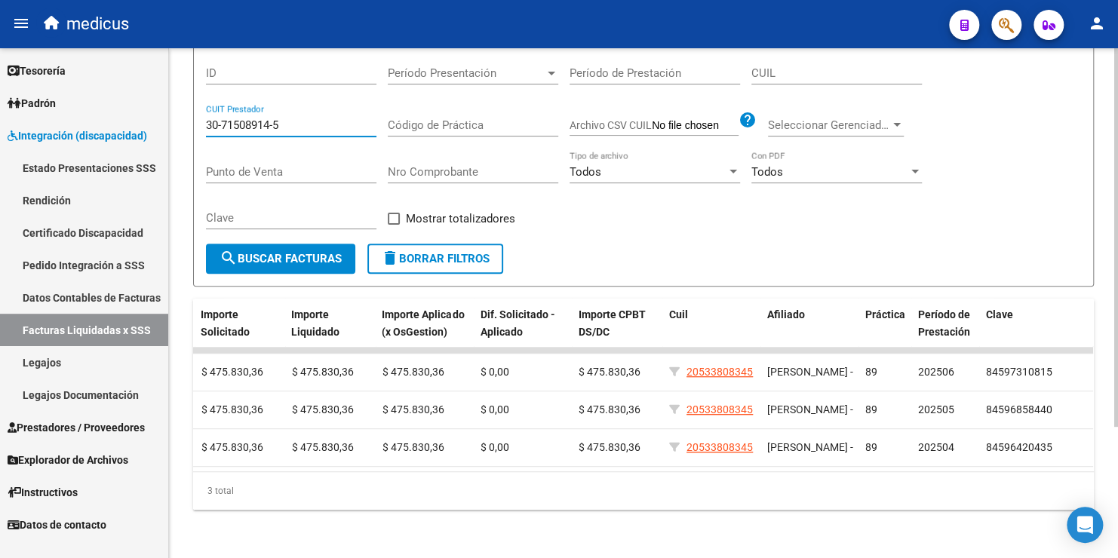
type input "30-71508914-5"
drag, startPoint x: 659, startPoint y: 473, endPoint x: 727, endPoint y: 472, distance: 67.2
click at [716, 472] on div "3 total" at bounding box center [643, 491] width 901 height 38
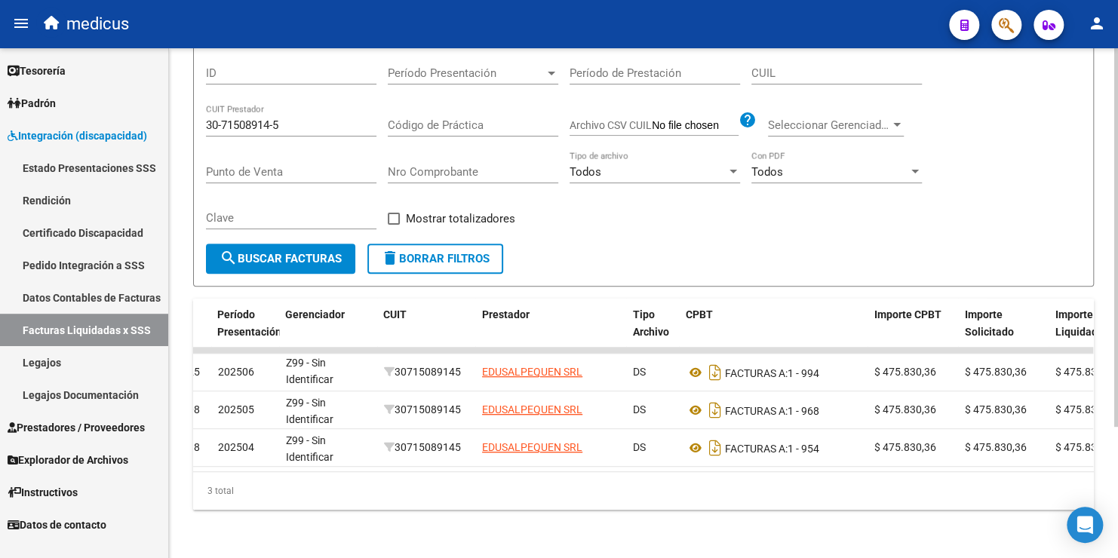
scroll to position [0, 210]
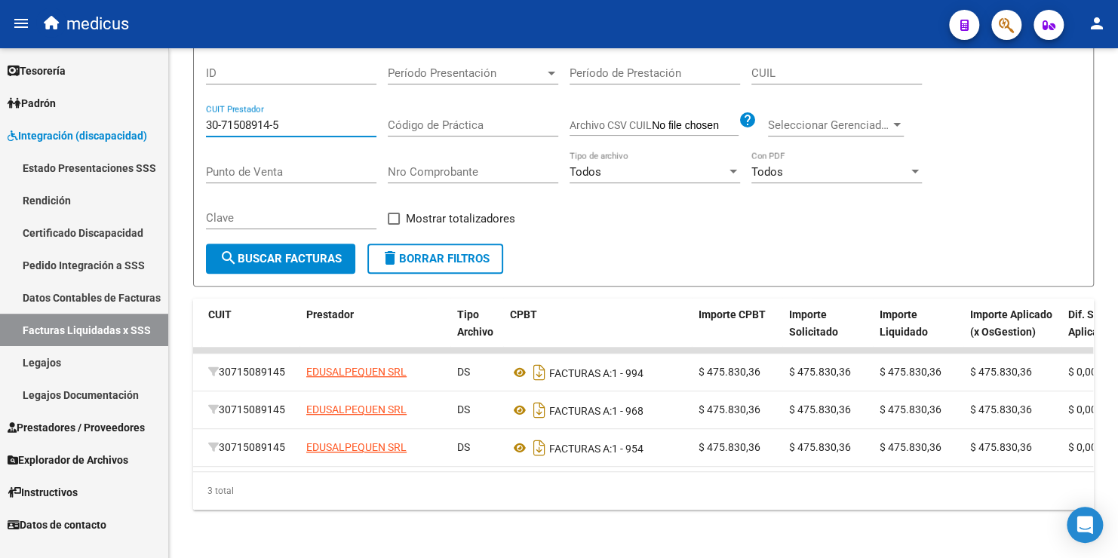
drag, startPoint x: 284, startPoint y: 109, endPoint x: -38, endPoint y: 97, distance: 323.2
click at [0, 97] on html "menu medicus person Firma Express Tesorería Extractos Procesados (csv) Extracto…" at bounding box center [559, 279] width 1118 height 558
click at [78, 457] on span "Explorador de Archivos" at bounding box center [68, 460] width 121 height 17
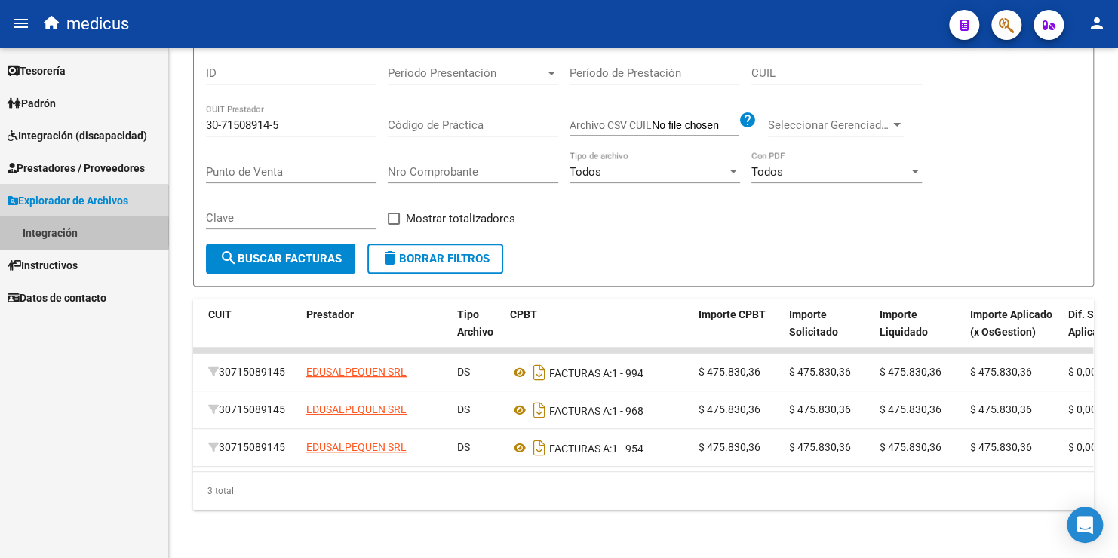
click at [58, 232] on link "Integración" at bounding box center [84, 233] width 168 height 32
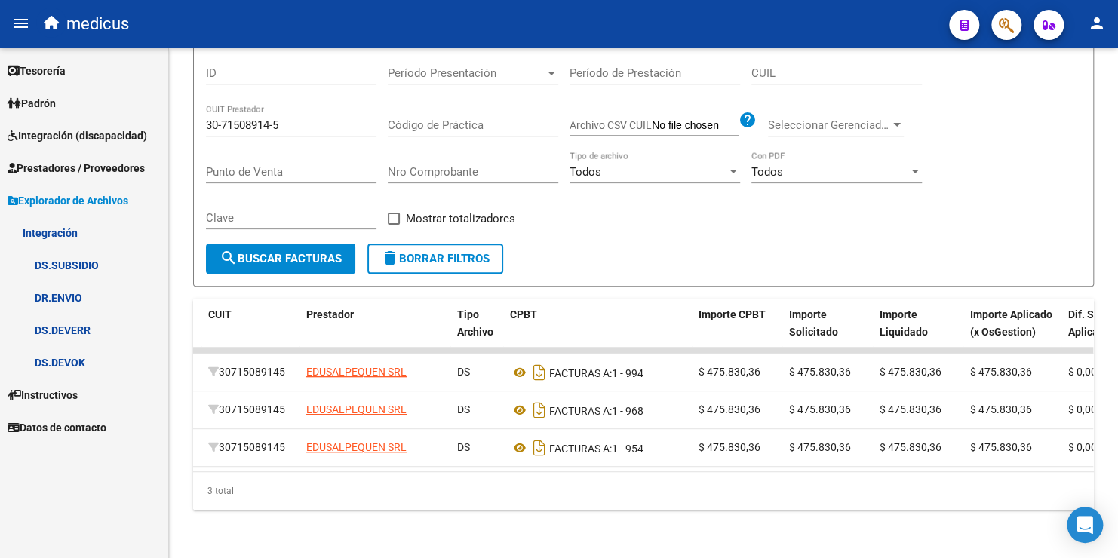
click at [64, 301] on link "DR.ENVIO" at bounding box center [84, 297] width 168 height 32
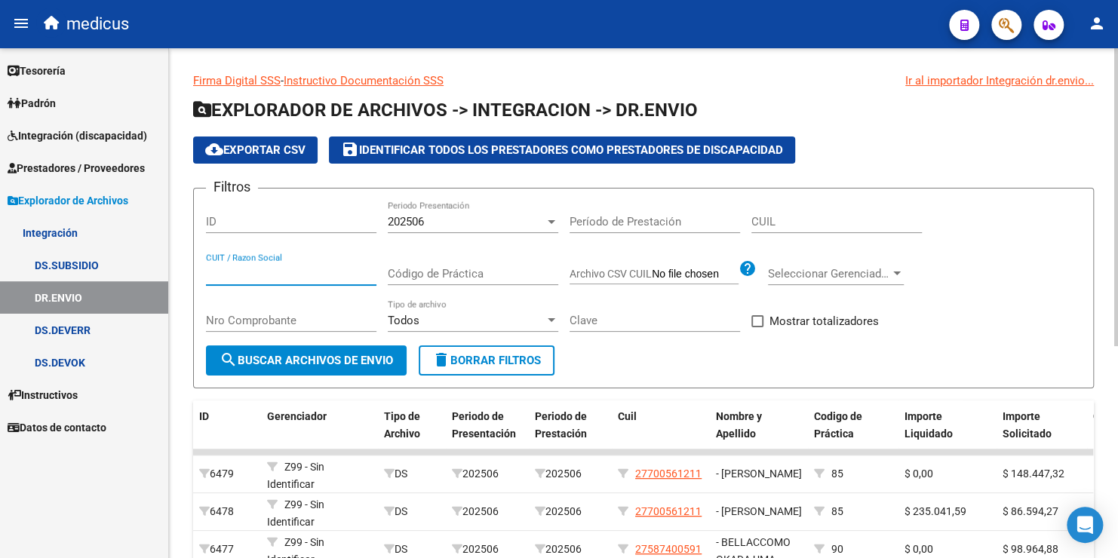
click at [278, 269] on input "CUIT / Razon Social" at bounding box center [291, 274] width 171 height 14
paste input "30-71508914-5"
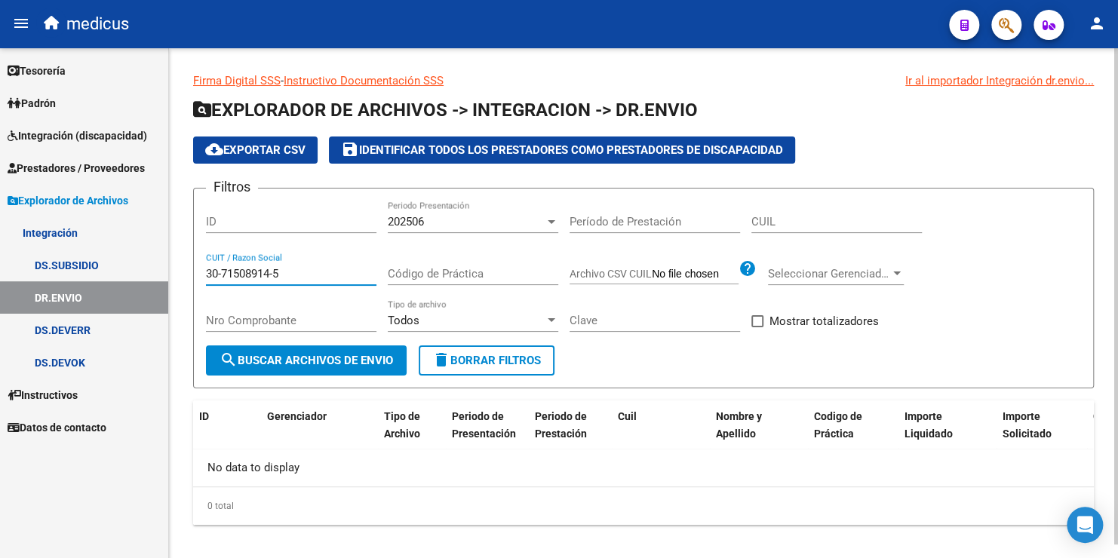
click at [420, 229] on div "202506 Periodo Presentación" at bounding box center [473, 217] width 171 height 32
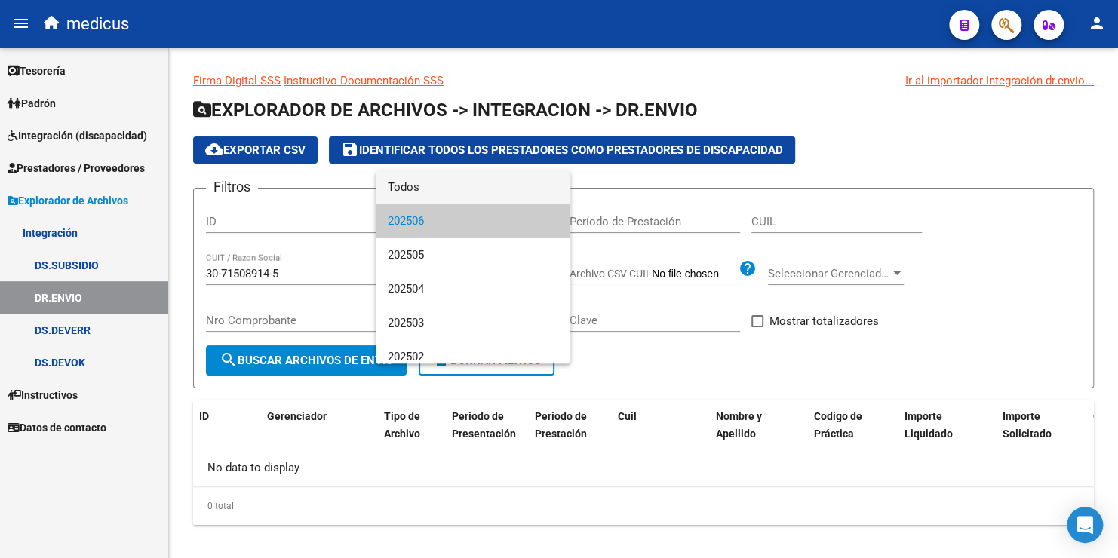
click at [432, 198] on span "Todos" at bounding box center [473, 188] width 171 height 34
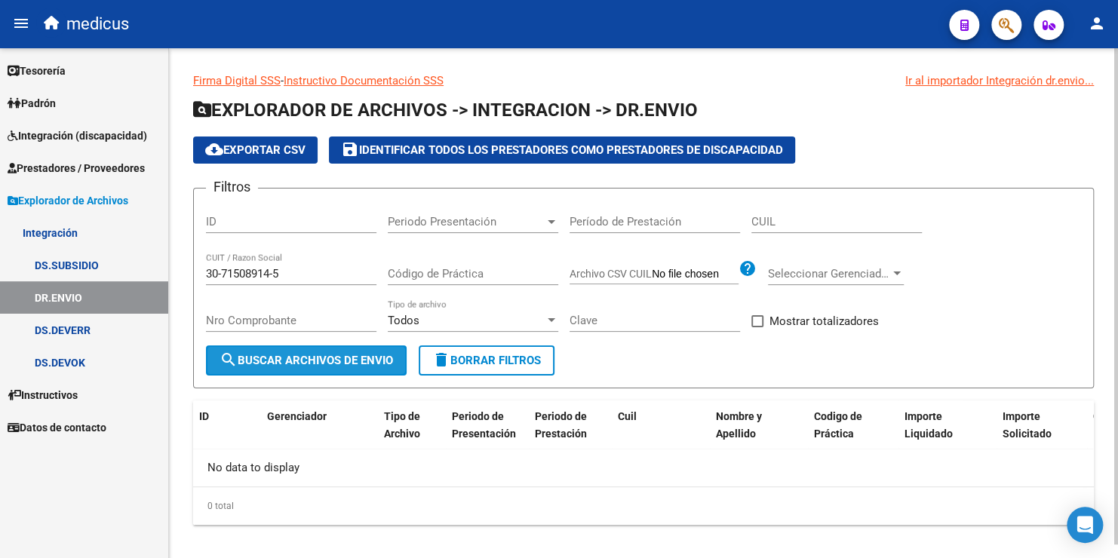
click at [318, 362] on span "search Buscar Archivos de Envio" at bounding box center [307, 361] width 174 height 14
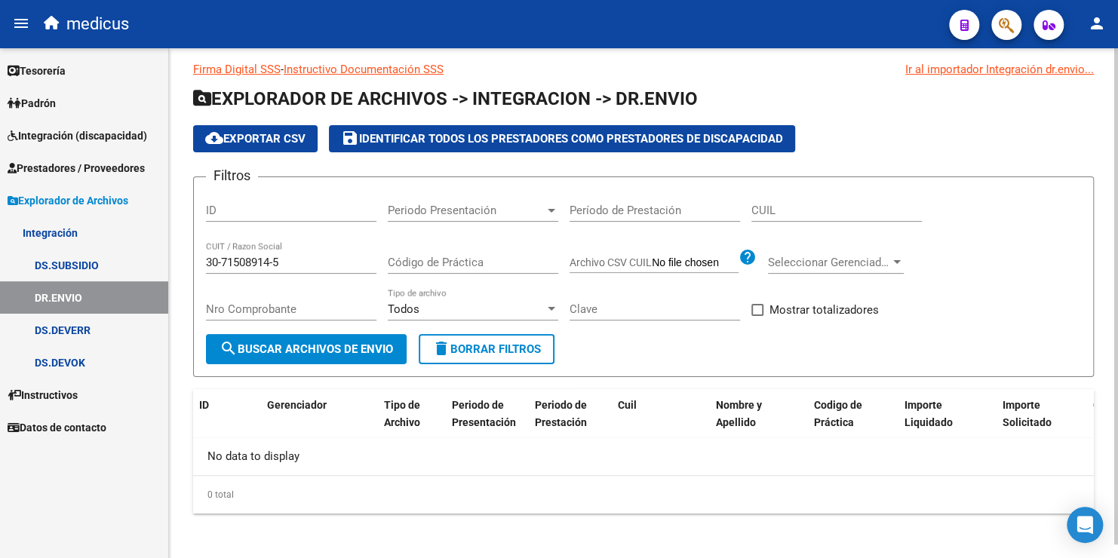
scroll to position [14, 0]
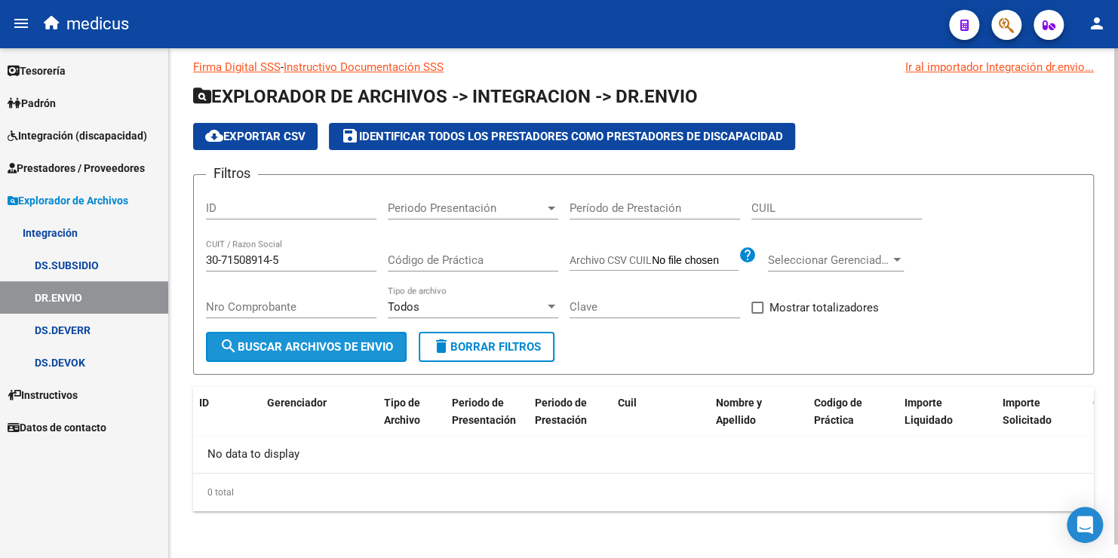
click at [309, 340] on span "search Buscar Archivos de Envio" at bounding box center [307, 347] width 174 height 14
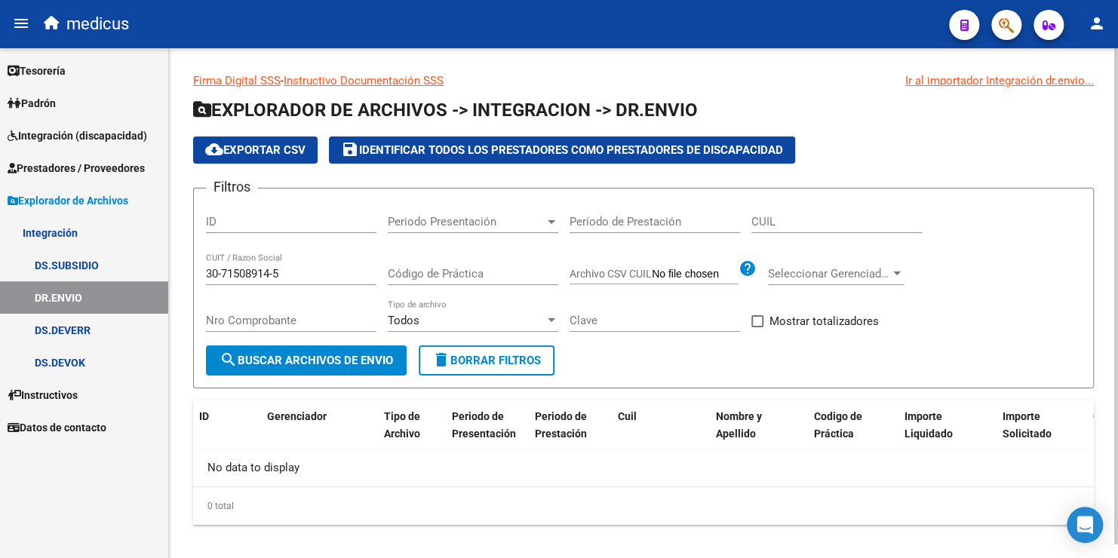
click at [275, 272] on input "30-71508914-5" at bounding box center [291, 274] width 171 height 14
type input "30715089145"
click at [367, 361] on span "search Buscar Archivos de Envio" at bounding box center [307, 361] width 174 height 14
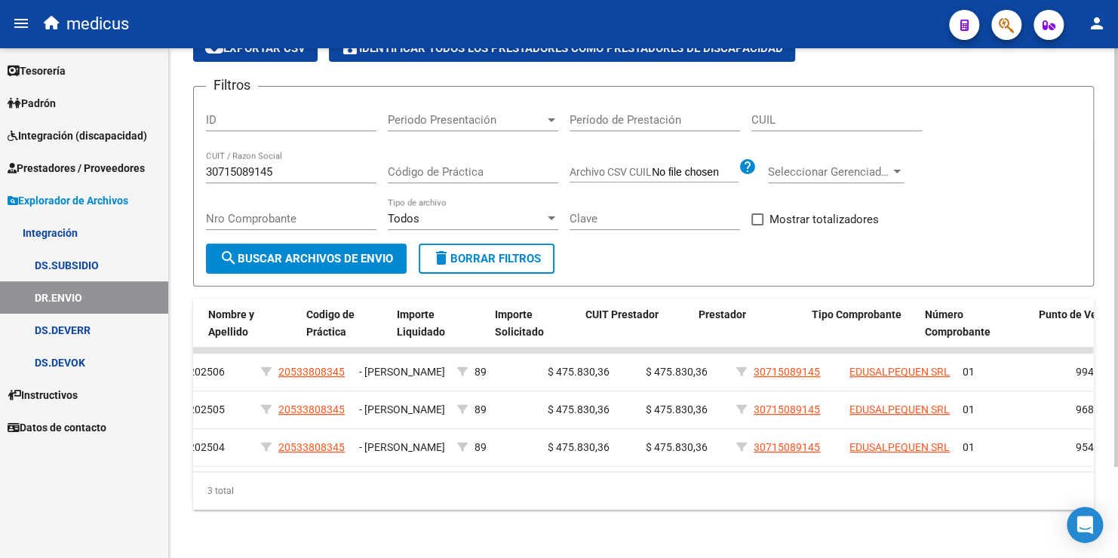
scroll to position [0, 580]
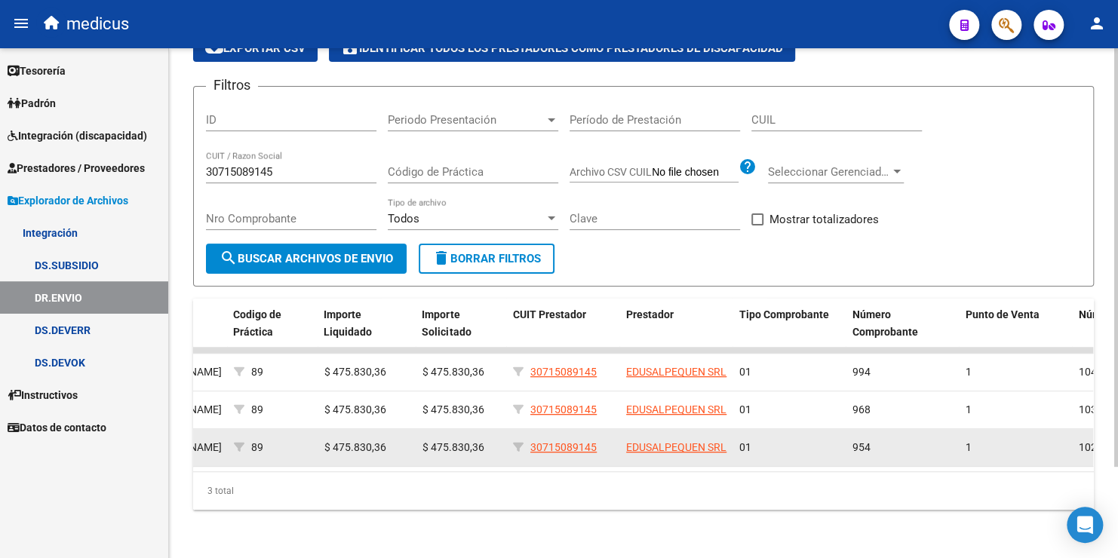
drag, startPoint x: 598, startPoint y: 435, endPoint x: 528, endPoint y: 435, distance: 70.2
click at [528, 439] on div "30715089145" at bounding box center [563, 447] width 101 height 17
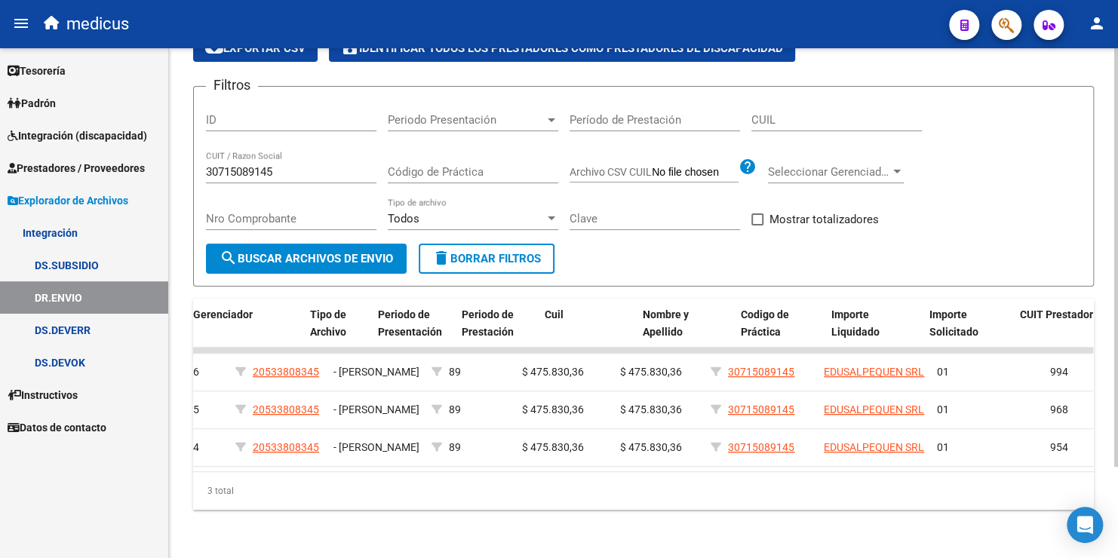
scroll to position [0, 0]
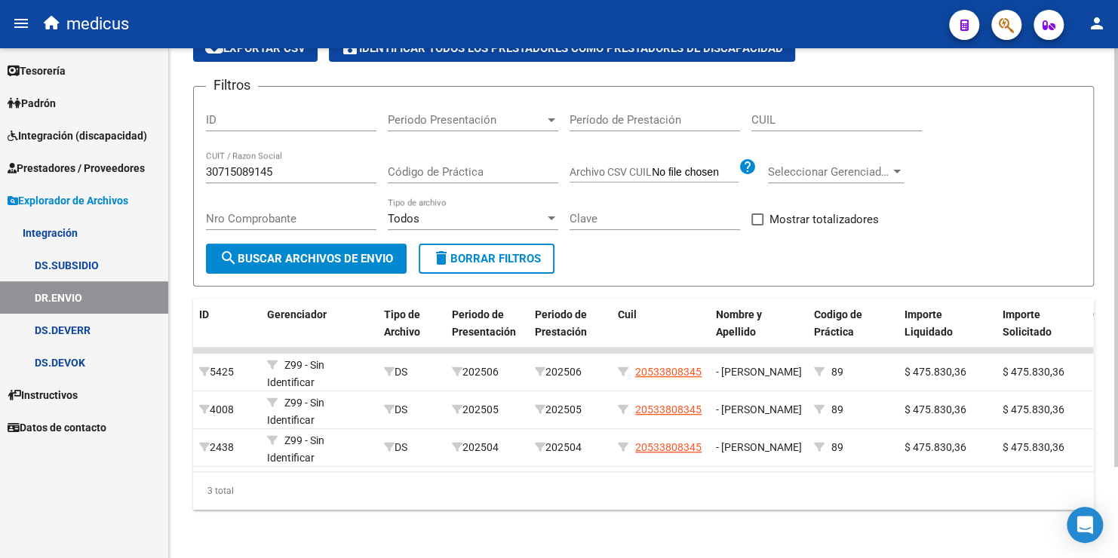
click at [304, 152] on div "30715089145 CUIT / Razon Social" at bounding box center [291, 167] width 171 height 32
click at [304, 155] on div "30715089145 CUIT / Razon Social" at bounding box center [291, 167] width 171 height 32
drag, startPoint x: 303, startPoint y: 159, endPoint x: 160, endPoint y: 150, distance: 143.7
click at [161, 151] on mat-sidenav-container "Firma Express Tesorería Extractos Procesados (csv) Extractos Originales (pdf) P…" at bounding box center [559, 303] width 1118 height 510
paste input "27391182499"
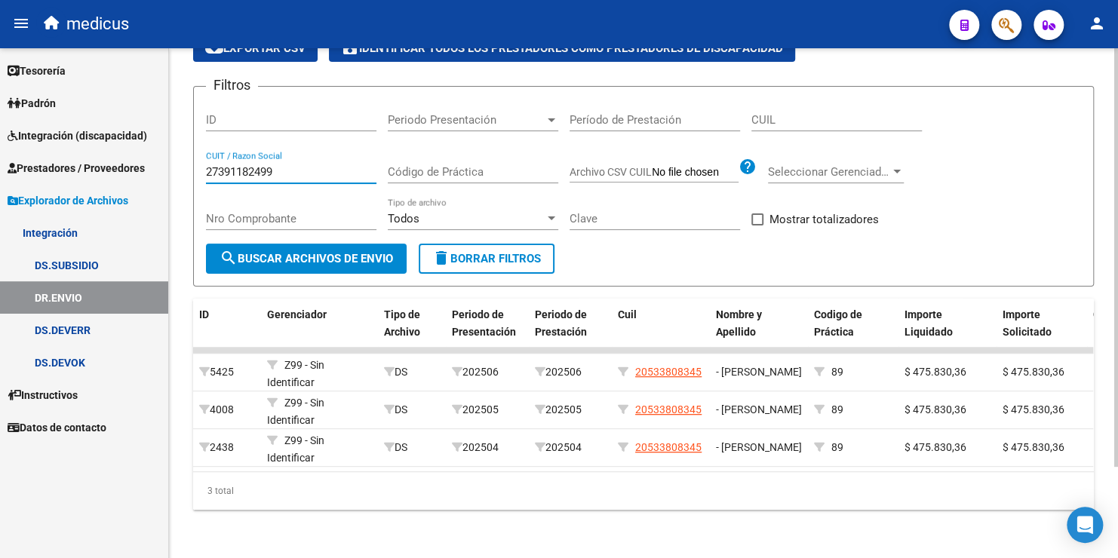
type input "27391182499"
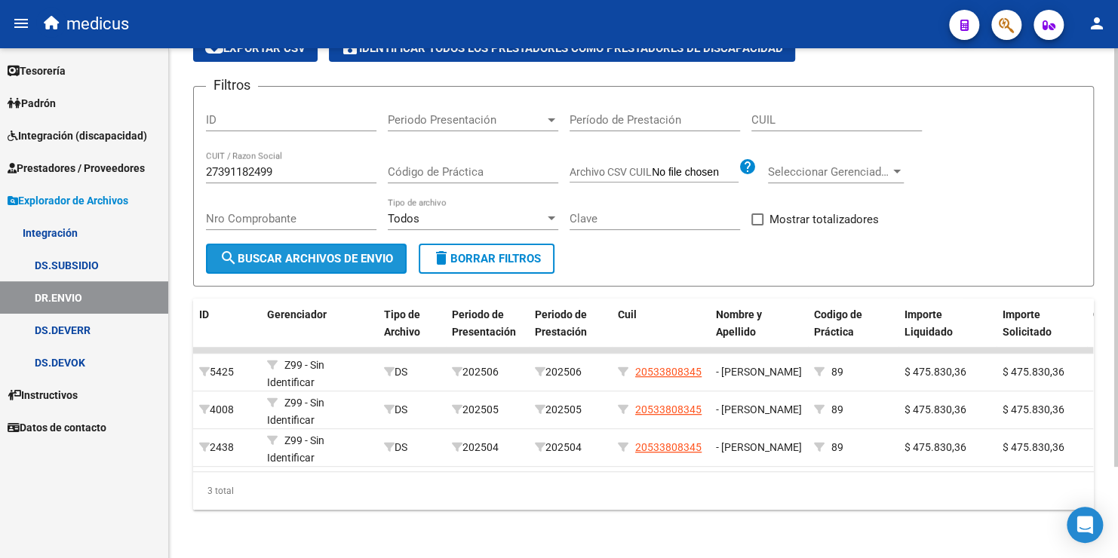
click at [306, 252] on span "search Buscar Archivos de Envio" at bounding box center [307, 259] width 174 height 14
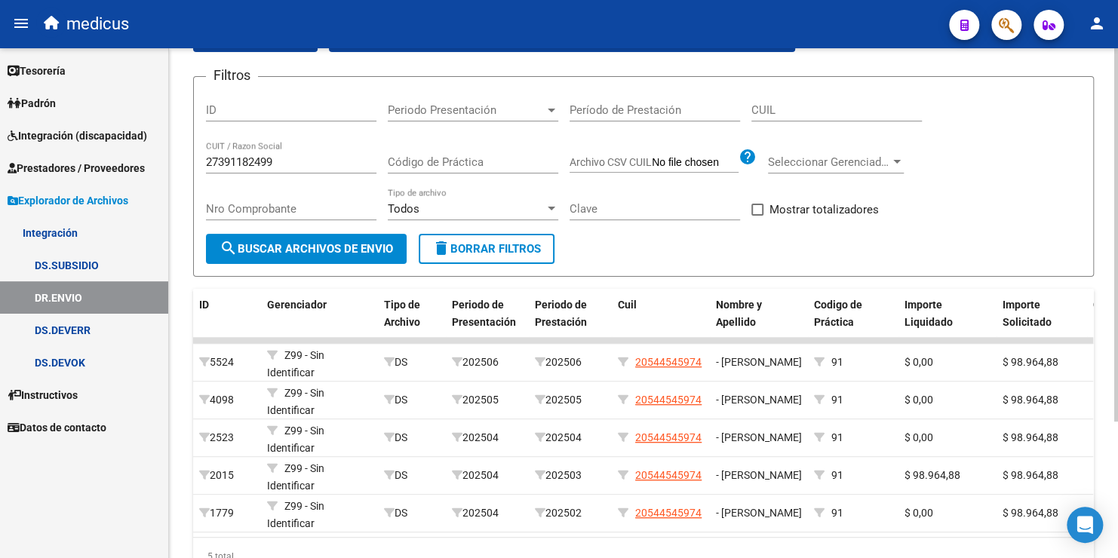
drag, startPoint x: 551, startPoint y: 550, endPoint x: 574, endPoint y: 549, distance: 23.4
click at [574, 549] on div "5 total" at bounding box center [643, 557] width 901 height 38
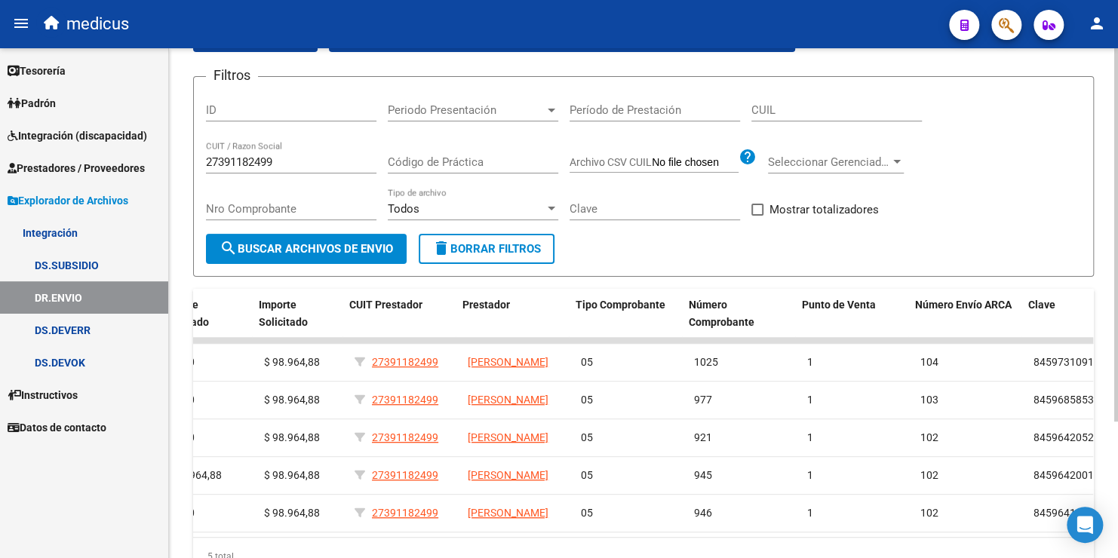
scroll to position [0, 750]
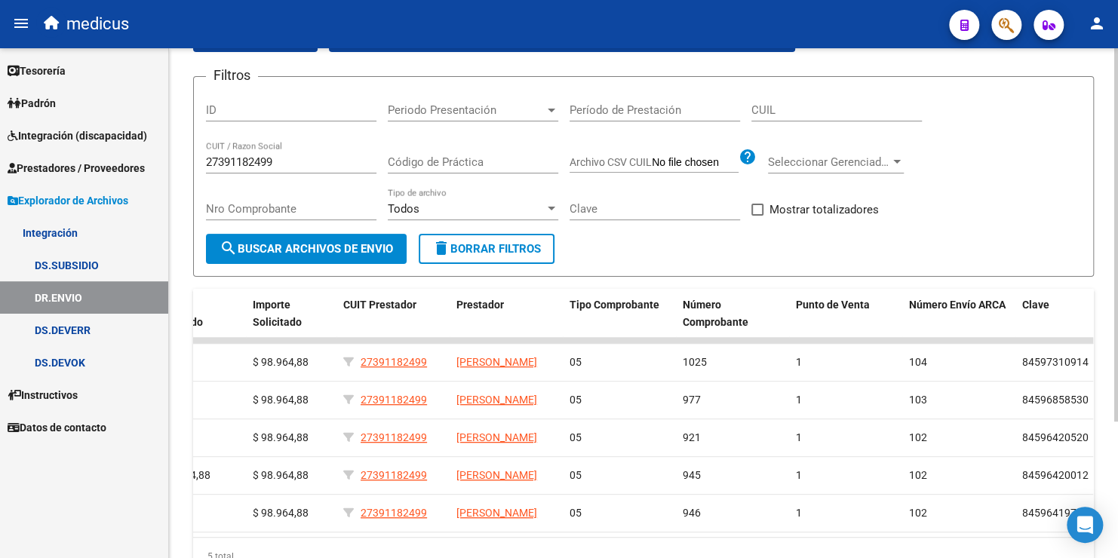
click at [687, 251] on form "Filtros ID Periodo Presentación Periodo Presentación Período de Prestación CUIL…" at bounding box center [643, 176] width 901 height 201
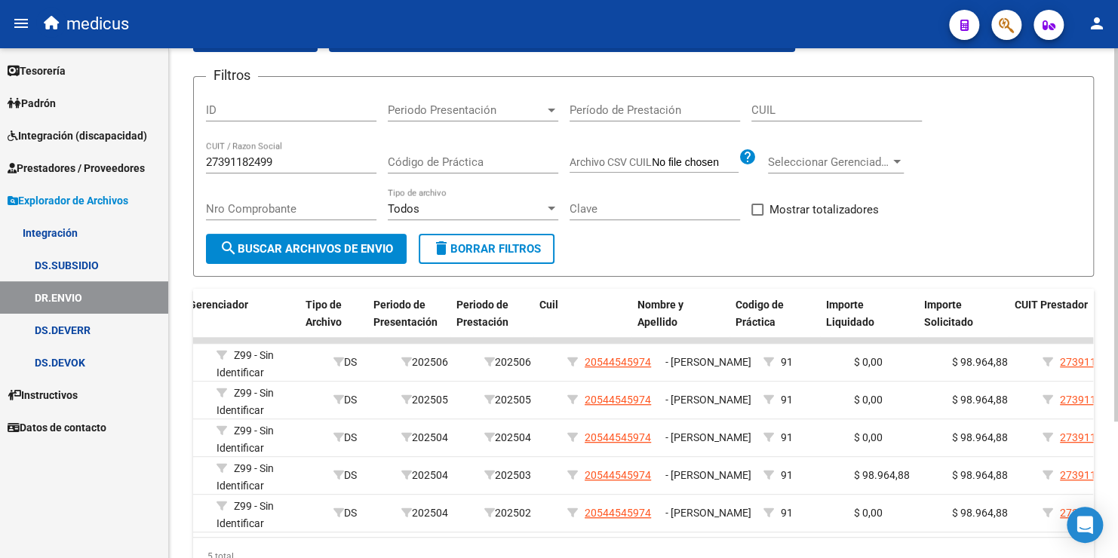
scroll to position [0, 0]
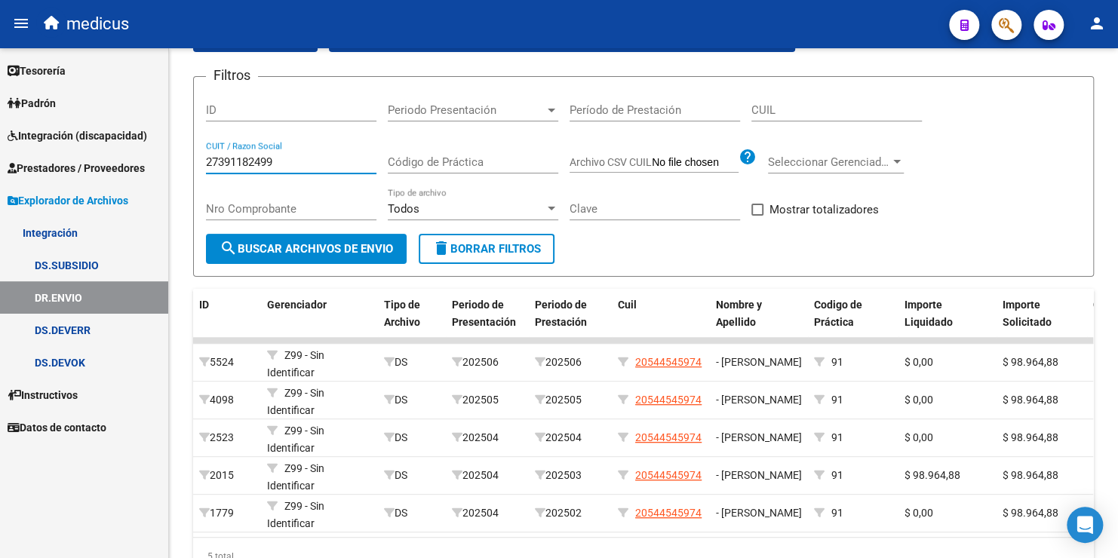
drag, startPoint x: 282, startPoint y: 163, endPoint x: -38, endPoint y: 163, distance: 320.7
click at [0, 163] on html "menu medicus person Firma Express Tesorería Extractos Procesados (csv) Extracto…" at bounding box center [559, 279] width 1118 height 558
click at [87, 268] on link "DS.SUBSIDIO" at bounding box center [84, 265] width 168 height 32
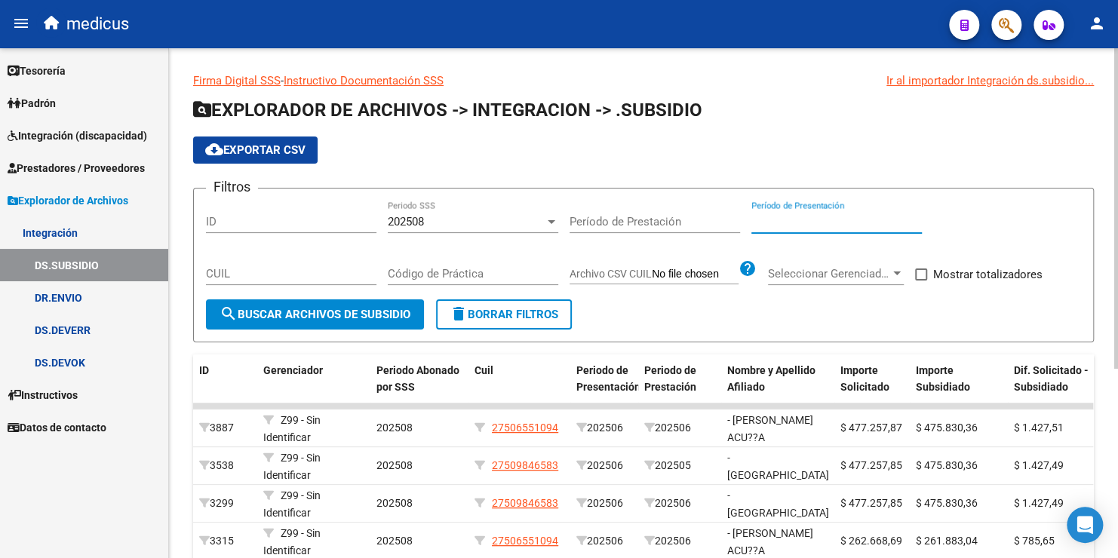
click at [807, 217] on input "Período de Presentación" at bounding box center [837, 222] width 171 height 14
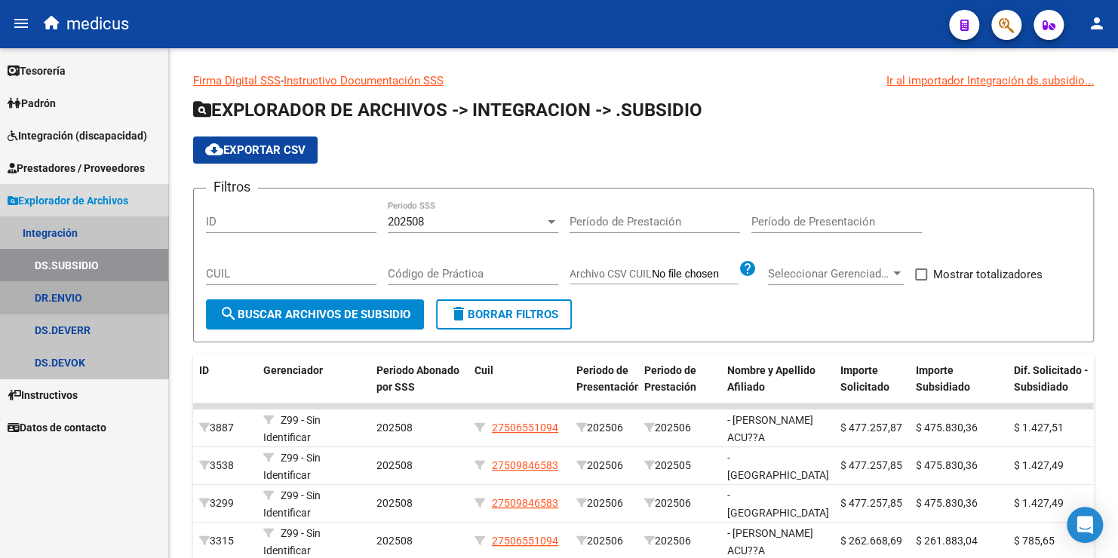
click at [82, 290] on link "DR.ENVIO" at bounding box center [84, 297] width 168 height 32
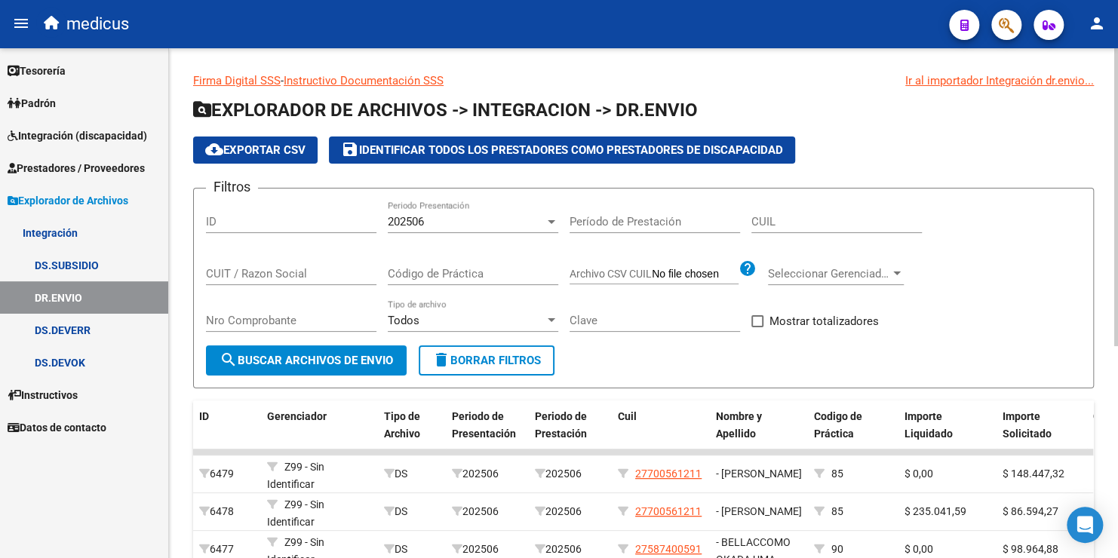
click at [279, 278] on input "CUIT / Razon Social" at bounding box center [291, 274] width 171 height 14
paste input "27391182499"
type input "27391182499"
click at [366, 357] on span "search Buscar Archivos de Envio" at bounding box center [307, 361] width 174 height 14
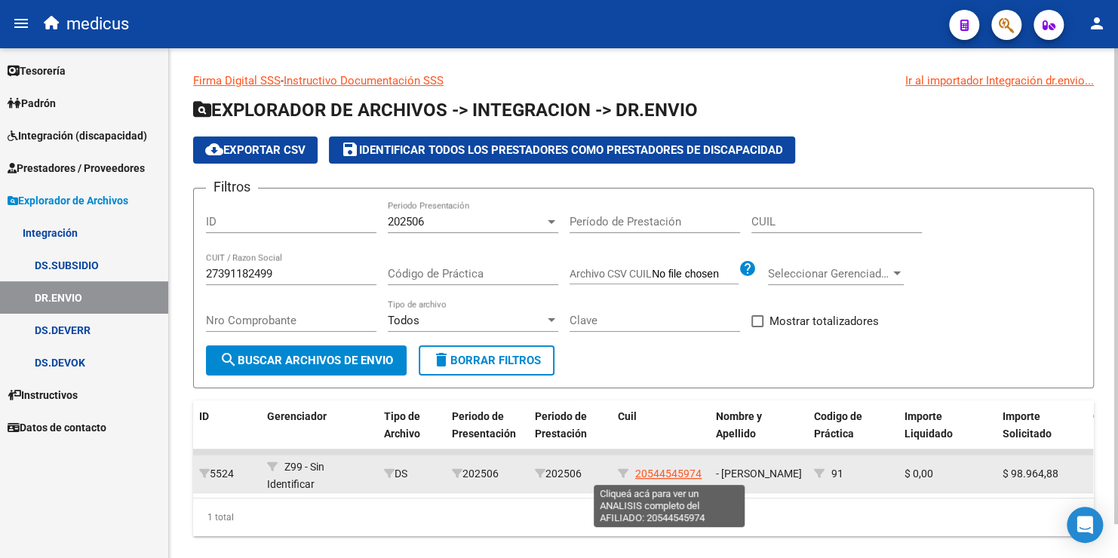
drag, startPoint x: 641, startPoint y: 470, endPoint x: 678, endPoint y: 473, distance: 37.8
click at [678, 473] on span "20544545974" at bounding box center [668, 474] width 66 height 12
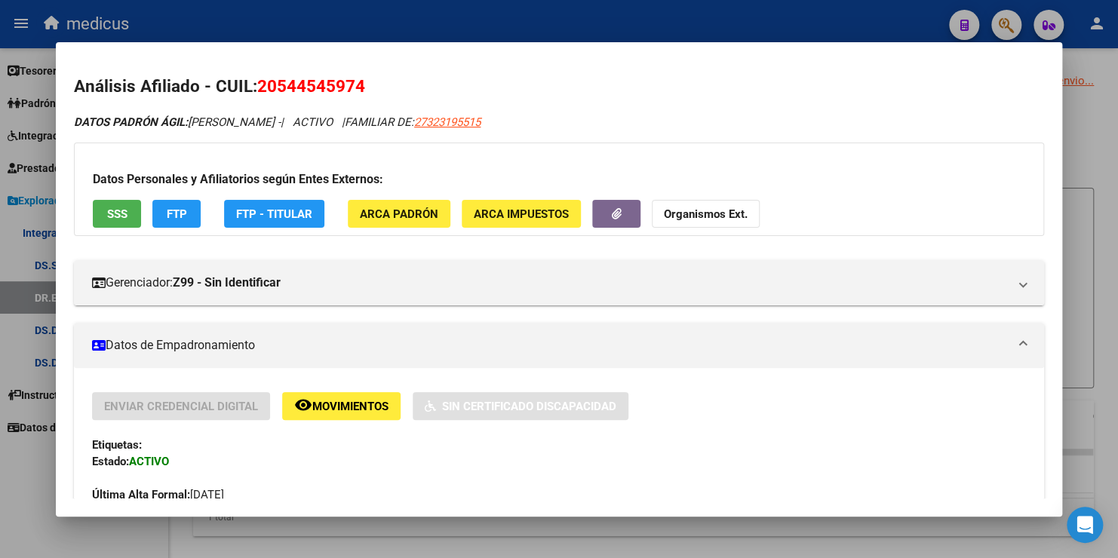
click at [926, 75] on h2 "Análisis Afiliado - CUIL: 20544545974" at bounding box center [559, 87] width 970 height 26
click at [961, 159] on div "Datos Personales y Afiliatorios según Entes Externos: SSS FTP FTP - Titular ARC…" at bounding box center [559, 190] width 970 height 94
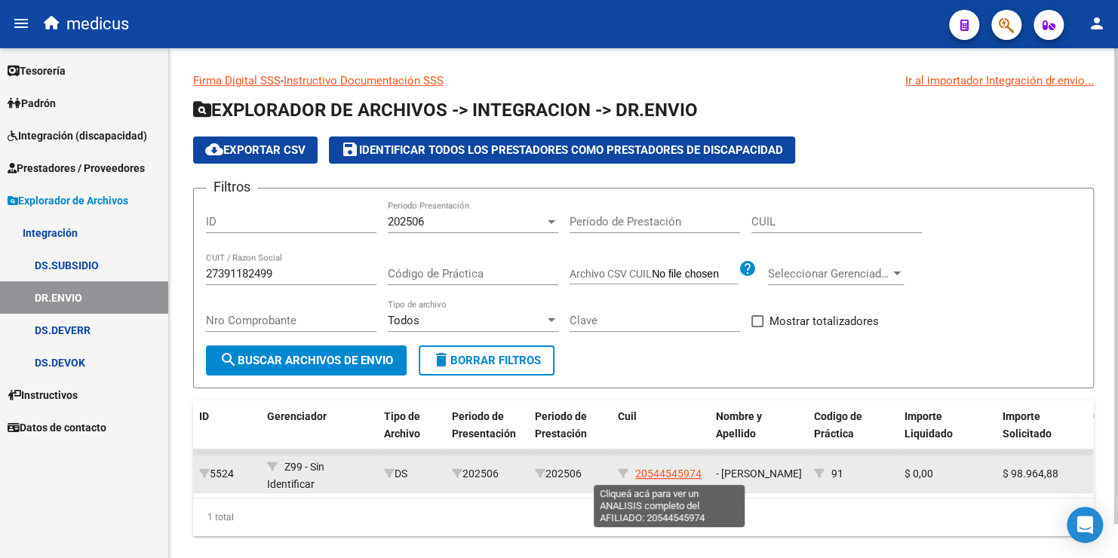
drag, startPoint x: 635, startPoint y: 471, endPoint x: 702, endPoint y: 471, distance: 66.4
click at [702, 471] on div "20544545974" at bounding box center [661, 474] width 86 height 17
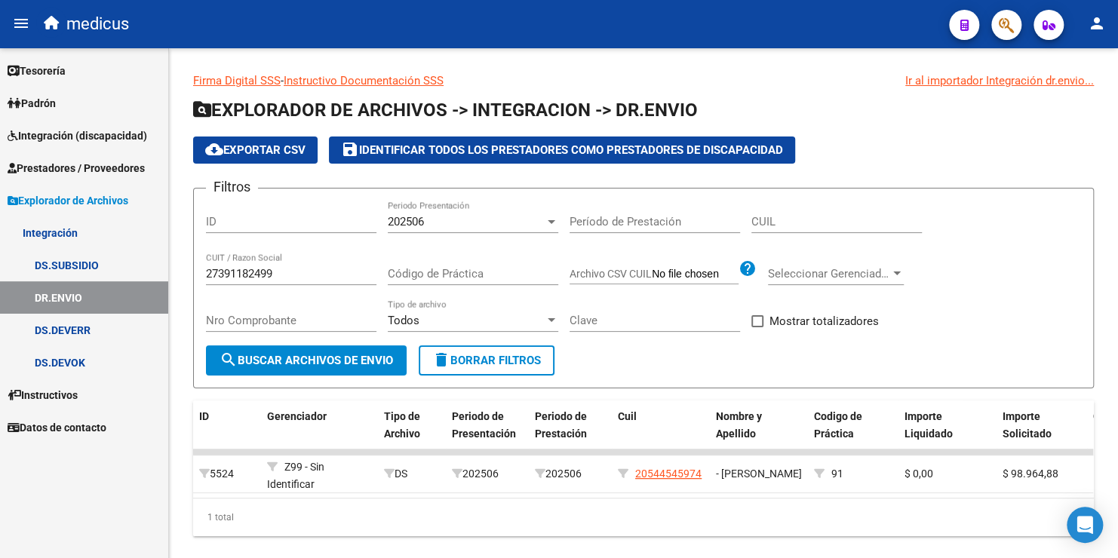
click at [88, 272] on link "DS.SUBSIDIO" at bounding box center [84, 265] width 168 height 32
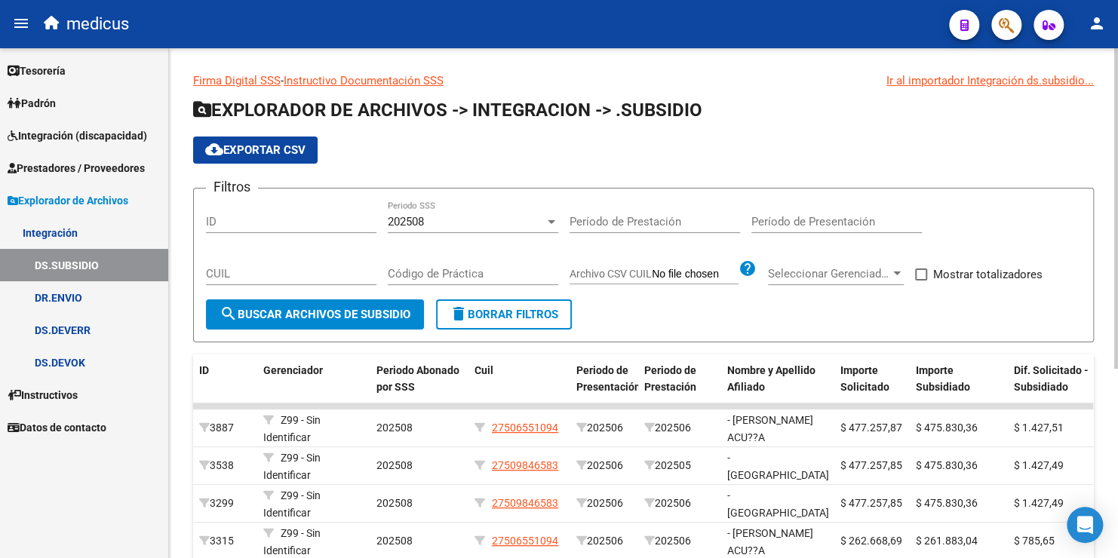
click at [231, 263] on div "CUIL" at bounding box center [291, 269] width 171 height 32
paste input "20-54454597-4"
type input "20-54454597-4"
click at [303, 318] on span "search Buscar Archivos de Subsidio" at bounding box center [315, 315] width 191 height 14
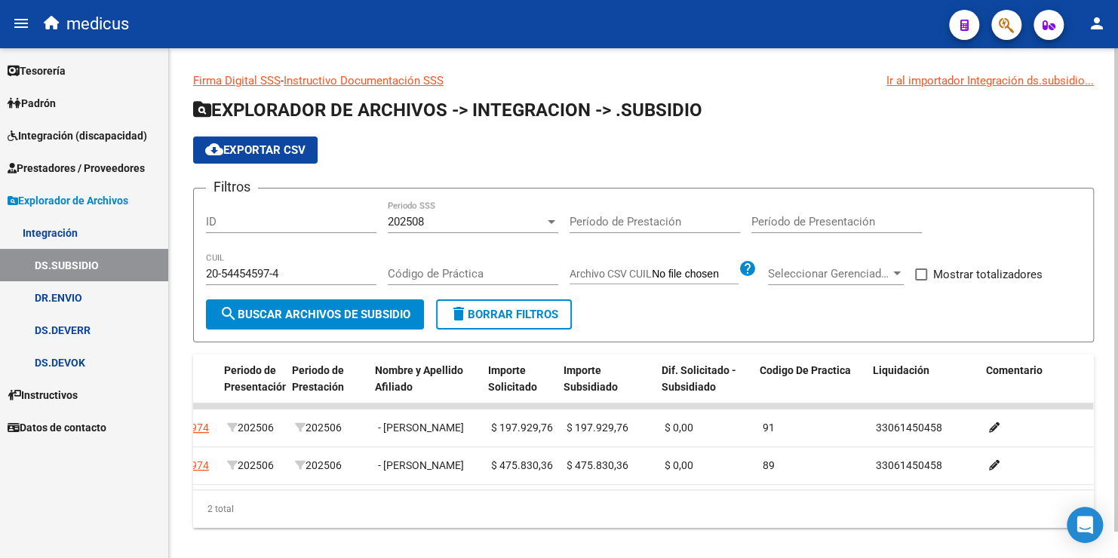
scroll to position [0, 352]
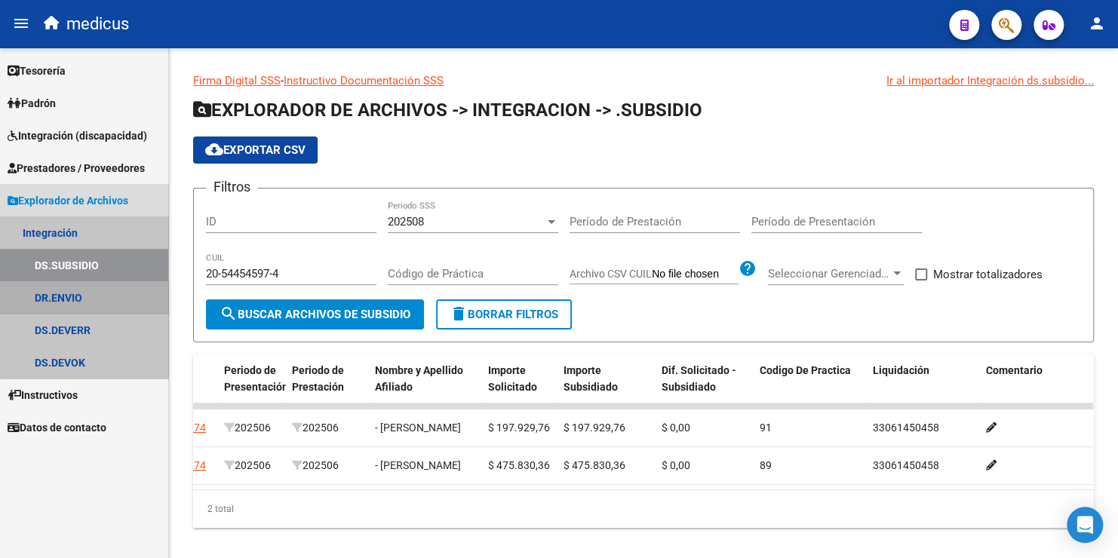
click at [101, 296] on link "DR.ENVIO" at bounding box center [84, 297] width 168 height 32
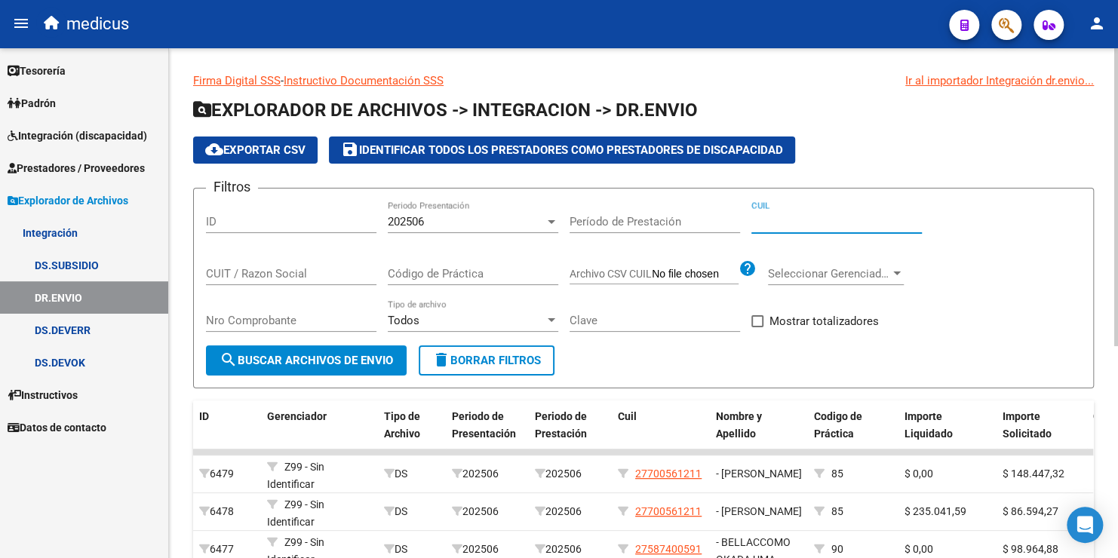
click at [804, 226] on input "CUIL" at bounding box center [837, 222] width 171 height 14
paste input "20-54454597-4"
type input "20-54454597-4"
click at [455, 221] on div "202506" at bounding box center [466, 222] width 157 height 14
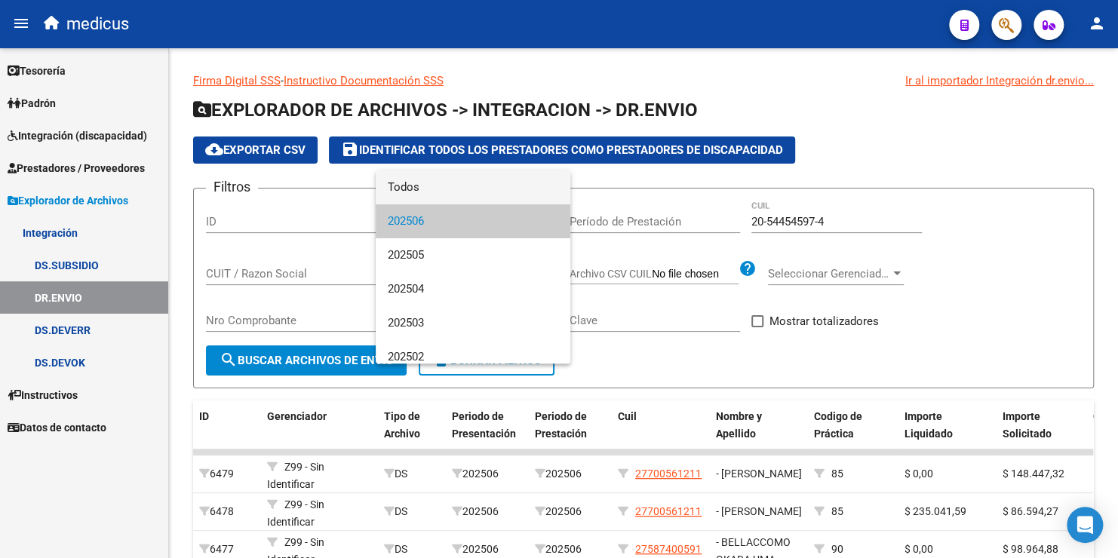
click at [438, 181] on span "Todos" at bounding box center [473, 188] width 171 height 34
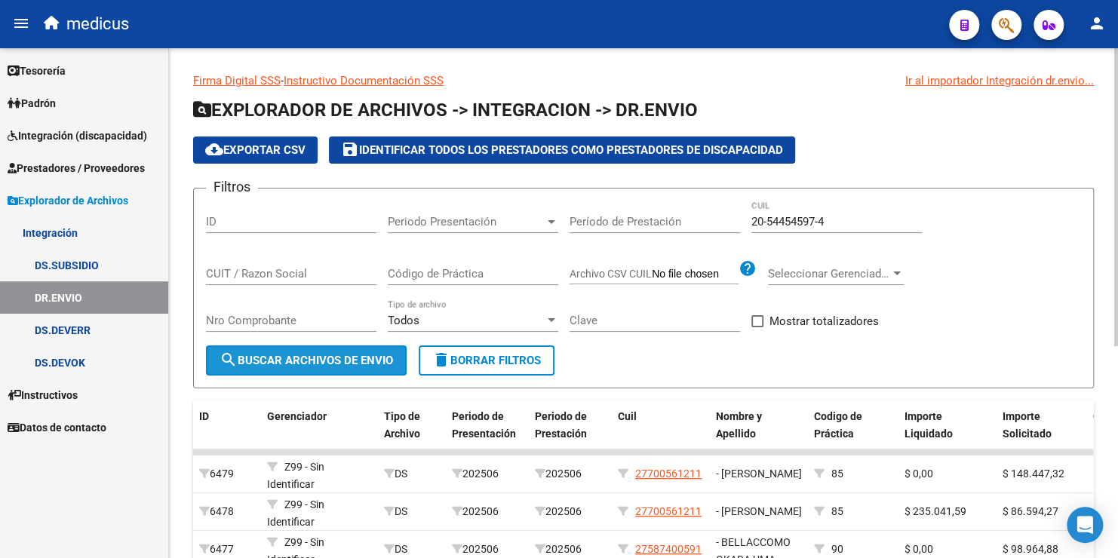
click at [317, 363] on span "search Buscar Archivos de Envio" at bounding box center [307, 361] width 174 height 14
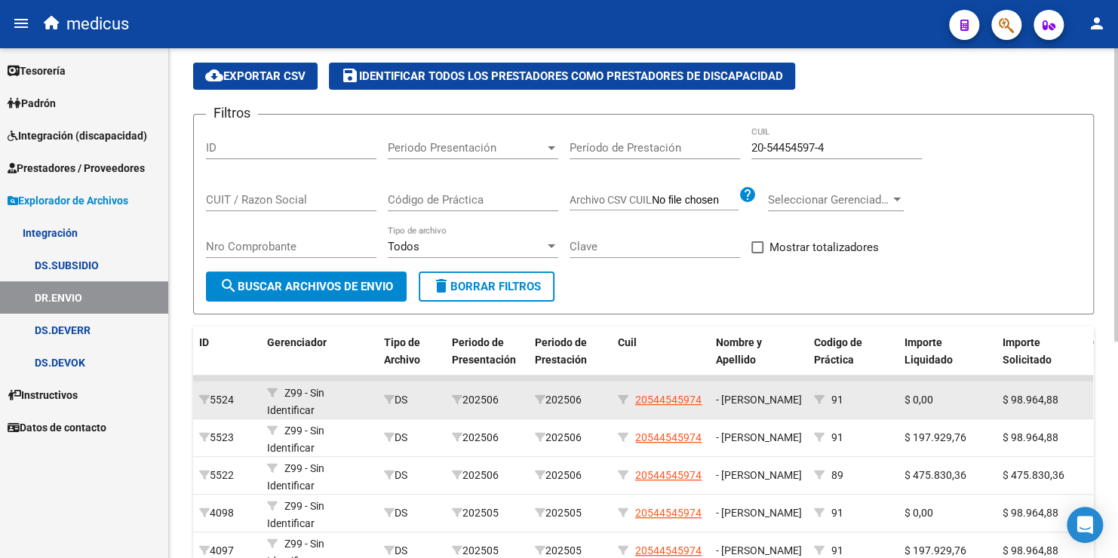
scroll to position [151, 0]
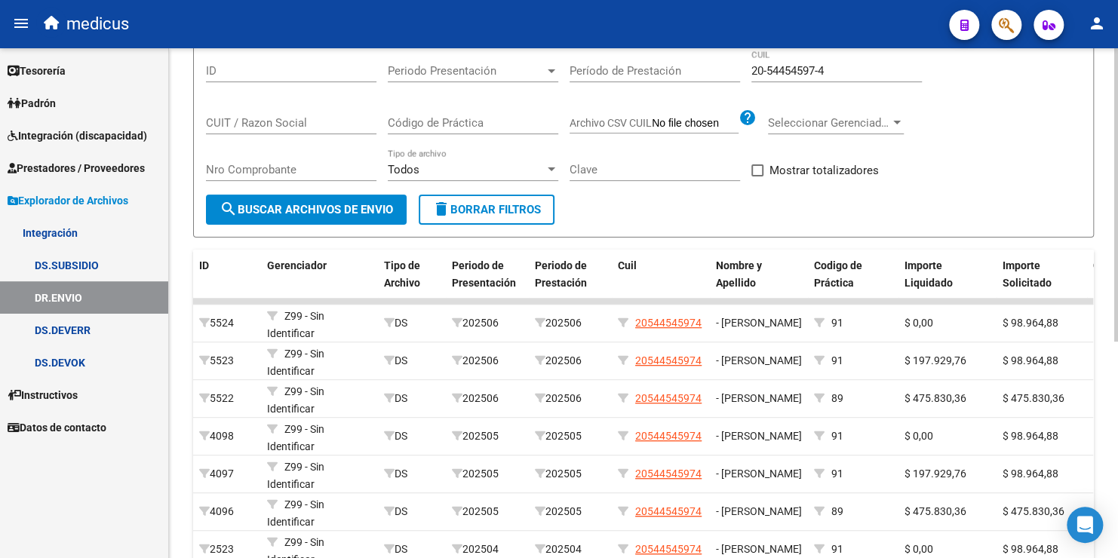
click at [701, 208] on form "Filtros ID Periodo Presentación Periodo Presentación Período de Prestación 20-5…" at bounding box center [643, 137] width 901 height 201
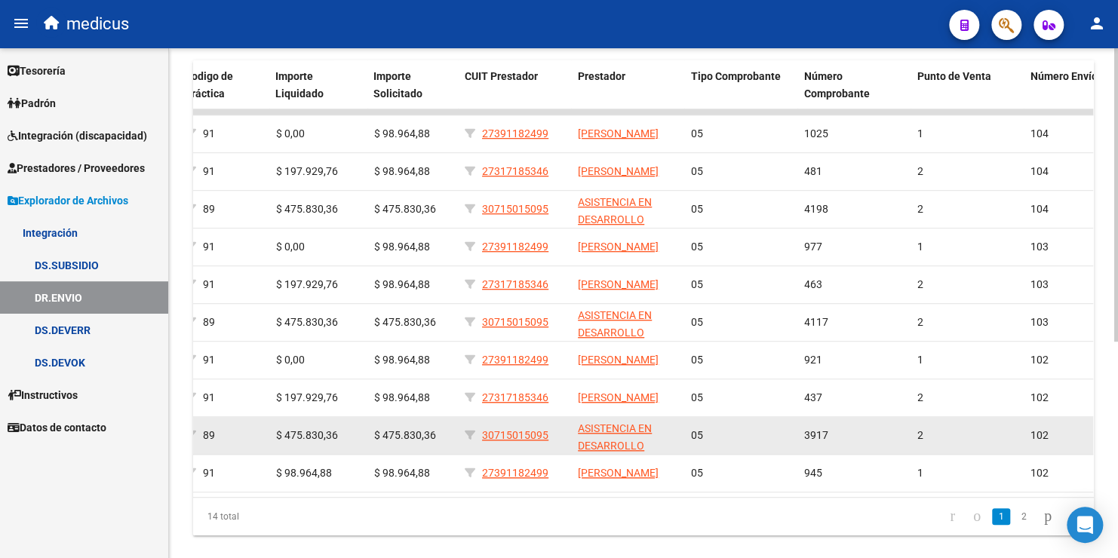
scroll to position [376, 0]
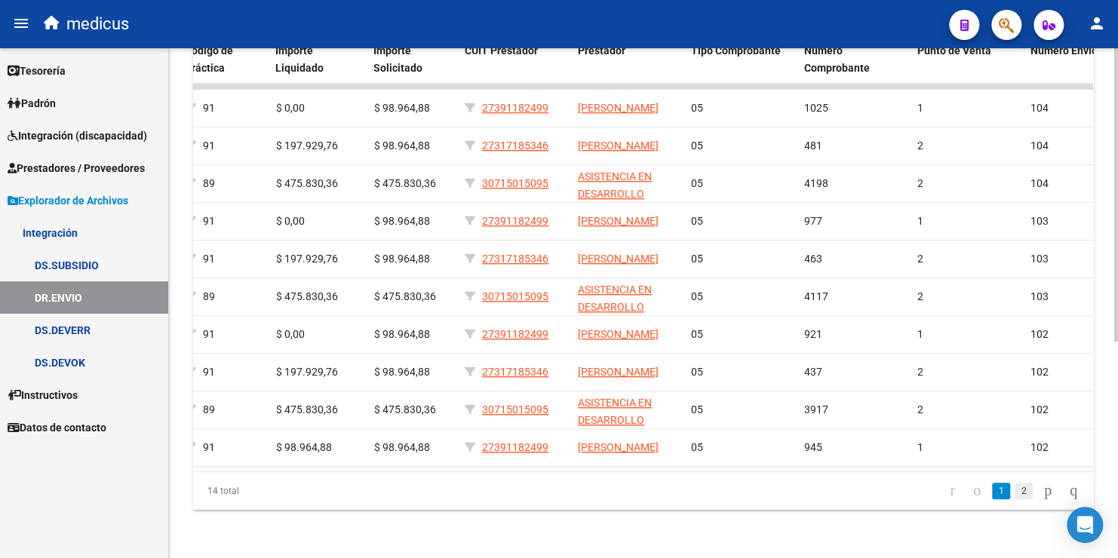
click at [1015, 493] on link "2" at bounding box center [1024, 491] width 18 height 17
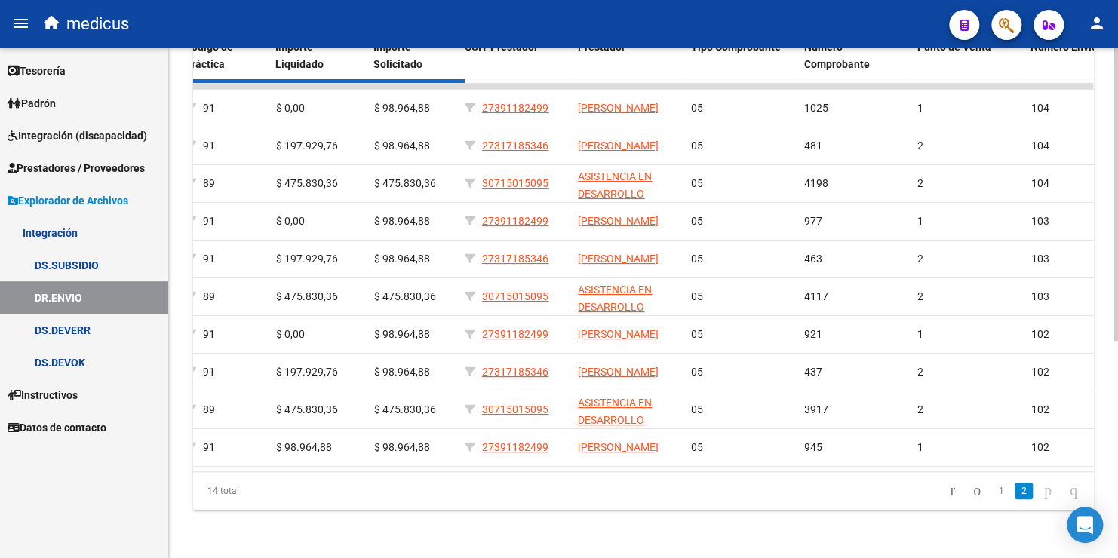
scroll to position [149, 0]
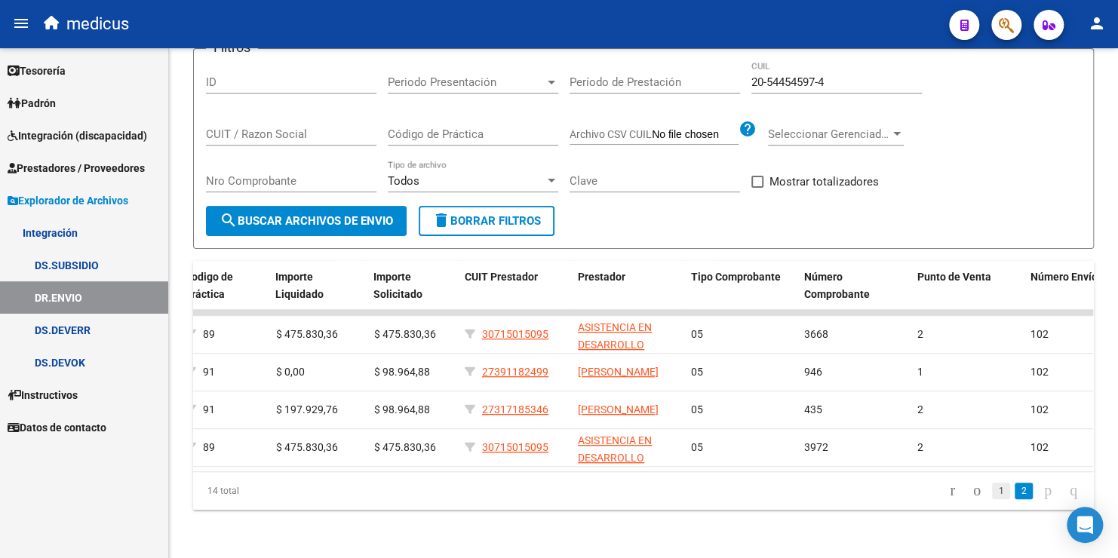
click at [992, 489] on link "1" at bounding box center [1001, 491] width 18 height 17
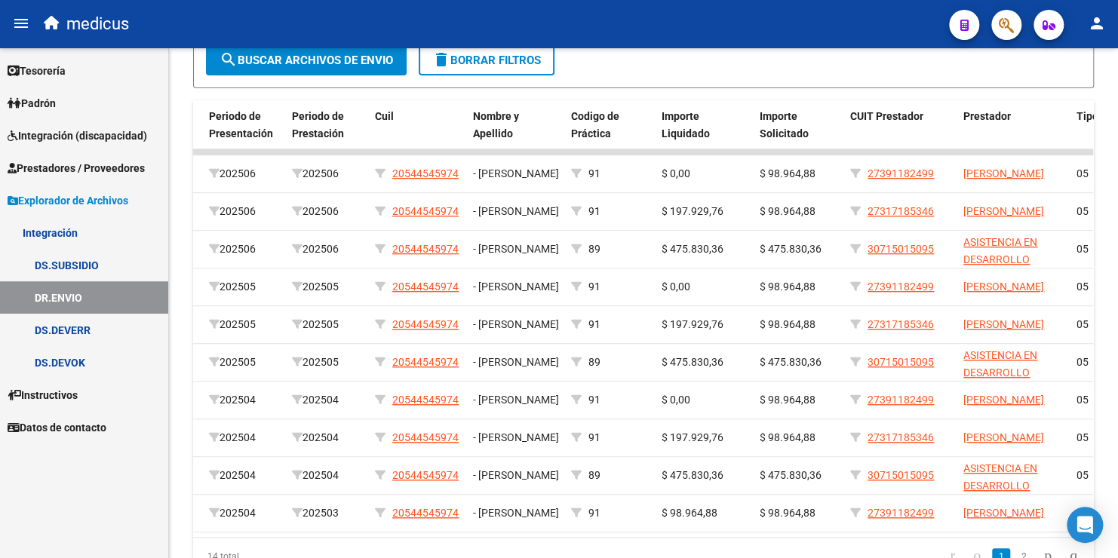
scroll to position [0, 226]
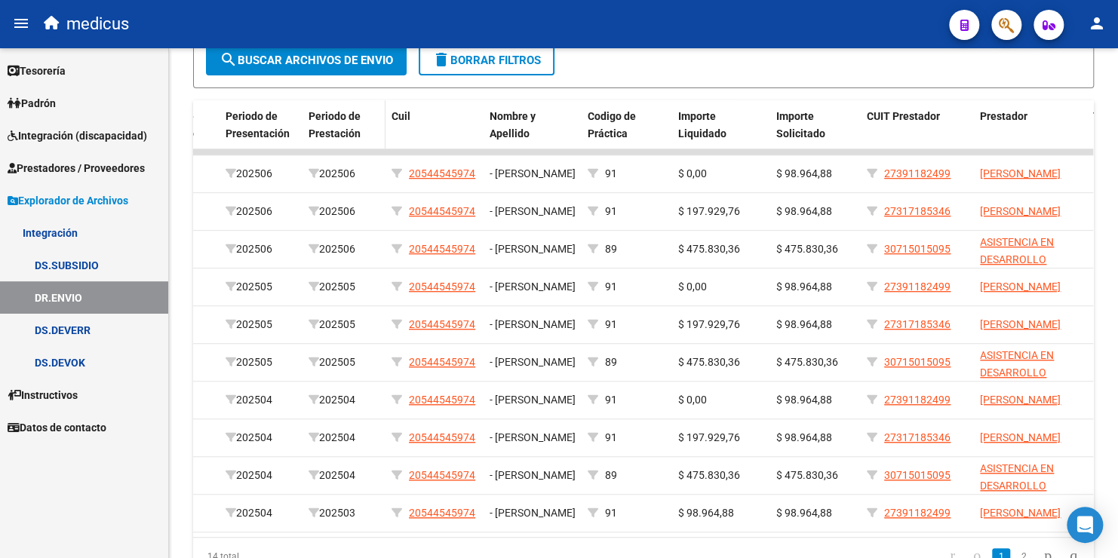
click at [362, 135] on div "Periodo de Prestación" at bounding box center [344, 125] width 71 height 35
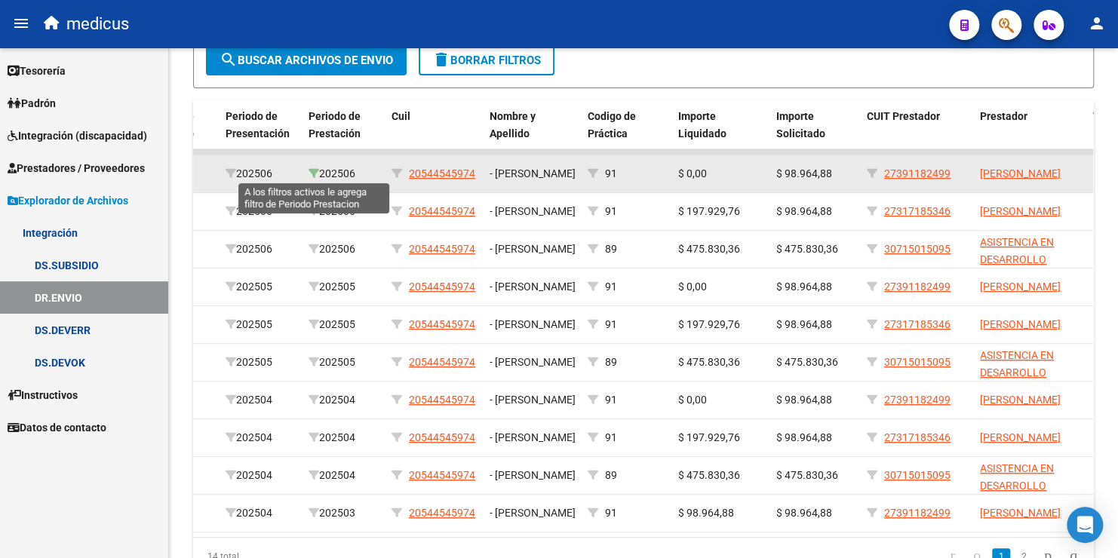
click at [311, 169] on icon at bounding box center [314, 173] width 11 height 11
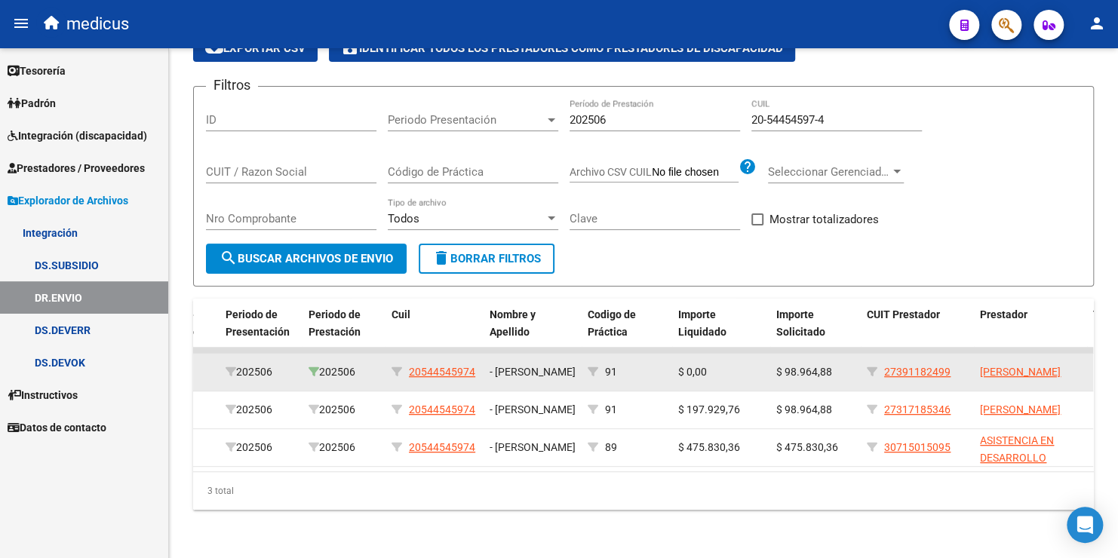
scroll to position [112, 0]
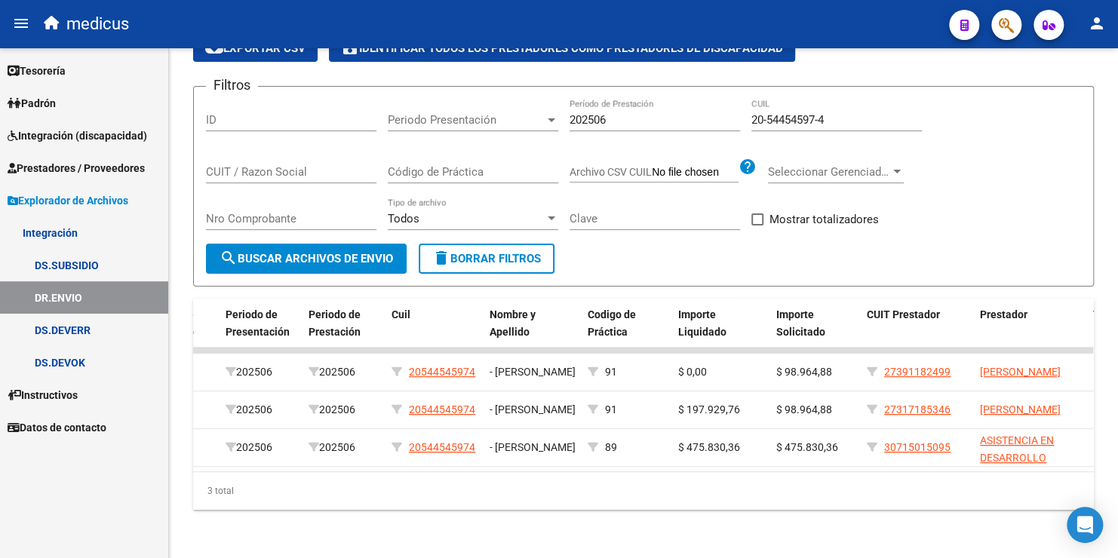
click at [701, 113] on input "202506" at bounding box center [655, 120] width 171 height 14
type input "202504"
click at [354, 252] on span "search Buscar Archivos de Envio" at bounding box center [307, 259] width 174 height 14
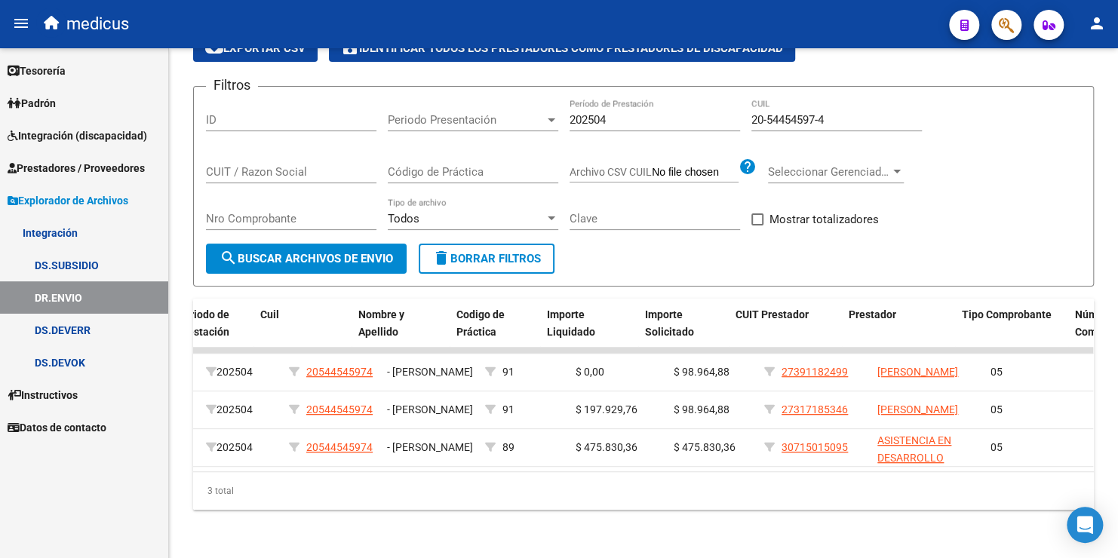
scroll to position [0, 359]
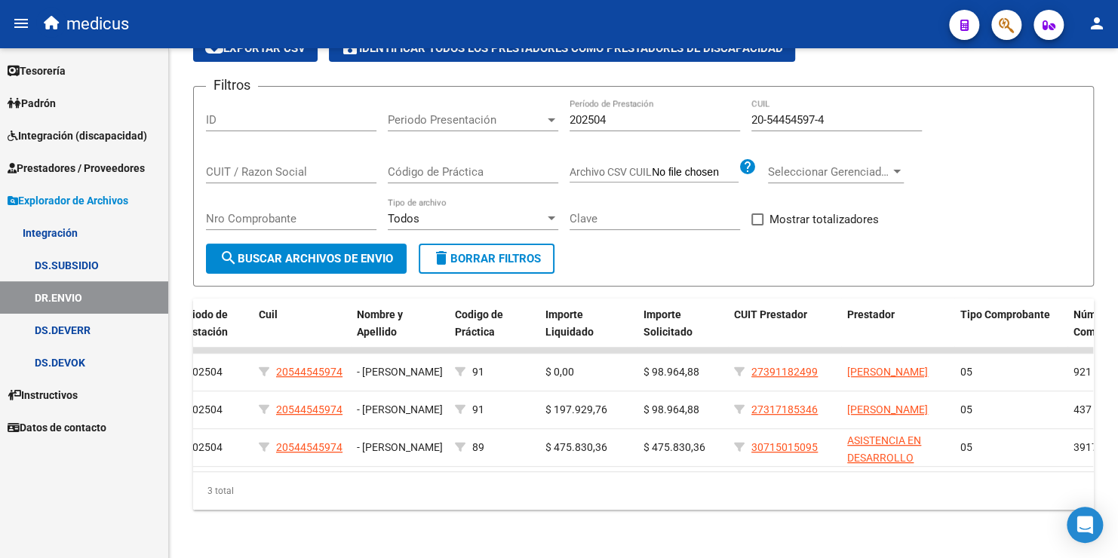
drag, startPoint x: 840, startPoint y: 100, endPoint x: 762, endPoint y: 112, distance: 78.5
click at [746, 113] on div "Filtros ID Periodo Presentación Periodo Presentación 202504 Período de Prestaci…" at bounding box center [643, 171] width 875 height 145
drag, startPoint x: 840, startPoint y: 113, endPoint x: 571, endPoint y: 69, distance: 272.3
click at [571, 69] on app-list-header "EXPLORADOR DE ARCHIVOS -> INTEGRACION -> DR.ENVIO cloud_download Exportar CSV s…" at bounding box center [643, 141] width 901 height 291
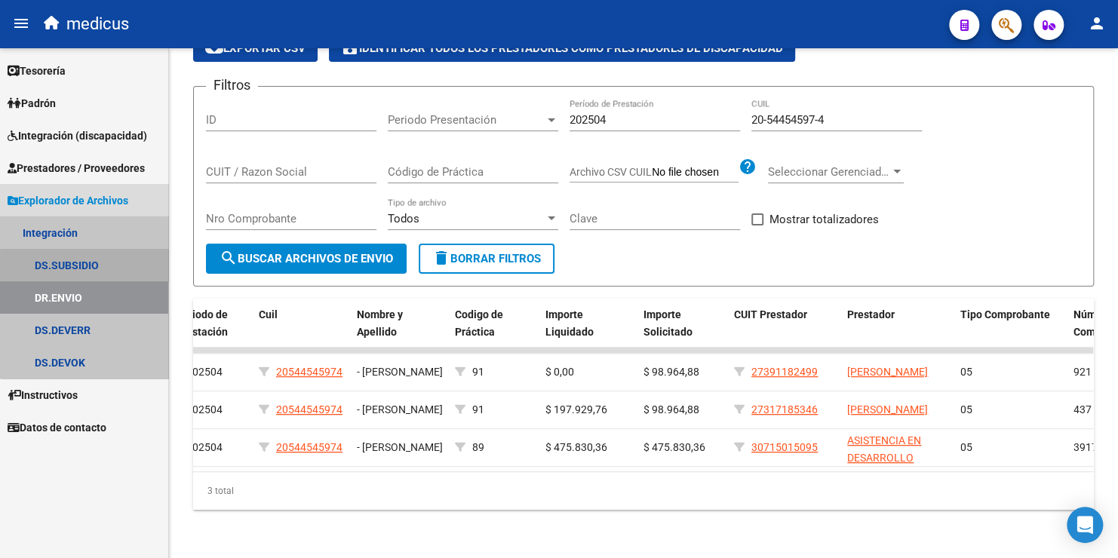
click at [88, 267] on link "DS.SUBSIDIO" at bounding box center [84, 265] width 168 height 32
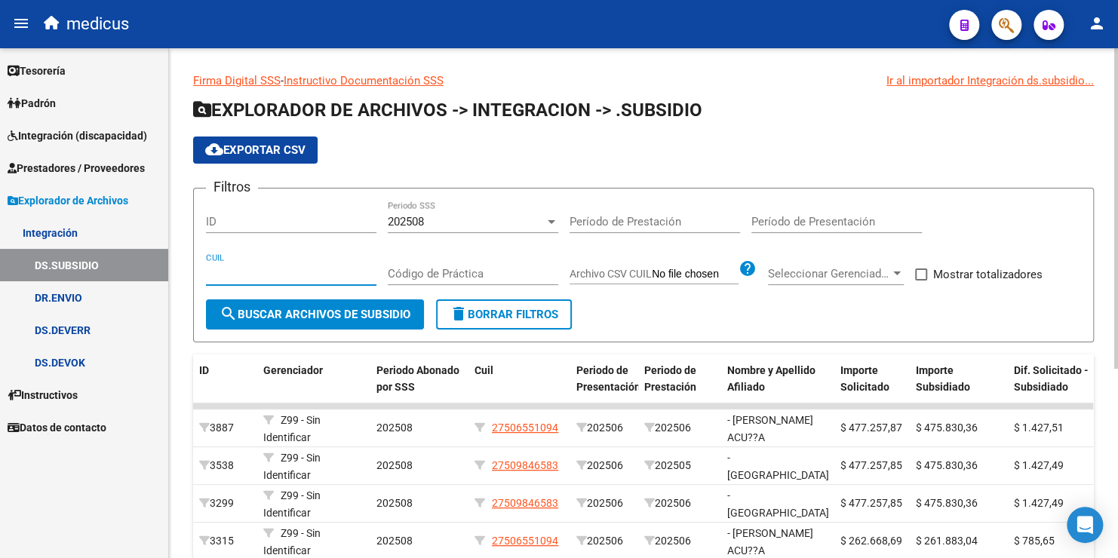
click at [298, 272] on input "CUIL" at bounding box center [291, 274] width 171 height 14
paste input "20-54454597-4"
type input "20-54454597-4"
click at [635, 221] on input "Período de Prestación" at bounding box center [655, 222] width 171 height 14
type input "202504"
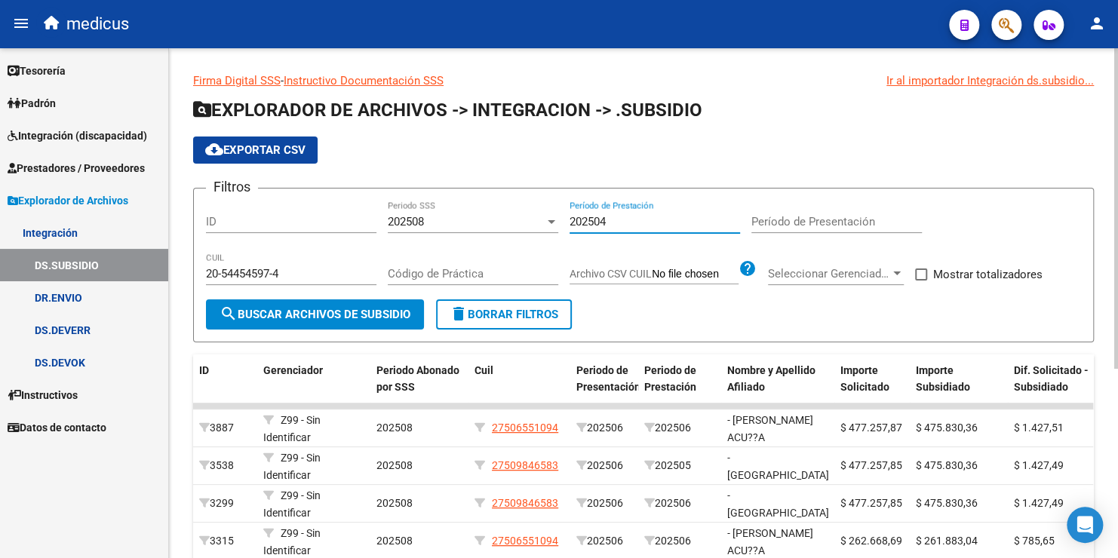
click at [361, 315] on span "search Buscar Archivos de Subsidio" at bounding box center [315, 315] width 191 height 14
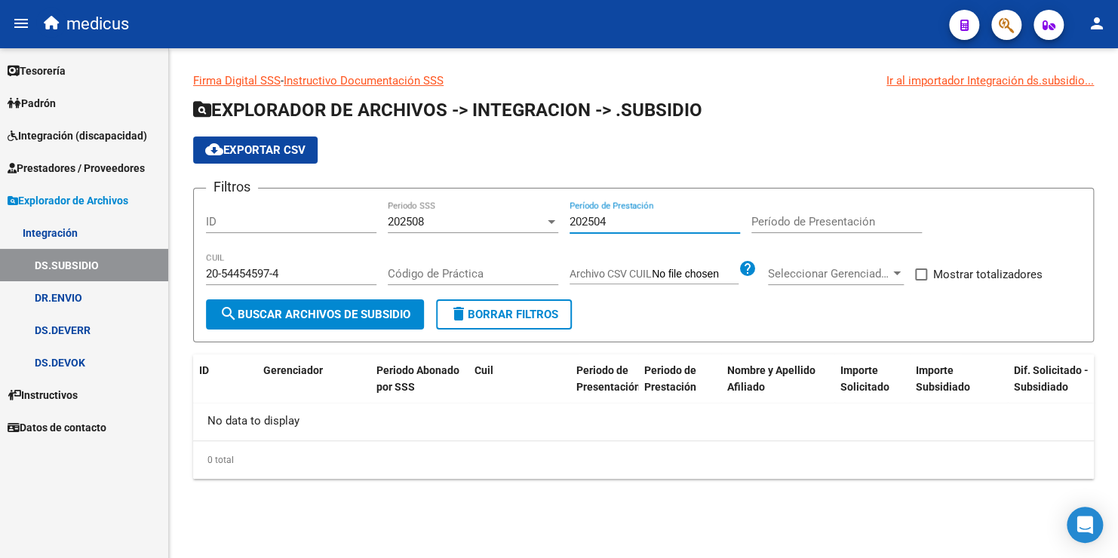
drag, startPoint x: 698, startPoint y: 218, endPoint x: 450, endPoint y: 206, distance: 247.8
click at [450, 206] on div "Filtros ID 202508 Periodo SSS 202504 Período de Prestación Período de Presentac…" at bounding box center [643, 250] width 875 height 99
click at [443, 220] on div "202508" at bounding box center [466, 222] width 157 height 14
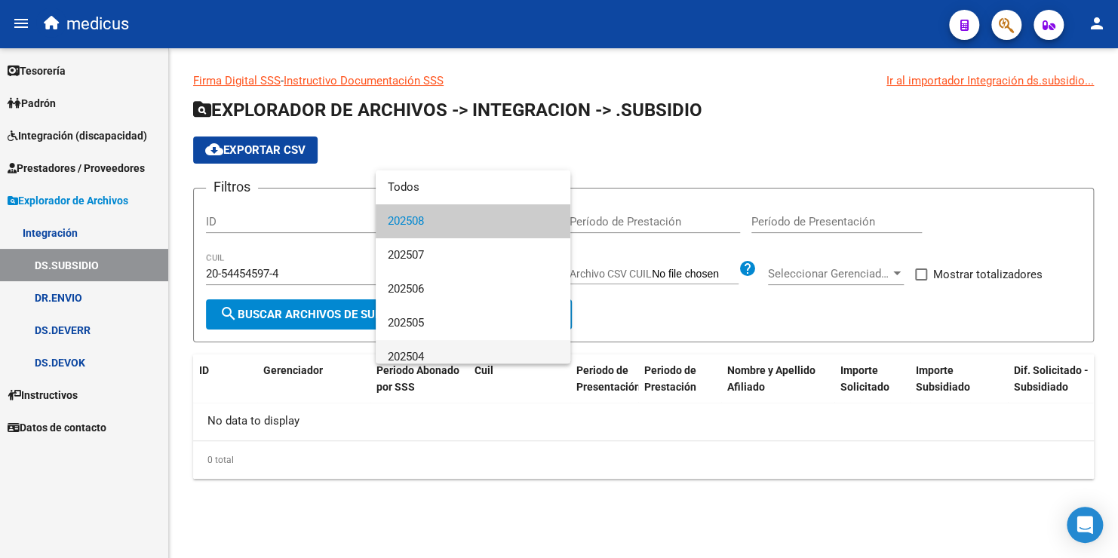
click at [458, 355] on span "202504" at bounding box center [473, 357] width 171 height 34
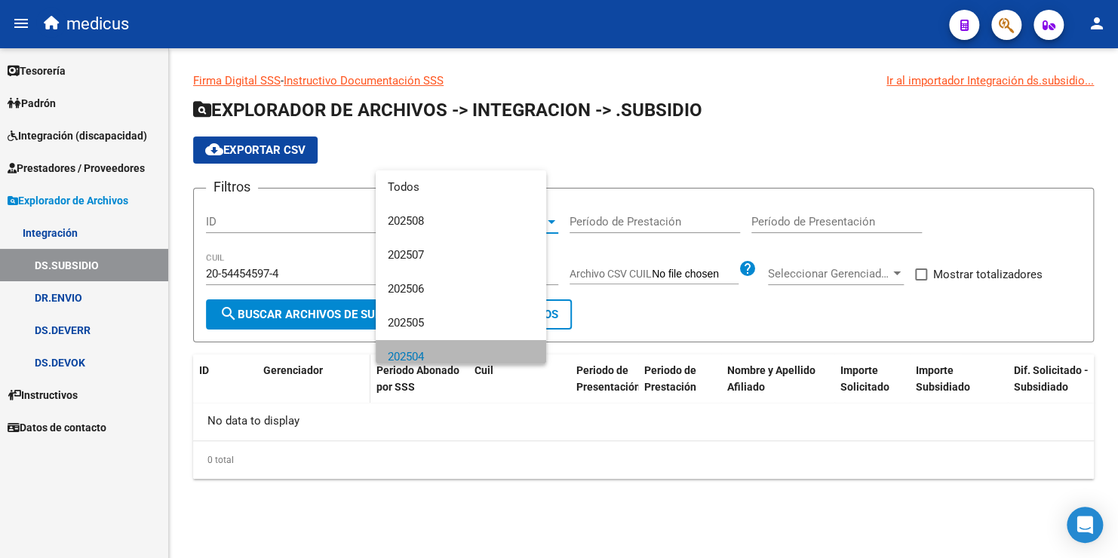
scroll to position [11, 0]
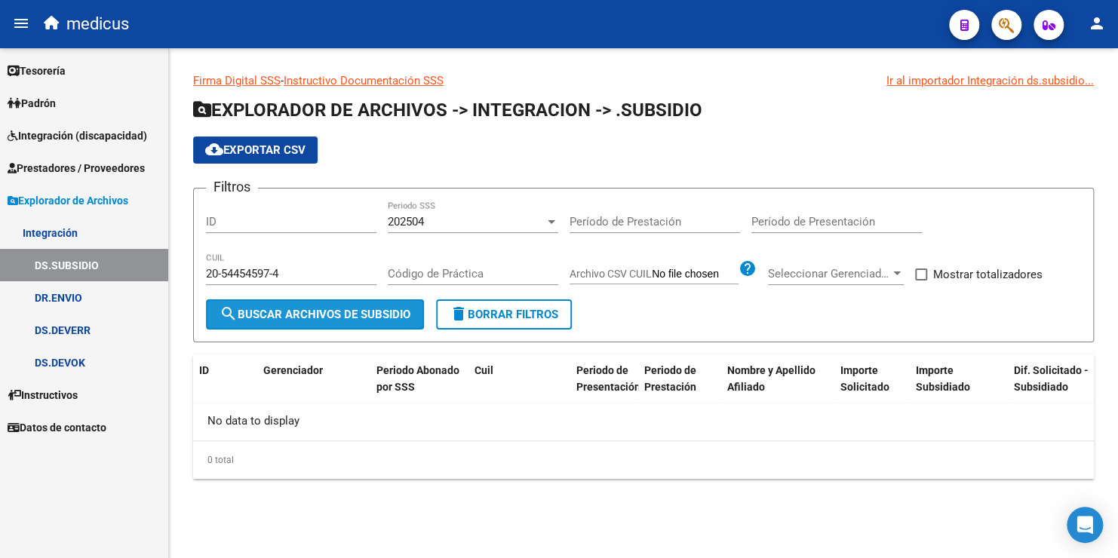
click at [347, 311] on span "search Buscar Archivos de Subsidio" at bounding box center [315, 315] width 191 height 14
click at [503, 224] on div "202504" at bounding box center [466, 222] width 157 height 14
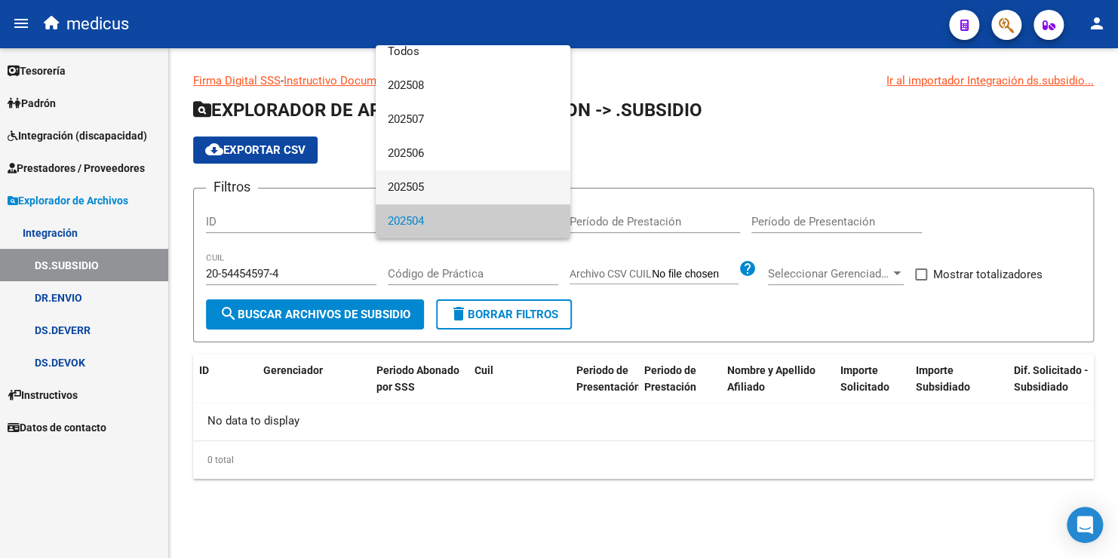
click at [451, 185] on span "202505" at bounding box center [473, 188] width 171 height 34
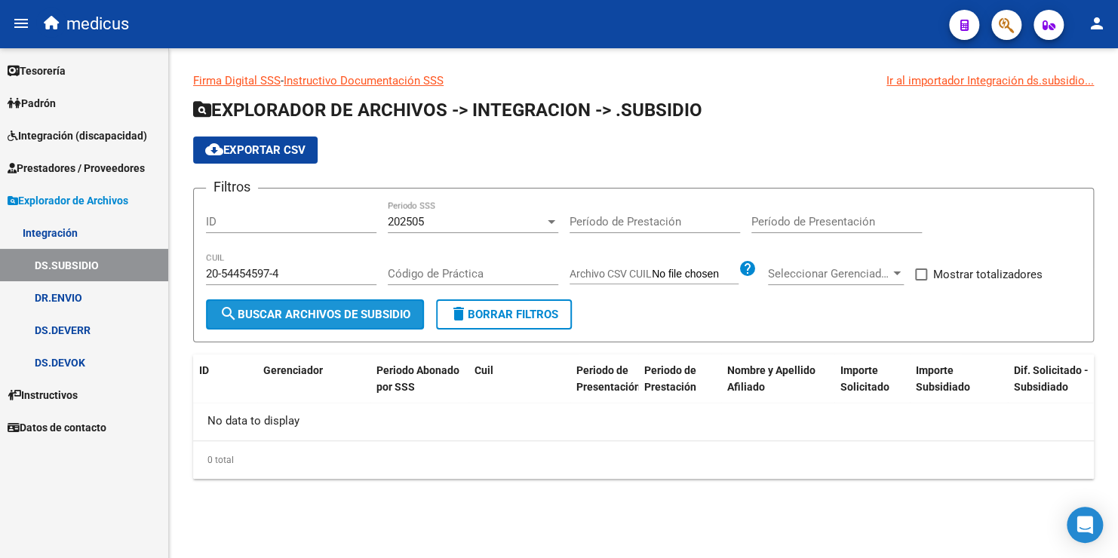
click at [396, 308] on span "search Buscar Archivos de Subsidio" at bounding box center [315, 315] width 191 height 14
click at [448, 217] on div "202505" at bounding box center [466, 222] width 157 height 14
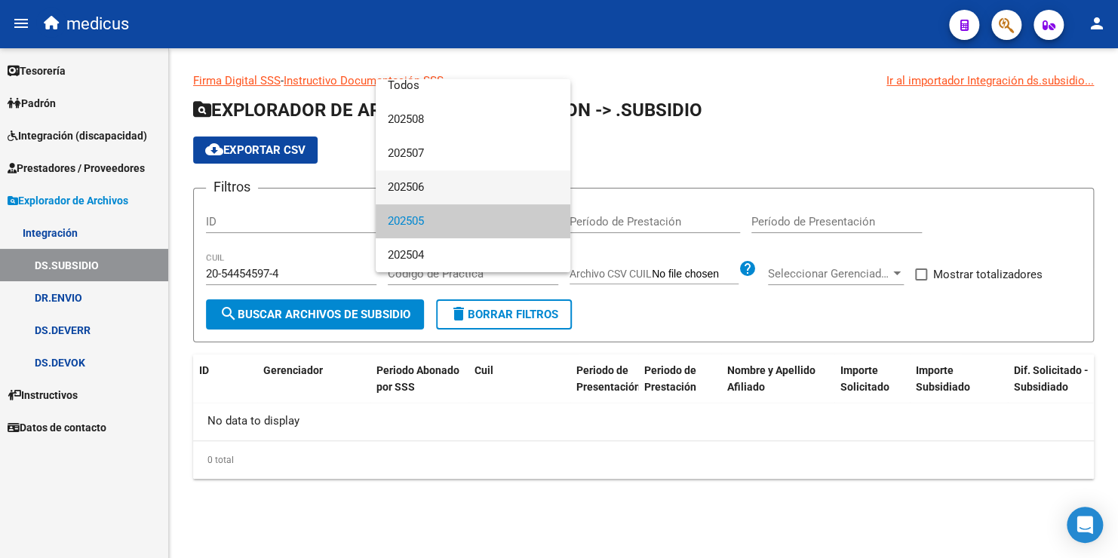
click at [443, 178] on span "202506" at bounding box center [473, 188] width 171 height 34
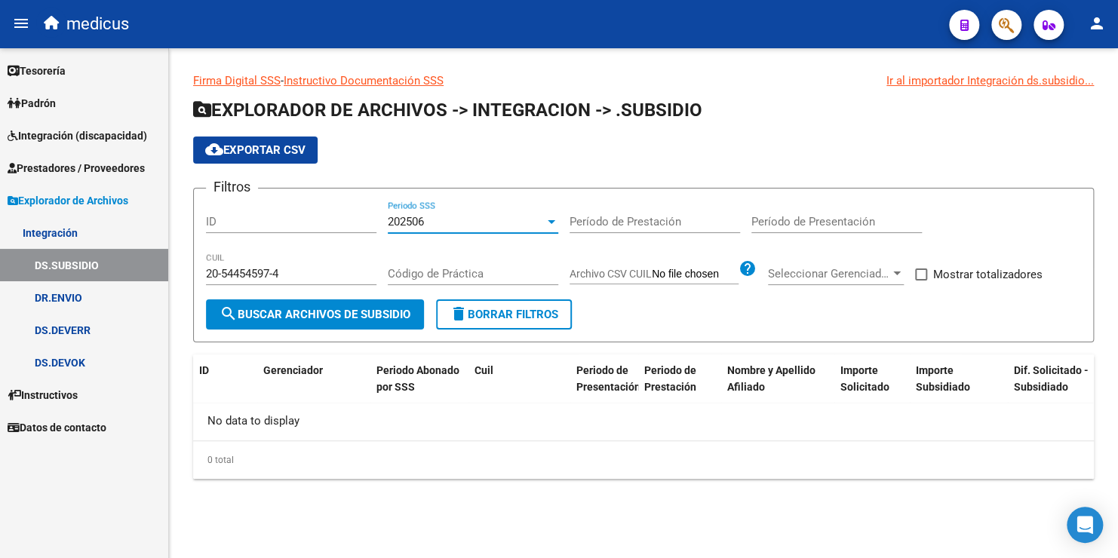
click at [375, 302] on button "search Buscar Archivos de Subsidio" at bounding box center [315, 315] width 218 height 30
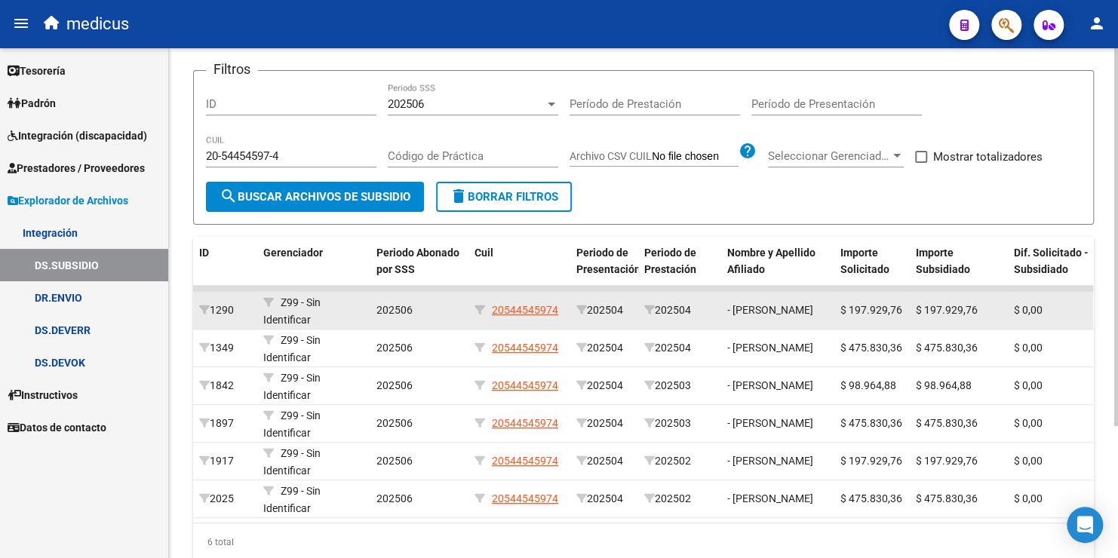
scroll to position [151, 0]
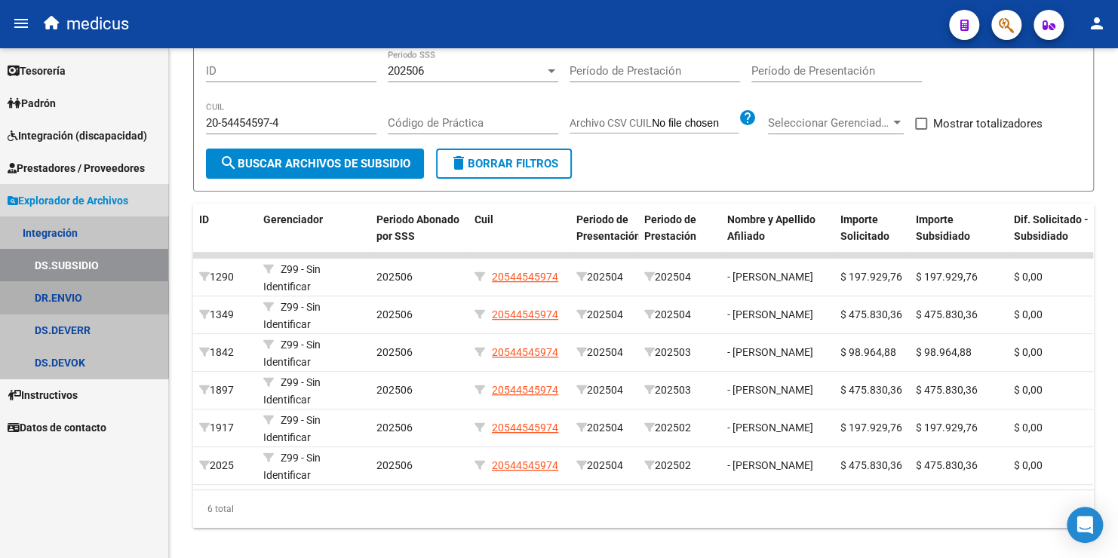
click at [68, 294] on link "DR.ENVIO" at bounding box center [84, 297] width 168 height 32
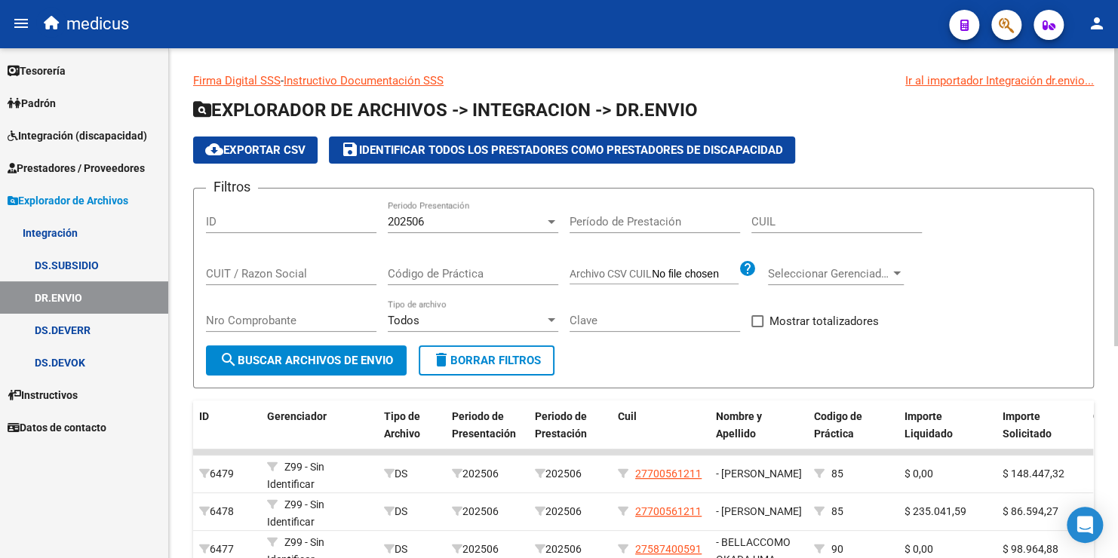
click at [309, 264] on div "CUIT / Razon Social" at bounding box center [291, 269] width 171 height 32
paste input "20-54454597-4"
type input "20-54454597-4"
click at [321, 361] on span "search Buscar Archivos de Envio" at bounding box center [307, 361] width 174 height 14
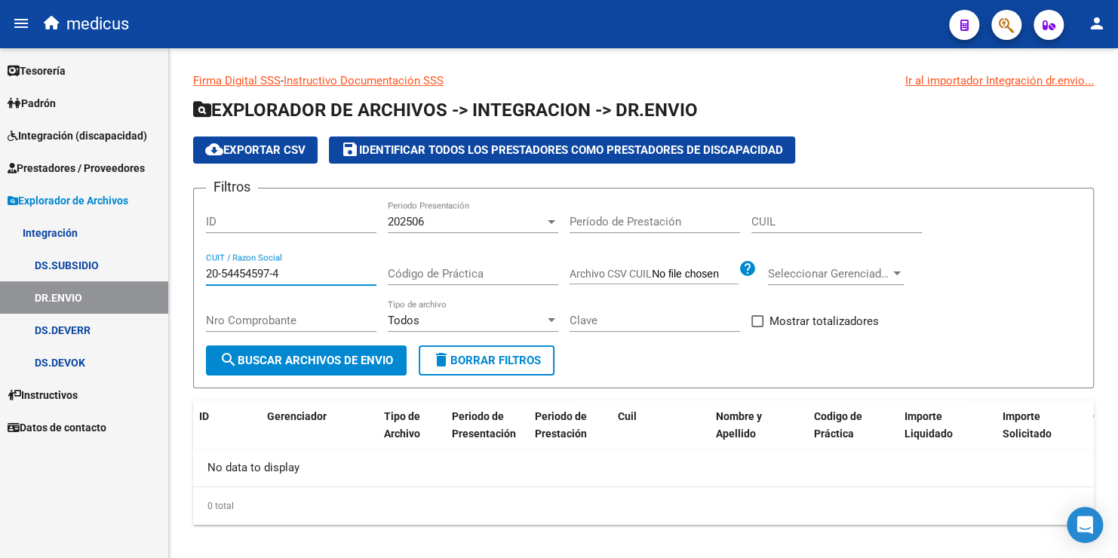
drag, startPoint x: 309, startPoint y: 272, endPoint x: 97, endPoint y: 245, distance: 212.9
click at [97, 245] on mat-sidenav-container "Firma Express Tesorería Extractos Procesados (csv) Extractos Originales (pdf) P…" at bounding box center [559, 303] width 1118 height 510
